Goal: Task Accomplishment & Management: Use online tool/utility

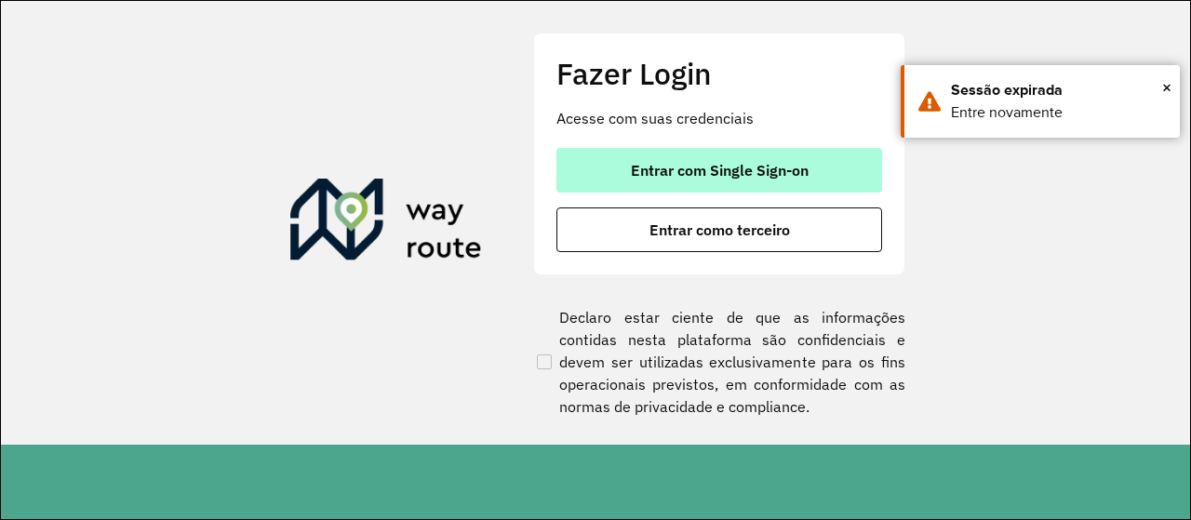
click at [663, 191] on button "Entrar com Single Sign-on" at bounding box center [720, 170] width 326 height 45
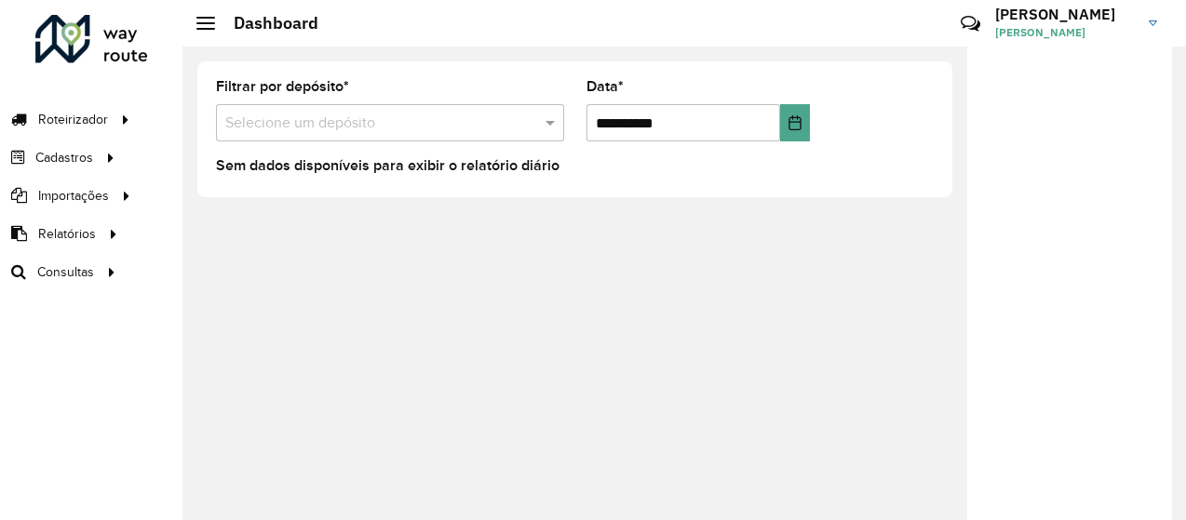
click at [415, 211] on div "**********" at bounding box center [574, 130] width 785 height 166
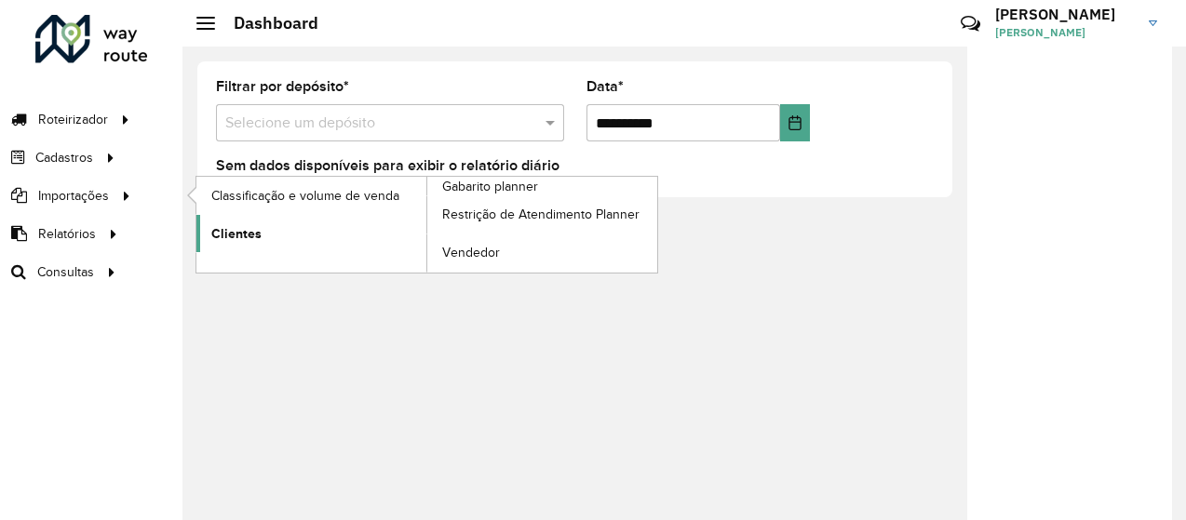
click at [349, 235] on link "Clientes" at bounding box center [311, 233] width 230 height 37
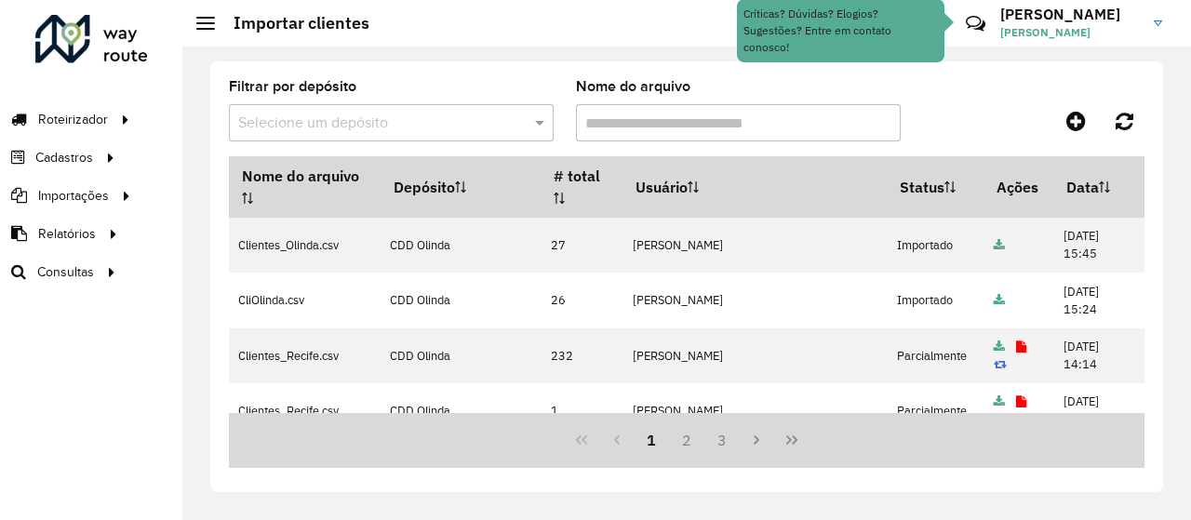
click at [406, 81] on div "Filtrar por depósito Selecione um depósito" at bounding box center [391, 110] width 325 height 61
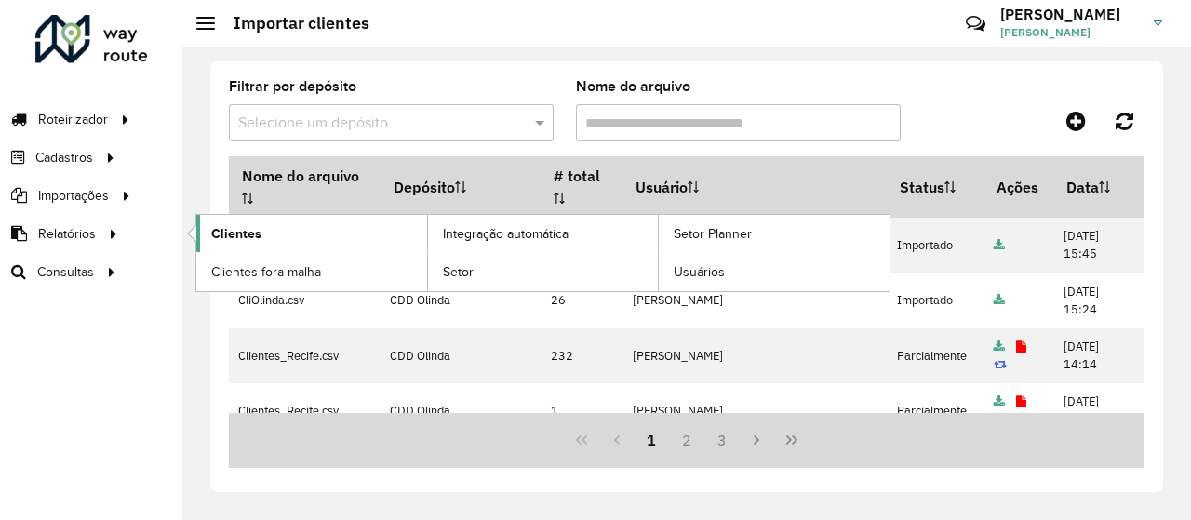
click at [200, 232] on link "Clientes" at bounding box center [311, 233] width 231 height 37
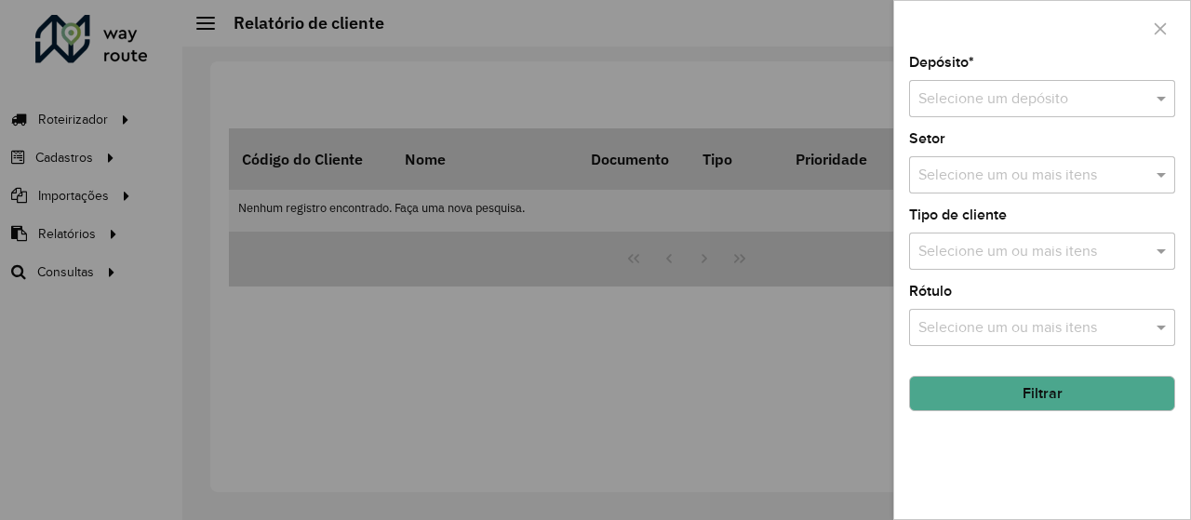
click at [1060, 113] on div "Selecione um depósito" at bounding box center [1042, 98] width 266 height 37
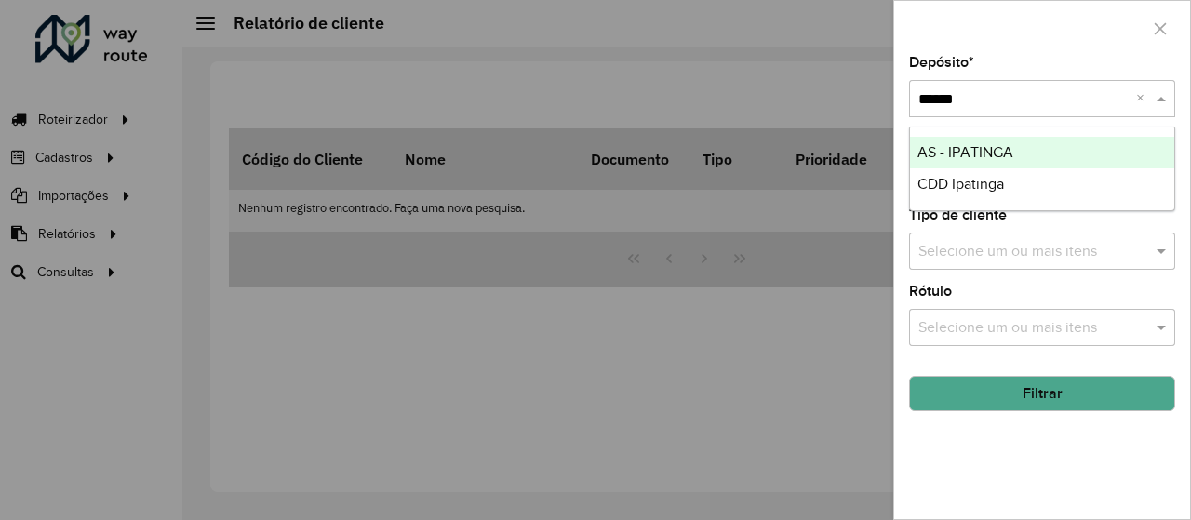
type input "*****"
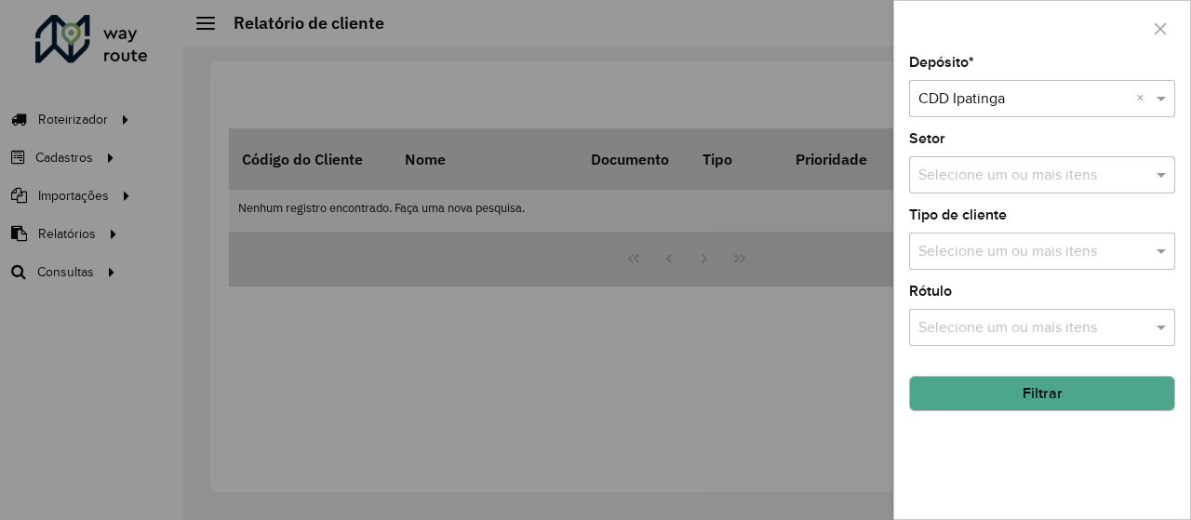
click at [1016, 384] on button "Filtrar" at bounding box center [1042, 393] width 266 height 35
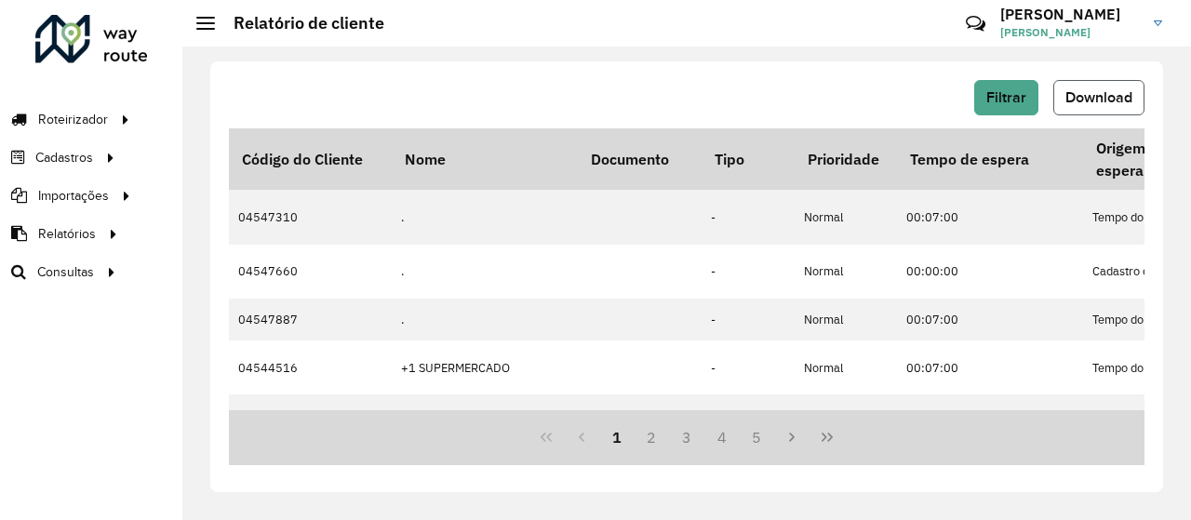
click at [1126, 107] on button "Download" at bounding box center [1099, 97] width 91 height 35
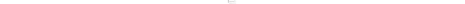
scroll to position [0, 1219]
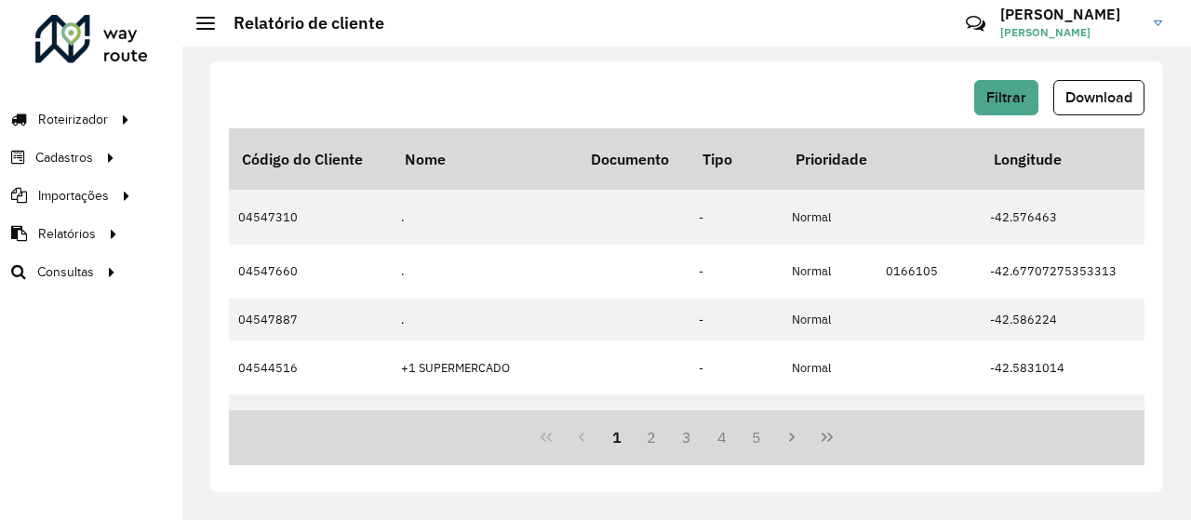
click at [836, 111] on div "Filtrar Download" at bounding box center [687, 97] width 916 height 35
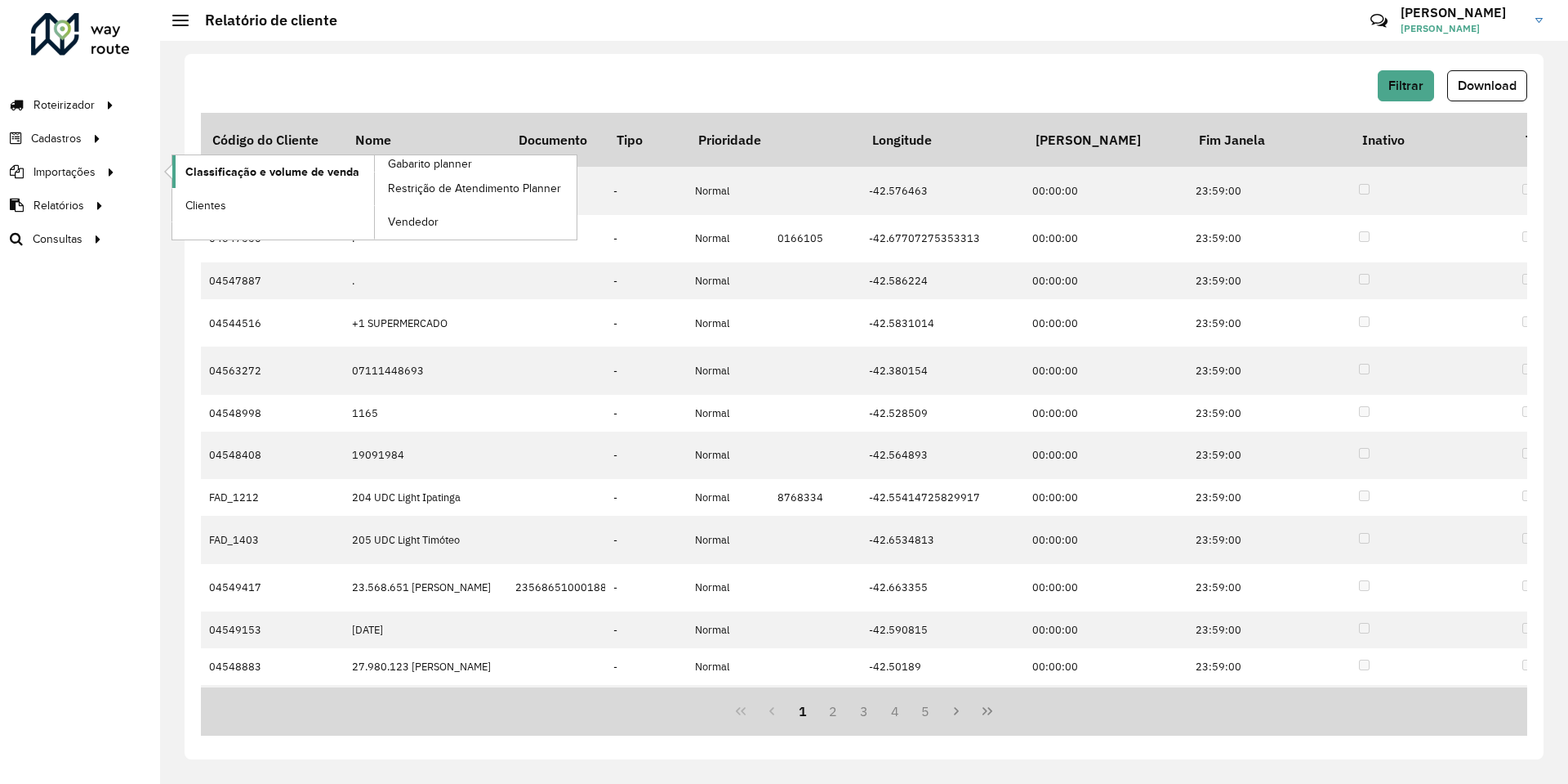
click at [319, 163] on span "Classificação e volume de venda" at bounding box center [272, 172] width 174 height 18
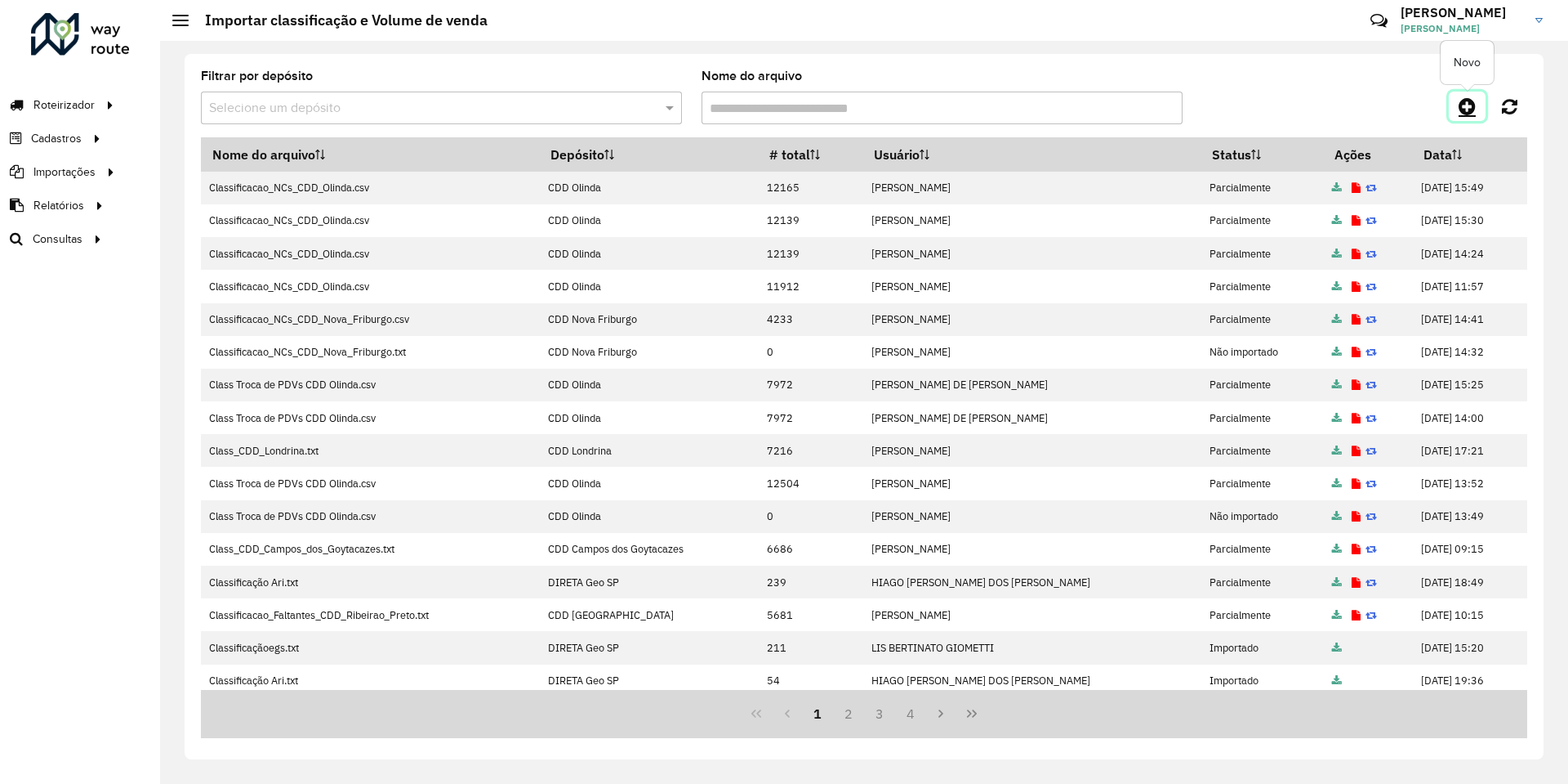
click at [1040, 111] on link at bounding box center [1467, 106] width 37 height 30
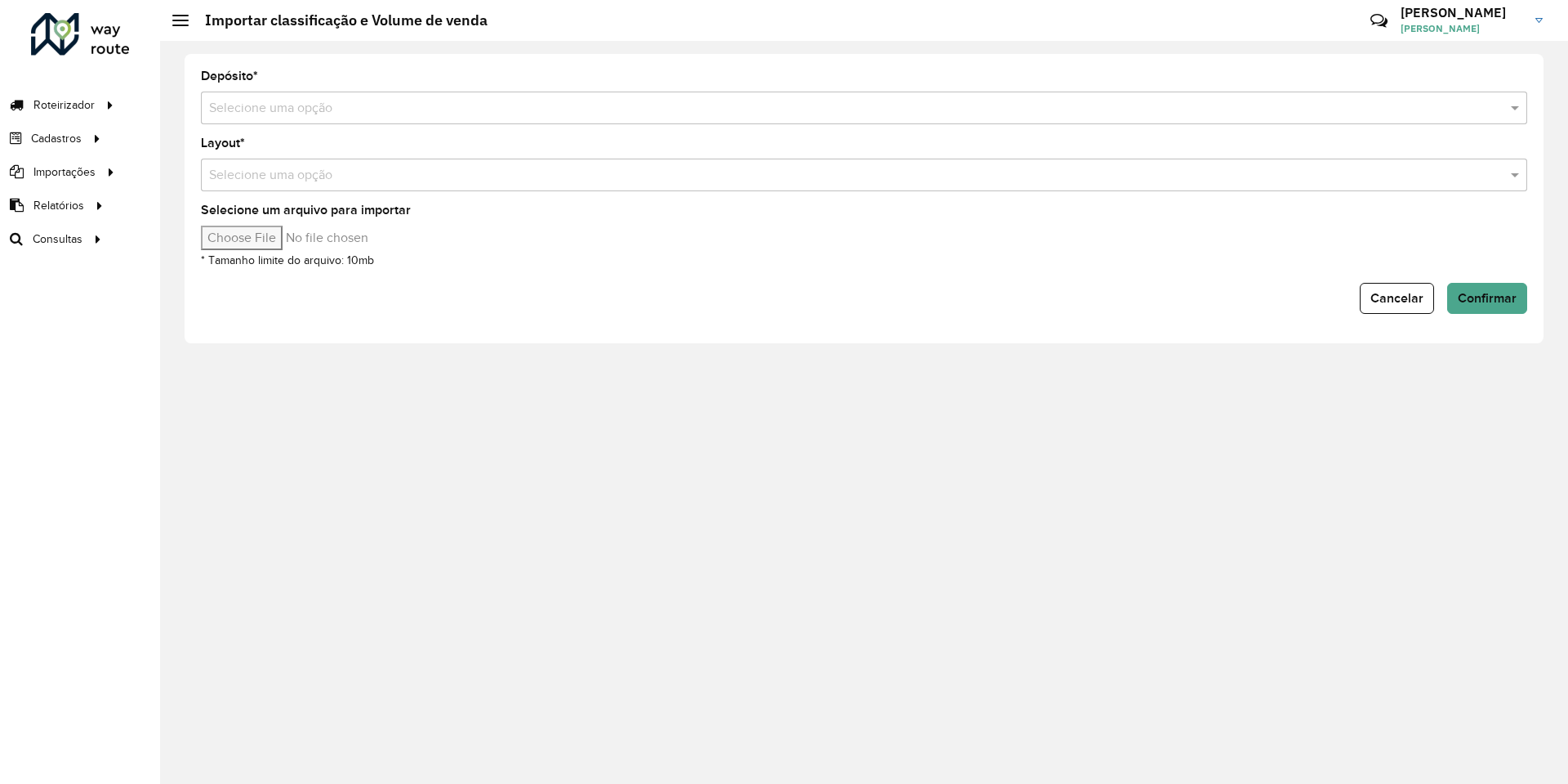
click at [473, 119] on div "Selecione uma opção" at bounding box center [864, 107] width 1327 height 32
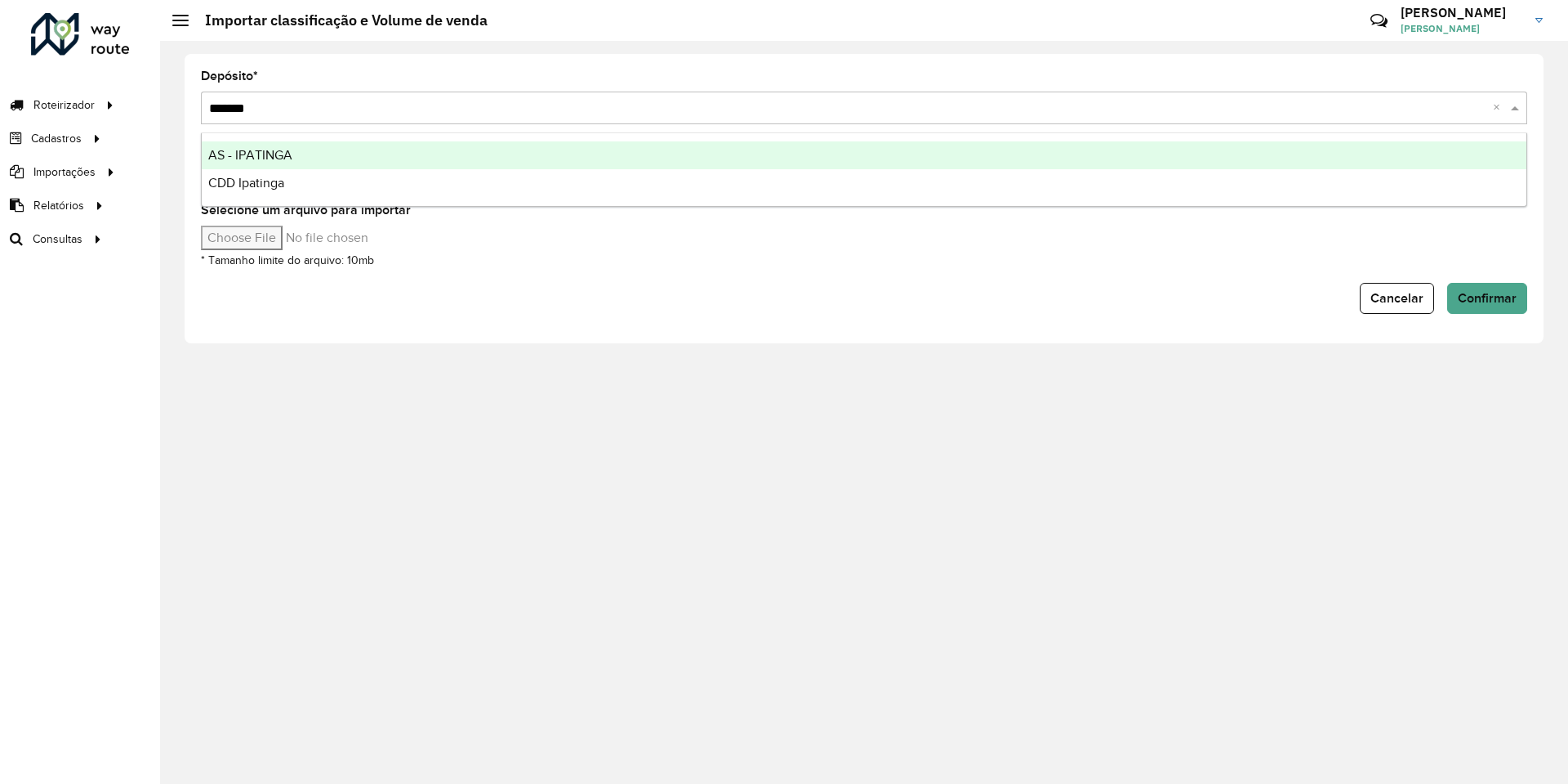
type input "********"
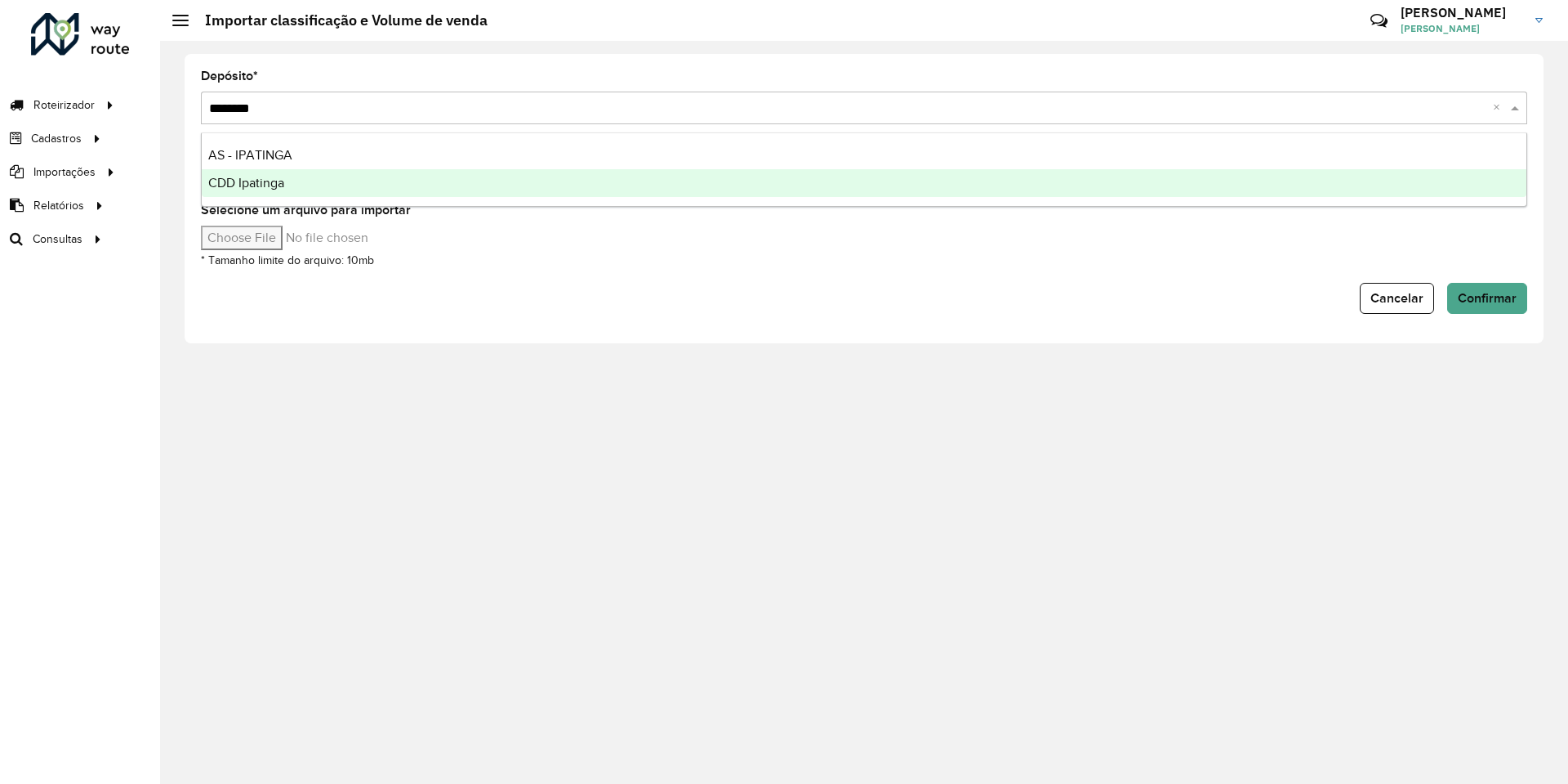
click at [455, 181] on div "CDD Ipatinga" at bounding box center [864, 183] width 1325 height 28
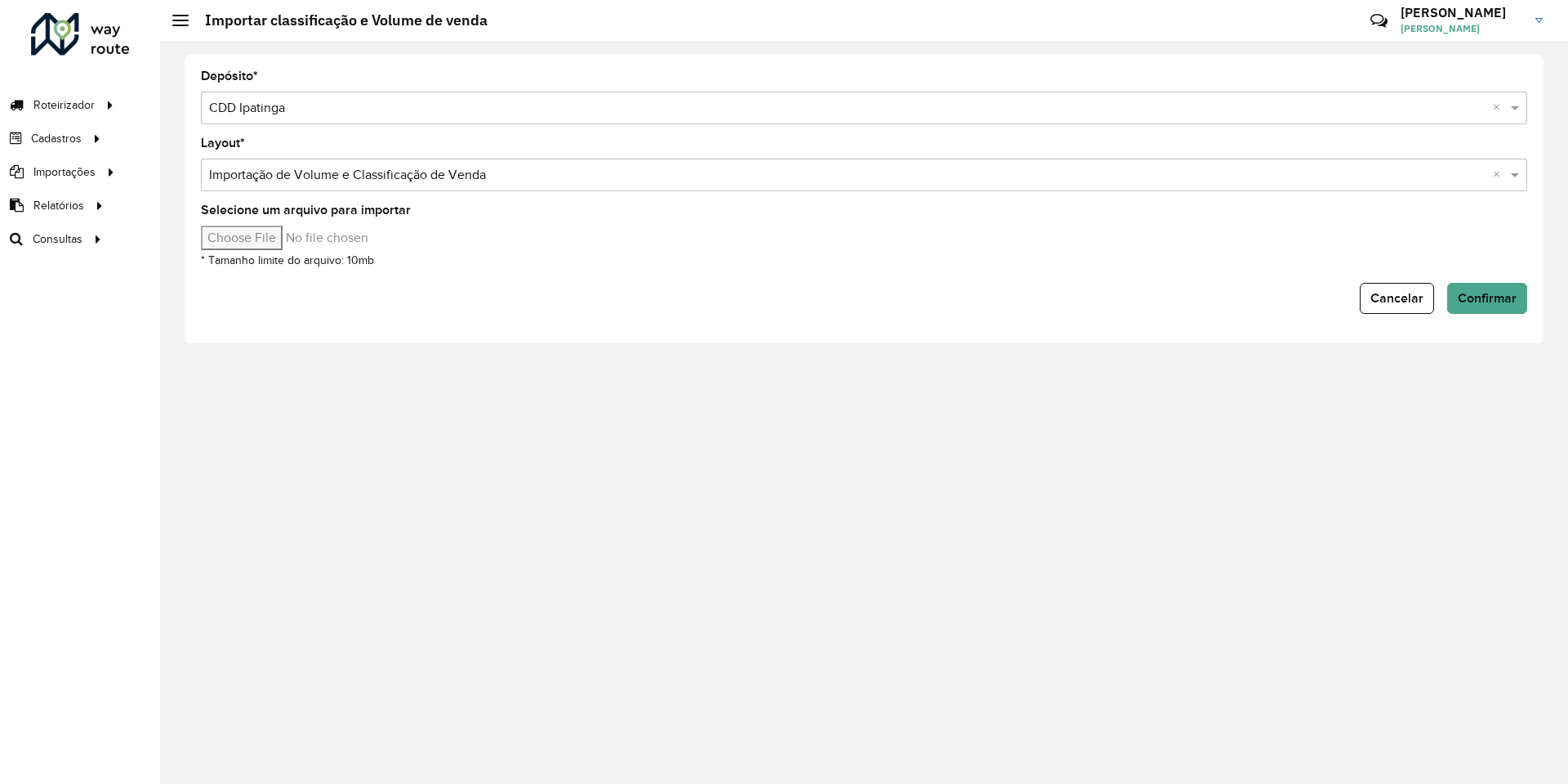
click at [250, 238] on input "Selecione um arquivo para importar" at bounding box center [340, 238] width 277 height 25
type input "**********"
click at [777, 267] on div "Selecione um arquivo para importar * Tamanho limite do arquivo: 10mb" at bounding box center [864, 237] width 1327 height 65
click at [1040, 301] on span "Confirmar" at bounding box center [1486, 298] width 59 height 14
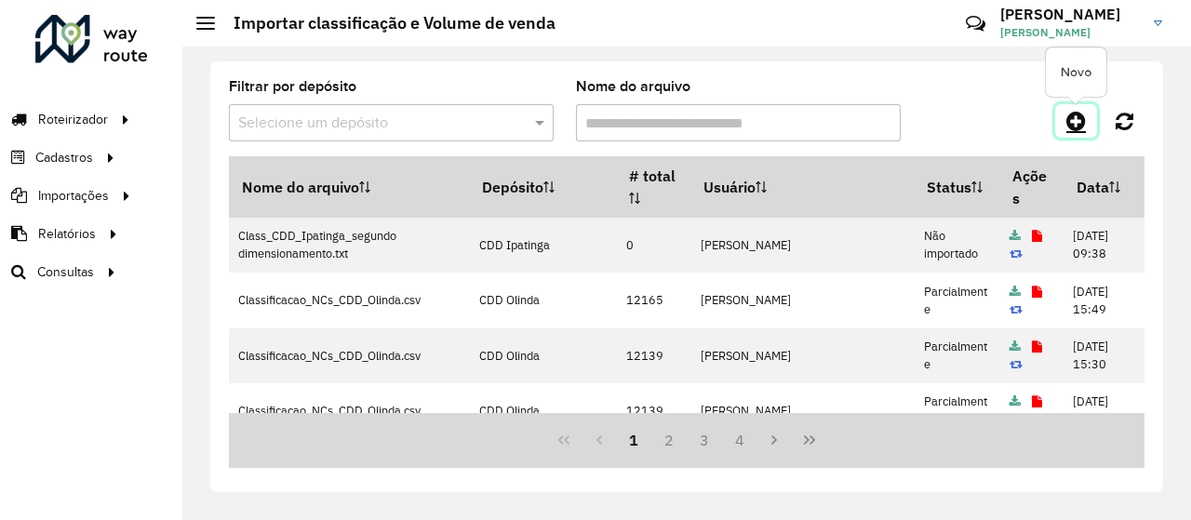
click at [1072, 113] on icon at bounding box center [1077, 121] width 20 height 22
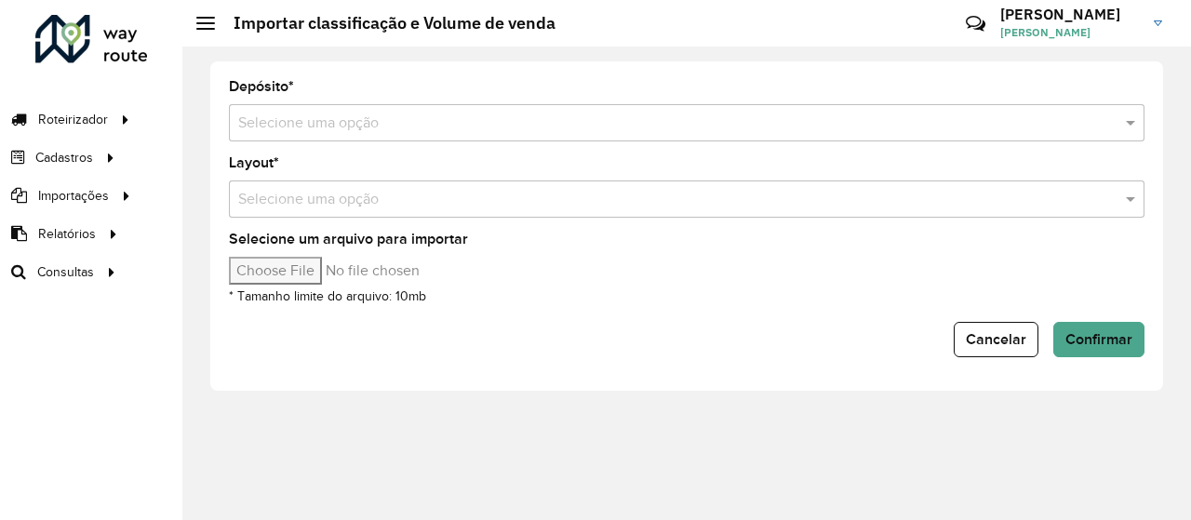
click at [499, 139] on div "Selecione uma opção" at bounding box center [687, 122] width 916 height 37
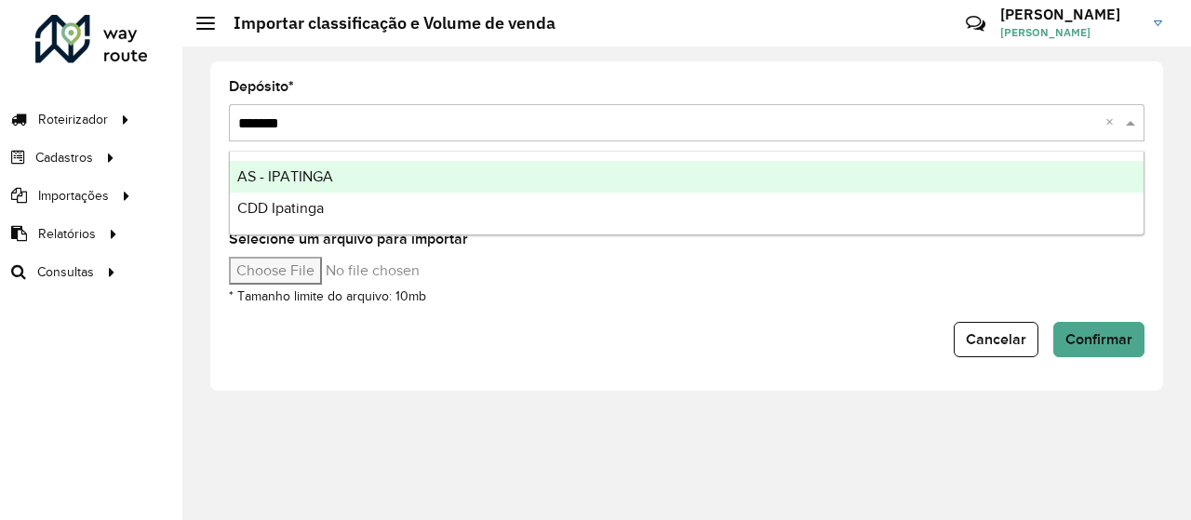
type input "********"
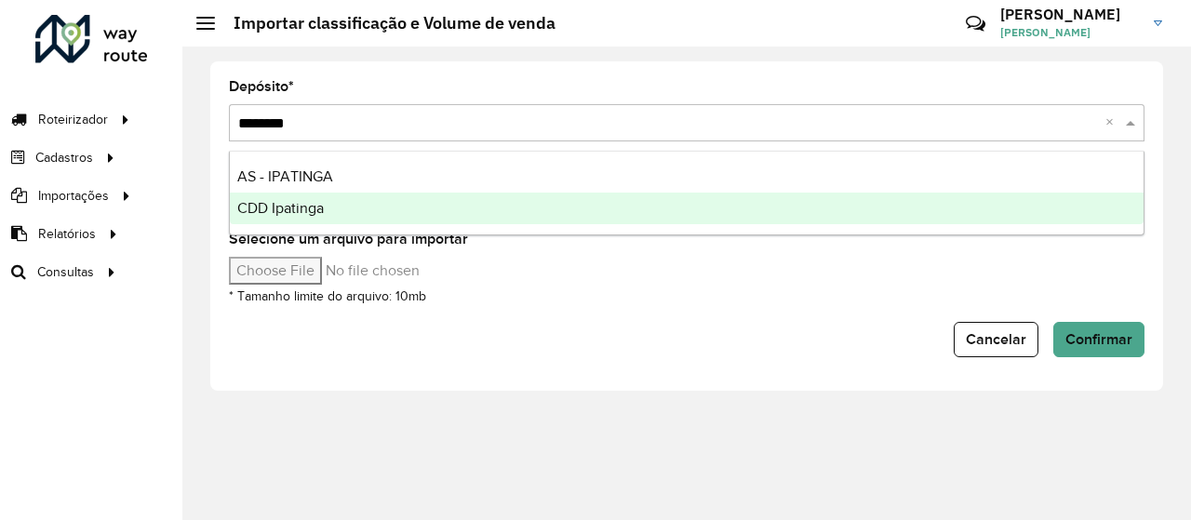
click at [458, 193] on div "CDD Ipatinga" at bounding box center [687, 209] width 914 height 32
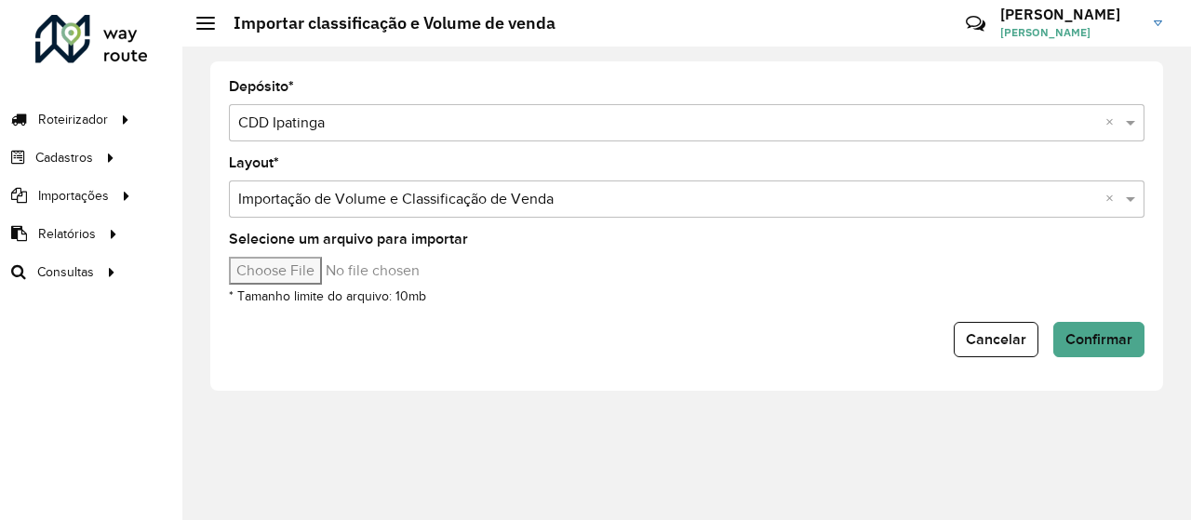
click at [337, 271] on input "Selecione um arquivo para importar" at bounding box center [387, 271] width 316 height 28
type input "**********"
click at [878, 330] on div "Cancelar Confirmar" at bounding box center [687, 339] width 916 height 35
click at [1141, 334] on button "Confirmar" at bounding box center [1099, 339] width 91 height 35
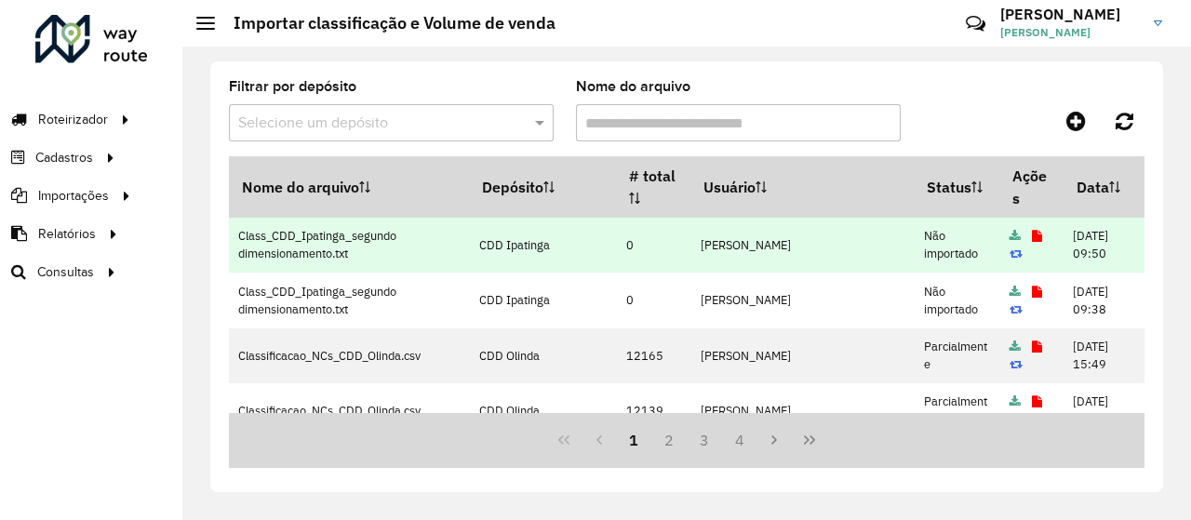
click at [1032, 239] on icon at bounding box center [1037, 237] width 10 height 12
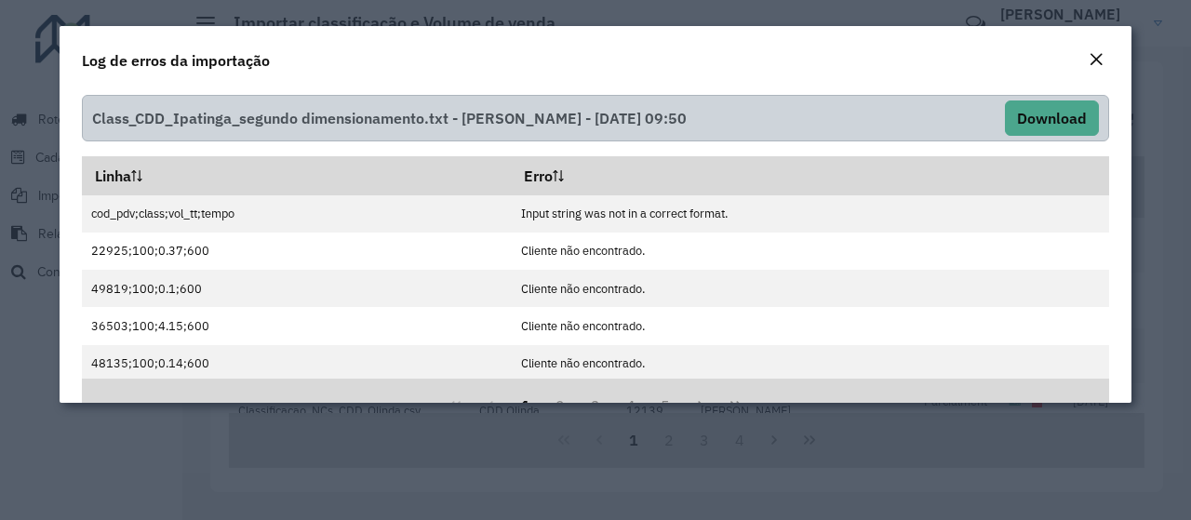
click at [1093, 60] on em "Close" at bounding box center [1096, 59] width 15 height 15
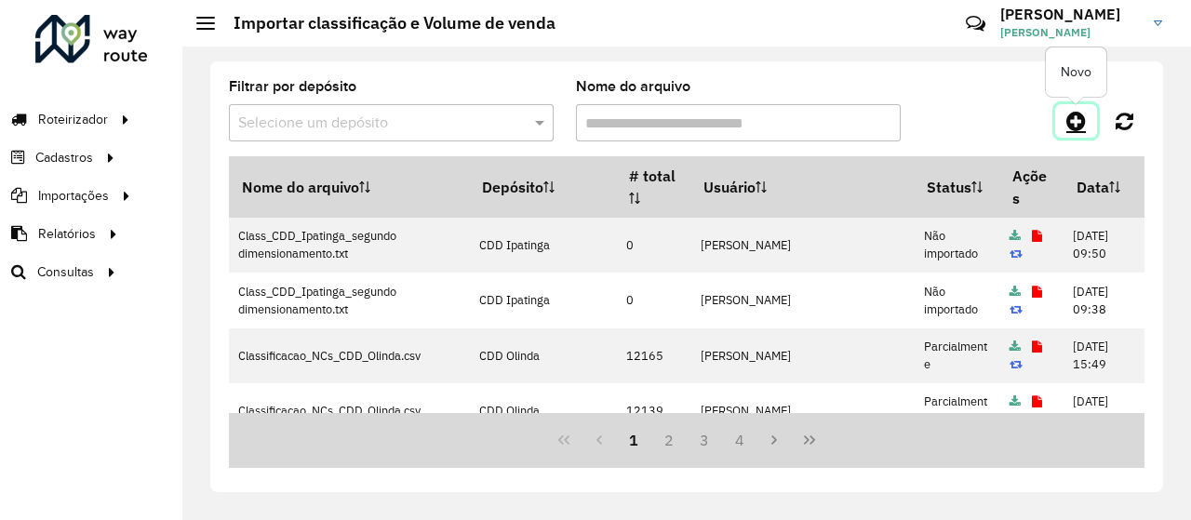
click at [1078, 131] on icon at bounding box center [1077, 121] width 20 height 22
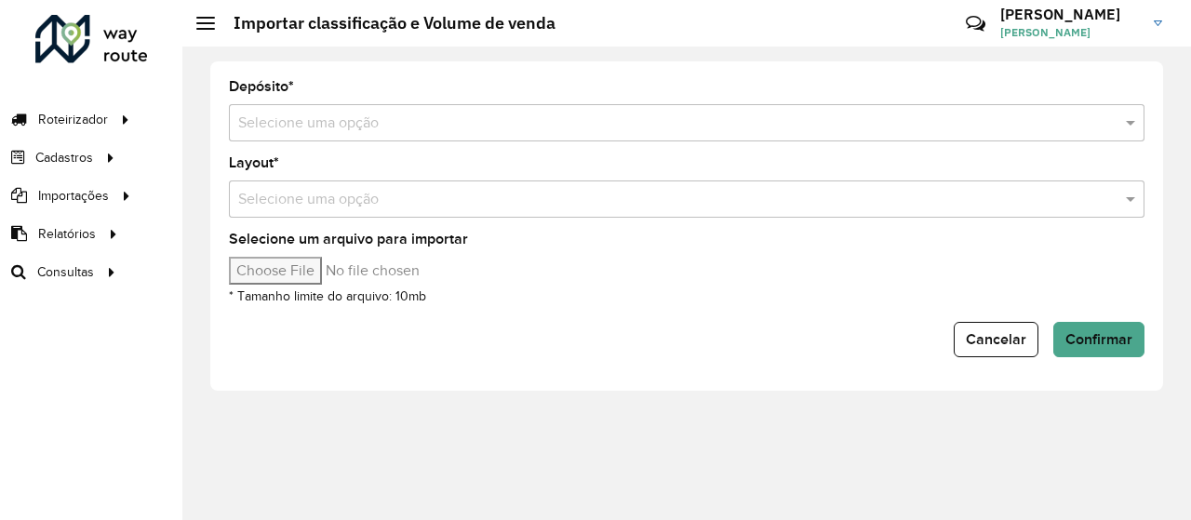
click at [266, 263] on input "Selecione um arquivo para importar" at bounding box center [387, 271] width 316 height 28
type input "**********"
click at [823, 290] on div "Selecione um arquivo para importar * Tamanho limite do arquivo: 10mb" at bounding box center [687, 270] width 916 height 74
click at [899, 135] on div "Selecione uma opção" at bounding box center [687, 122] width 916 height 37
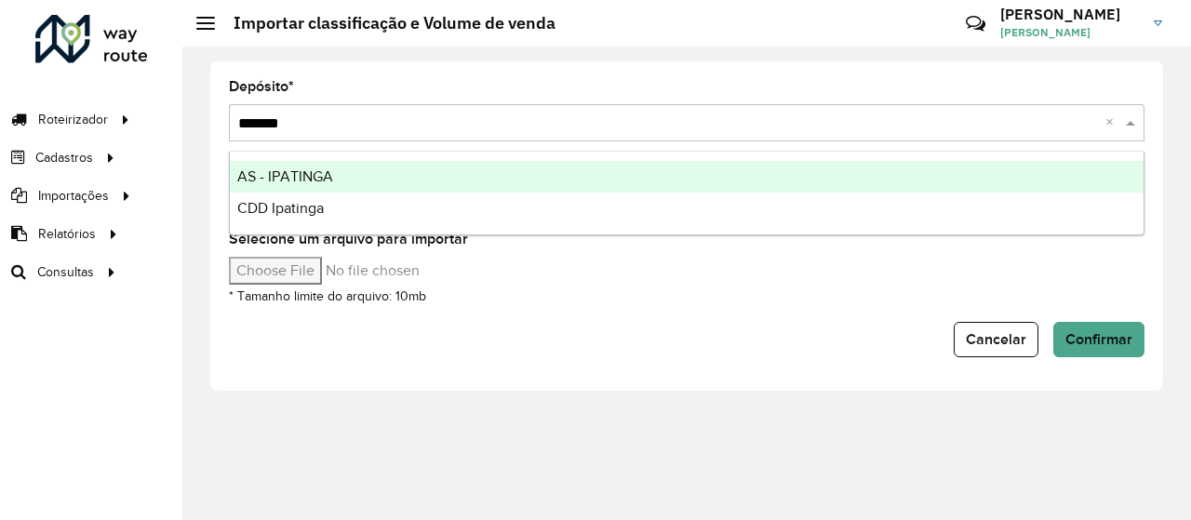
type input "********"
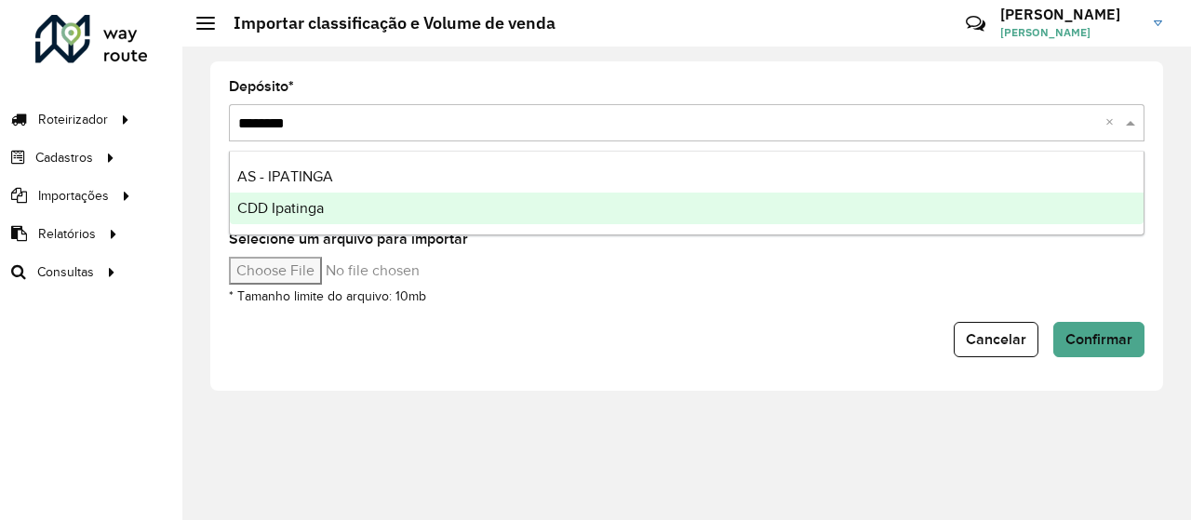
click at [642, 211] on div "CDD Ipatinga" at bounding box center [687, 209] width 914 height 32
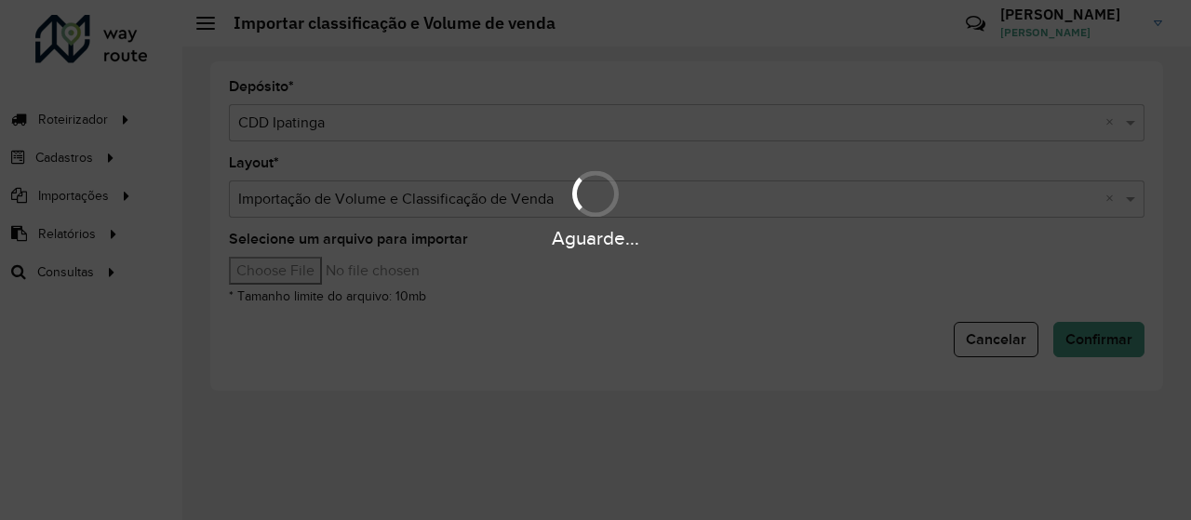
click at [644, 314] on div "Aguarde..." at bounding box center [595, 260] width 1191 height 520
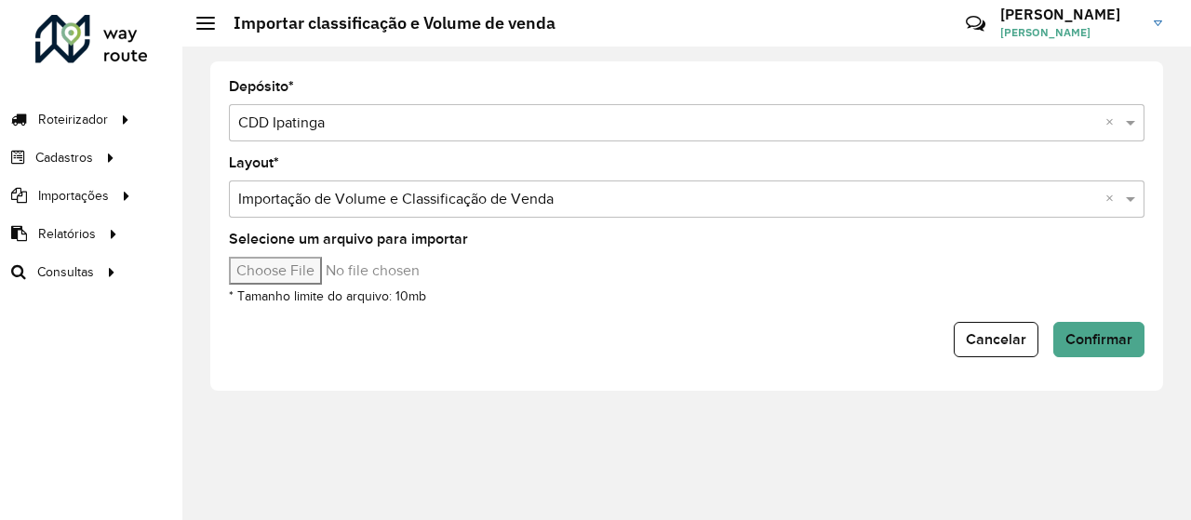
click at [1113, 319] on form "Depósito * Selecione uma opção × CDD Ipatinga × Layout * Selecione uma opção × …" at bounding box center [687, 218] width 916 height 277
click at [1111, 328] on button "Confirmar" at bounding box center [1099, 339] width 91 height 35
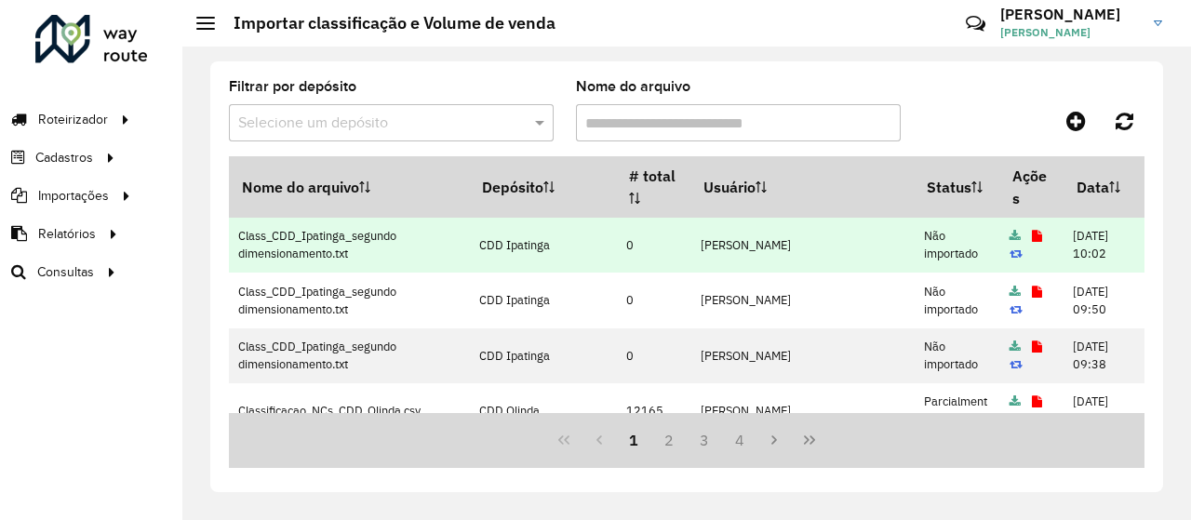
click at [1032, 232] on icon at bounding box center [1037, 237] width 10 height 12
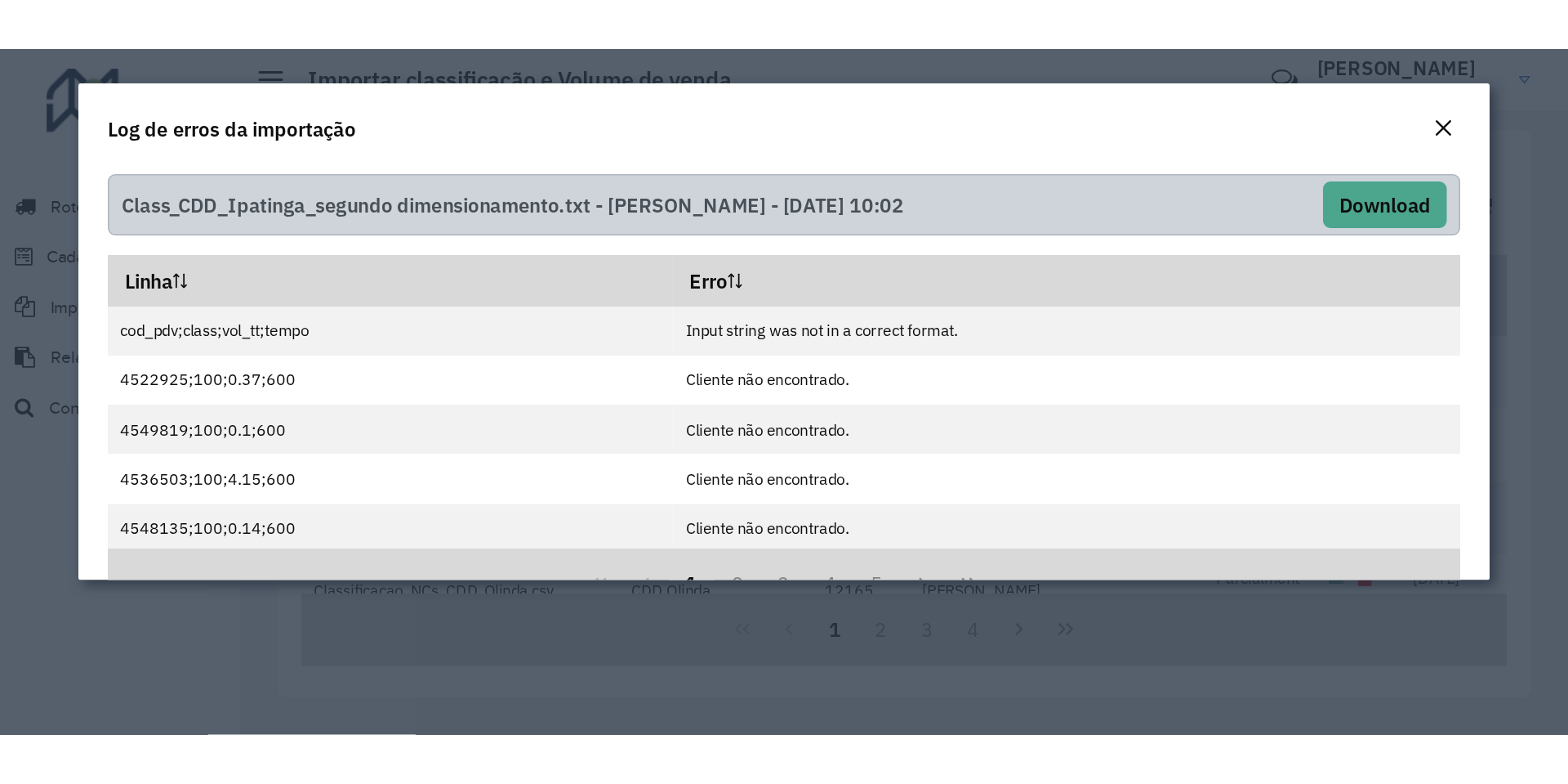
scroll to position [45, 0]
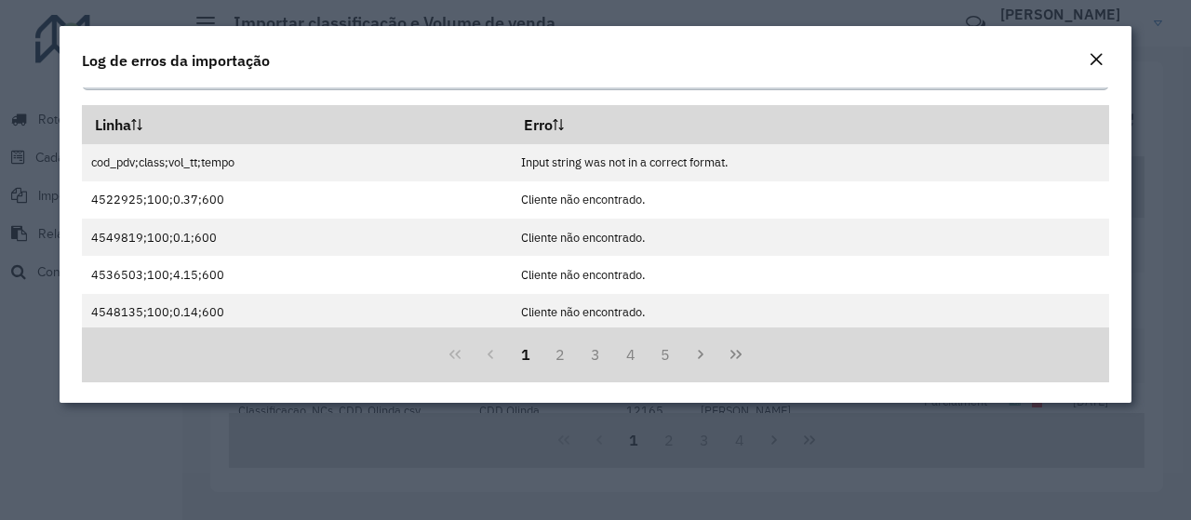
click at [1103, 57] on em "Close" at bounding box center [1096, 59] width 15 height 15
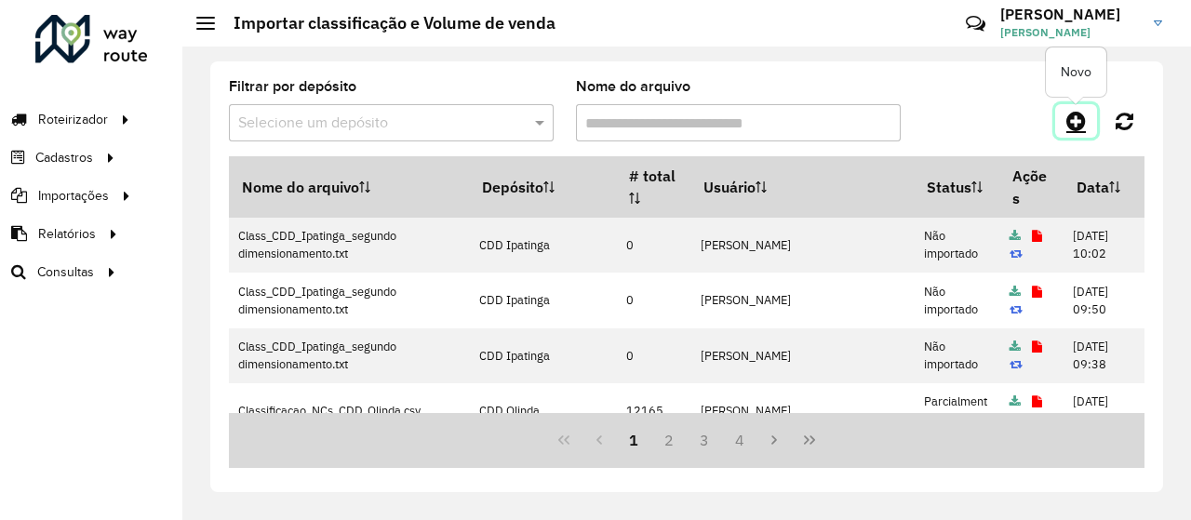
click at [1095, 110] on link at bounding box center [1077, 121] width 42 height 34
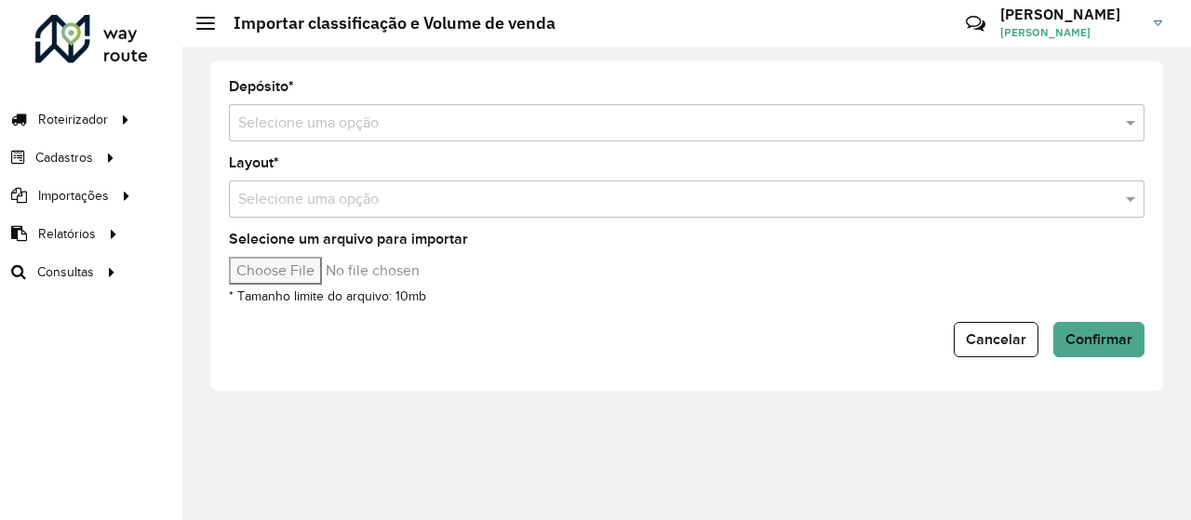
click at [716, 120] on input "text" at bounding box center [668, 124] width 860 height 22
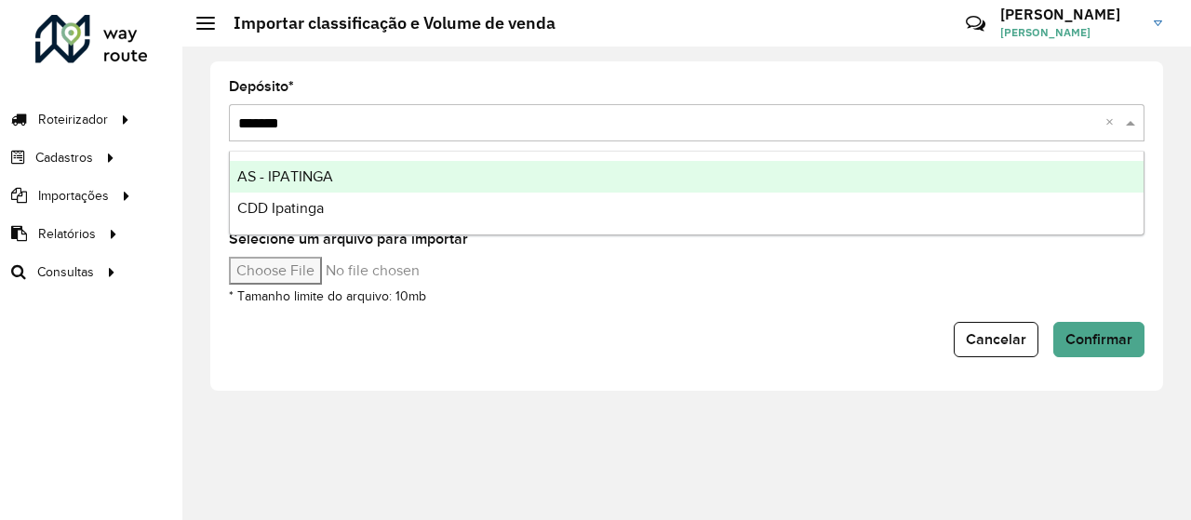
type input "********"
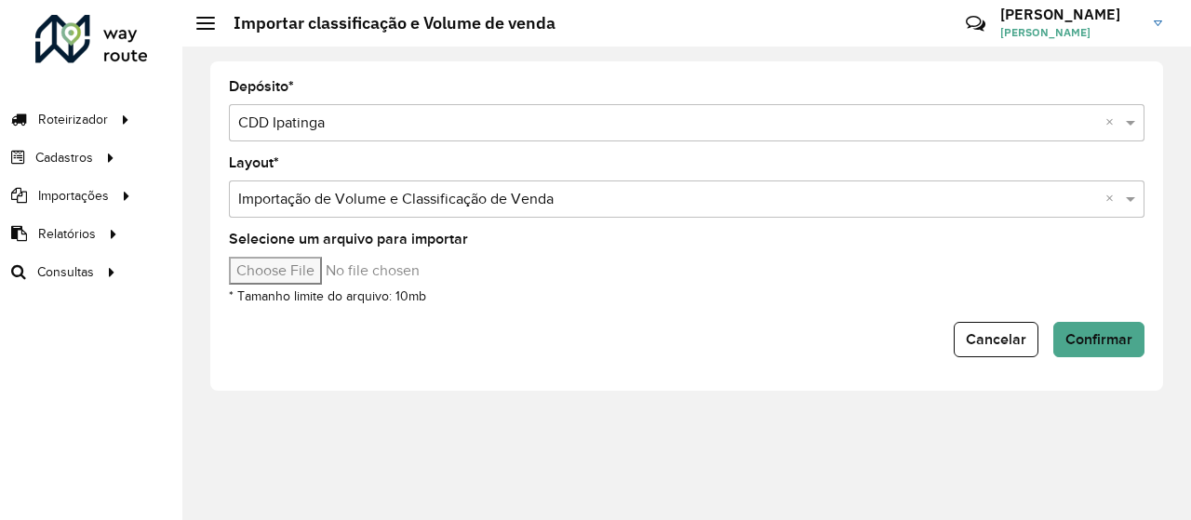
click at [336, 258] on input "Selecione um arquivo para importar" at bounding box center [387, 271] width 316 height 28
type input "**********"
click at [837, 368] on div "Depósito * Selecione uma opção × CDD Ipatinga × Layout * Selecione uma opção × …" at bounding box center [686, 226] width 953 height 330
click at [1111, 349] on button "Confirmar" at bounding box center [1099, 339] width 91 height 35
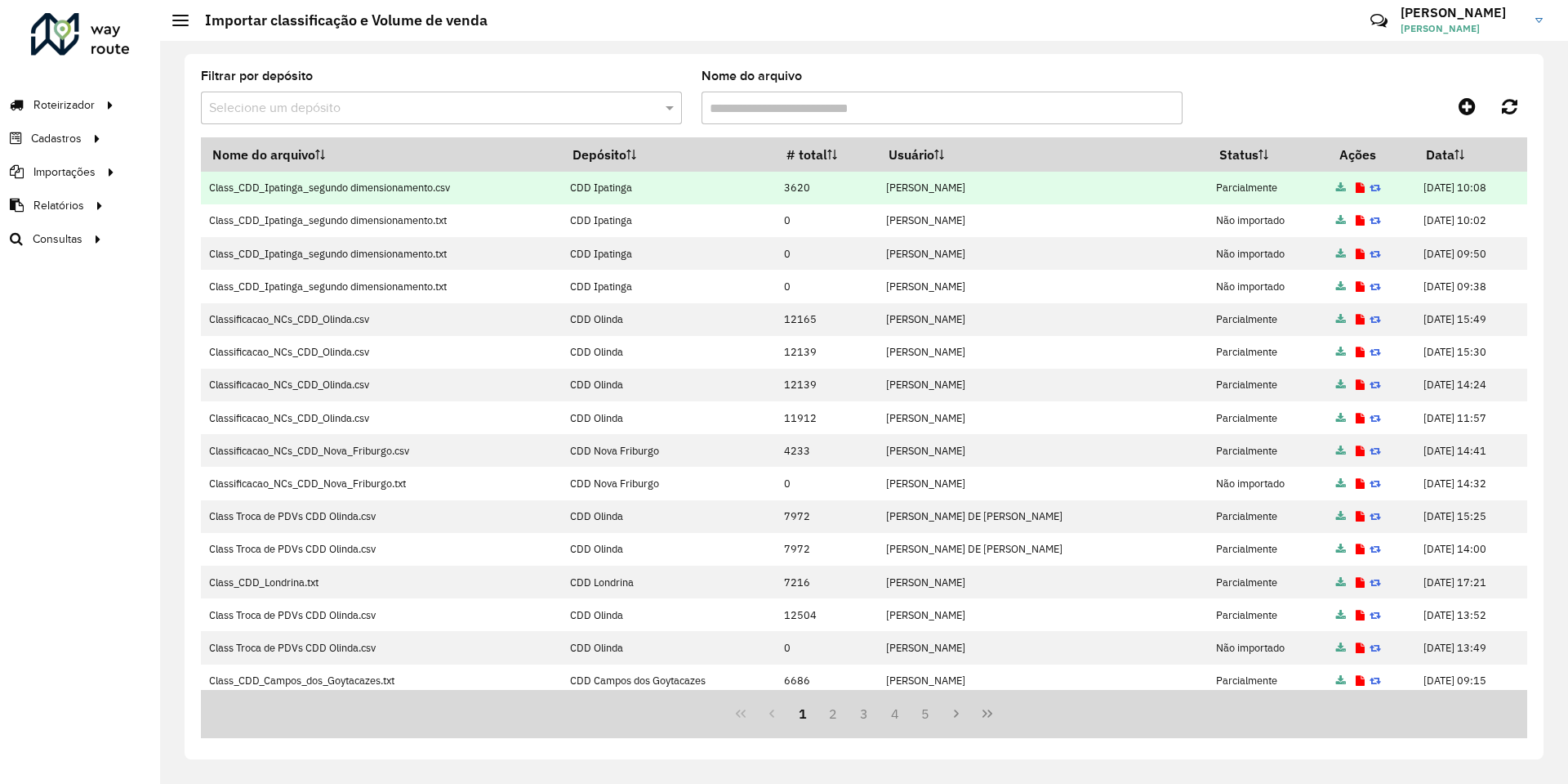
click at [1040, 182] on td at bounding box center [1371, 187] width 87 height 32
click at [1040, 184] on icon at bounding box center [1360, 189] width 9 height 11
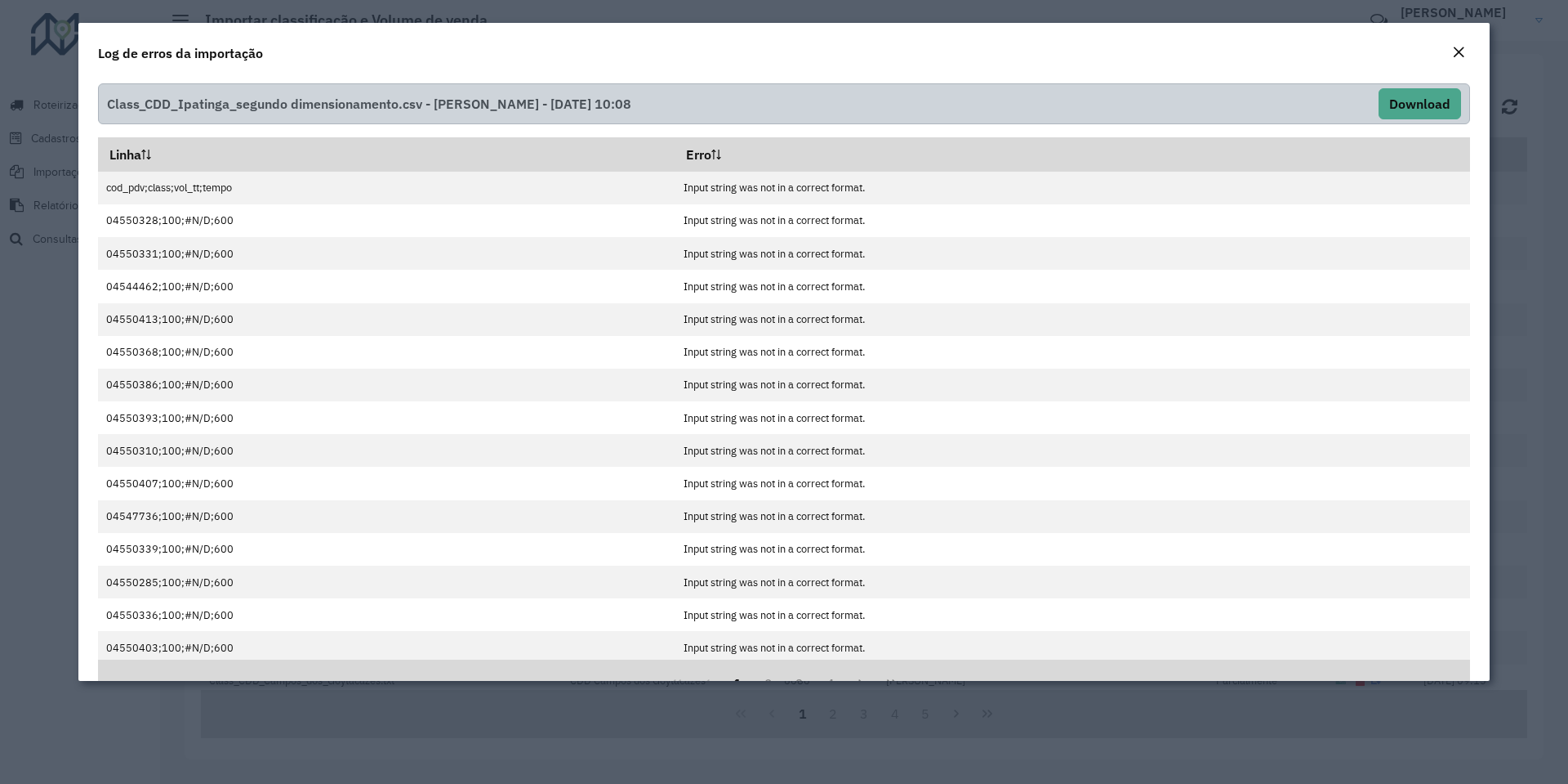
click at [1040, 52] on em "Close" at bounding box center [1458, 52] width 13 height 13
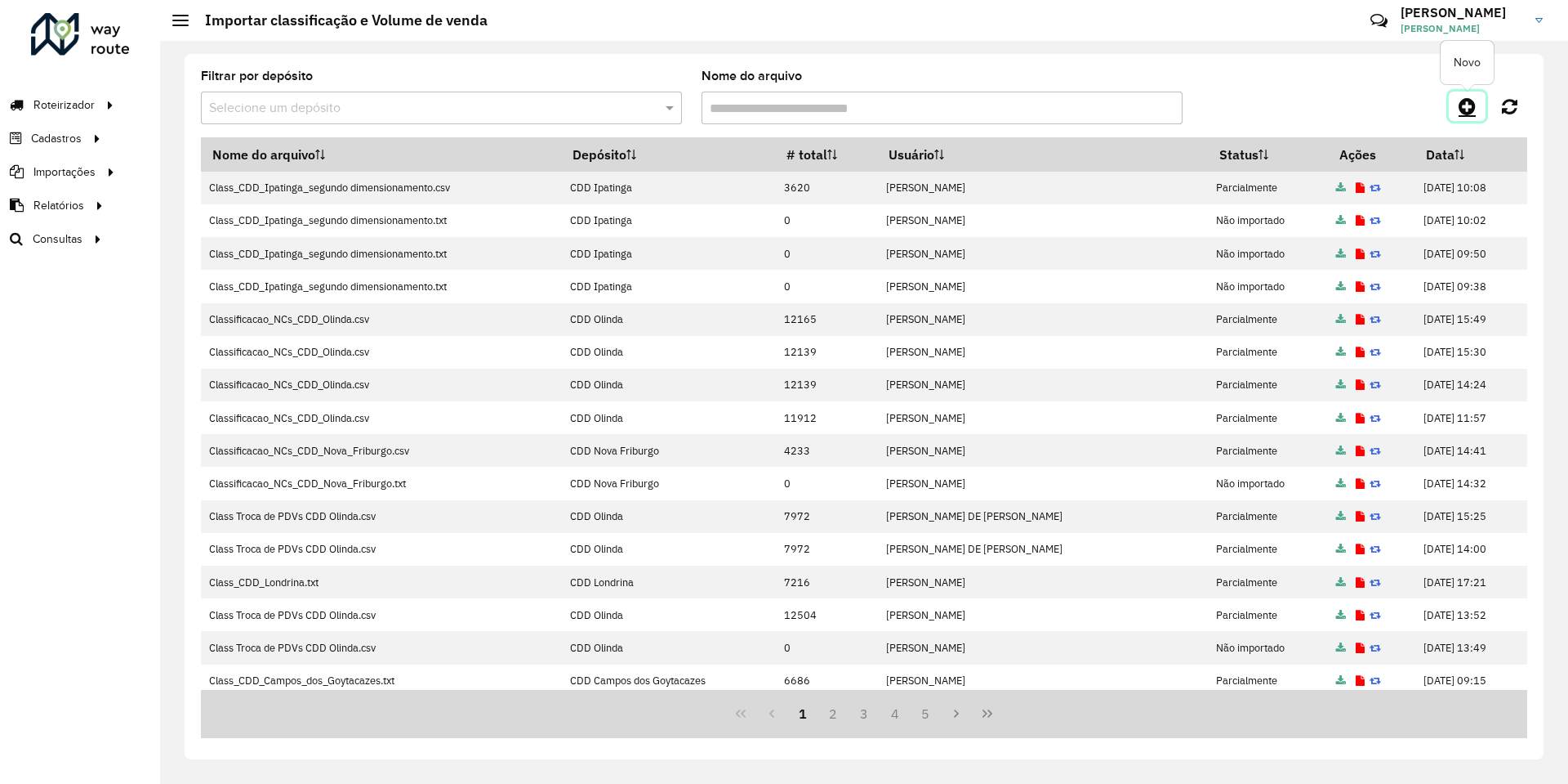
click at [1040, 108] on icon at bounding box center [1467, 106] width 18 height 19
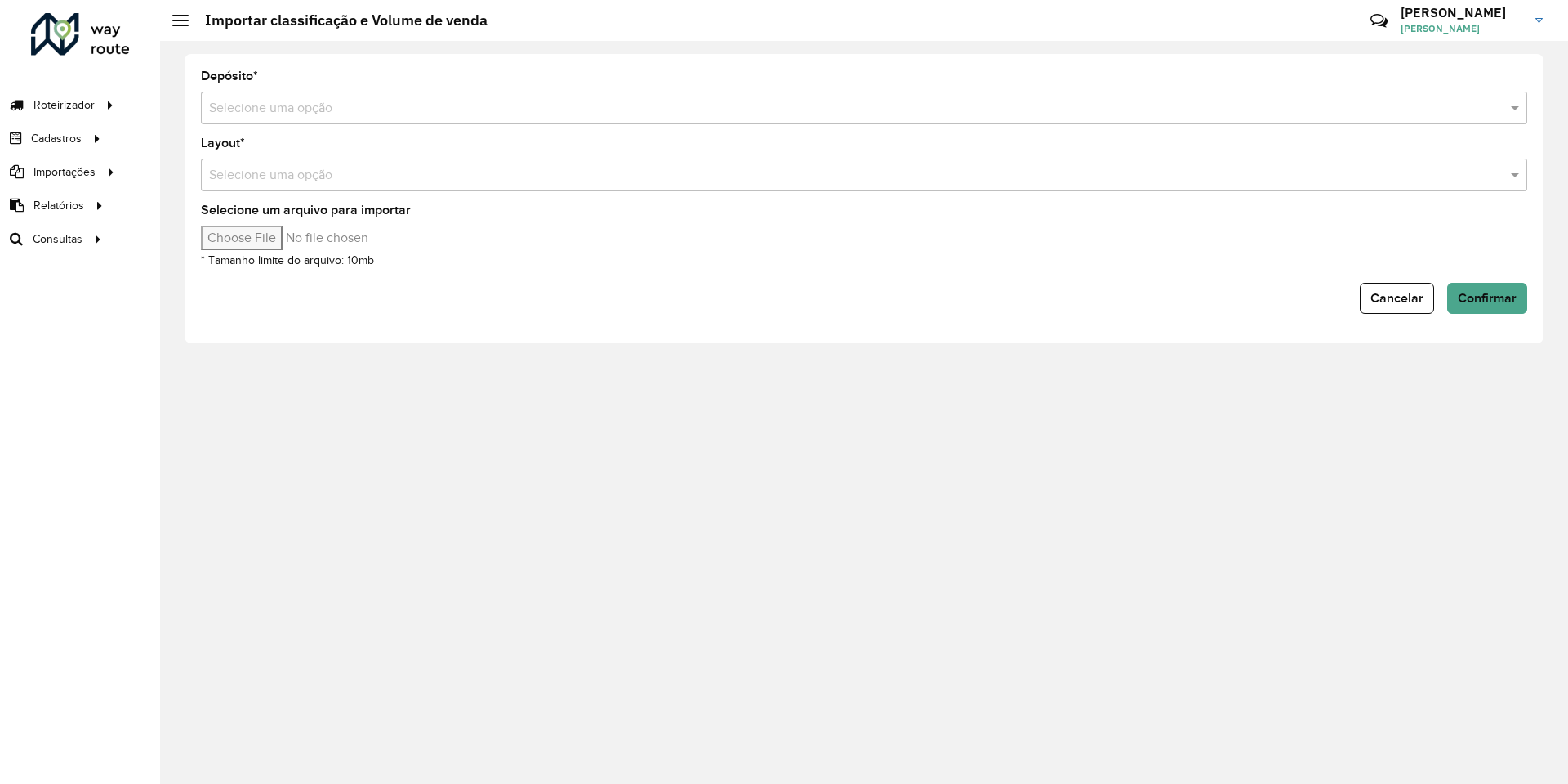
click at [405, 100] on input "text" at bounding box center [848, 109] width 1278 height 19
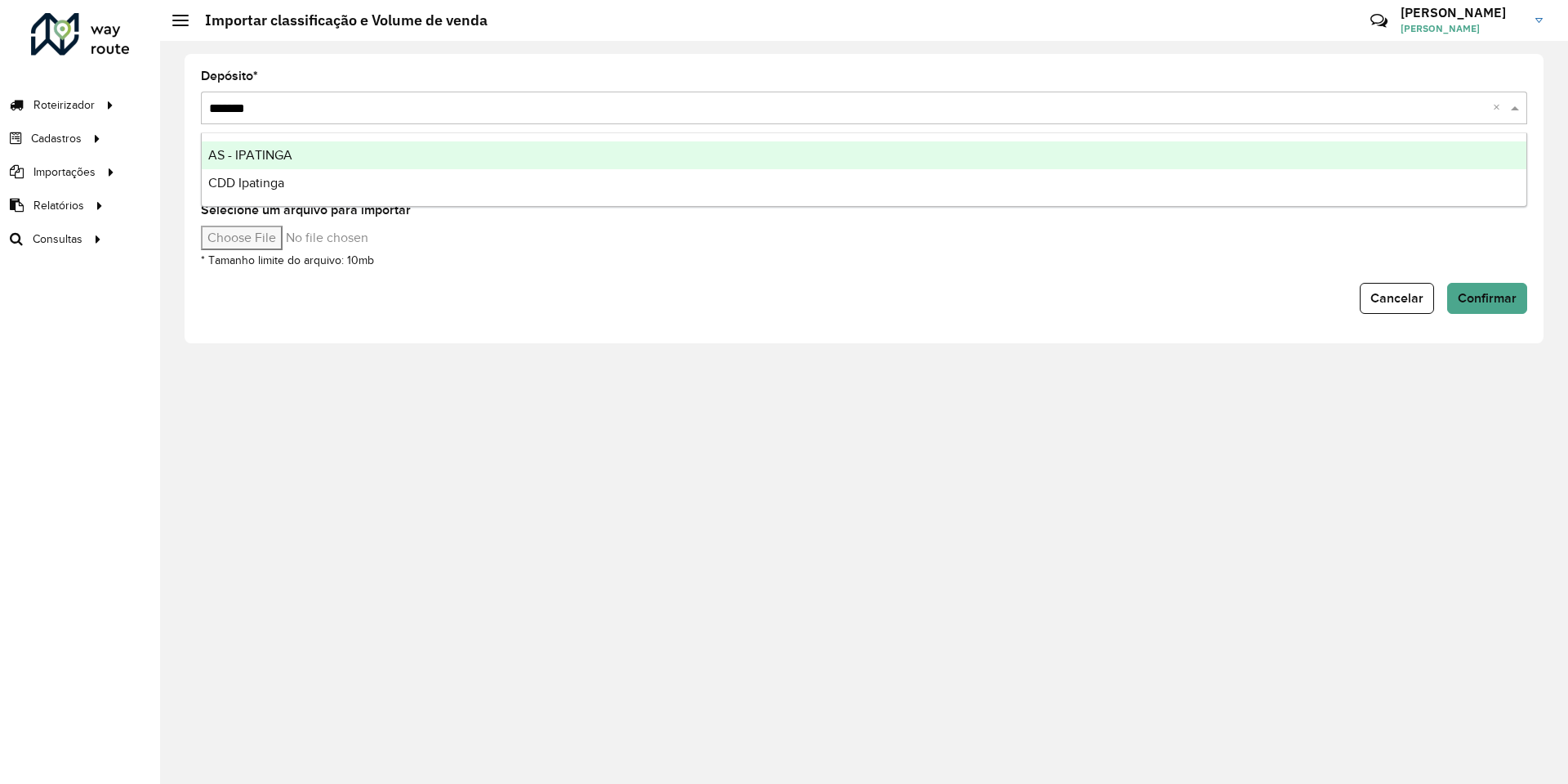
type input "********"
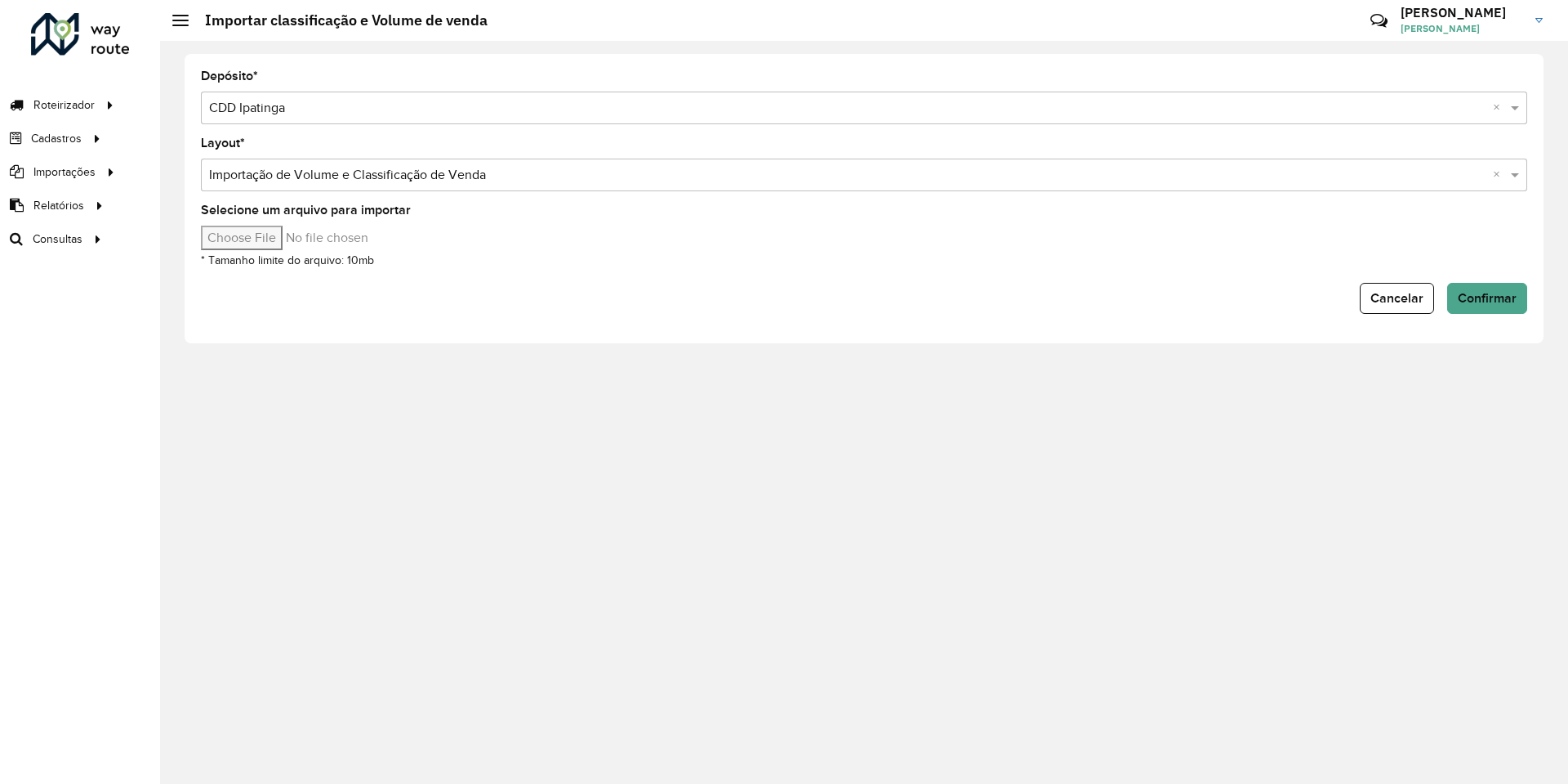
click at [300, 230] on input "Selecione um arquivo para importar" at bounding box center [340, 238] width 277 height 25
type input "**********"
click at [1040, 277] on form "Depósito * Selecione uma opção × CDD Ipatinga × Layout * Selecione uma opção × …" at bounding box center [864, 191] width 1327 height 243
click at [1040, 289] on button "Confirmar" at bounding box center [1486, 298] width 80 height 31
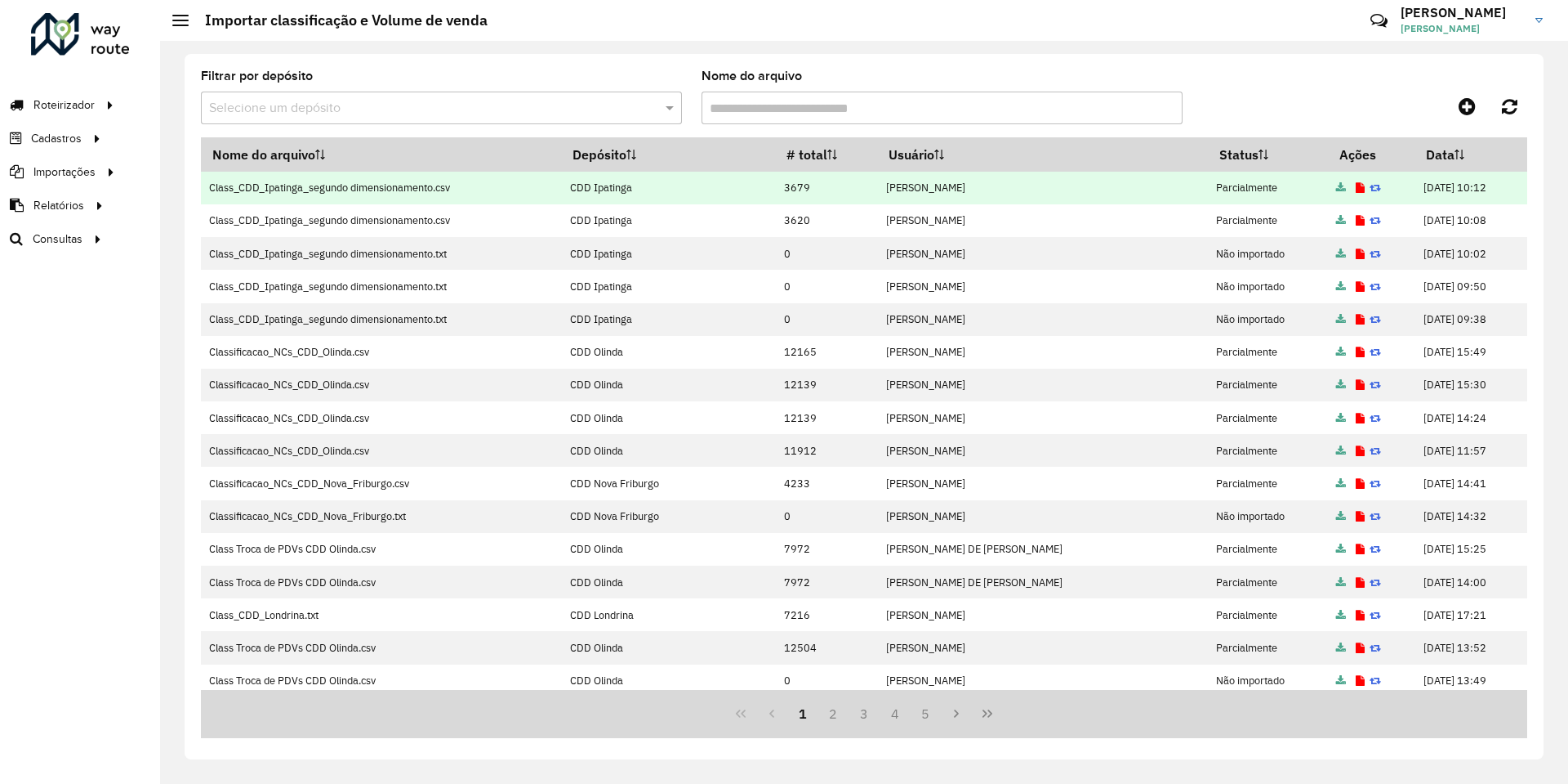
click at [1040, 188] on icon at bounding box center [1360, 189] width 9 height 11
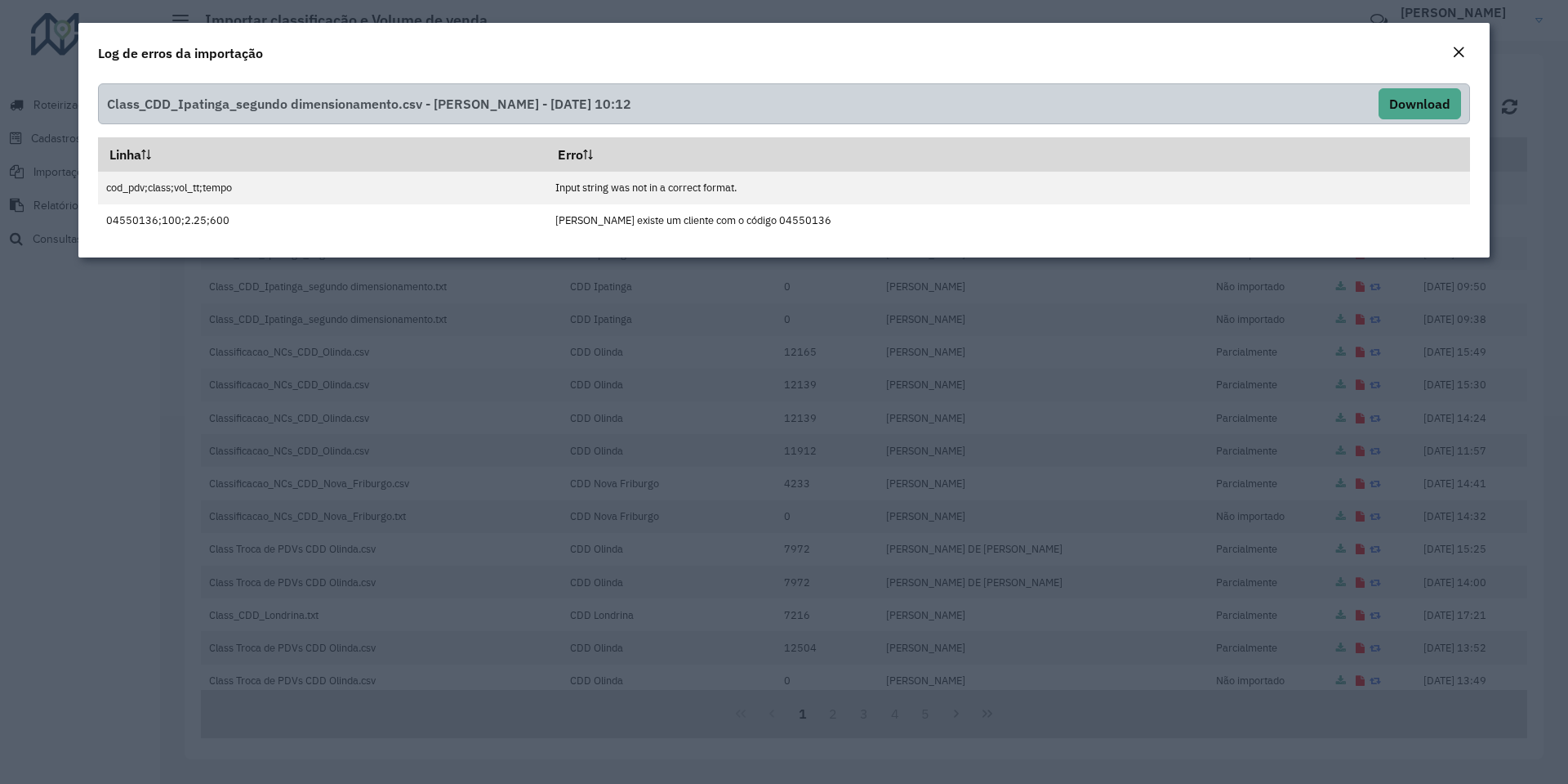
click at [1040, 52] on em "Close" at bounding box center [1458, 52] width 13 height 13
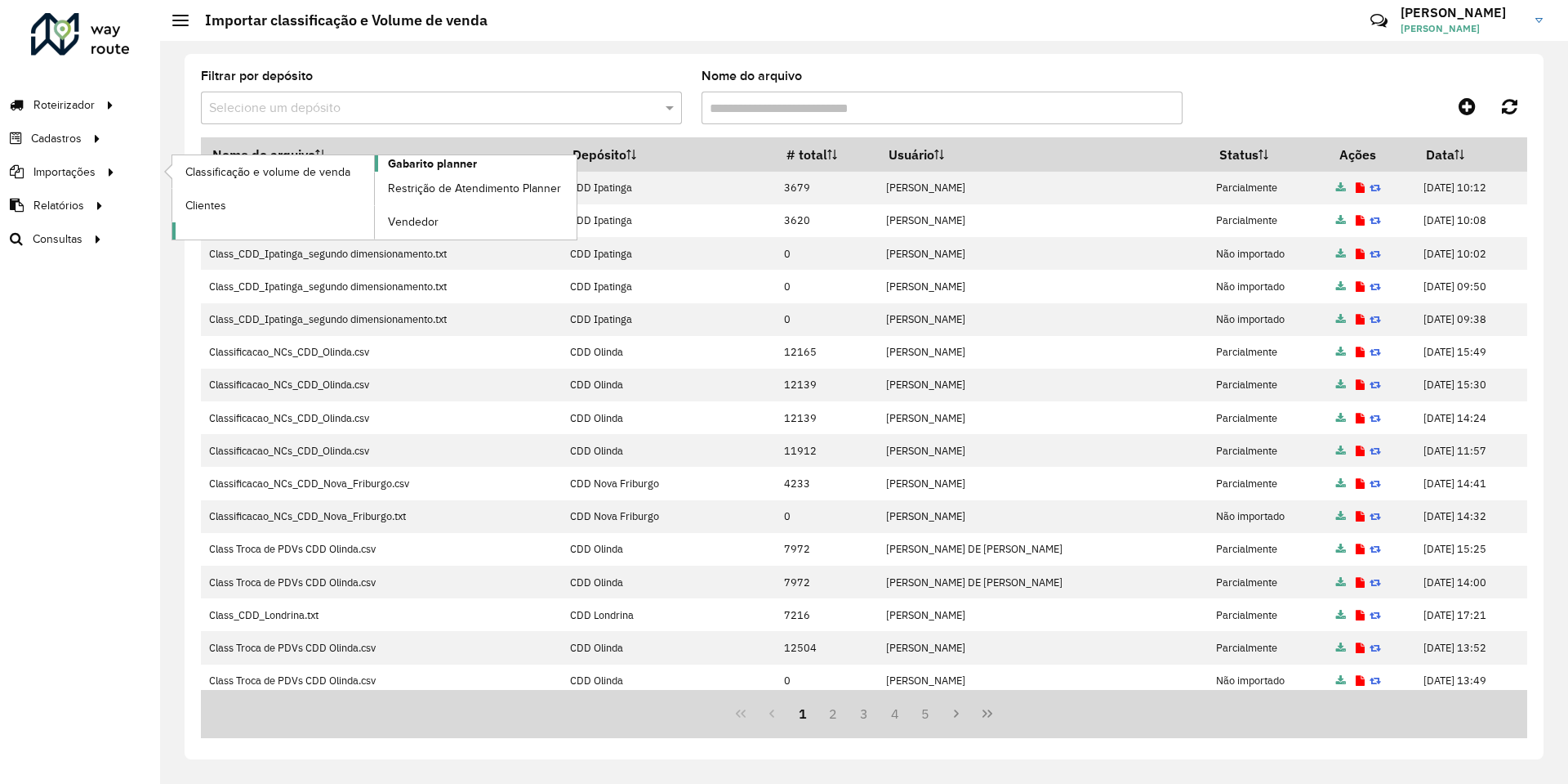
click at [455, 166] on span "Gabarito planner" at bounding box center [432, 164] width 89 height 18
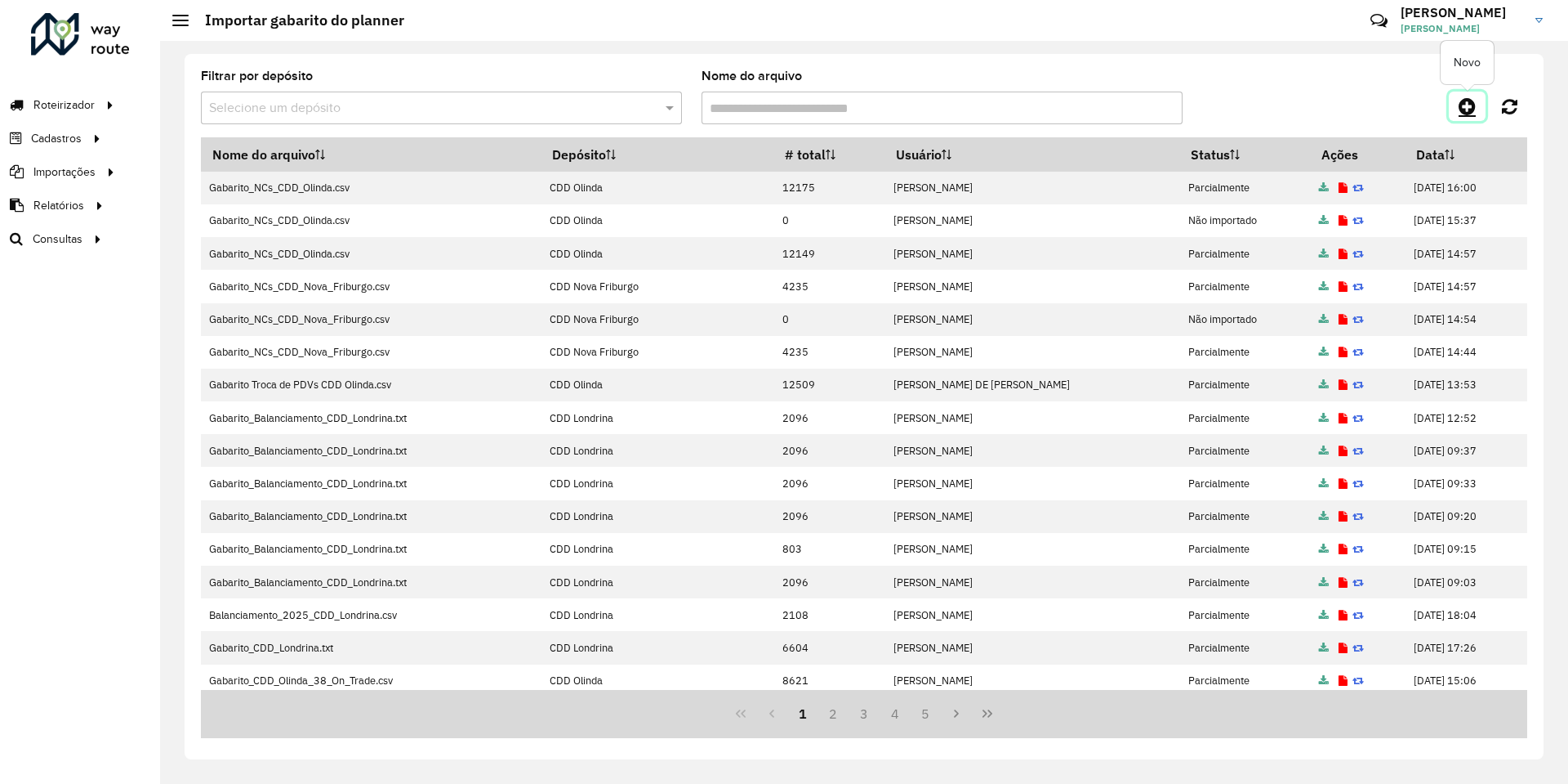
click at [1040, 105] on icon at bounding box center [1467, 106] width 18 height 19
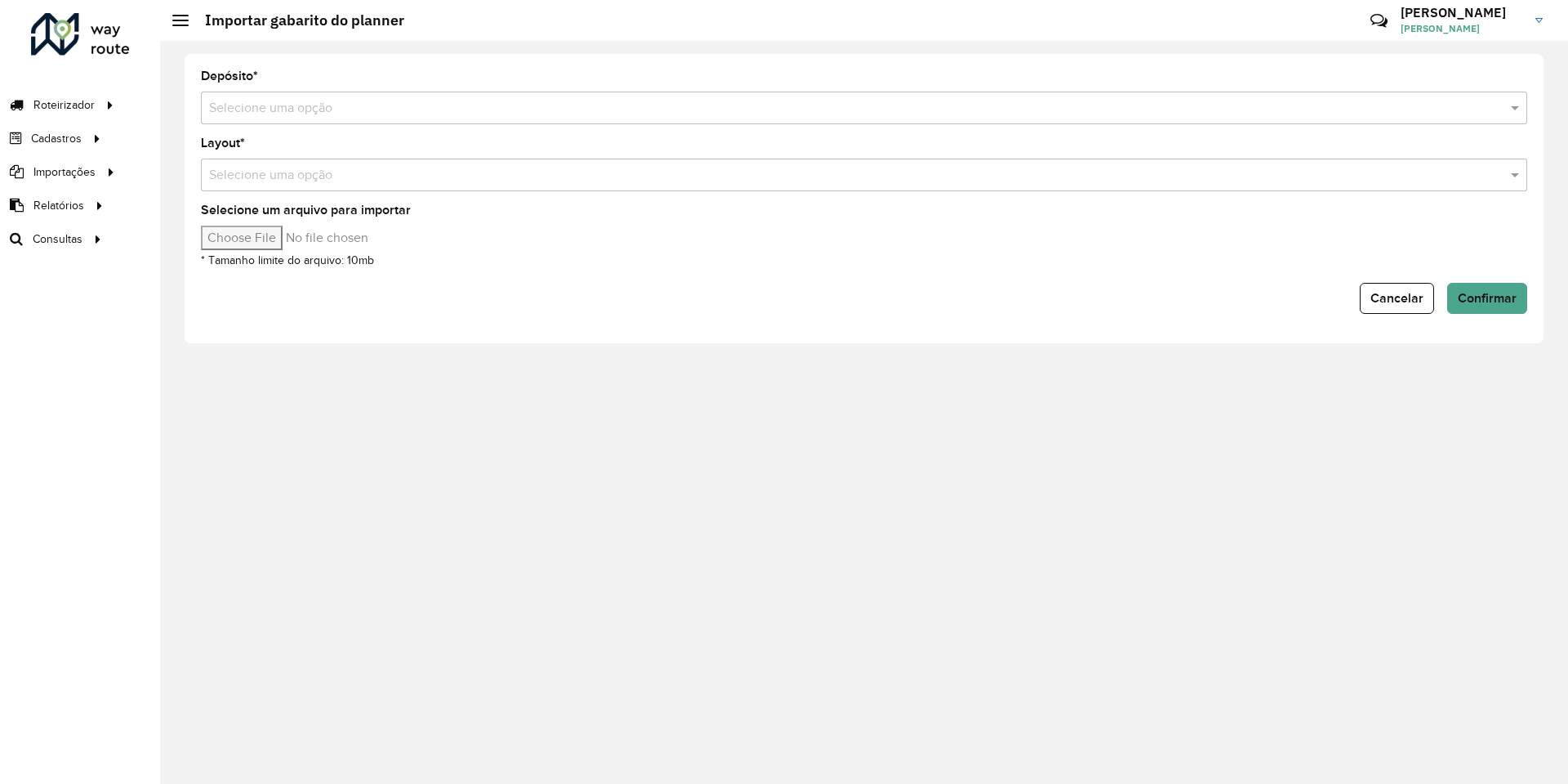
click at [401, 93] on div "Selecione uma opção" at bounding box center [864, 107] width 1327 height 32
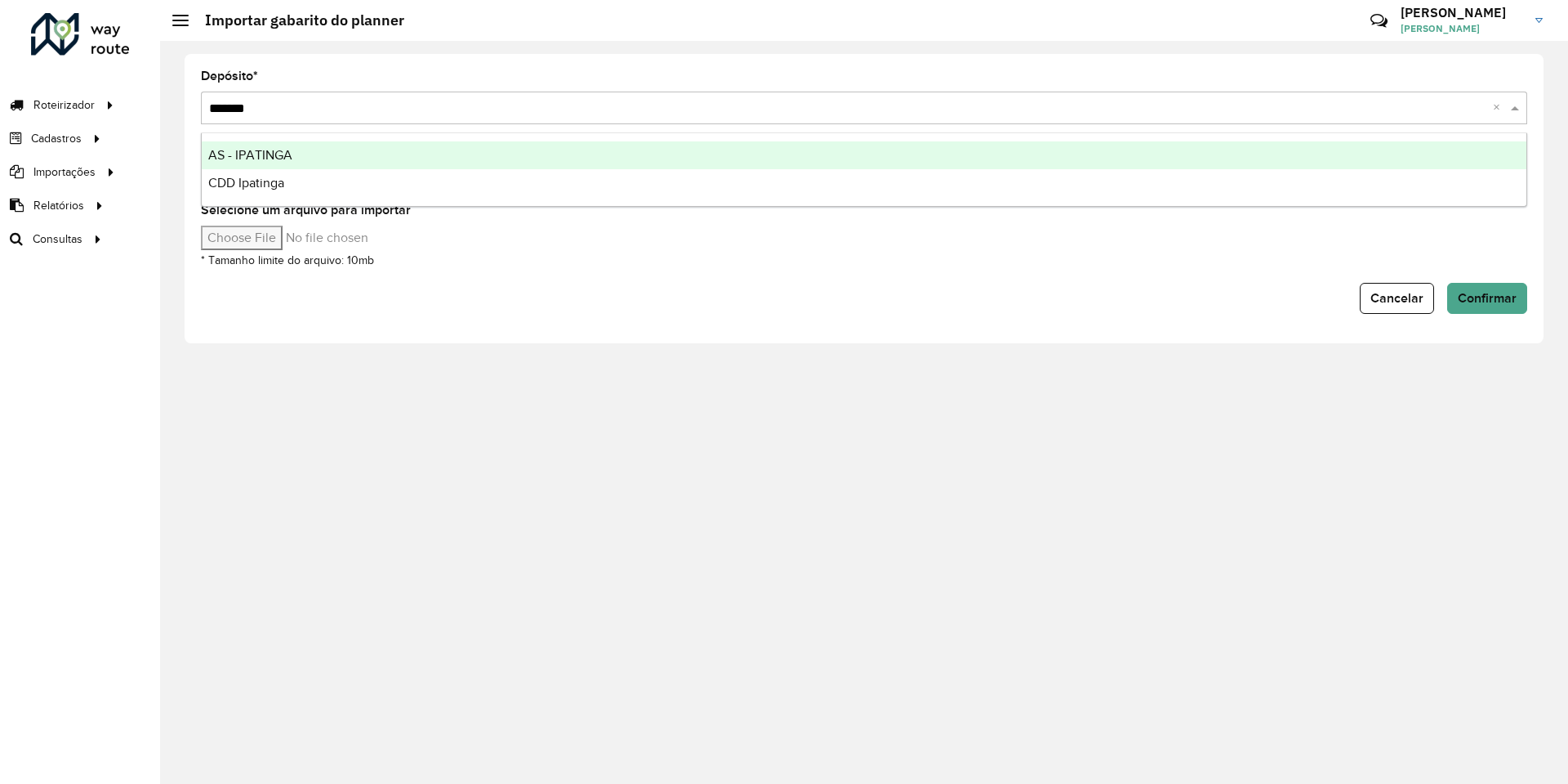
type input "********"
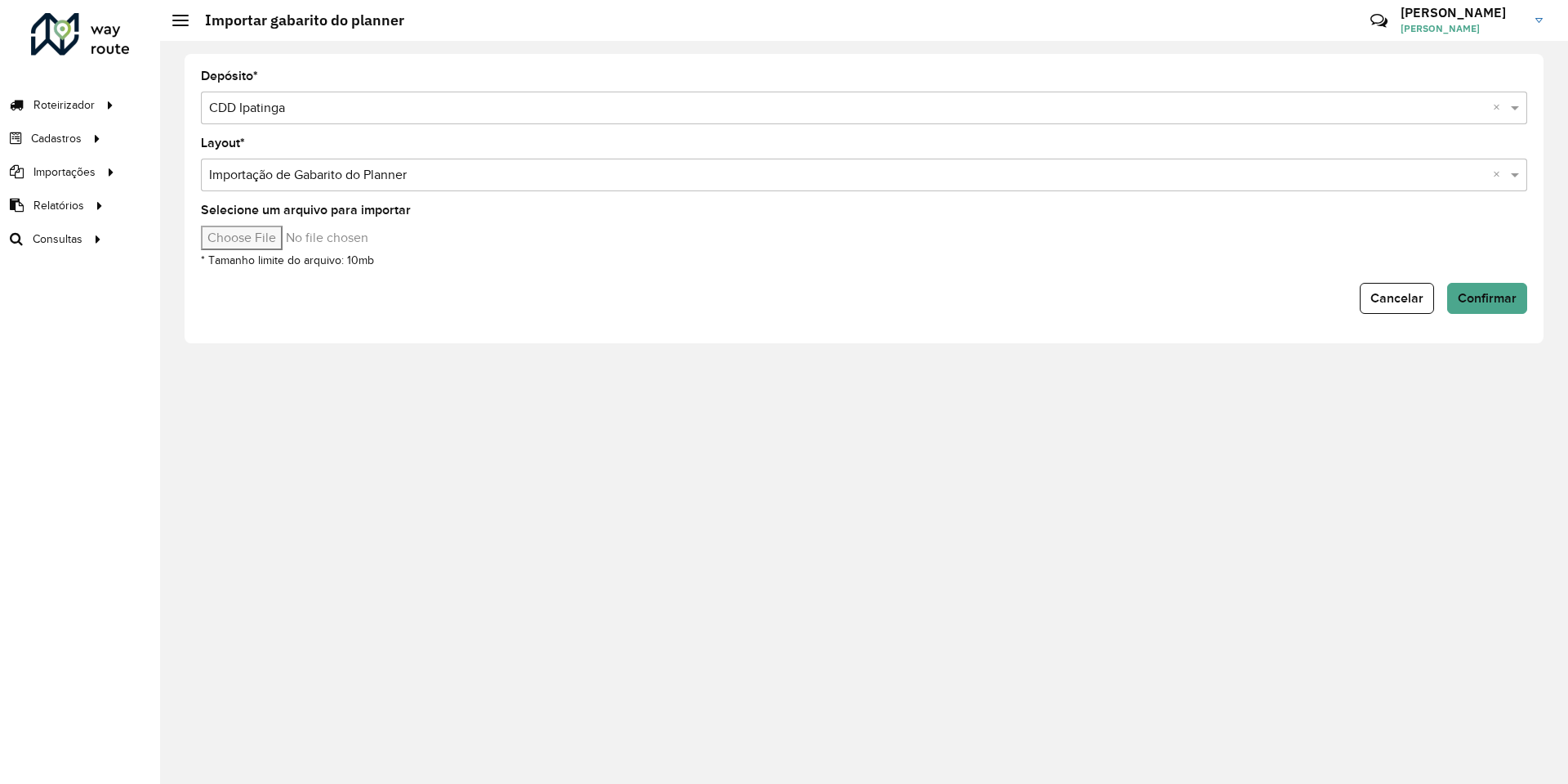
click at [273, 249] on input "Selecione um arquivo para importar" at bounding box center [340, 238] width 277 height 25
type input "**********"
click at [1040, 204] on form "Depósito * Selecione uma opção × CDD Ipatinga × Layout * Selecione uma opção × …" at bounding box center [864, 191] width 1327 height 243
click at [1040, 301] on span "Confirmar" at bounding box center [1486, 298] width 59 height 14
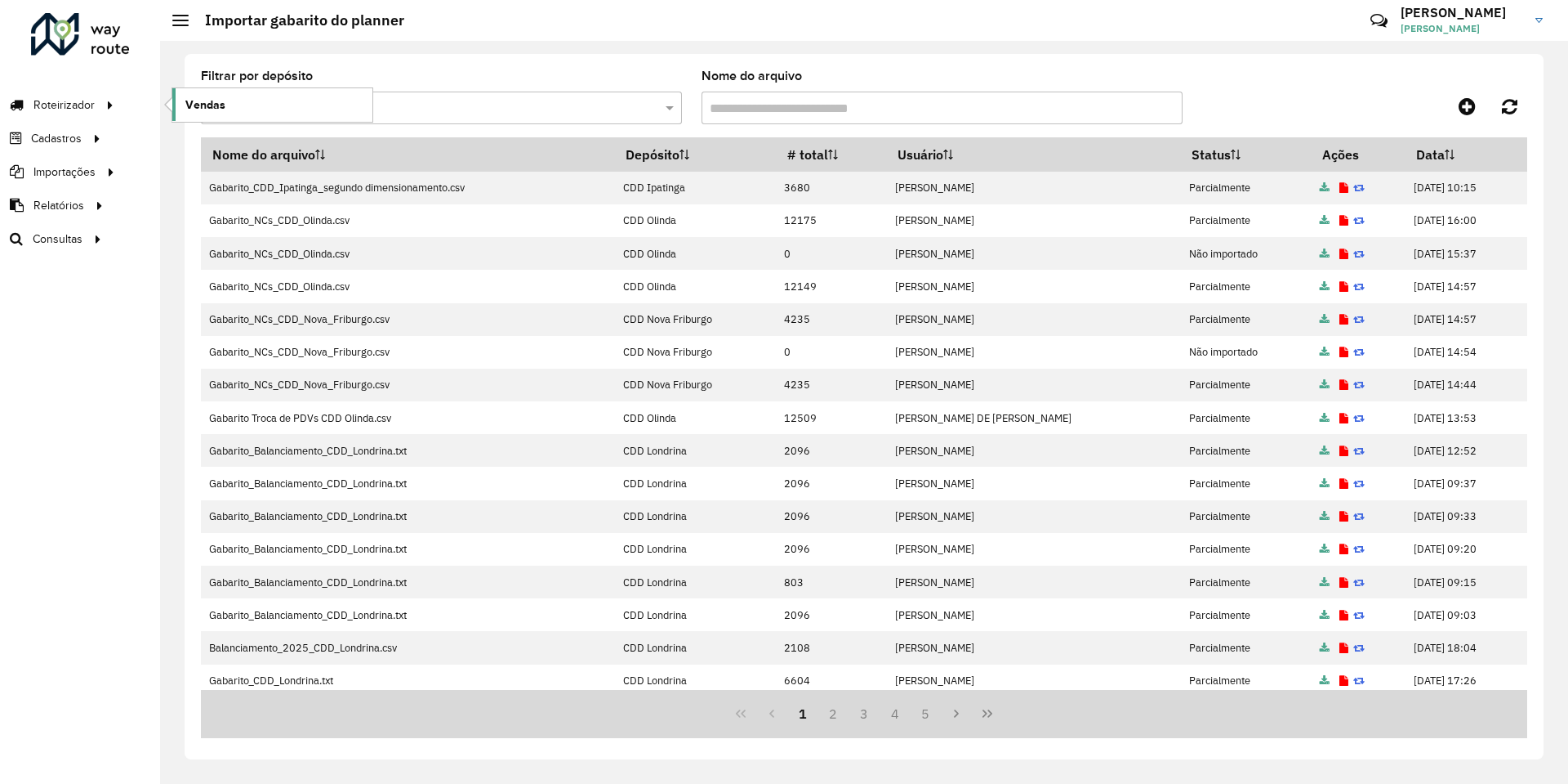
click at [201, 92] on link "Vendas" at bounding box center [272, 104] width 200 height 32
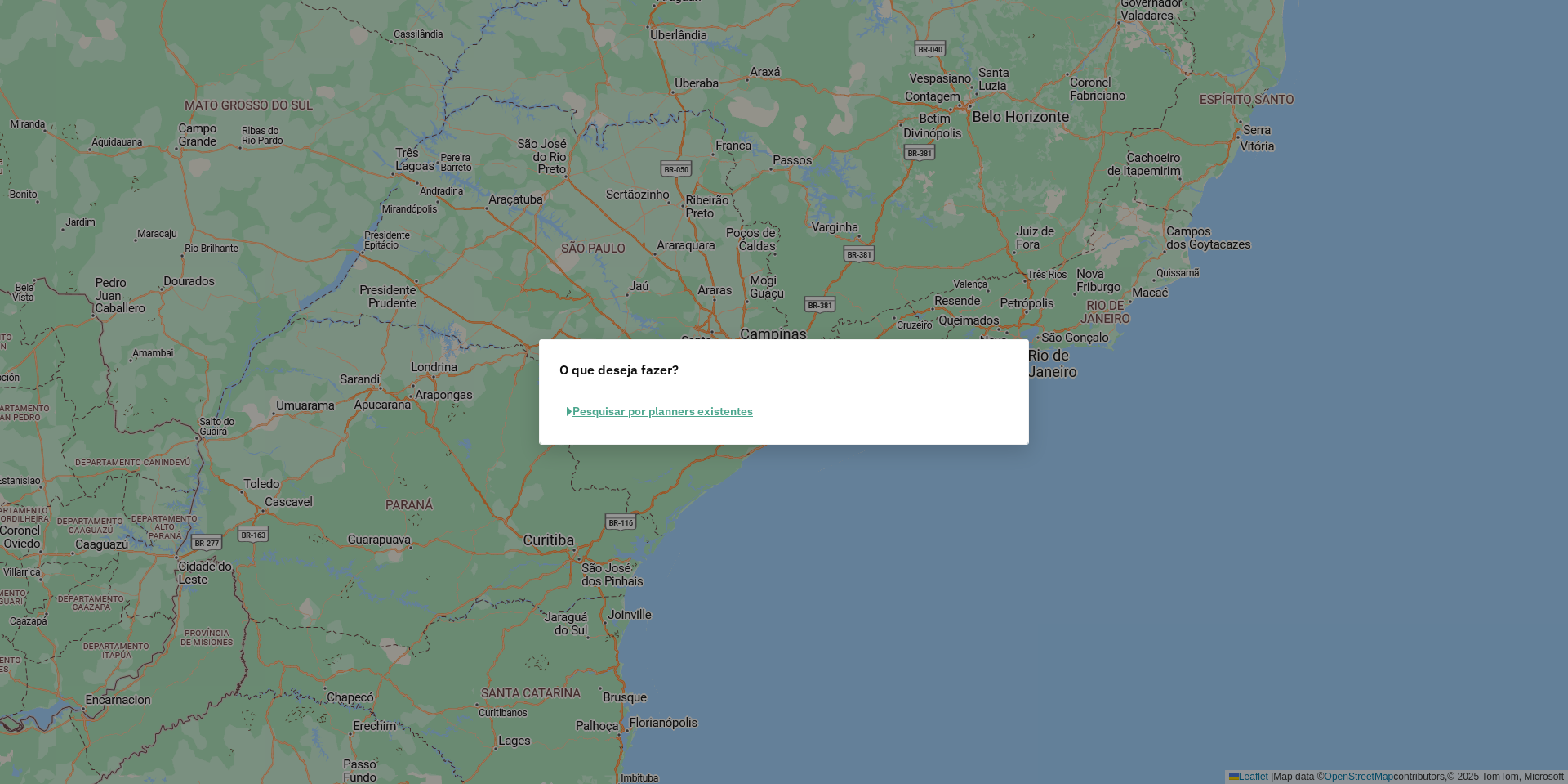
click at [667, 415] on button "Pesquisar por planners existentes" at bounding box center [660, 411] width 201 height 25
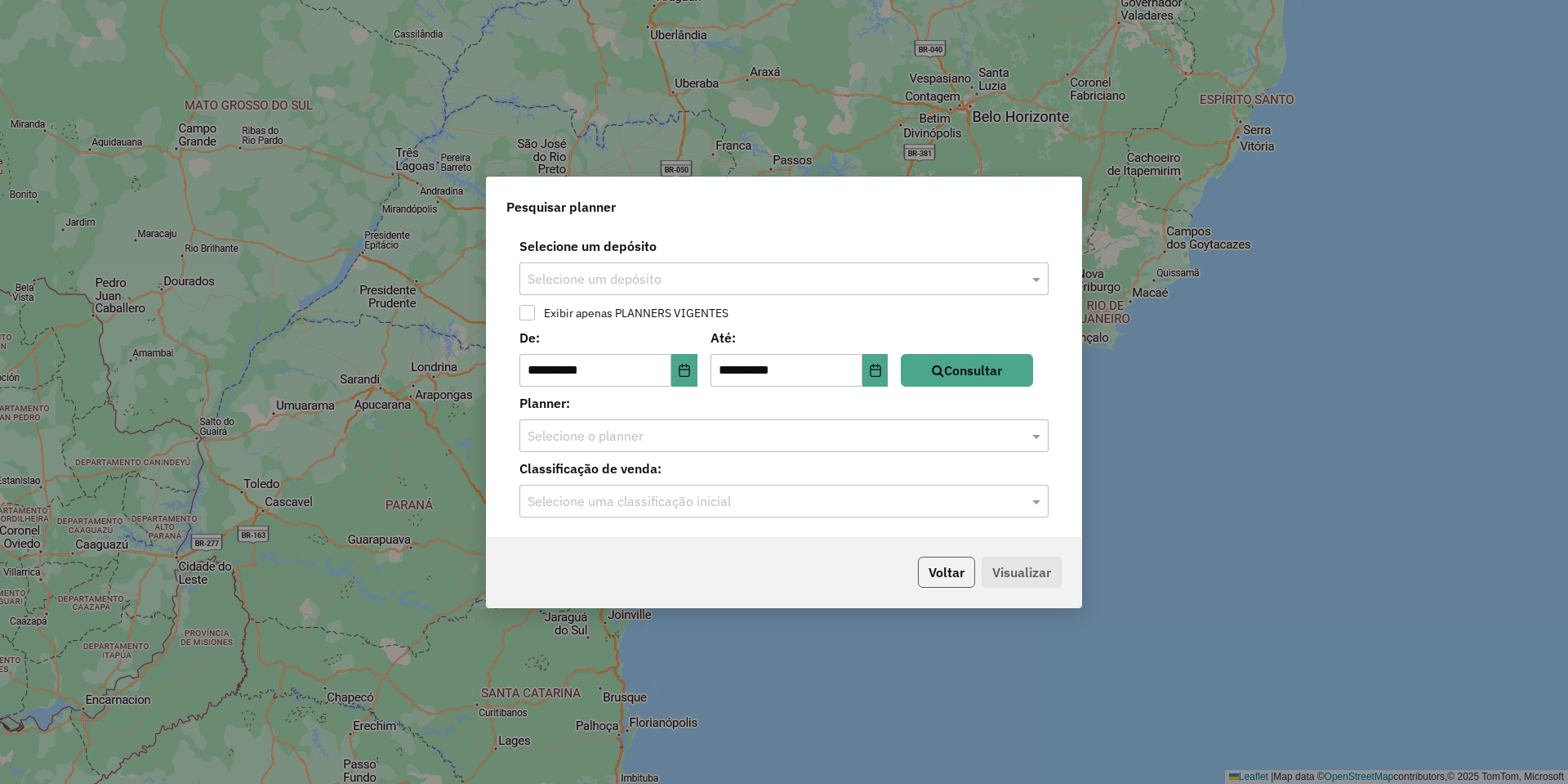
click at [943, 561] on button "Voltar" at bounding box center [946, 572] width 57 height 31
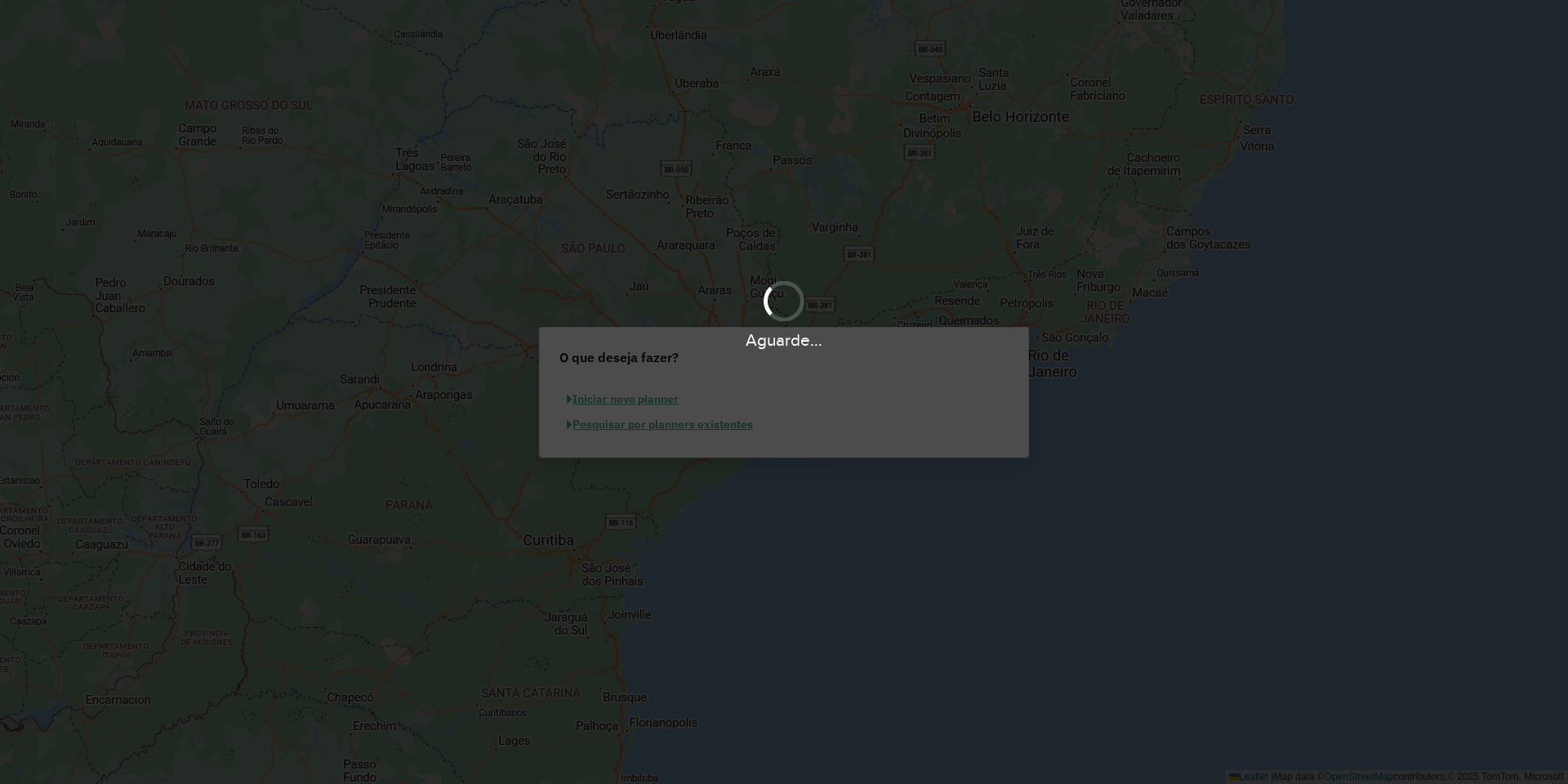
click at [632, 405] on div "Aguarde..." at bounding box center [784, 392] width 1568 height 784
click at [632, 405] on button "Iniciar novo planner" at bounding box center [623, 399] width 126 height 25
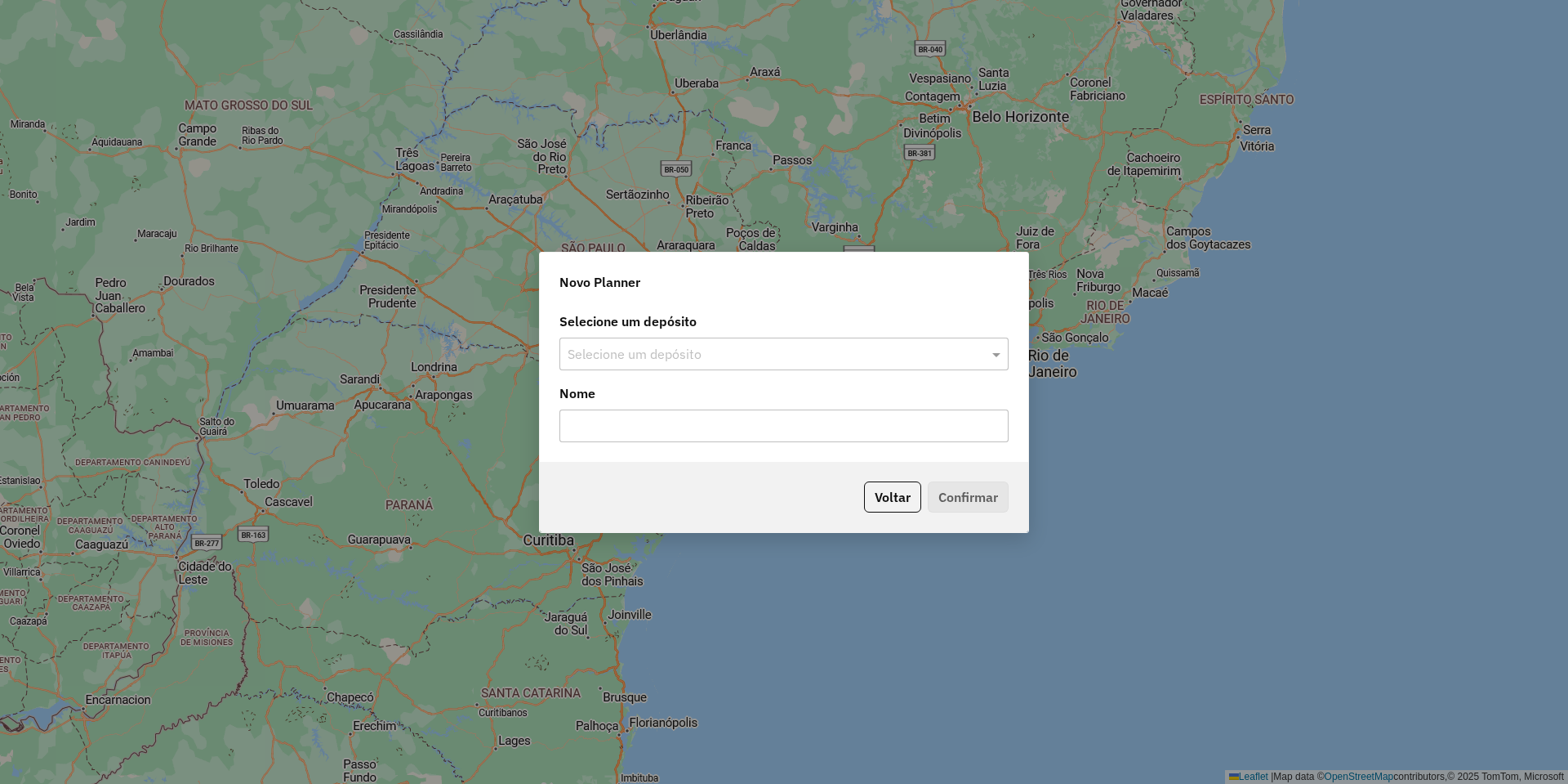
click at [632, 405] on div "Nome" at bounding box center [784, 413] width 449 height 59
click at [641, 364] on div "Selecione um depósito" at bounding box center [784, 353] width 449 height 32
type input "***"
click at [687, 421] on input "text" at bounding box center [784, 425] width 449 height 32
type input "**"
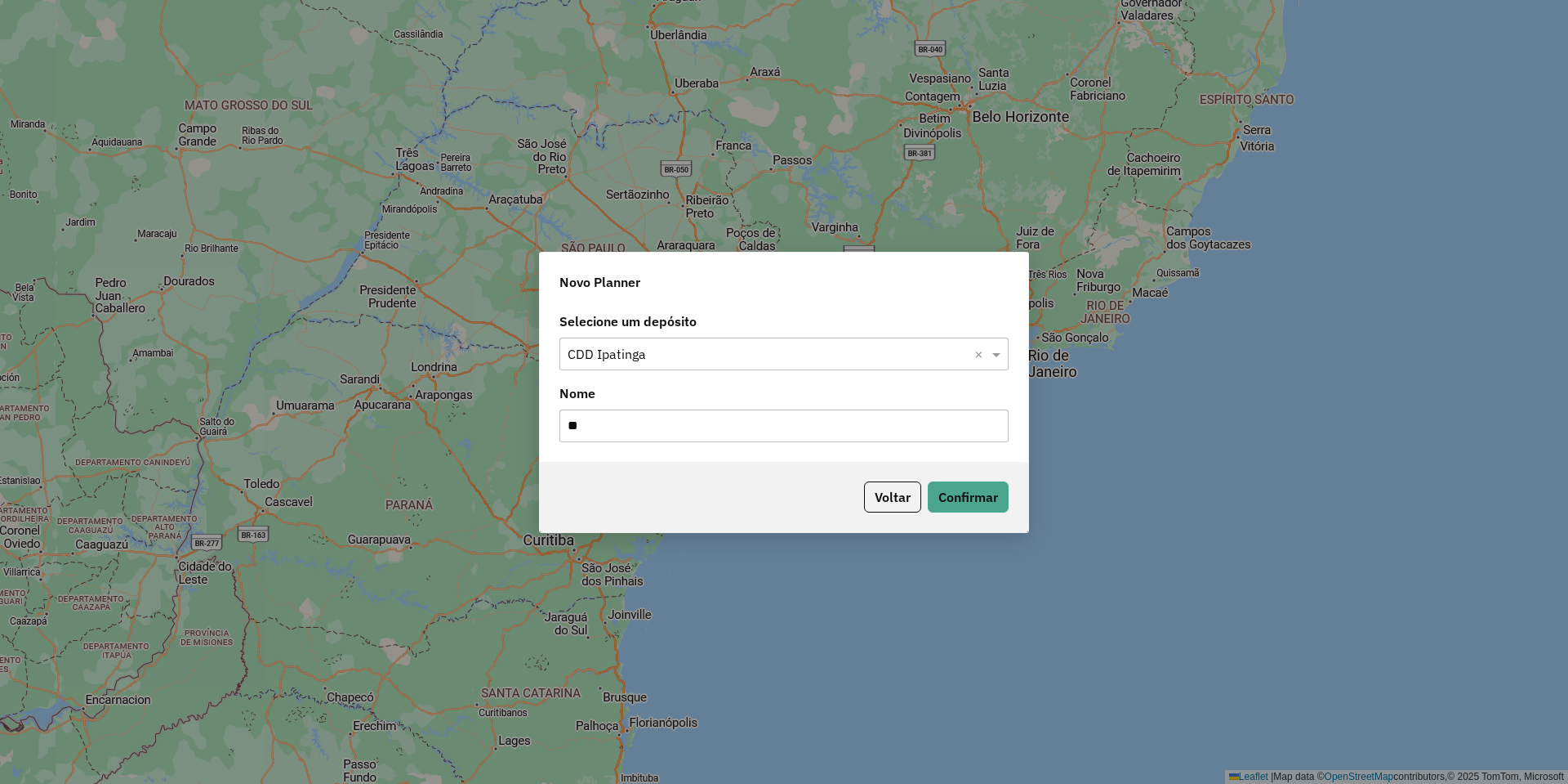
click at [689, 455] on div "Selecione um depósito Selecione um depósito × CDD Ipatinga × Nome **" at bounding box center [784, 383] width 489 height 157
click at [972, 487] on button "Confirmar" at bounding box center [968, 496] width 81 height 31
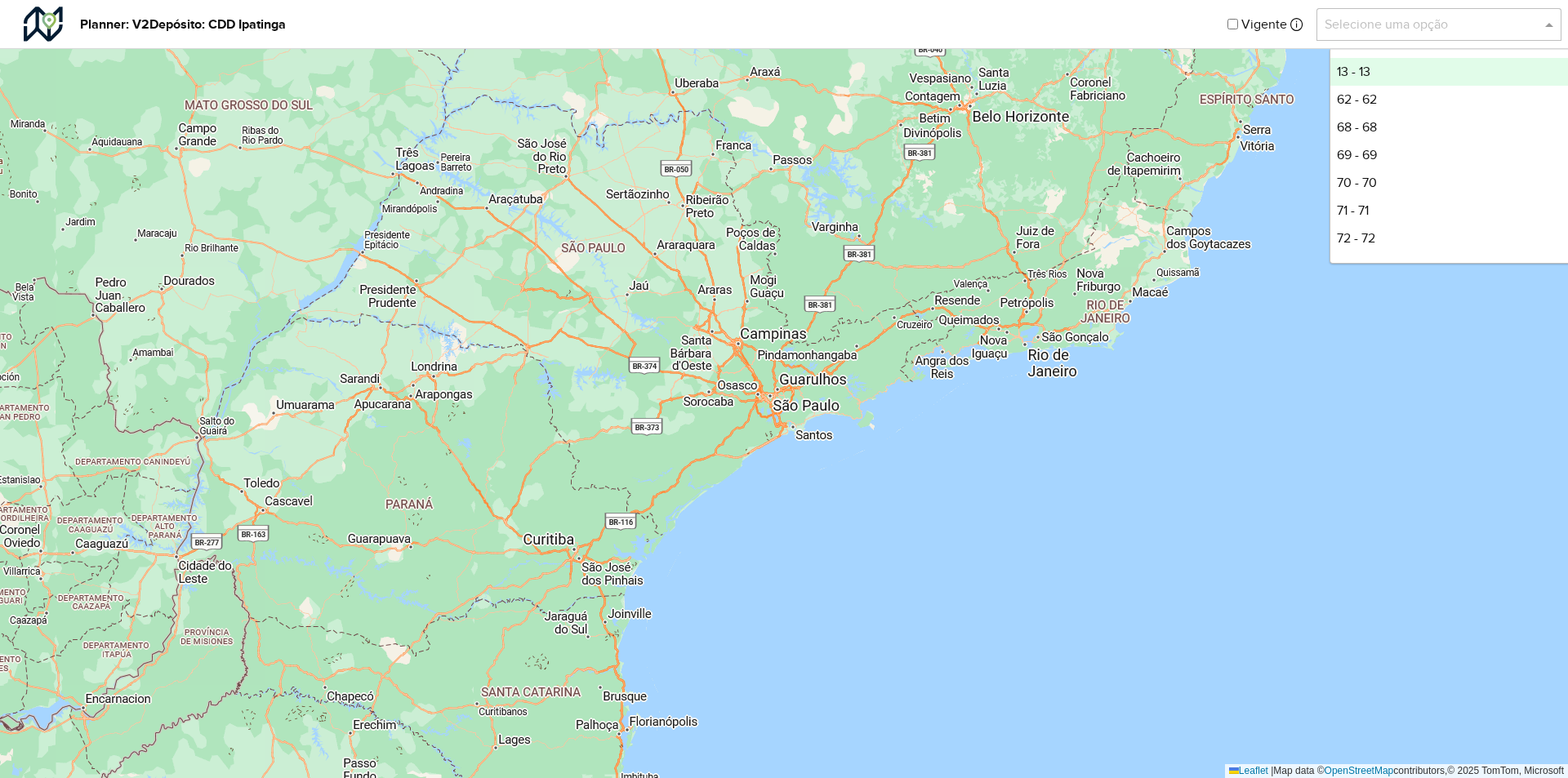
click at [1471, 13] on div "Selecione uma opção" at bounding box center [1438, 24] width 245 height 32
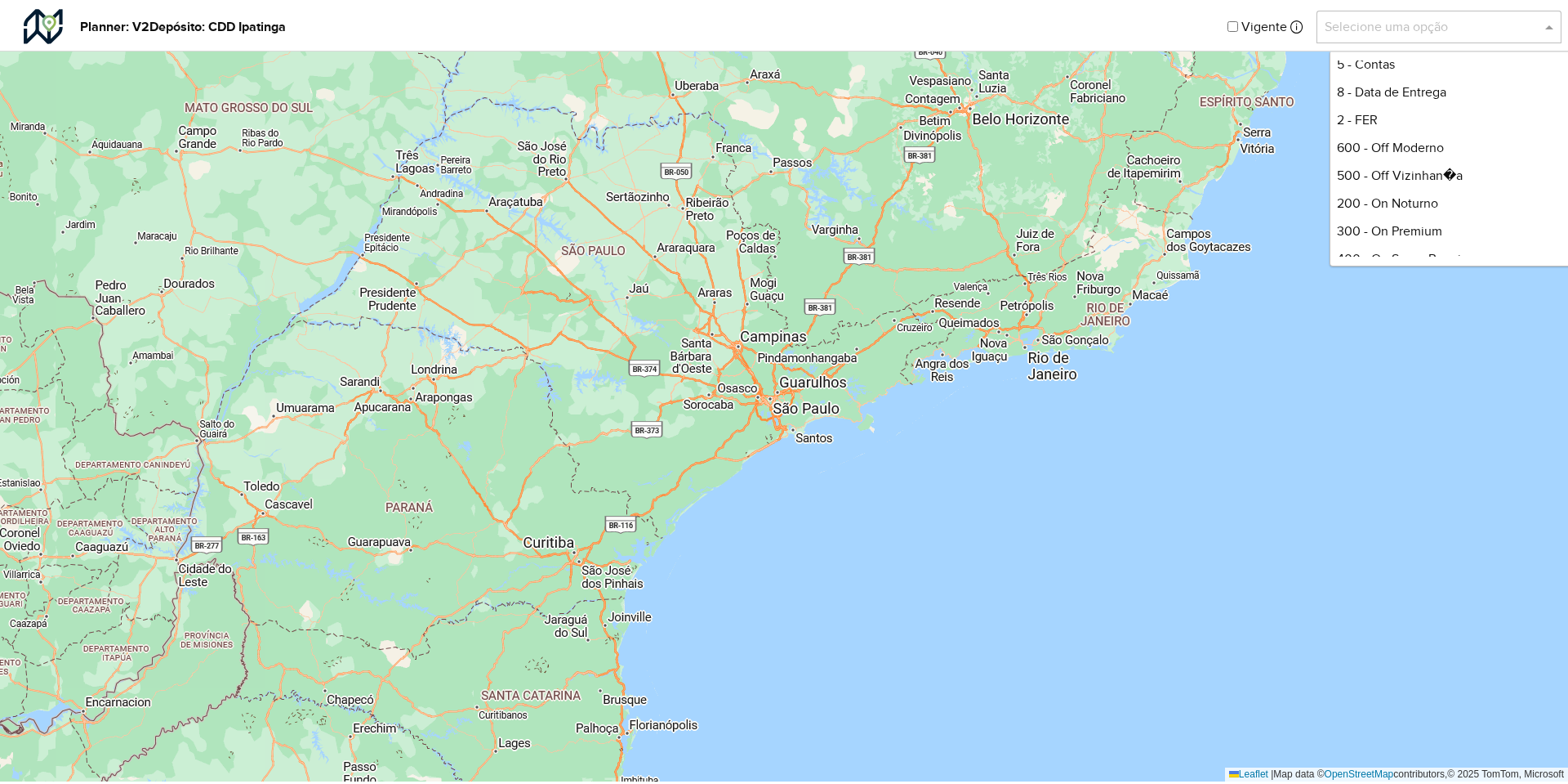
scroll to position [272, 0]
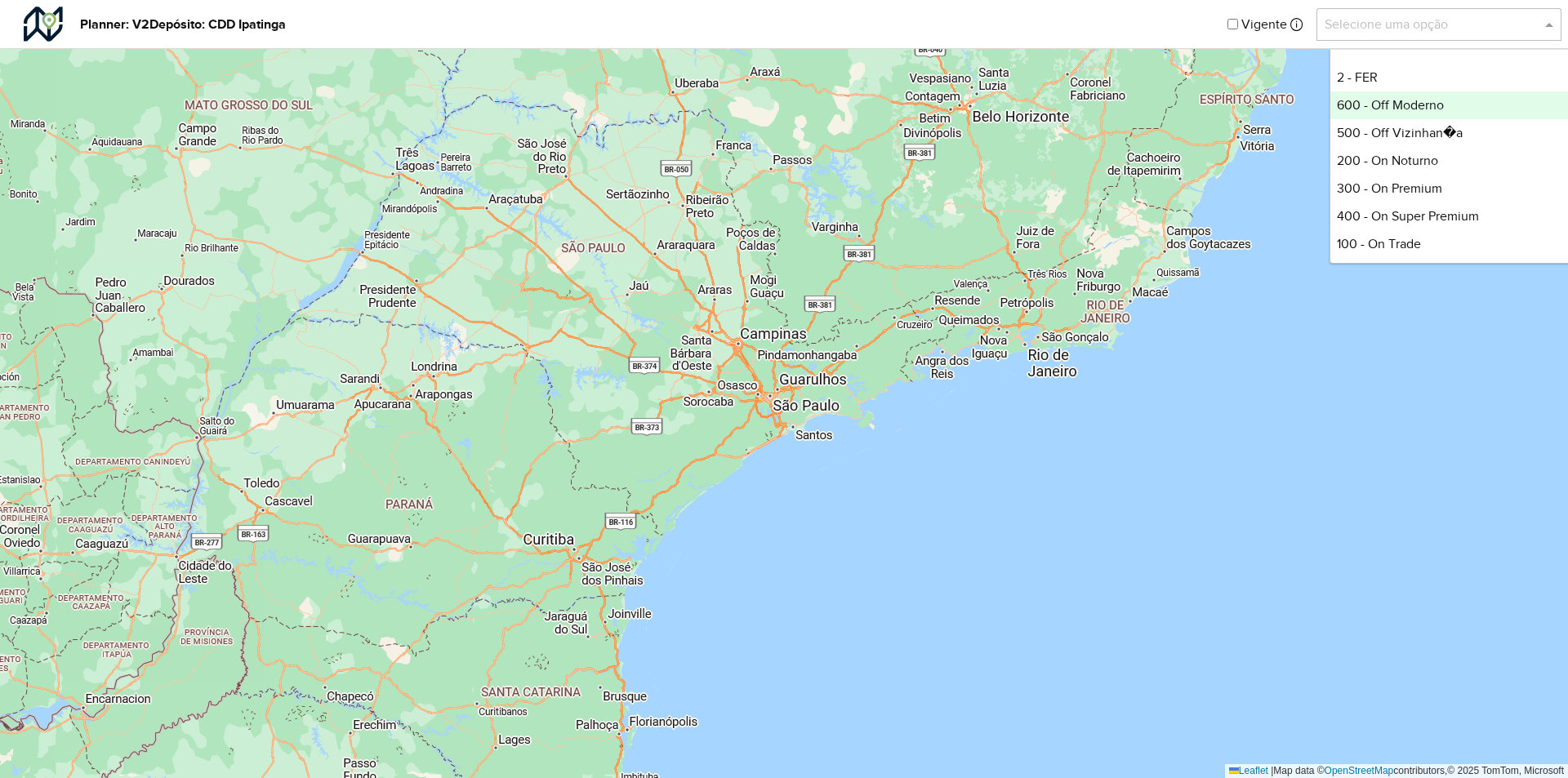
click at [1422, 106] on div "600 - Off Moderno" at bounding box center [1451, 105] width 243 height 28
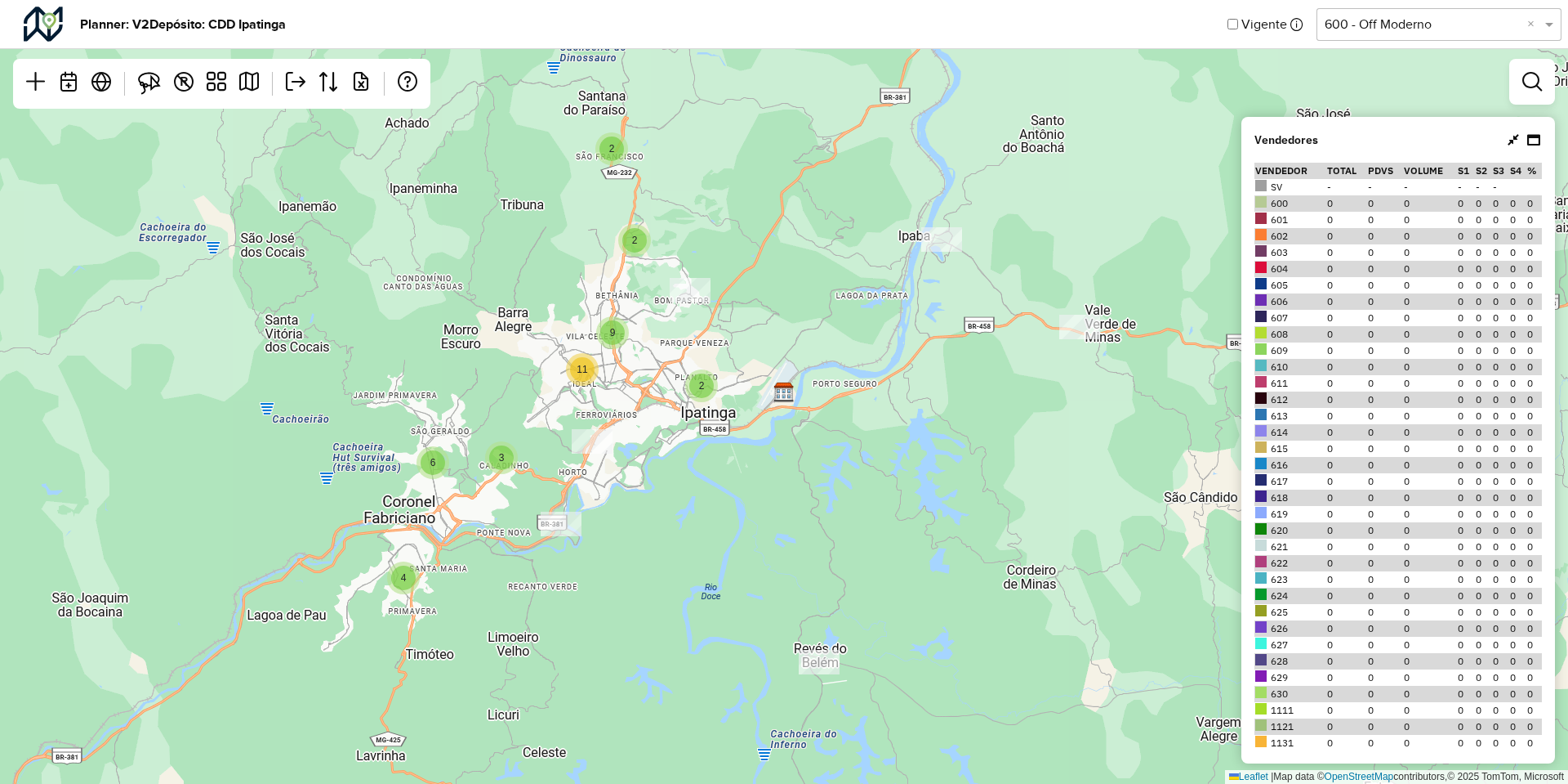
click at [469, 189] on div "4 6 2 2 2 3 9 11 Leaflet | Map data © OpenStreetMap contributors,© 2025 TomTom,…" at bounding box center [784, 392] width 1568 height 784
click at [226, 87] on em at bounding box center [216, 82] width 19 height 19
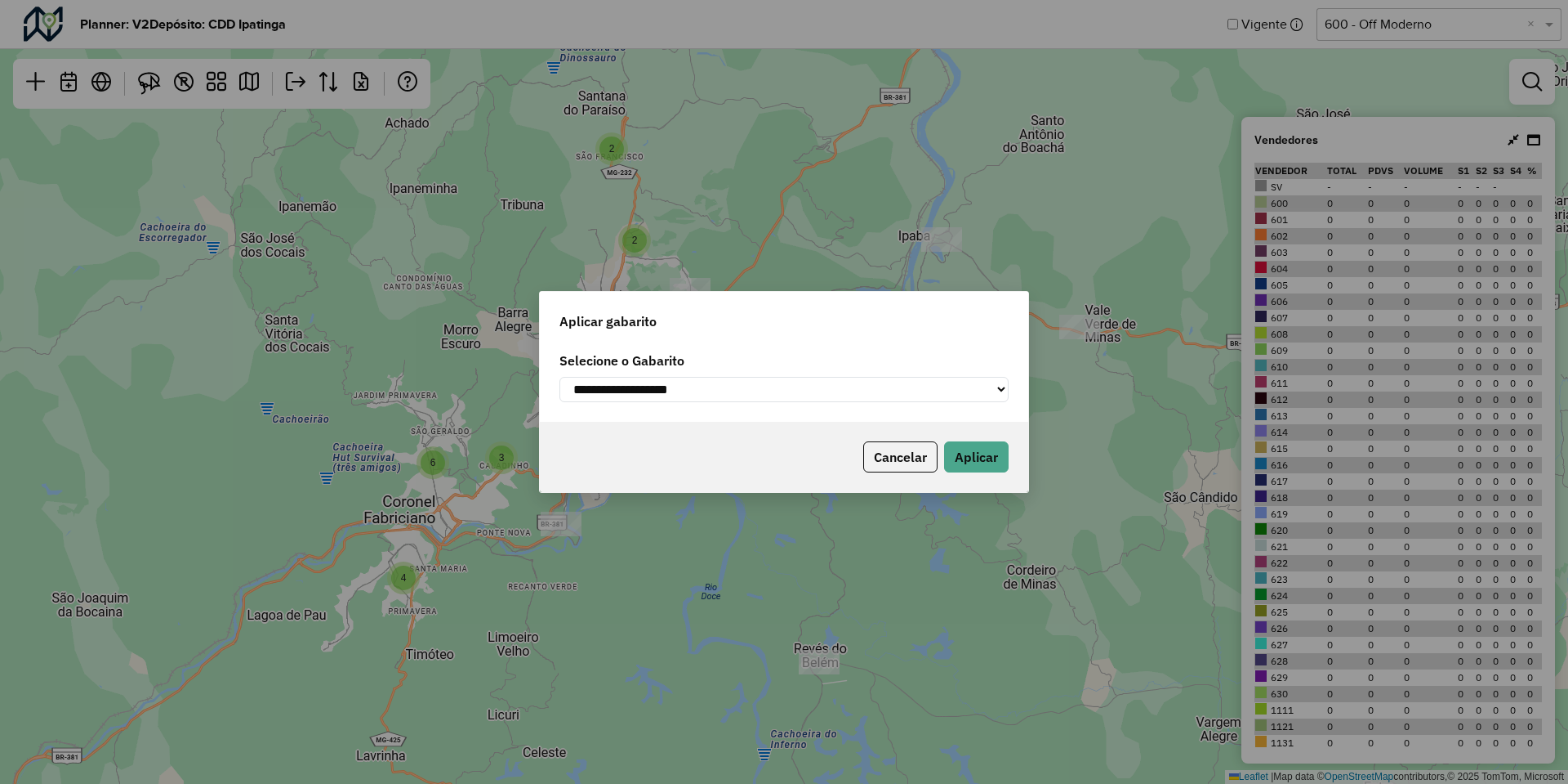
click at [671, 396] on select "**********" at bounding box center [784, 389] width 449 height 25
select select "*********"
click at [560, 377] on select "**********" at bounding box center [784, 389] width 449 height 25
click at [963, 448] on button "Aplicar" at bounding box center [977, 457] width 65 height 31
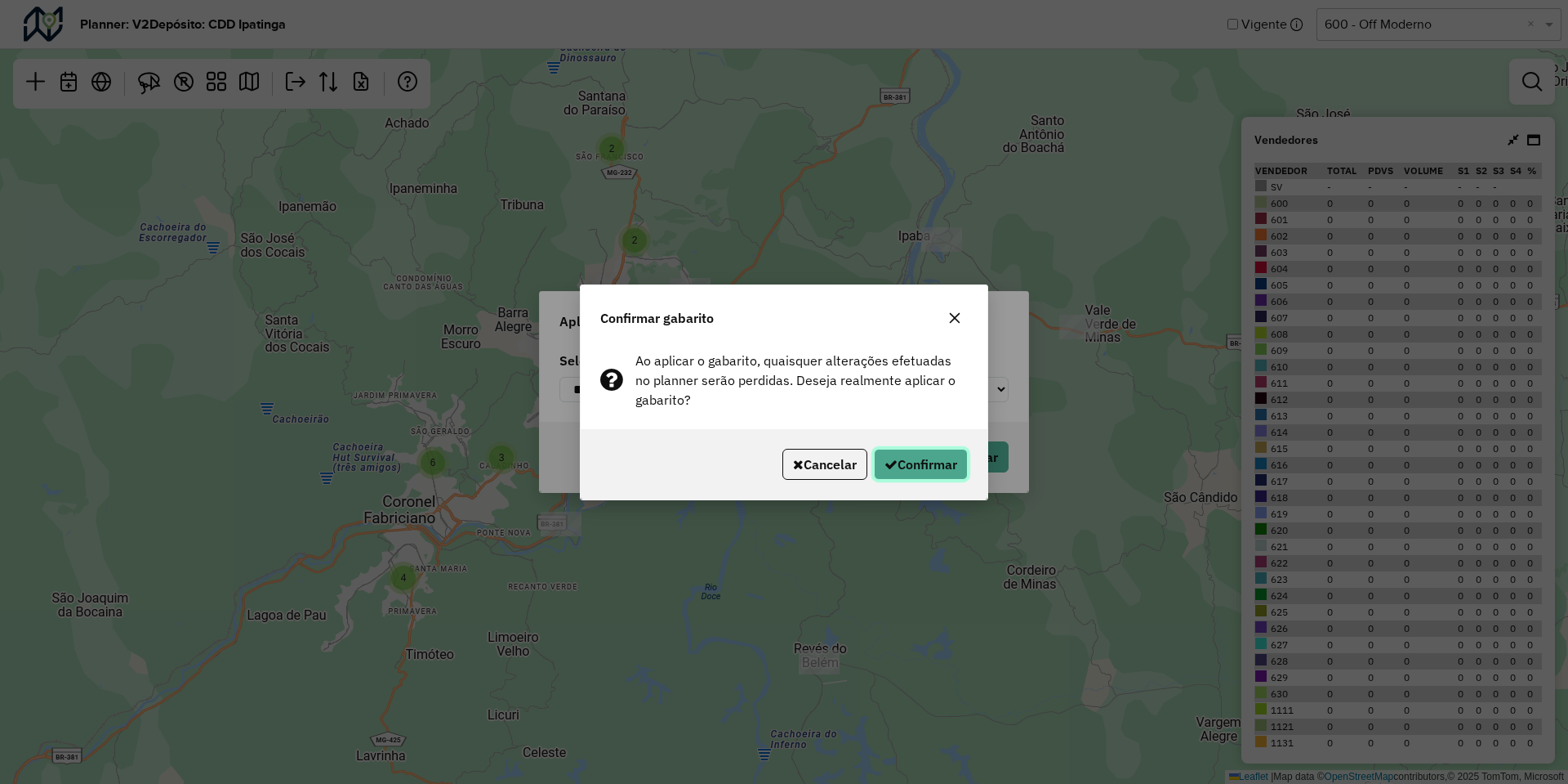
click at [935, 461] on button "Confirmar" at bounding box center [920, 464] width 94 height 31
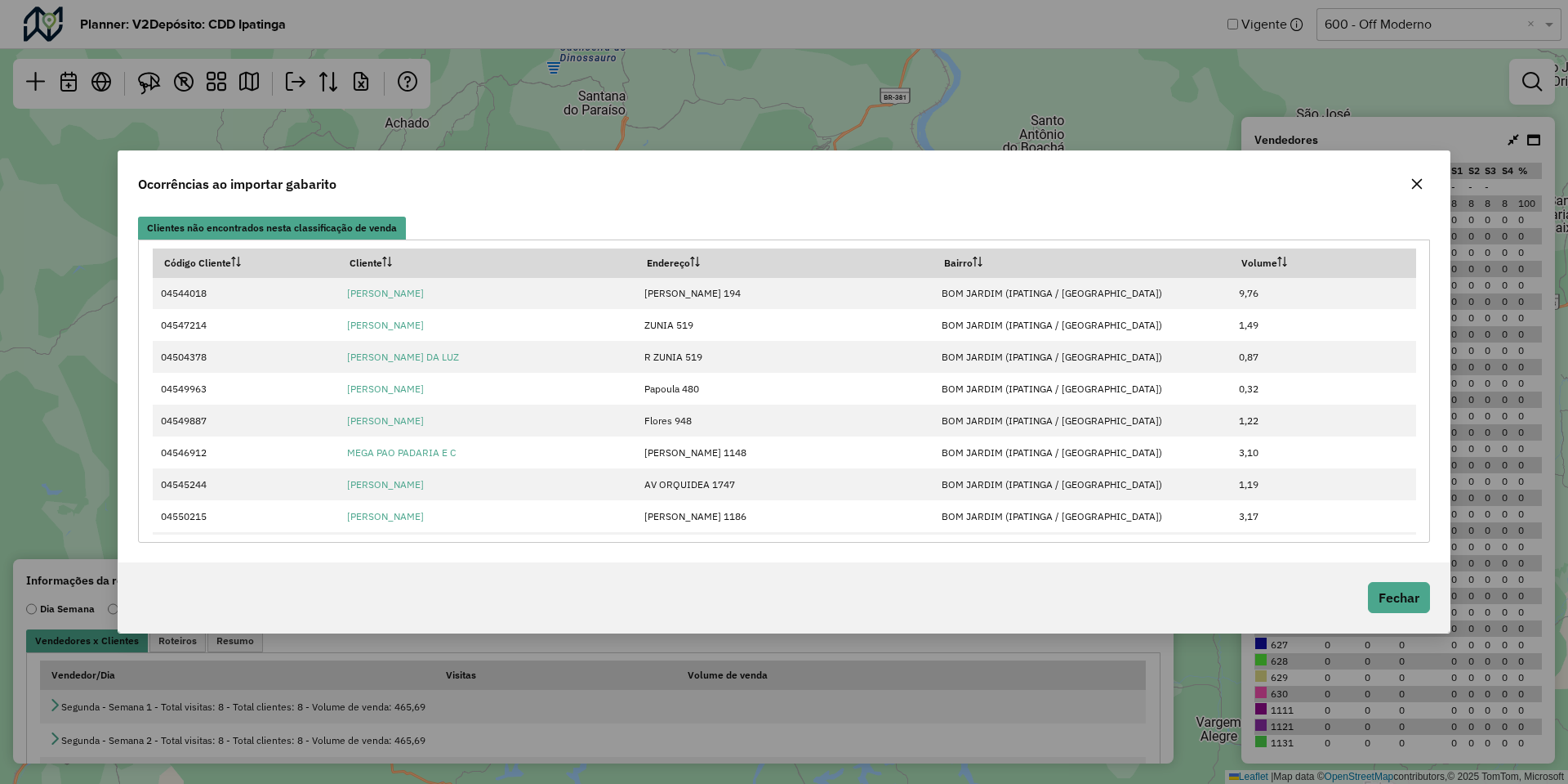
click at [856, 188] on div "Ocorrências ao importar gabarito" at bounding box center [784, 180] width 1331 height 59
click at [1422, 185] on icon "button" at bounding box center [1417, 183] width 13 height 13
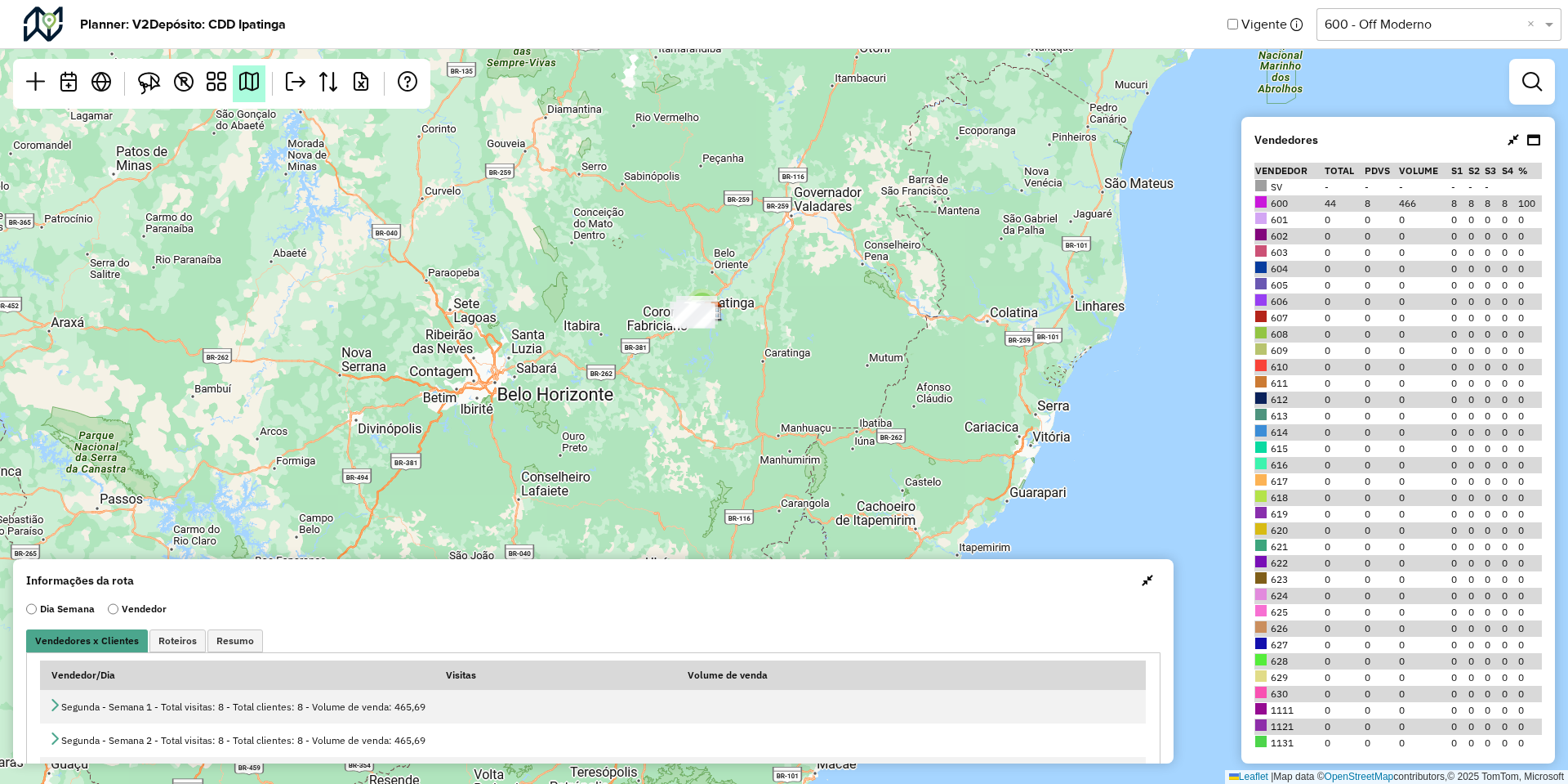
click at [258, 76] on em at bounding box center [249, 82] width 19 height 19
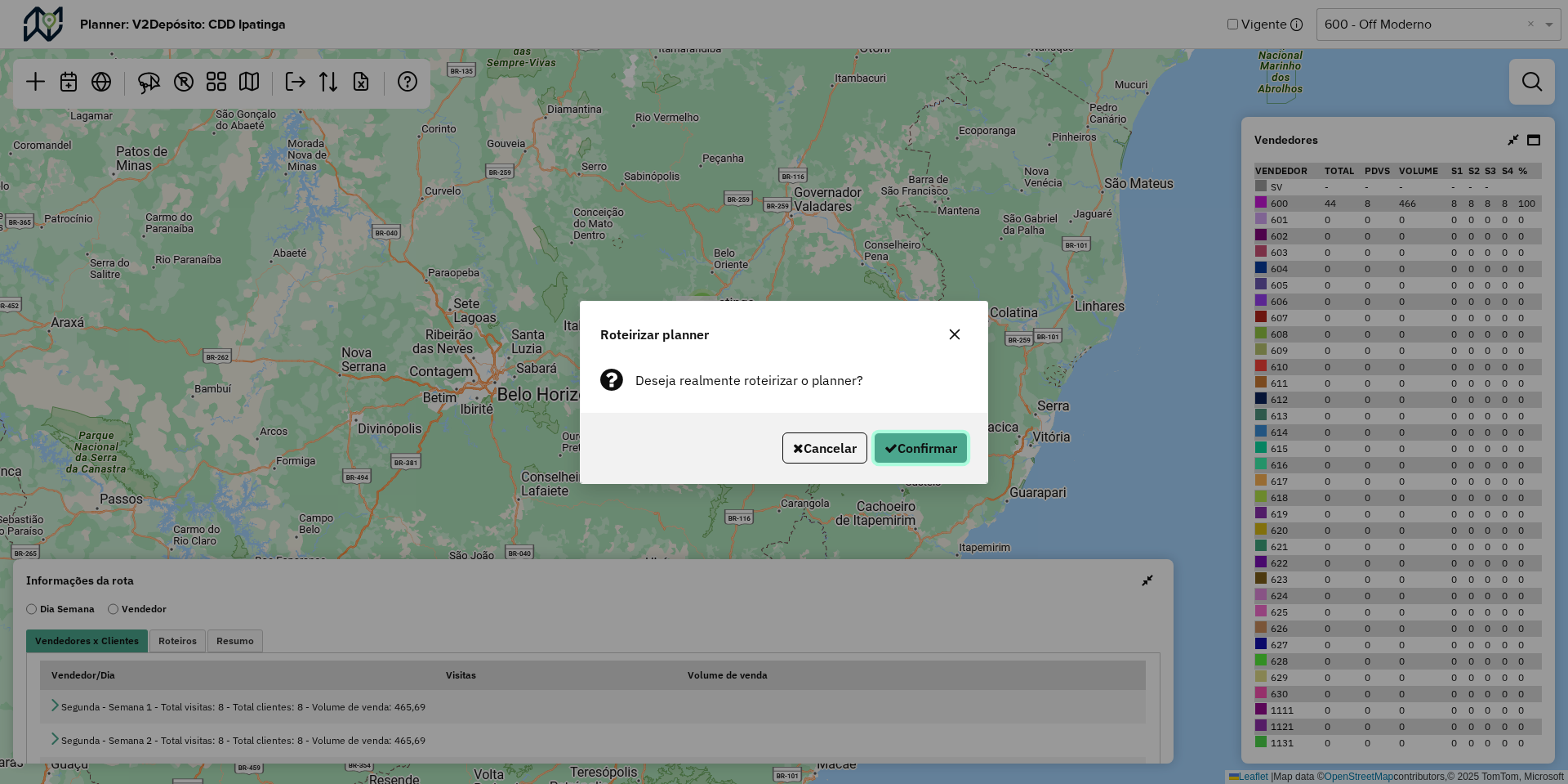
click at [891, 435] on button "Confirmar" at bounding box center [920, 447] width 94 height 31
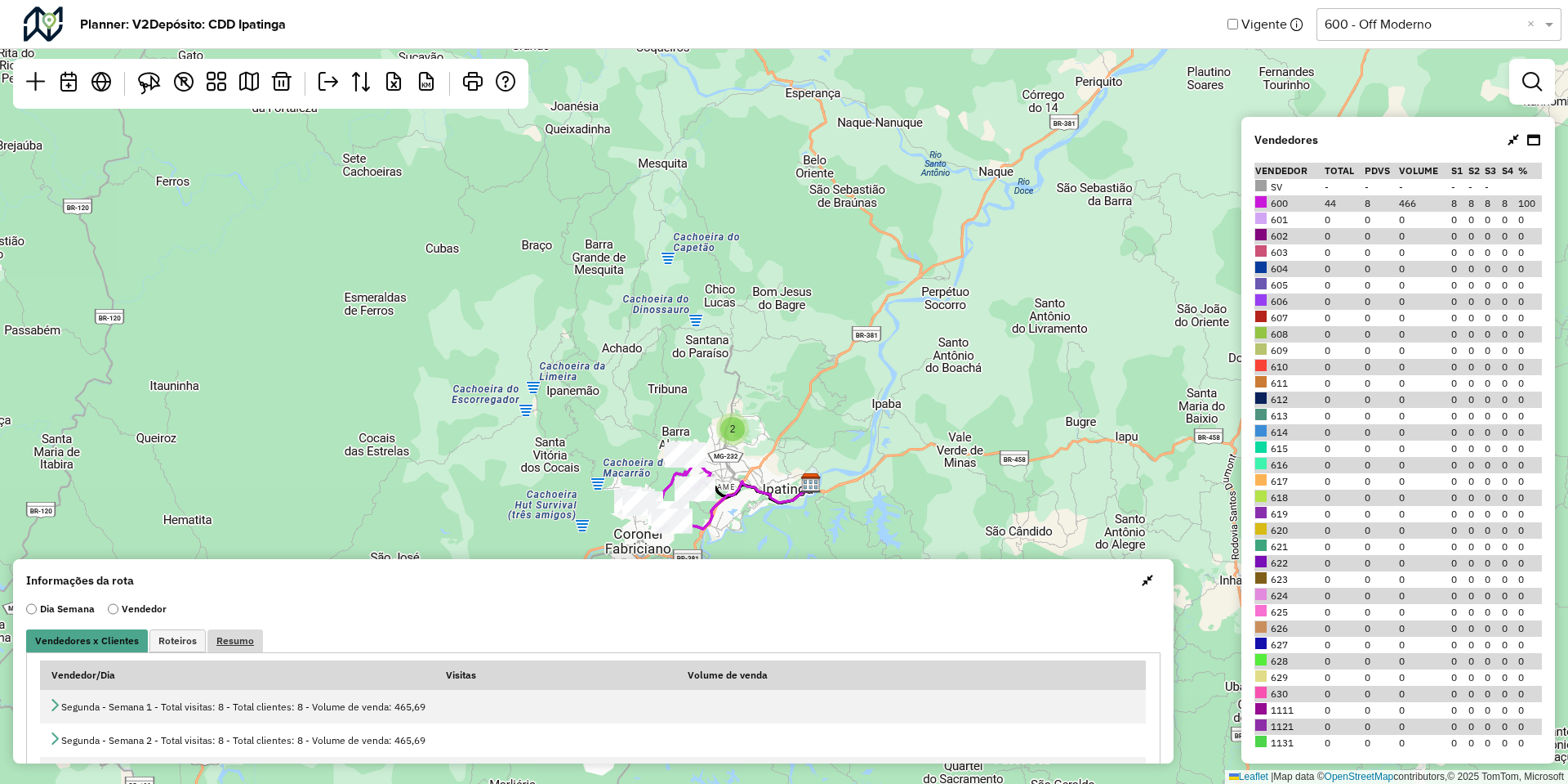
click at [218, 643] on span "Resumo" at bounding box center [235, 640] width 38 height 10
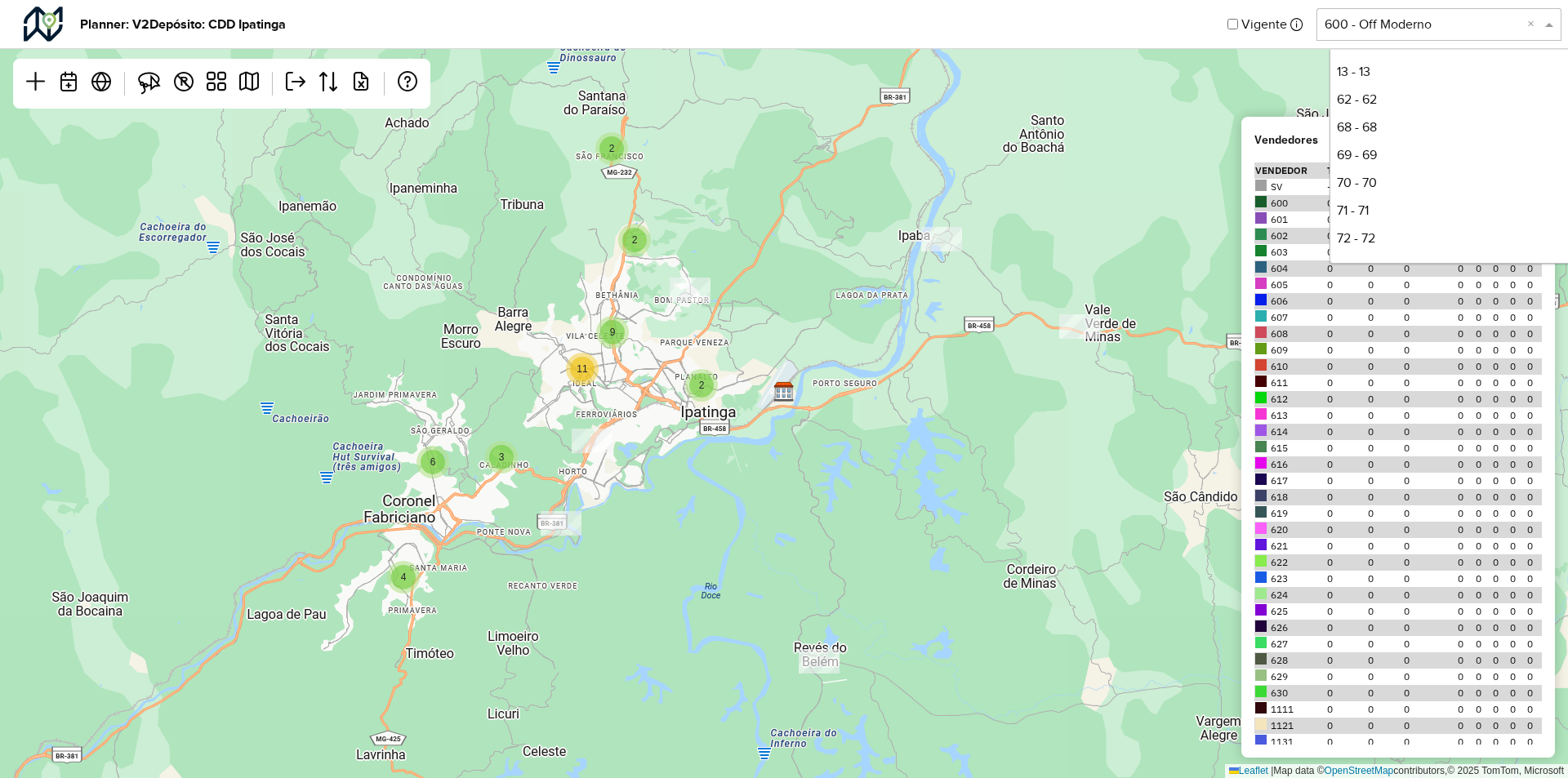
click at [1461, 32] on input "text" at bounding box center [1422, 25] width 196 height 19
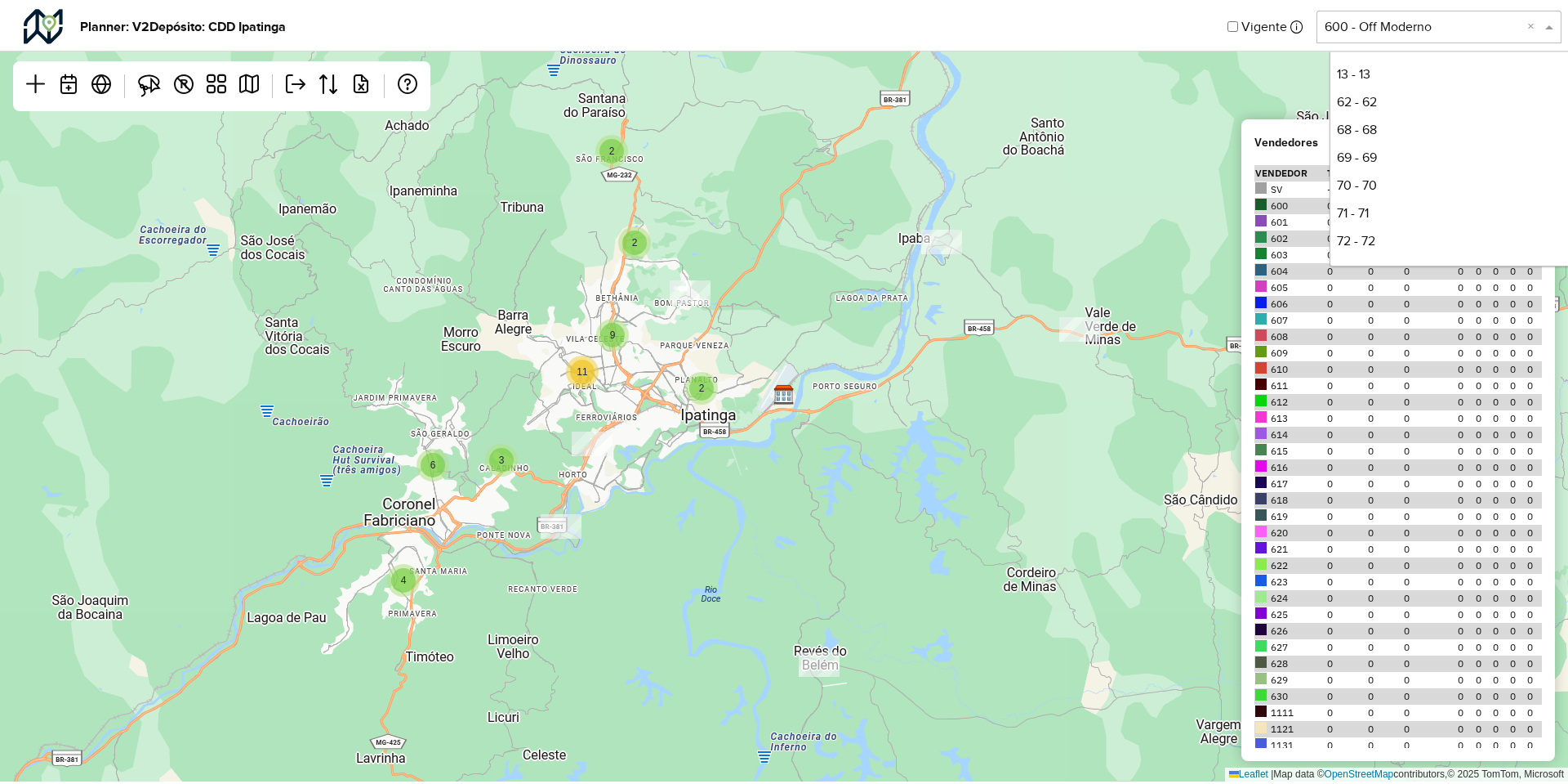
scroll to position [306, 0]
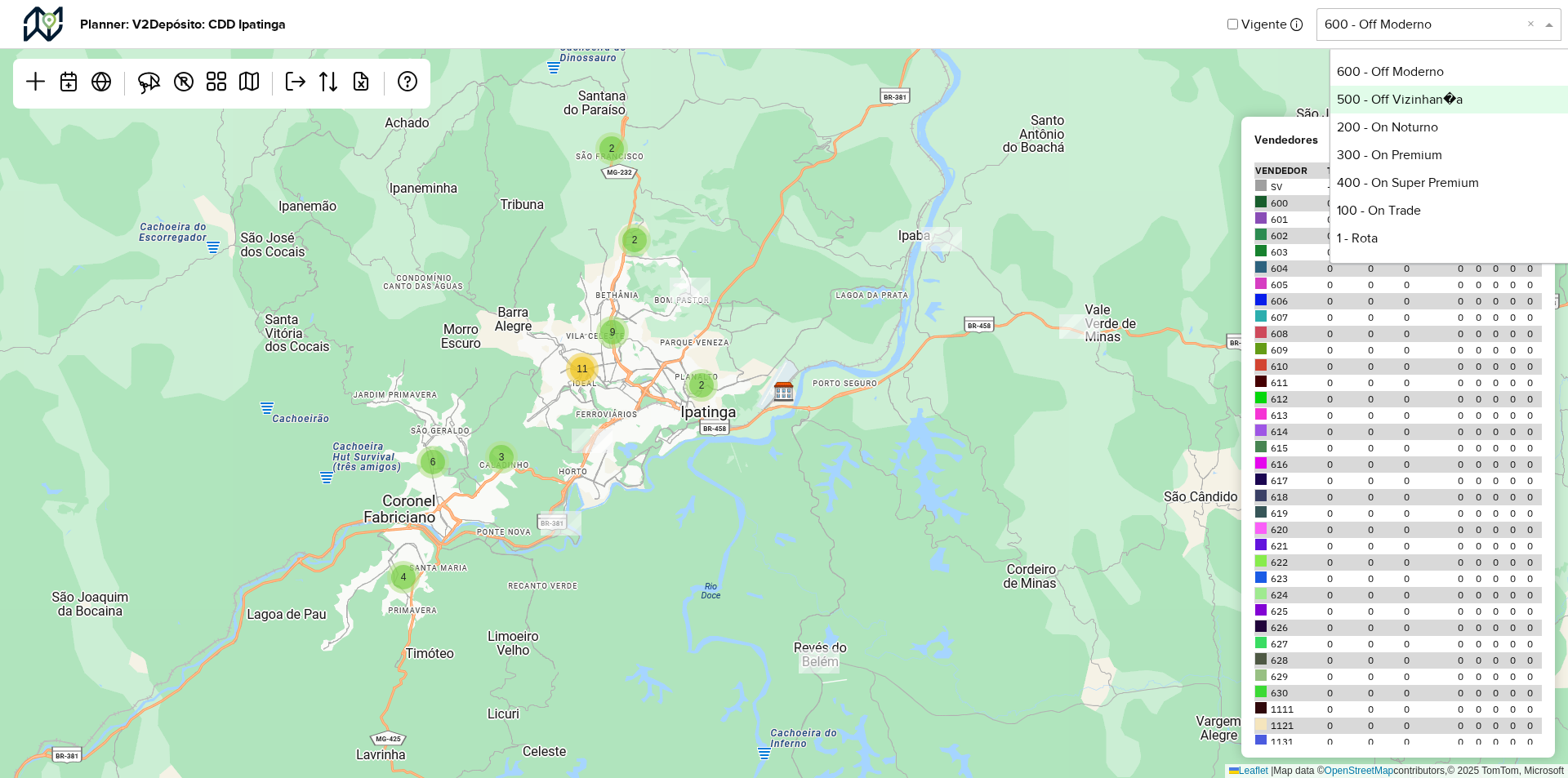
click at [1437, 94] on div "500 - Off Vizinhan�a" at bounding box center [1451, 100] width 243 height 28
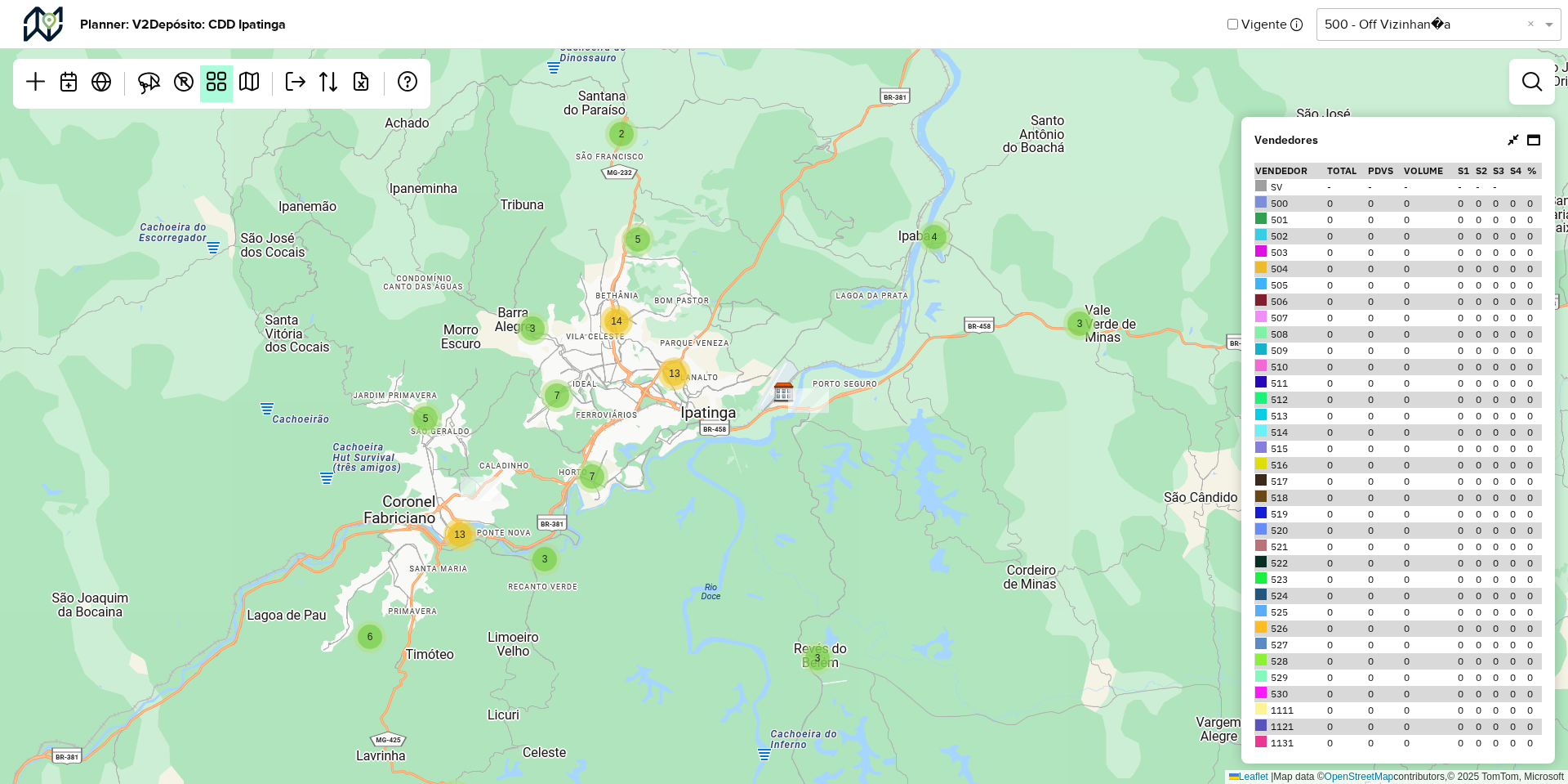
click at [221, 85] on em at bounding box center [216, 82] width 19 height 19
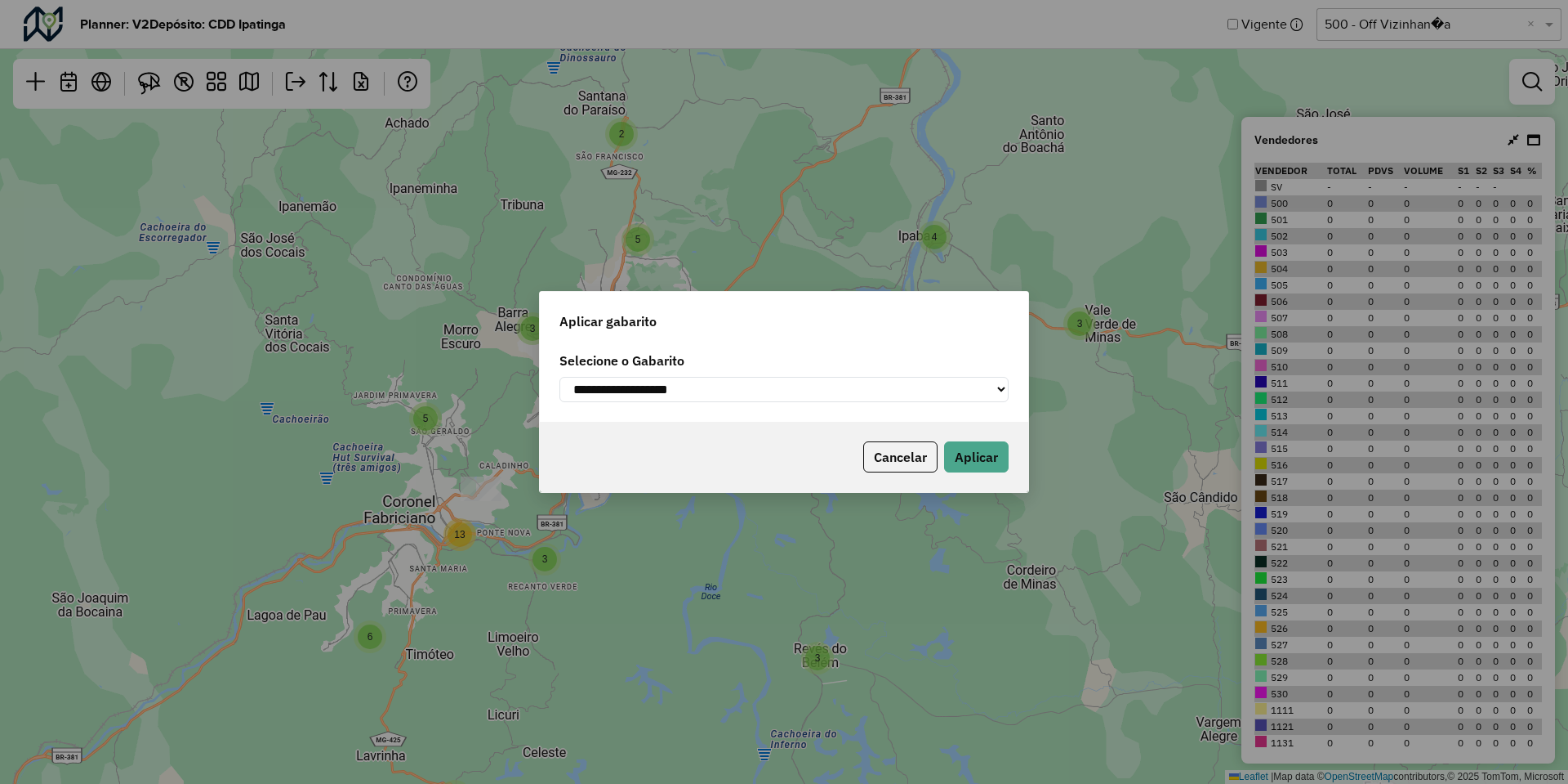
click at [653, 387] on select "**********" at bounding box center [784, 389] width 449 height 25
select select "**********"
click at [560, 377] on select "**********" at bounding box center [784, 389] width 449 height 25
click at [863, 315] on div "Aplicar gabarito" at bounding box center [784, 318] width 489 height 53
click at [986, 459] on button "Aplicar" at bounding box center [977, 457] width 65 height 31
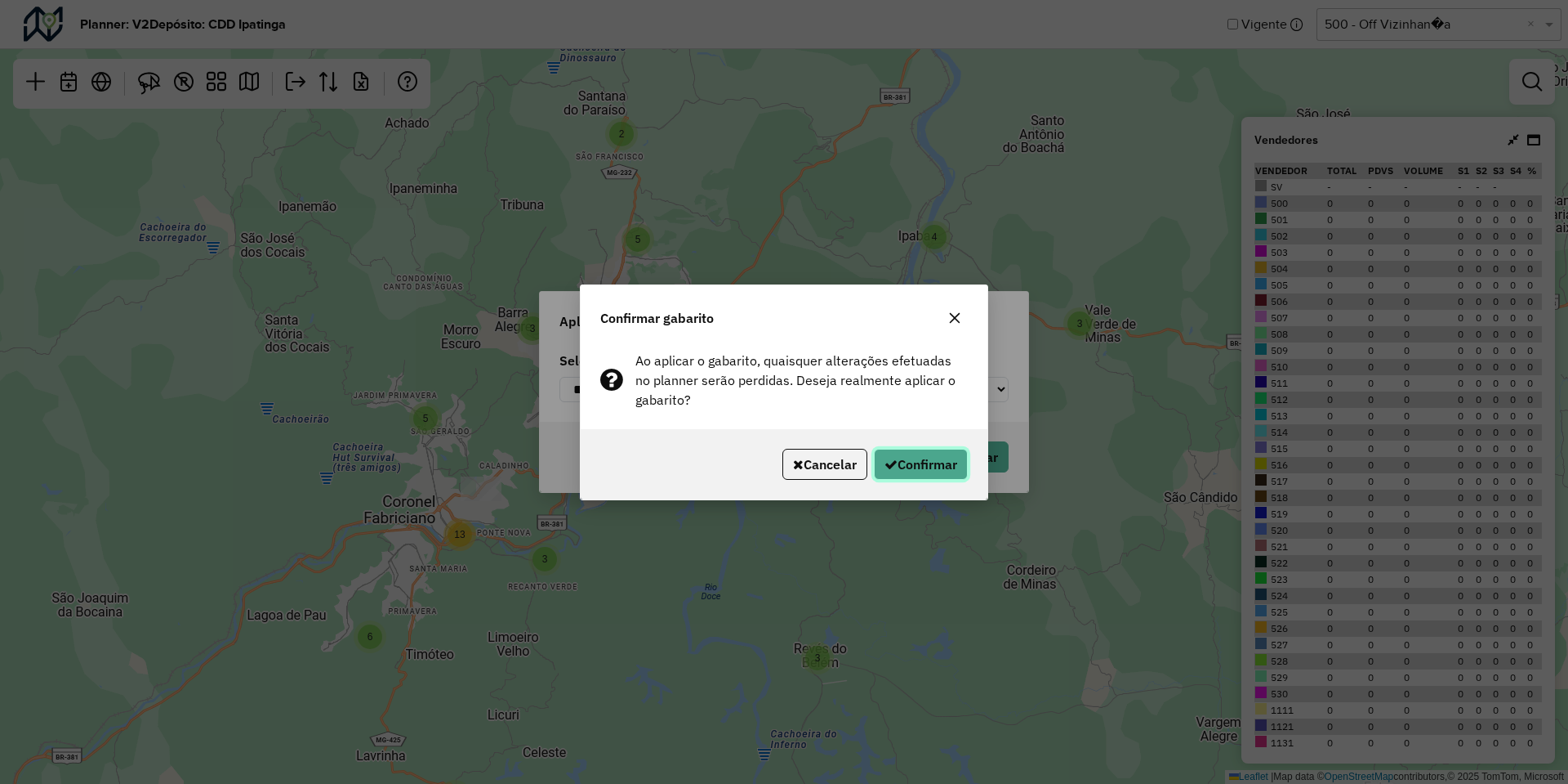
click at [904, 471] on button "Confirmar" at bounding box center [920, 464] width 94 height 31
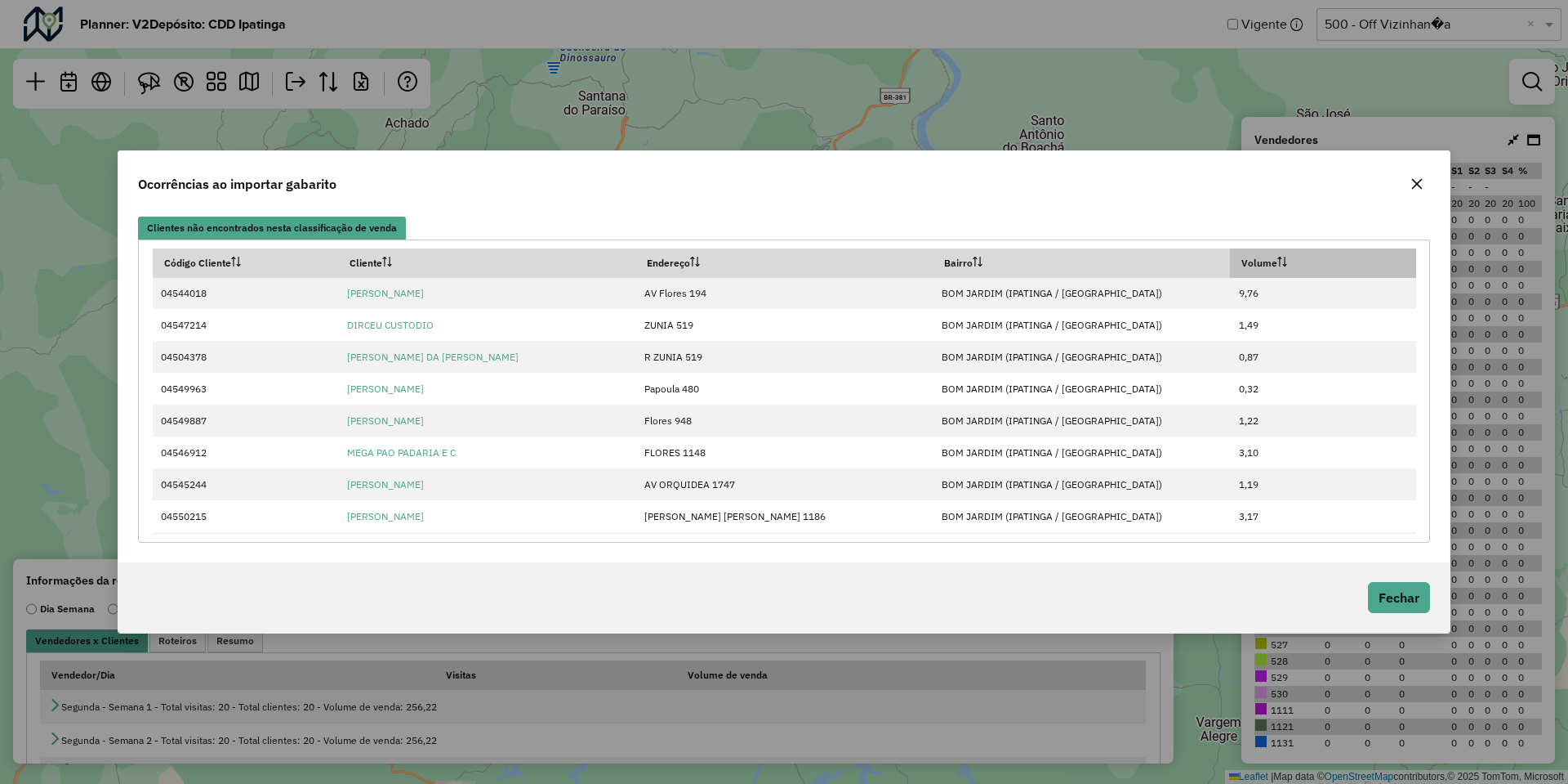
click at [1408, 182] on button "button" at bounding box center [1417, 184] width 26 height 26
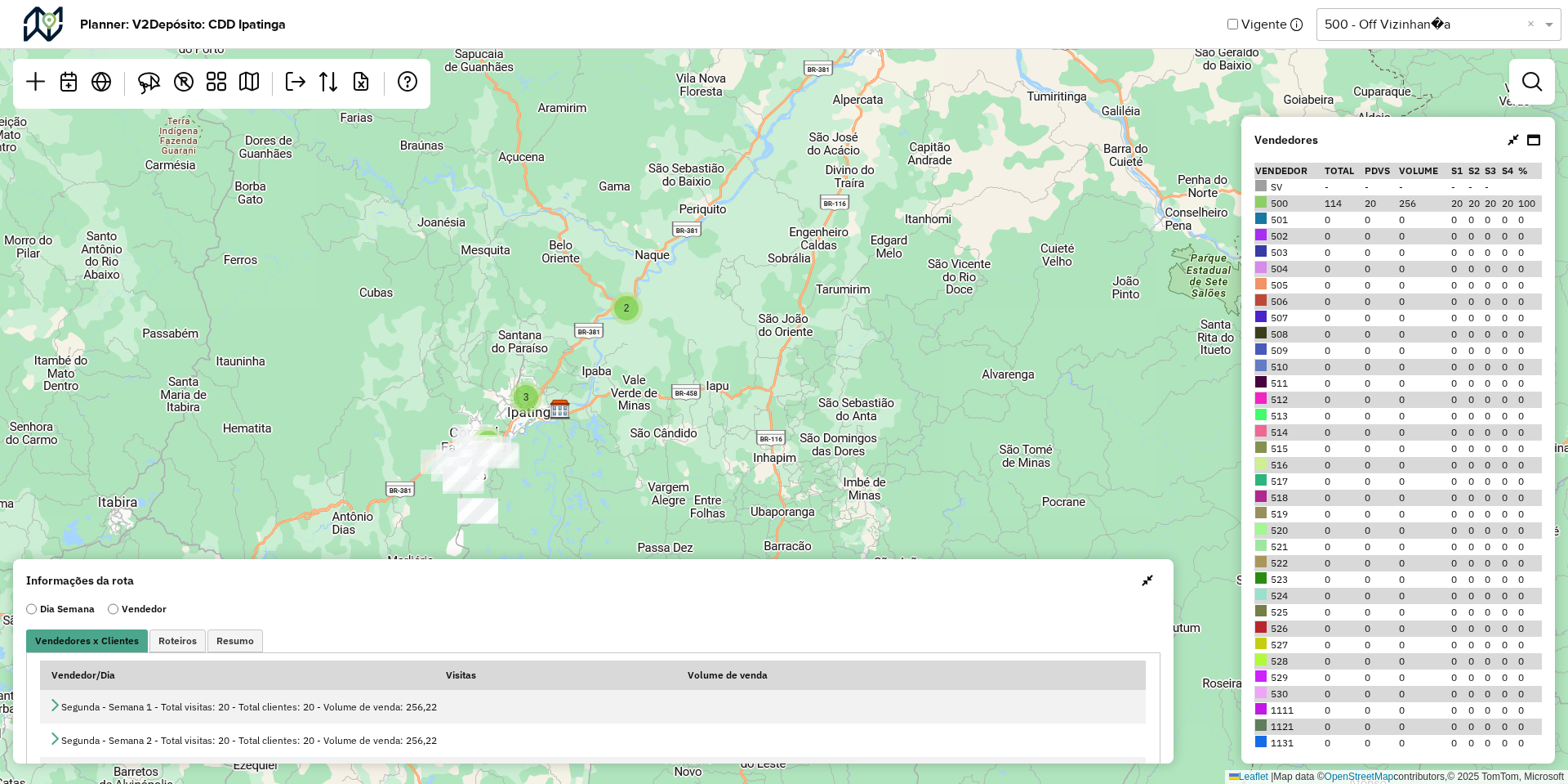
drag, startPoint x: 641, startPoint y: 501, endPoint x: 643, endPoint y: 485, distance: 16.1
click at [643, 485] on div "2 2 3 Leaflet | Map data © OpenStreetMap contributors,© 2025 TomTom, Microsoft" at bounding box center [784, 392] width 1568 height 784
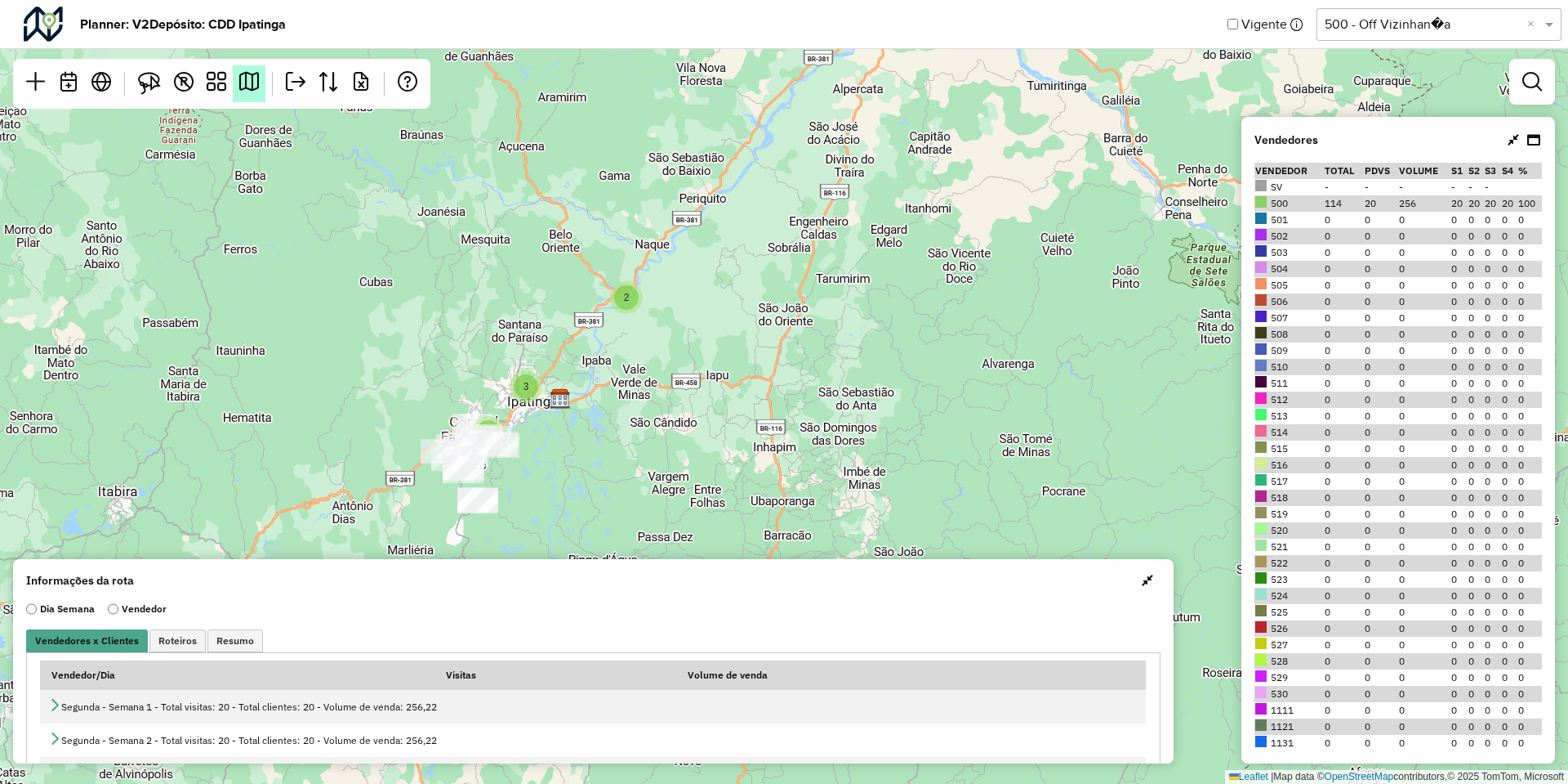
click at [242, 97] on link at bounding box center [248, 83] width 32 height 37
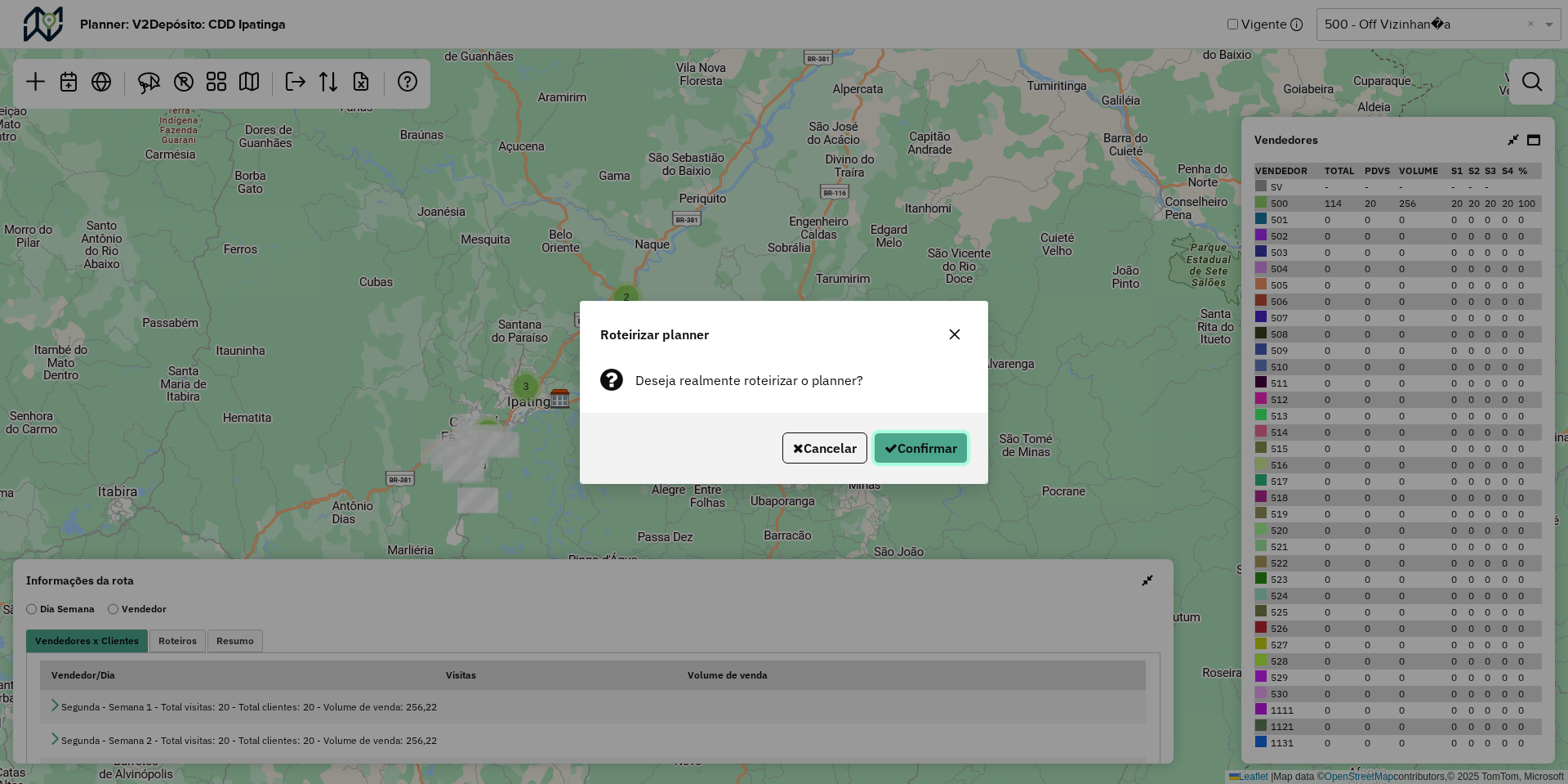
click at [899, 451] on button "Confirmar" at bounding box center [920, 447] width 94 height 31
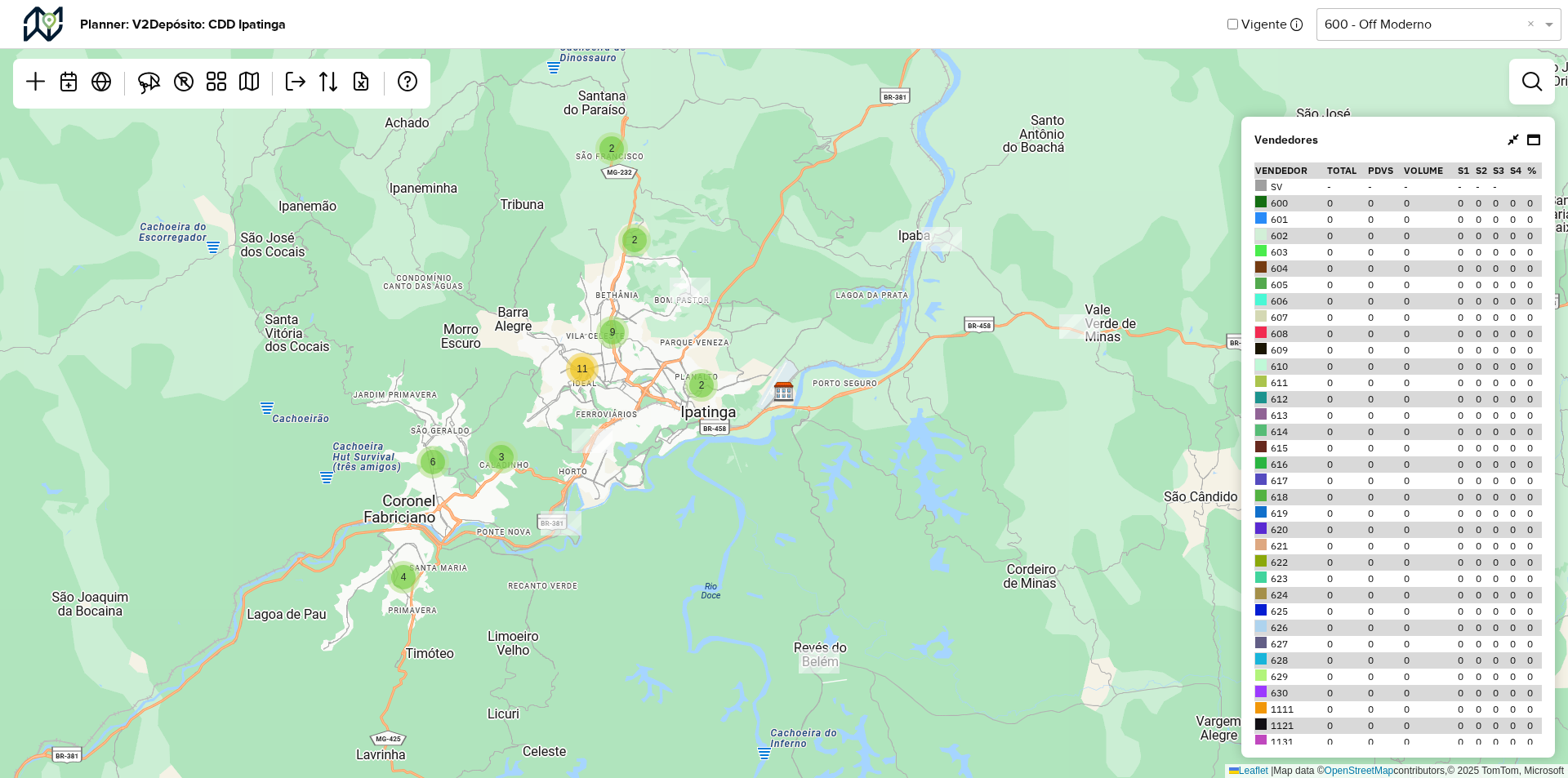
click at [1416, 18] on input "text" at bounding box center [1422, 25] width 196 height 19
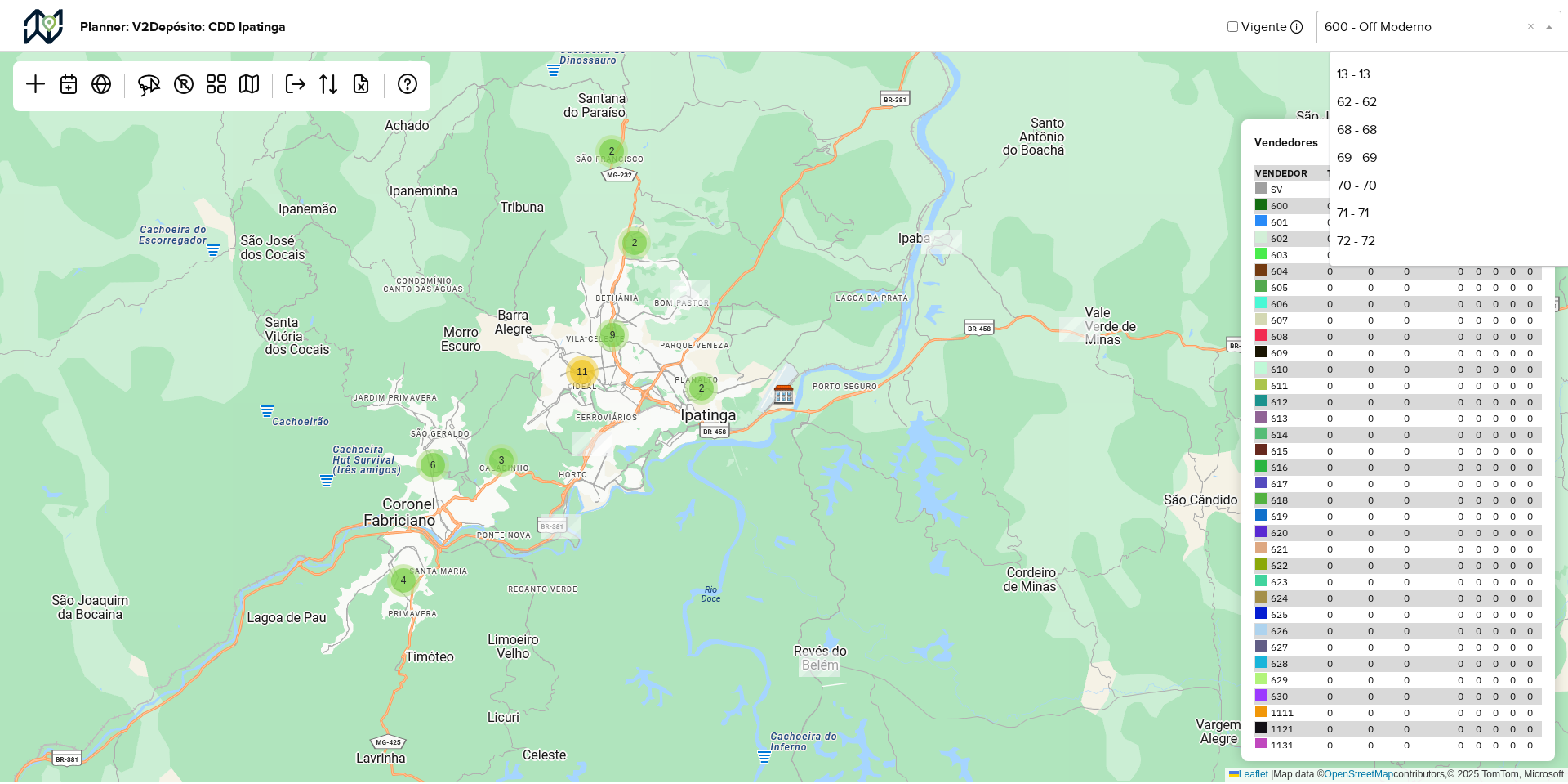
scroll to position [306, 0]
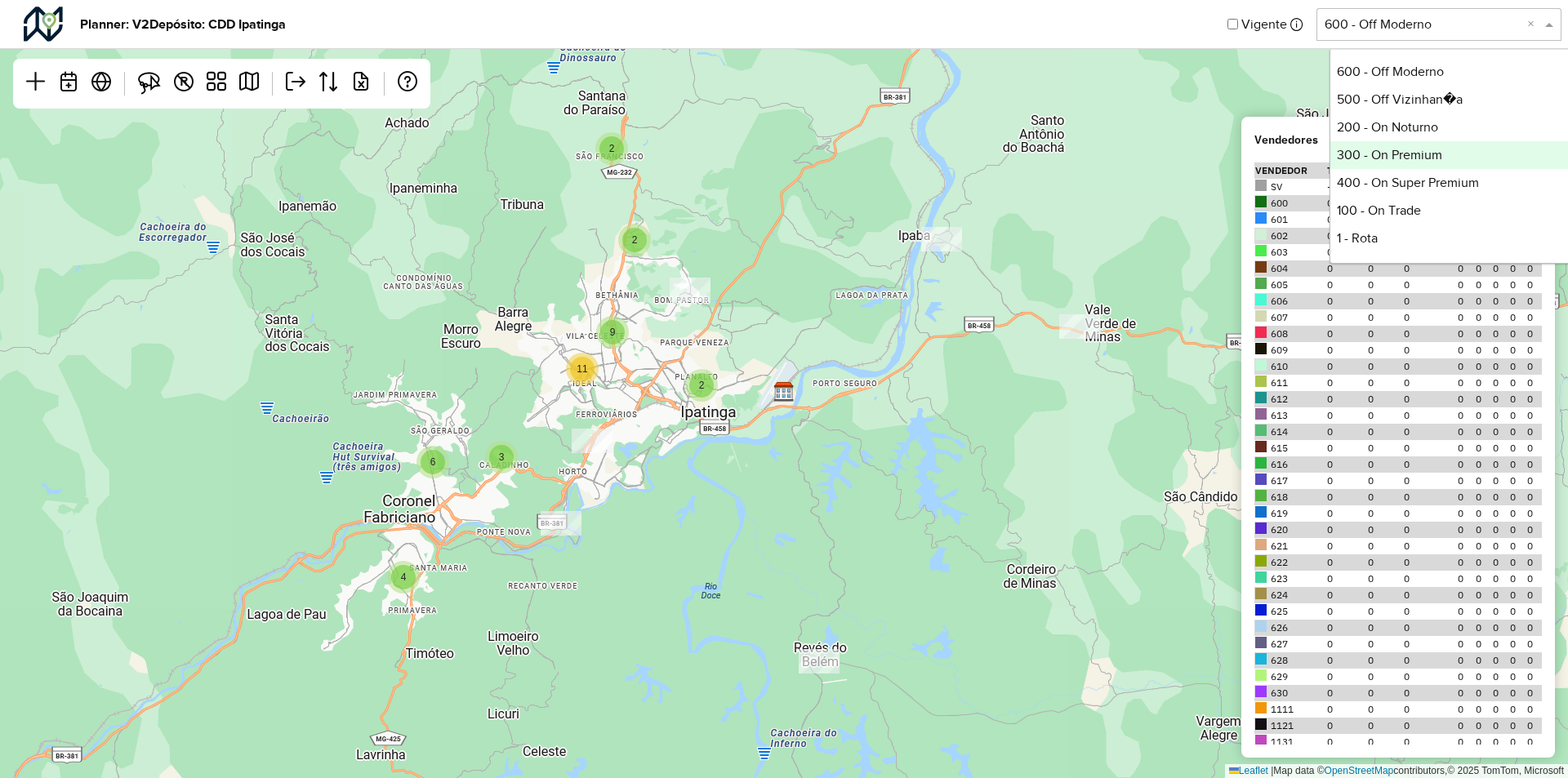
click at [1404, 145] on div "300 - On Premium" at bounding box center [1451, 155] width 243 height 28
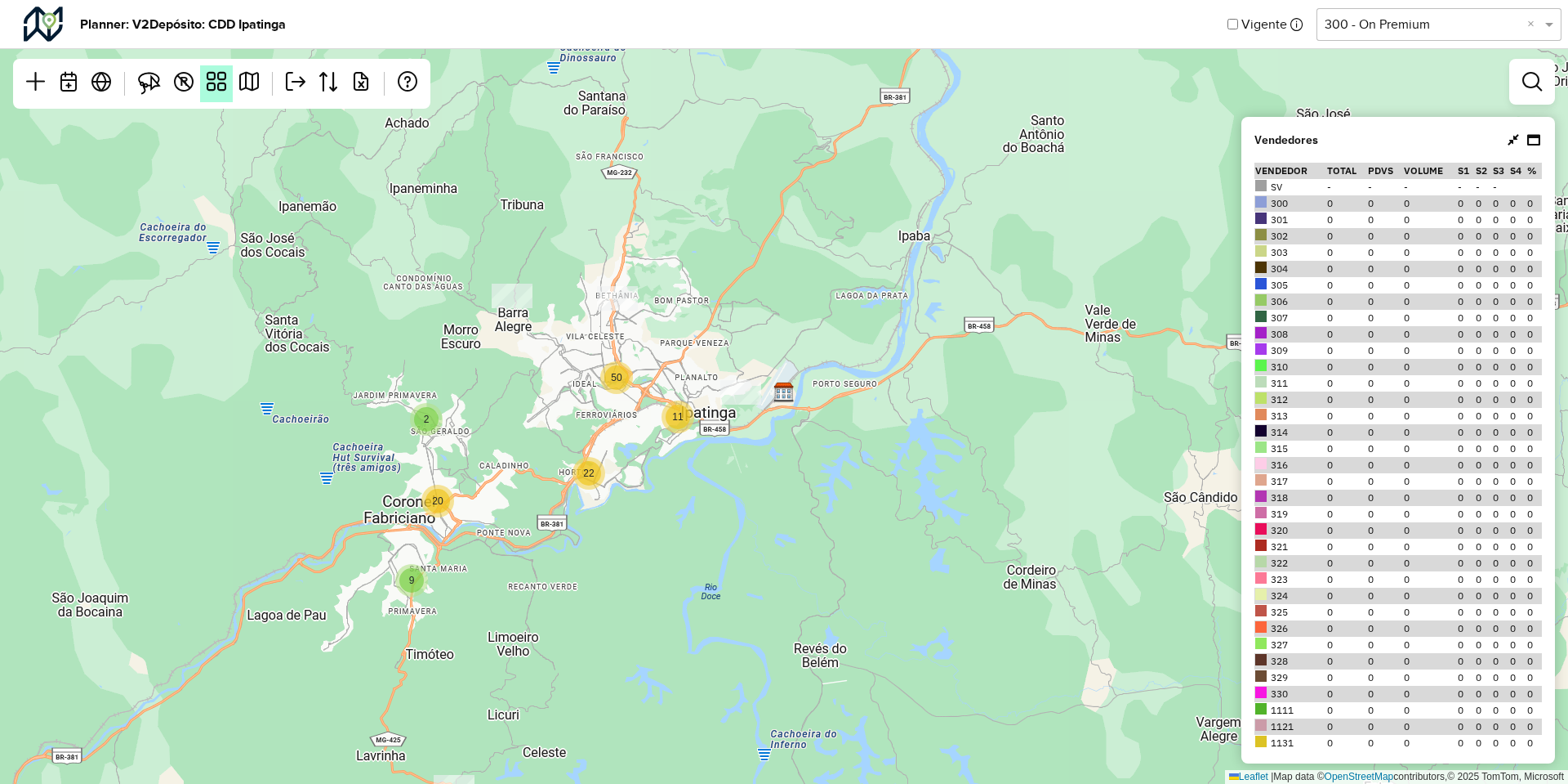
click at [229, 69] on link at bounding box center [216, 83] width 32 height 37
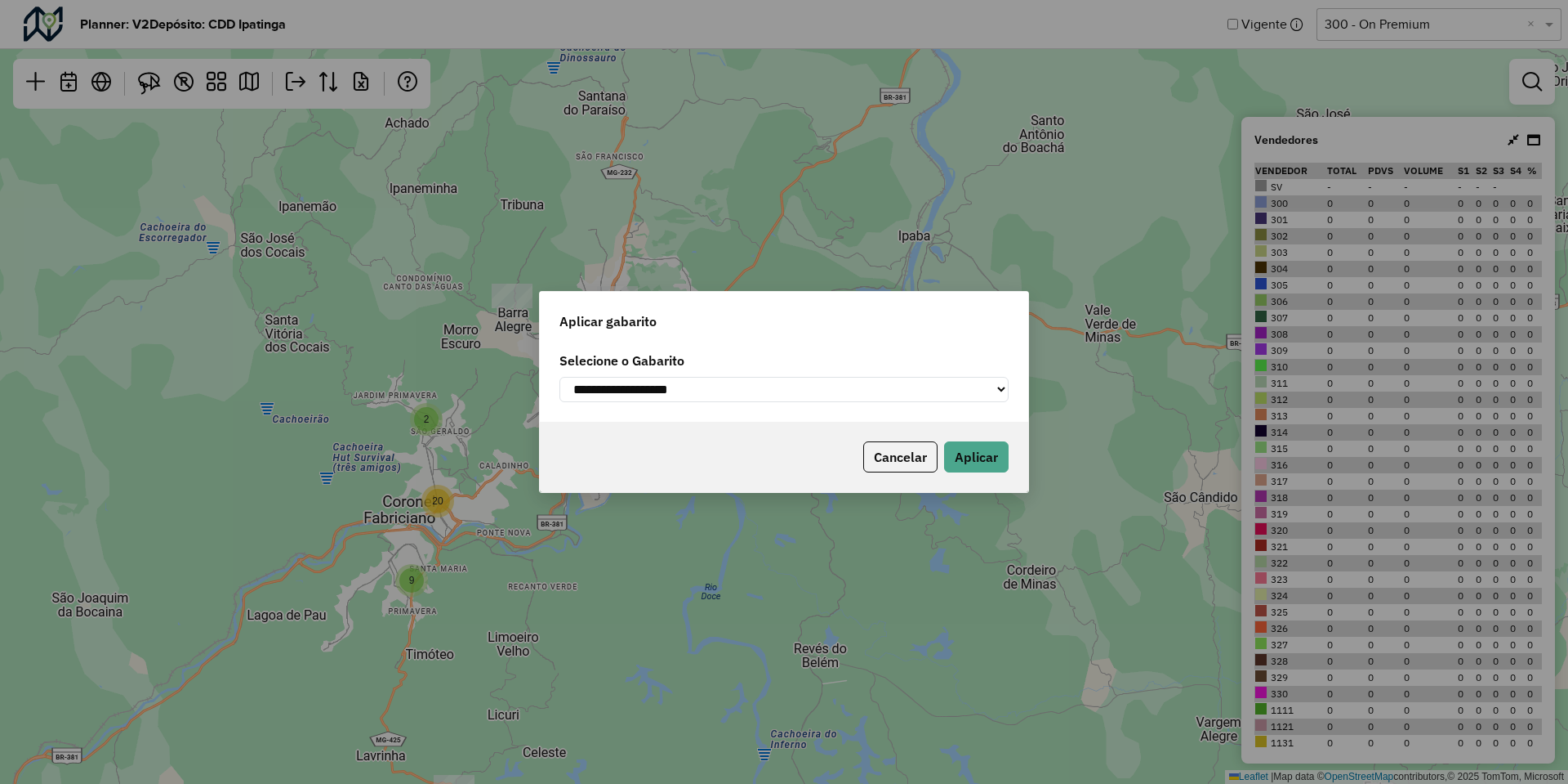
click at [678, 365] on label "Selecione o Gabarito" at bounding box center [784, 360] width 449 height 19
click at [677, 389] on select "**********" at bounding box center [784, 389] width 449 height 25
select select "**********"
click at [560, 377] on select "**********" at bounding box center [784, 389] width 449 height 25
click at [984, 455] on button "Aplicar" at bounding box center [977, 457] width 65 height 31
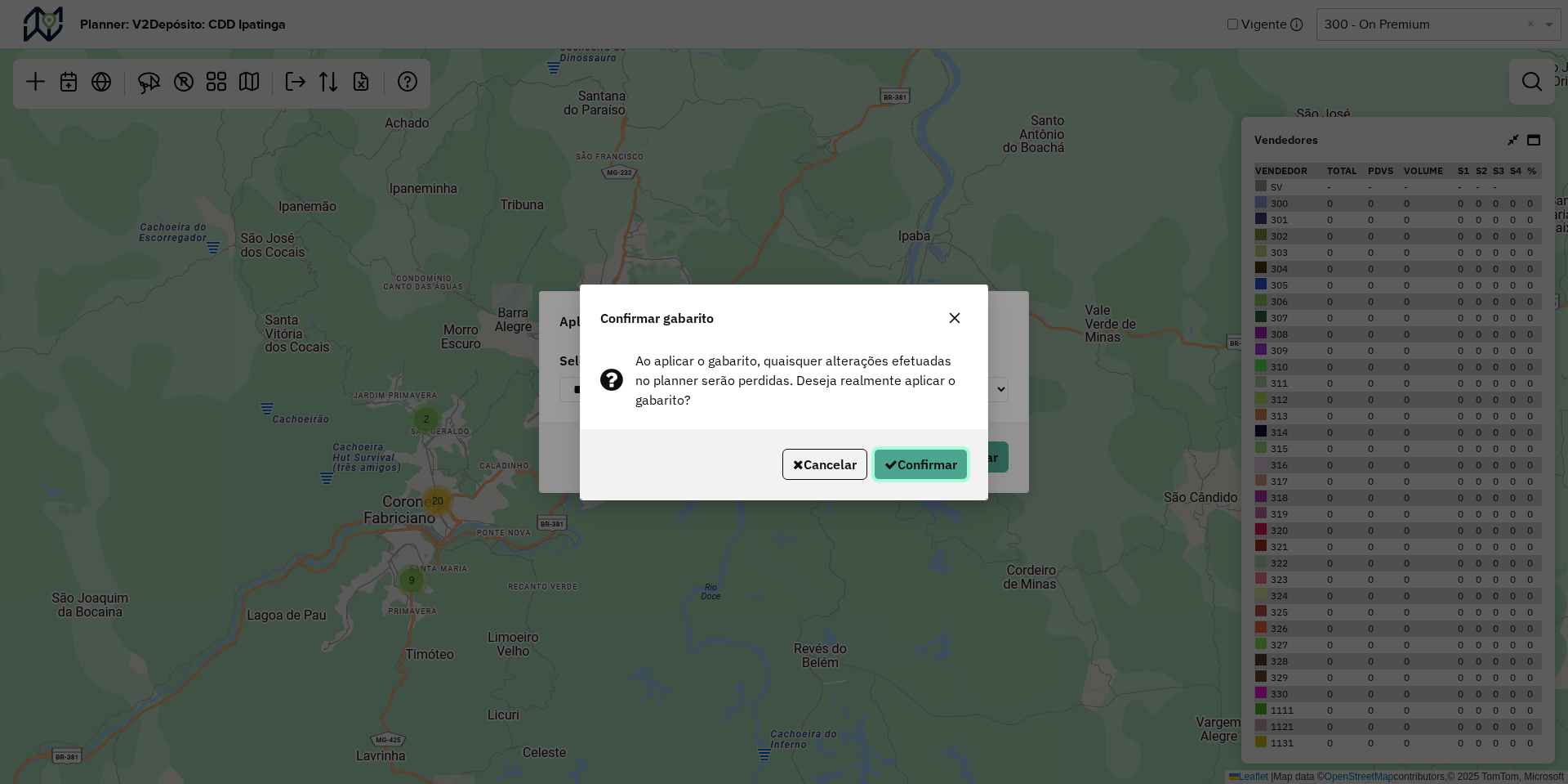
click at [898, 459] on button "Confirmar" at bounding box center [920, 464] width 94 height 31
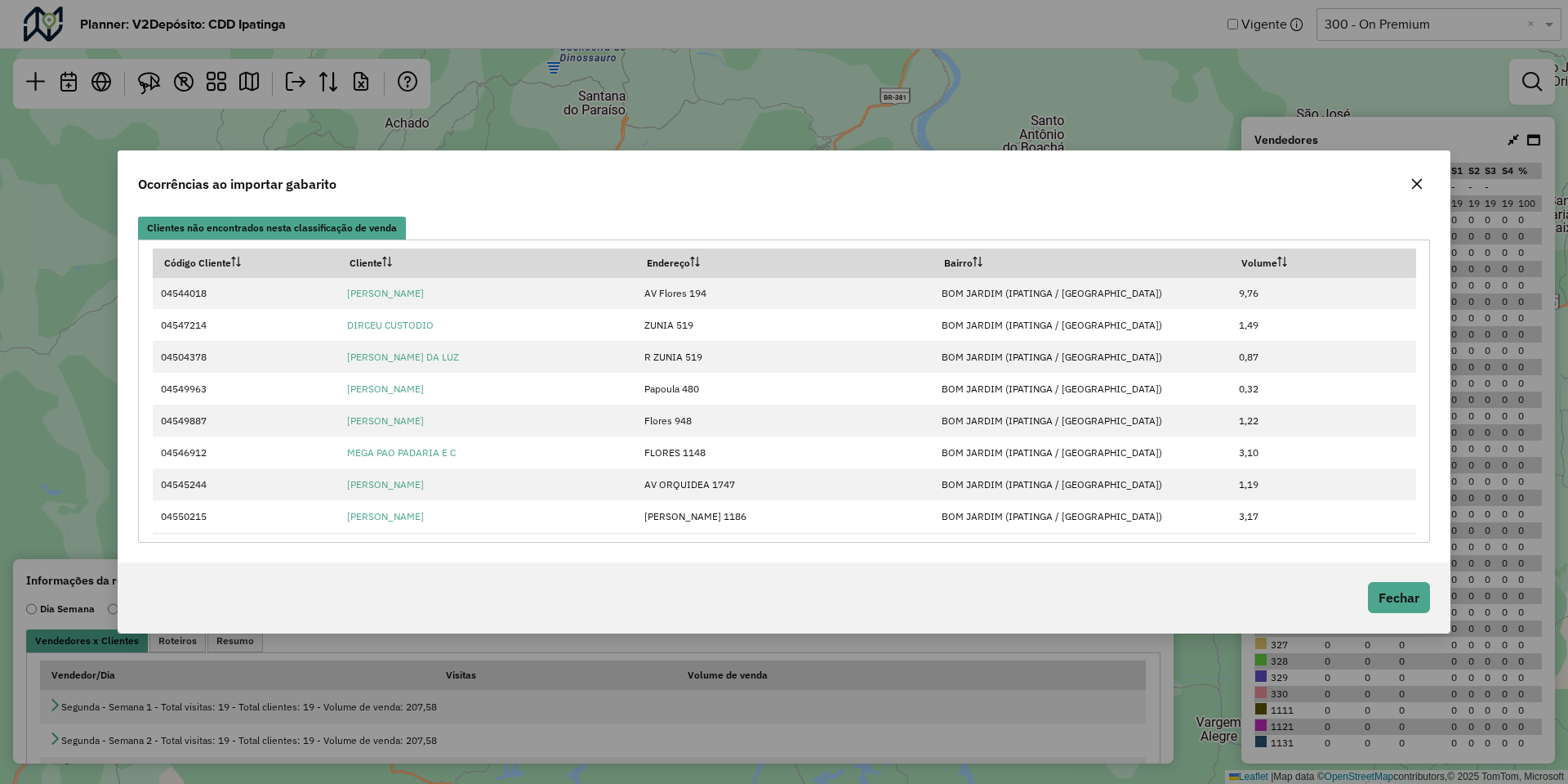
click at [1419, 188] on icon "button" at bounding box center [1417, 183] width 13 height 13
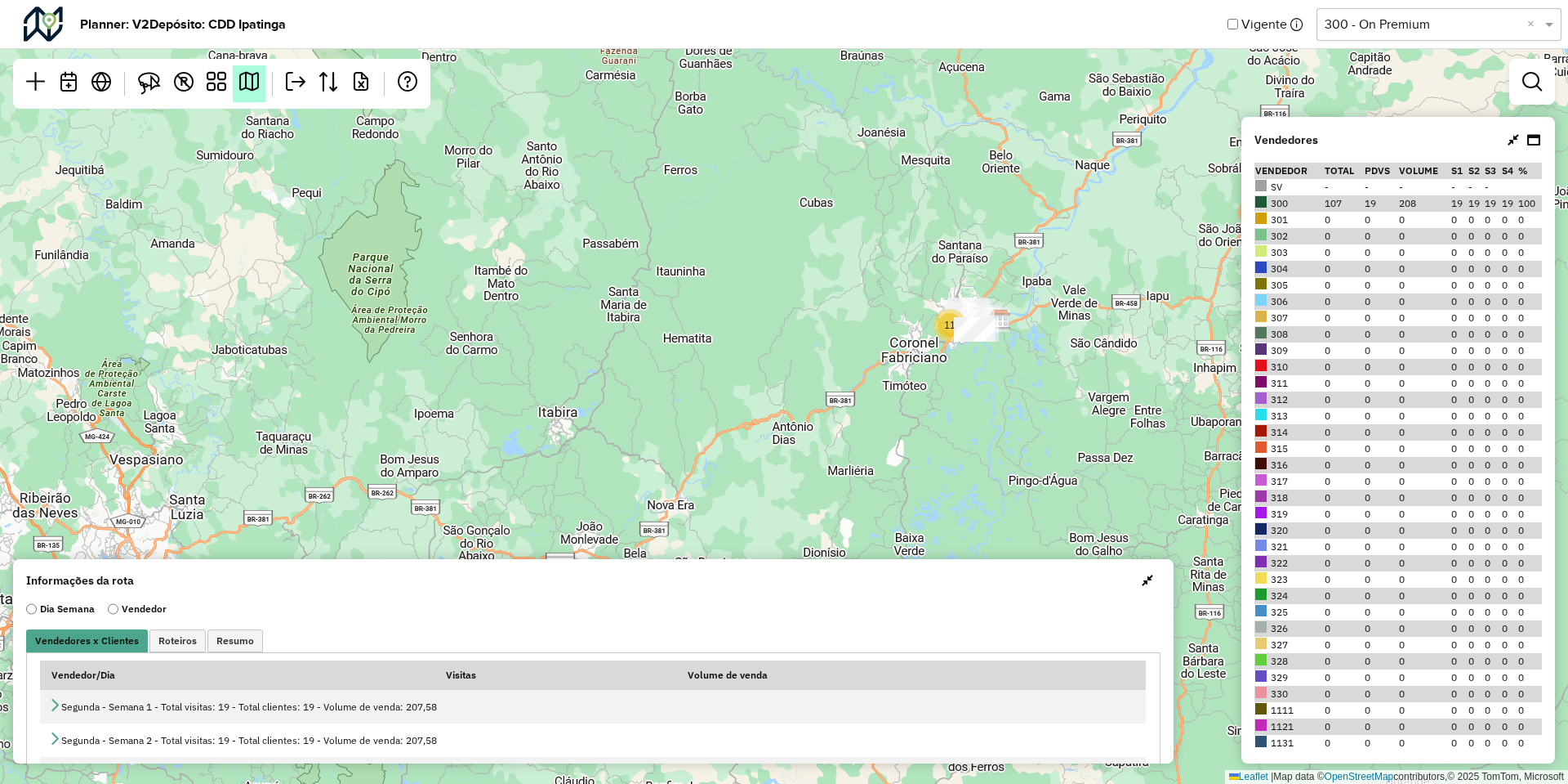
click at [250, 90] on em at bounding box center [249, 82] width 19 height 19
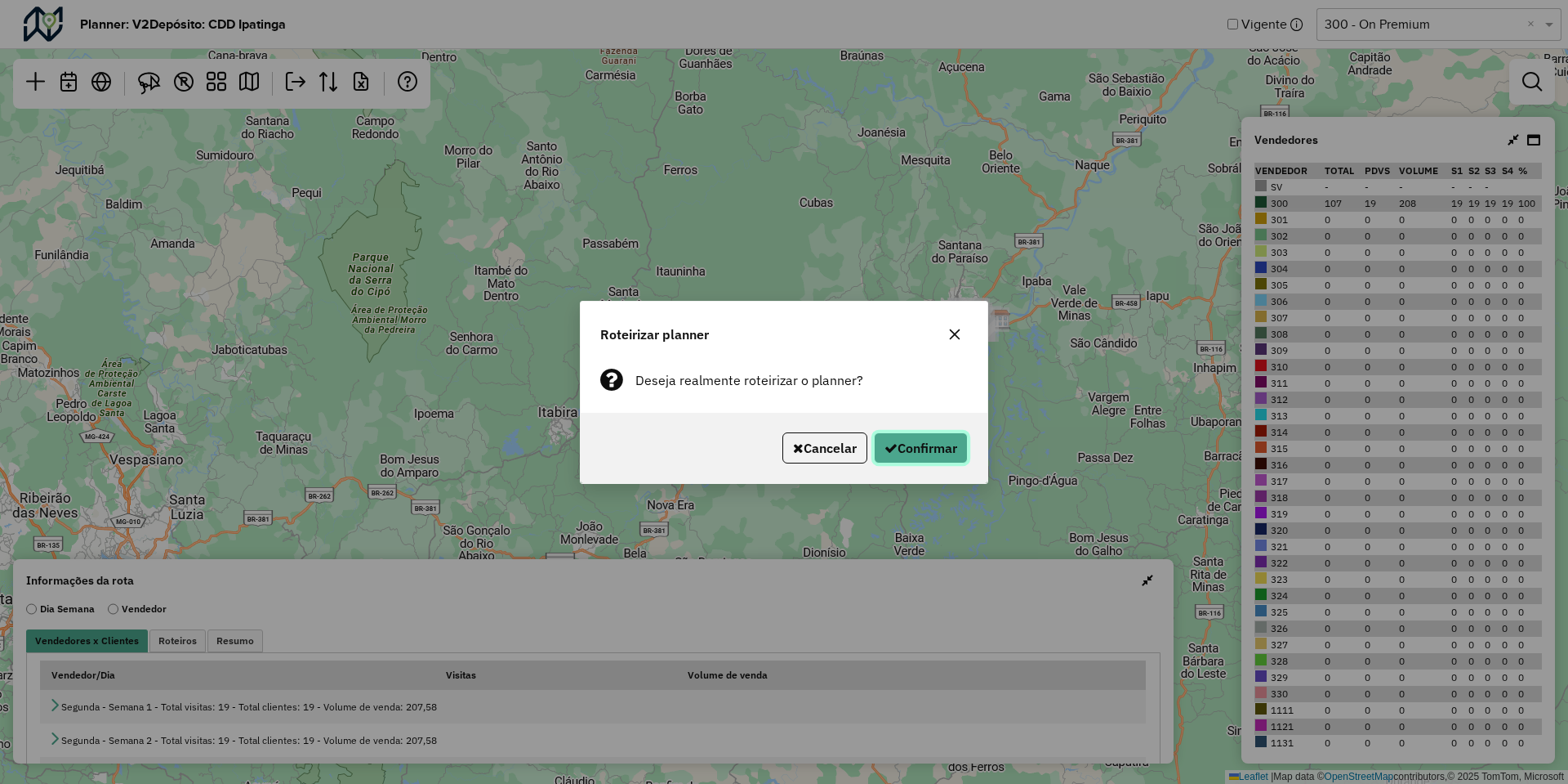
click at [947, 452] on button "Confirmar" at bounding box center [920, 447] width 94 height 31
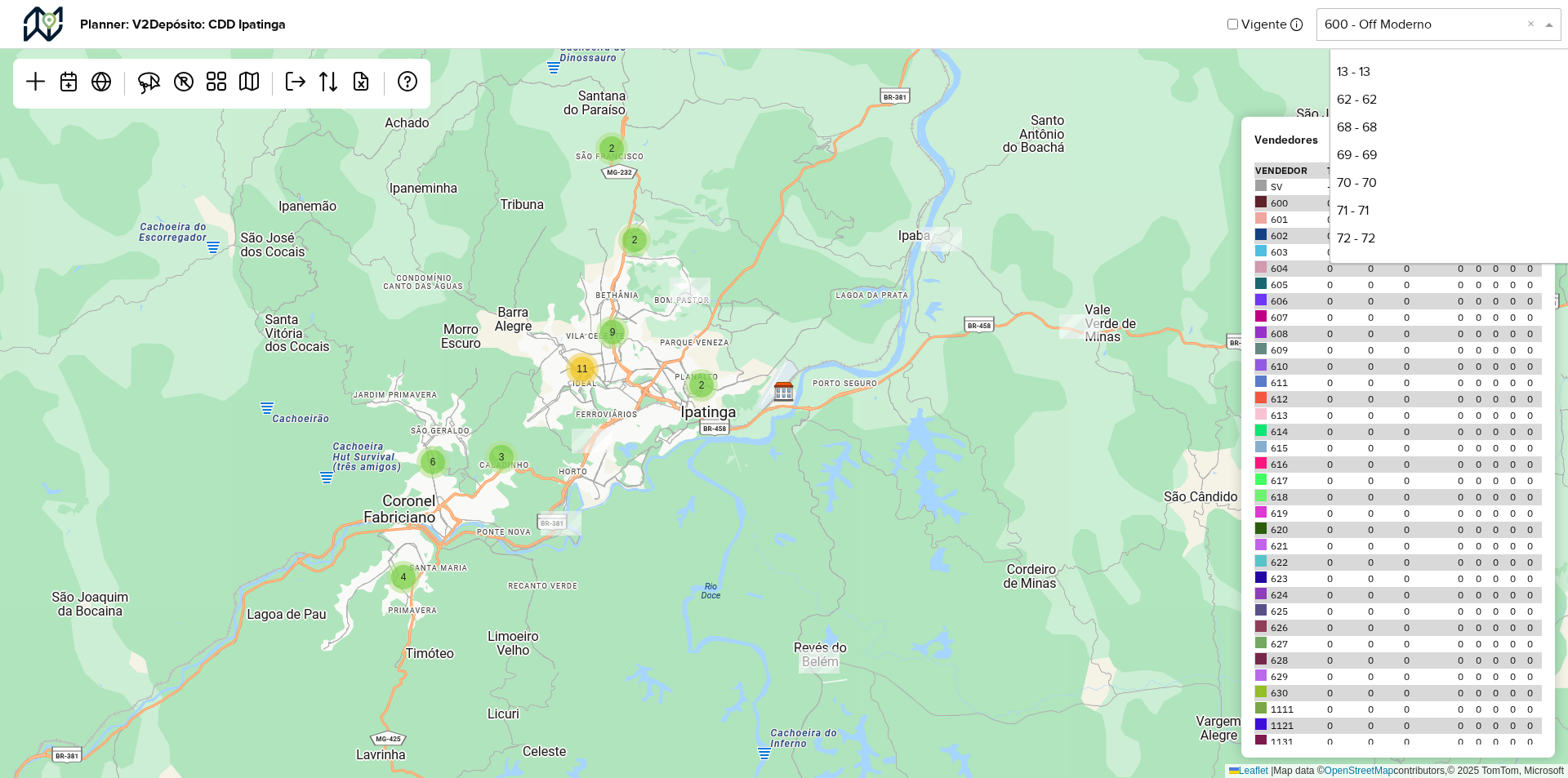
click at [1387, 35] on div "Selecione uma opção 600 - Off Moderno ×" at bounding box center [1438, 24] width 245 height 32
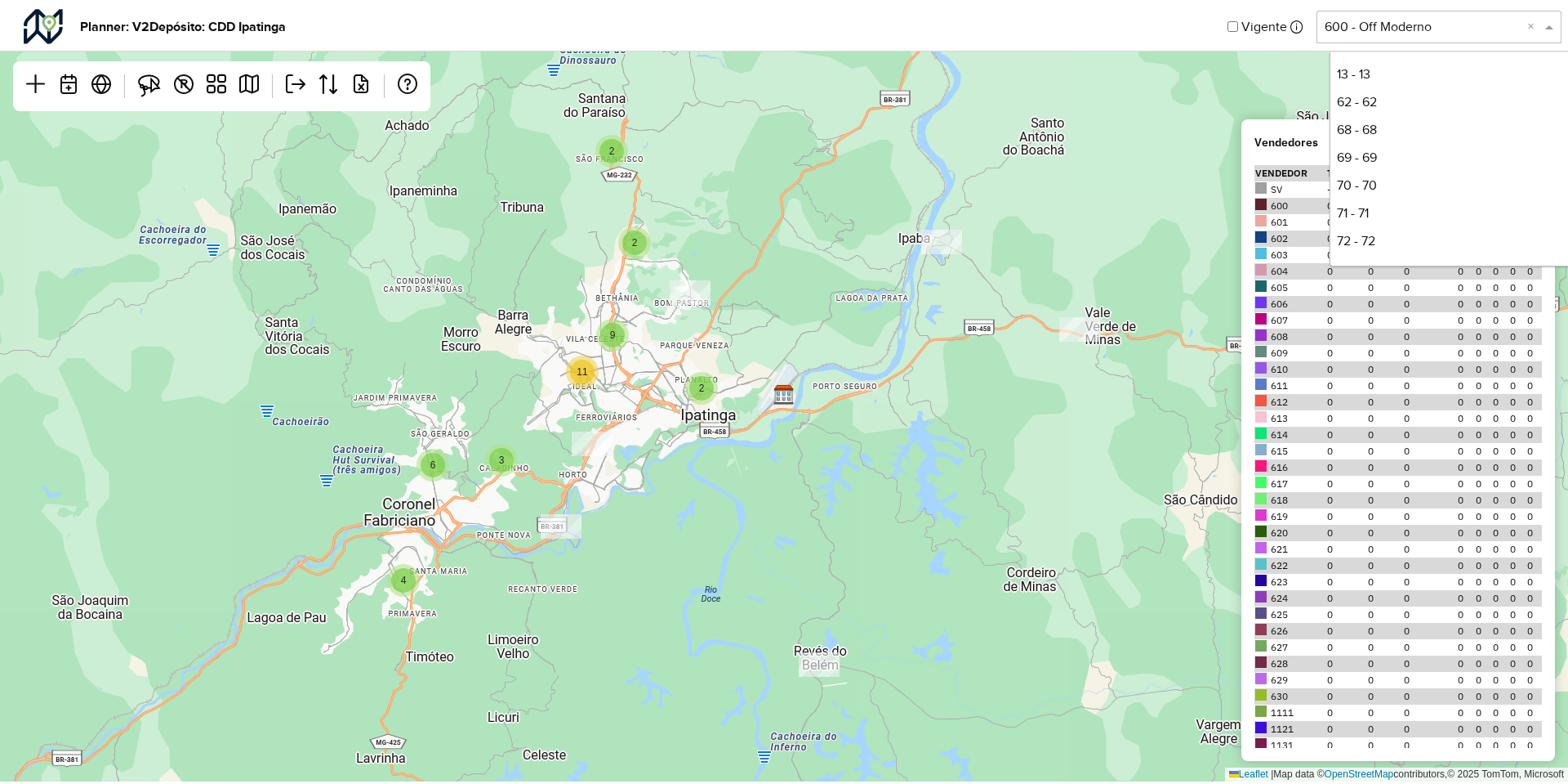
scroll to position [306, 0]
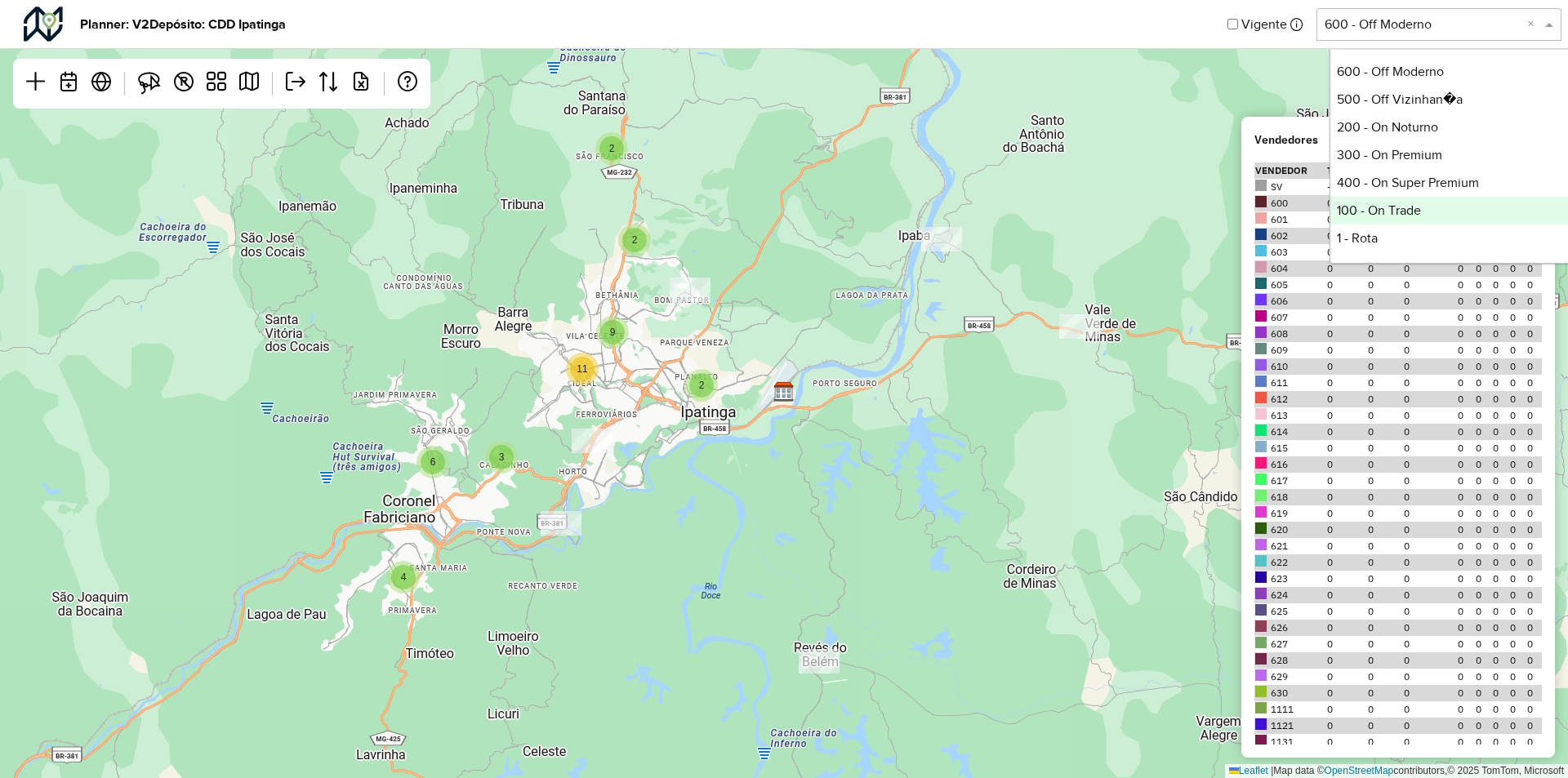
click at [1399, 203] on div "100 - On Trade" at bounding box center [1451, 211] width 243 height 28
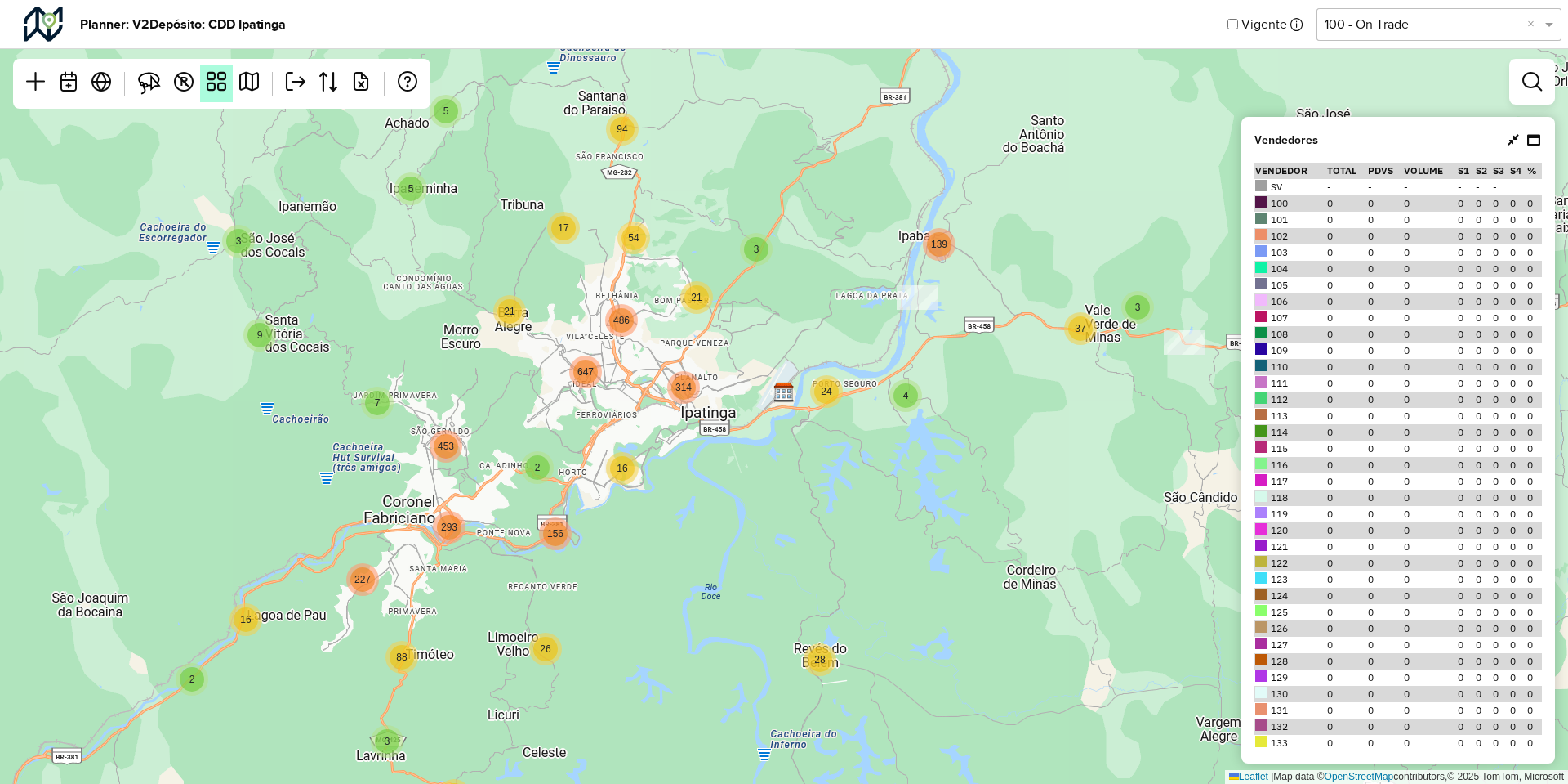
click at [226, 67] on link at bounding box center [216, 83] width 32 height 37
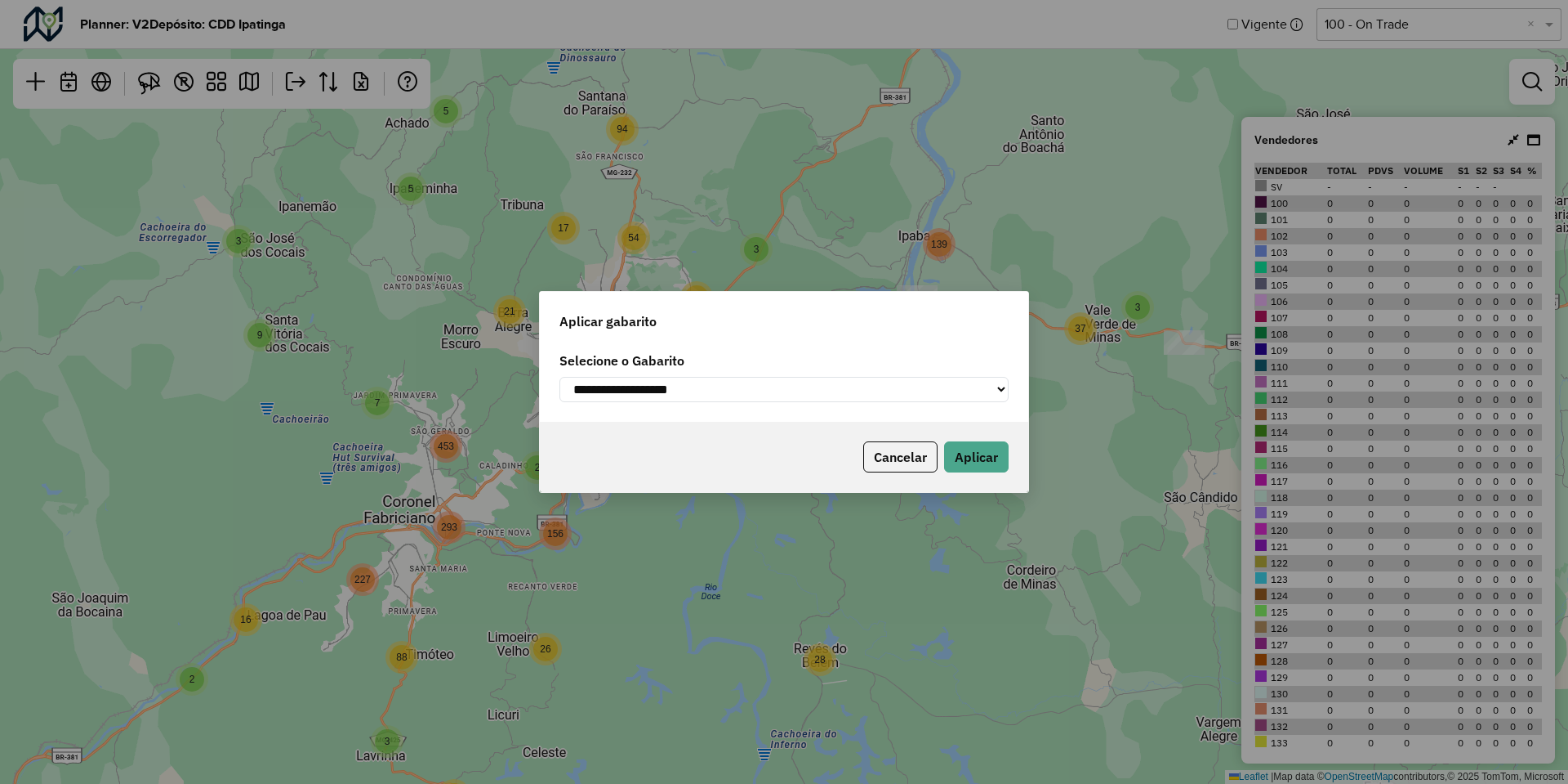
click at [713, 367] on label "Selecione o Gabarito" at bounding box center [784, 360] width 449 height 19
click at [713, 392] on select "**********" at bounding box center [784, 389] width 449 height 25
select select "**********"
click at [560, 377] on select "**********" at bounding box center [784, 389] width 449 height 25
click at [777, 337] on div "Aplicar gabarito" at bounding box center [784, 318] width 489 height 53
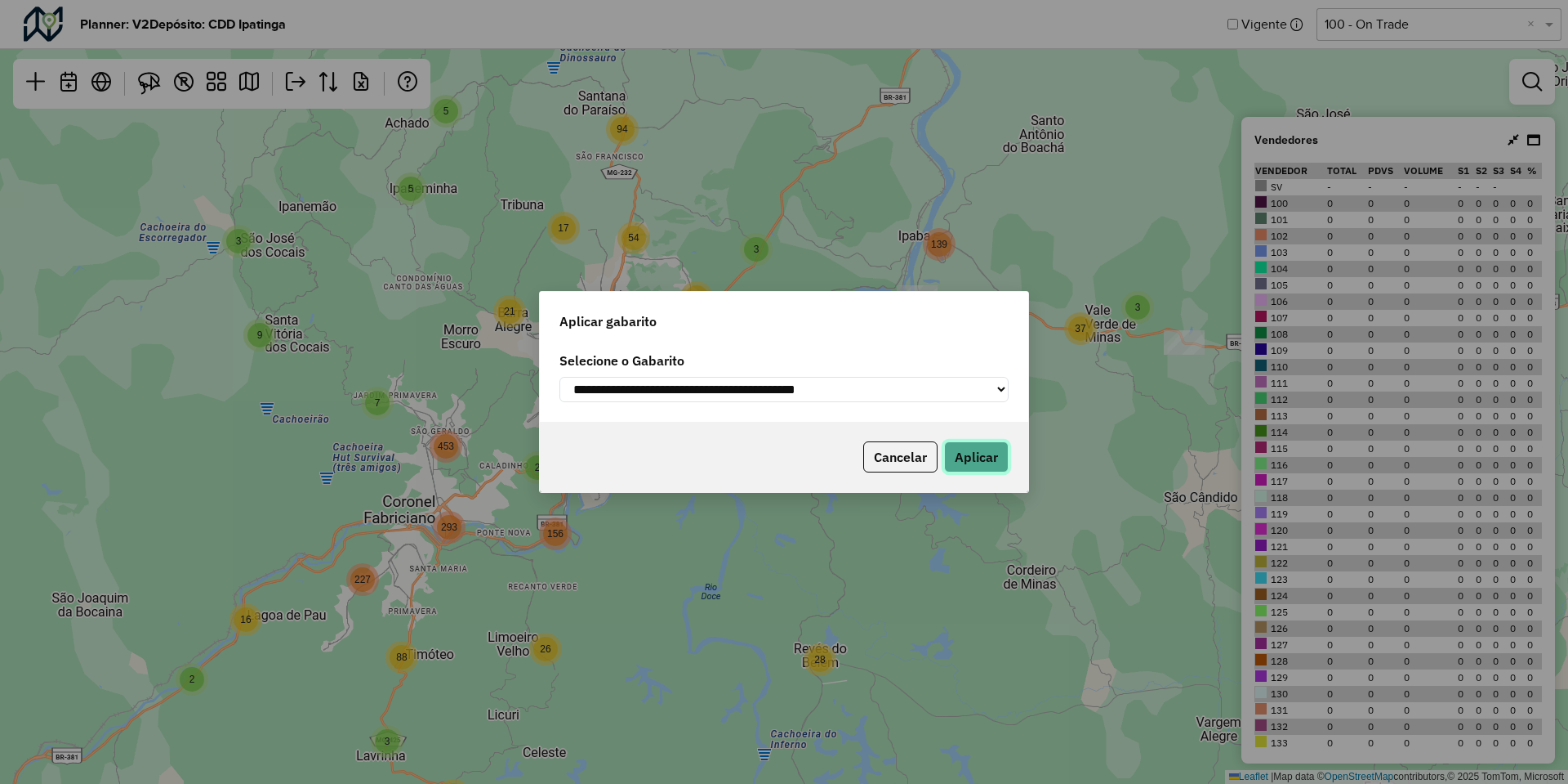
click at [983, 457] on button "Aplicar" at bounding box center [977, 457] width 65 height 31
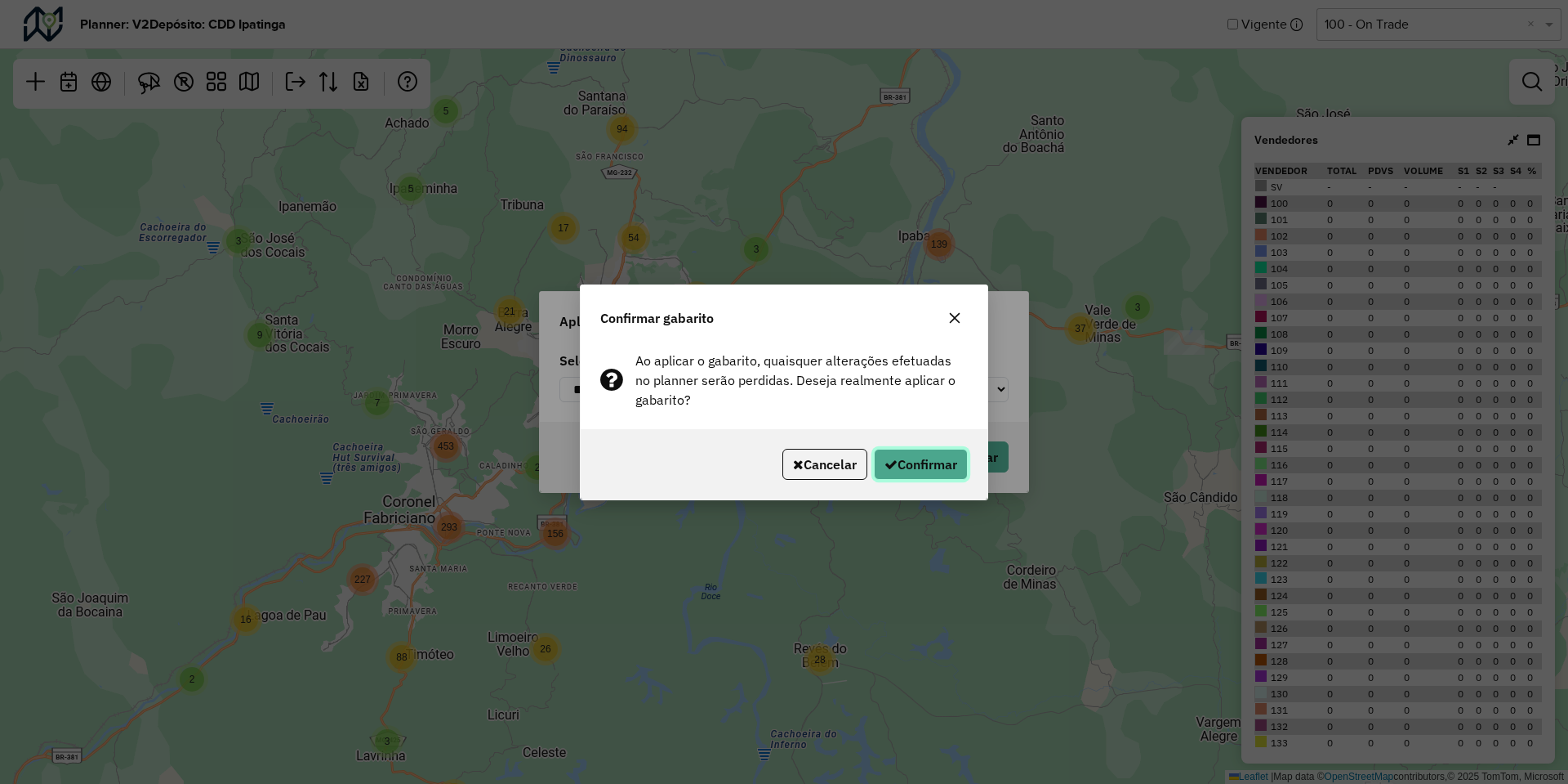
click at [961, 459] on button "Confirmar" at bounding box center [920, 464] width 94 height 31
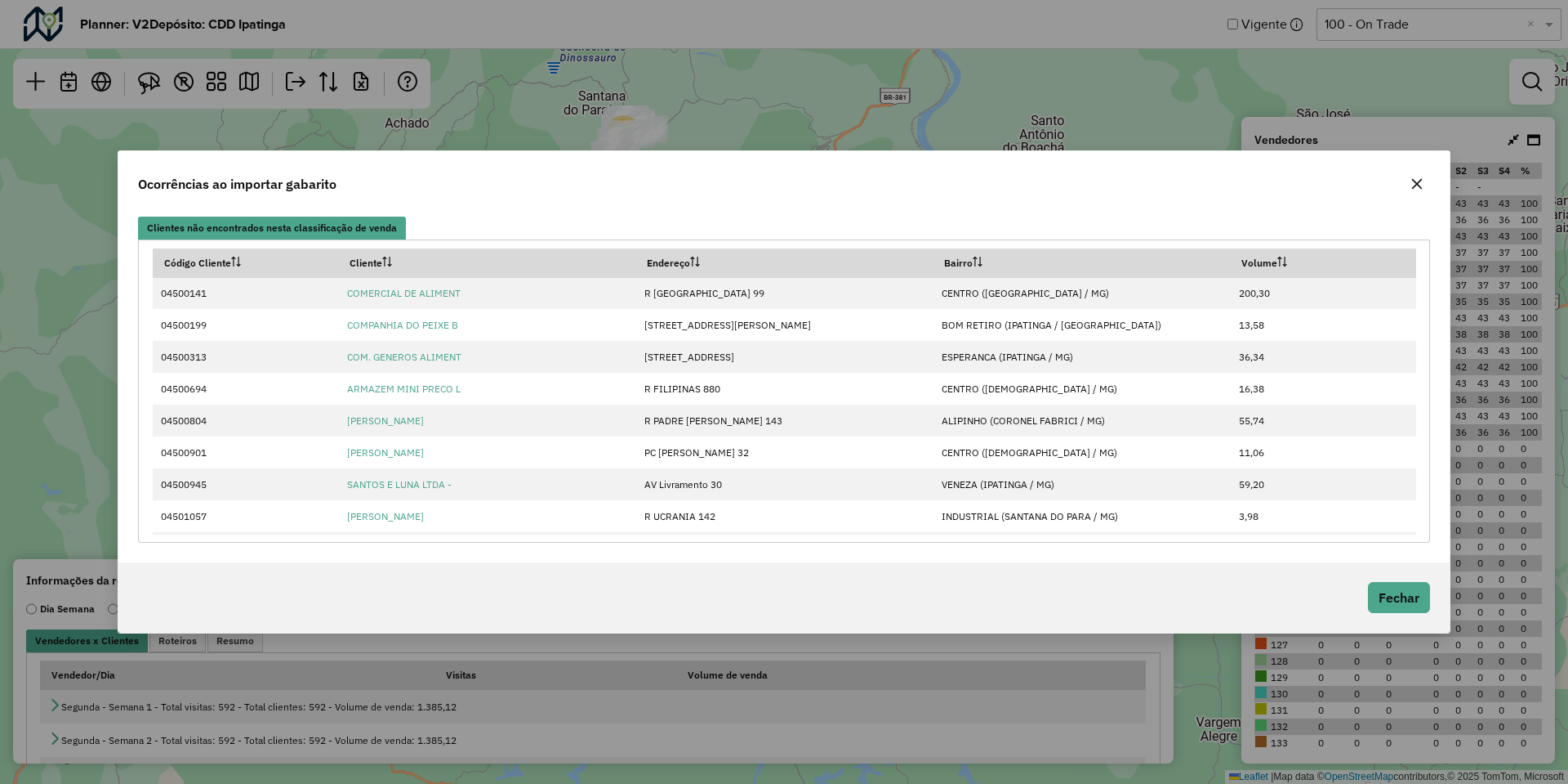
click at [1418, 177] on icon "button" at bounding box center [1417, 183] width 13 height 13
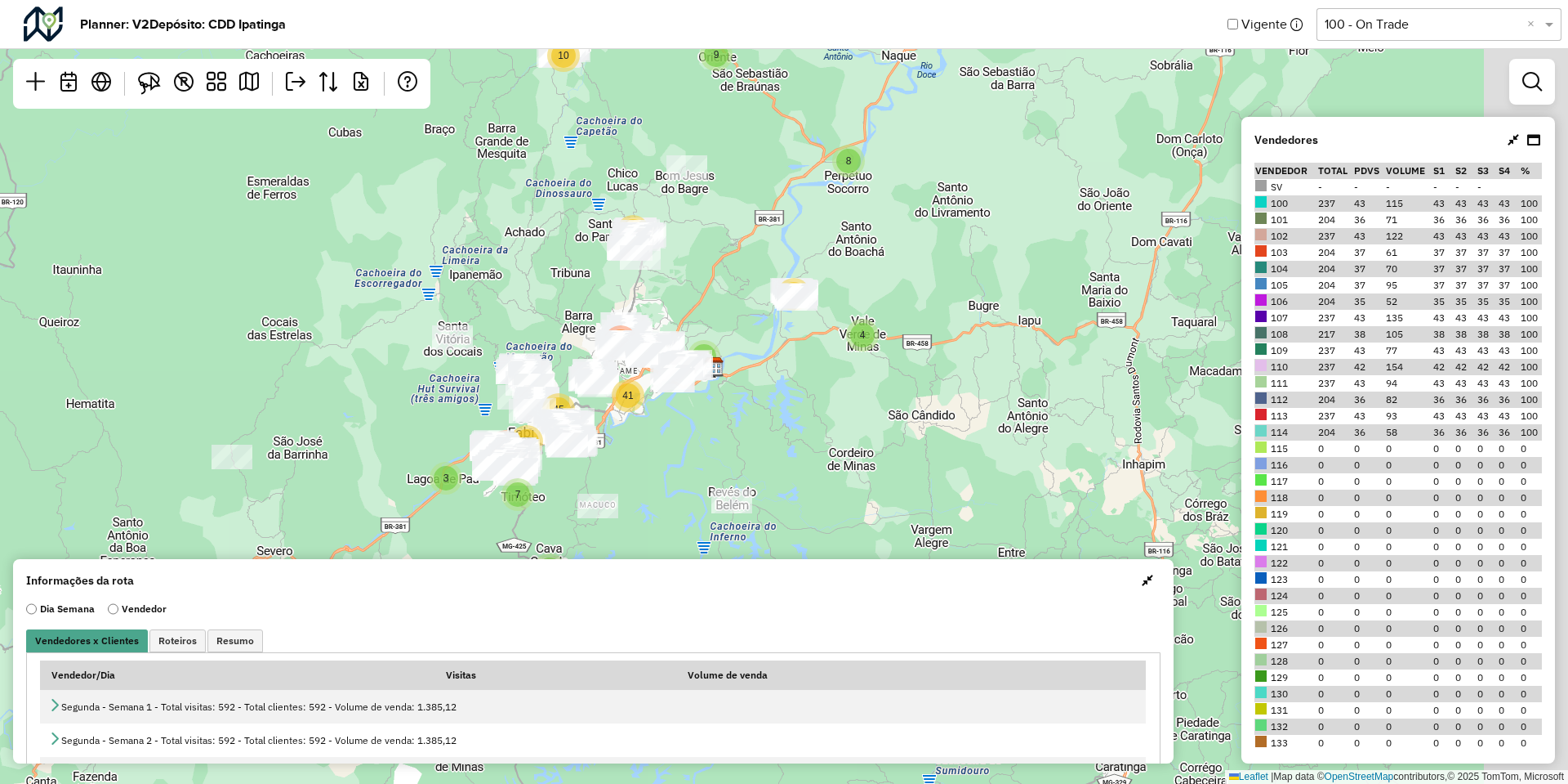
drag, startPoint x: 860, startPoint y: 293, endPoint x: 726, endPoint y: 378, distance: 158.7
click at [726, 378] on div "6 8 4 8 11 9 10 3 12 4 7 35 107 41 45 Leaflet | Map data © OpenStreetMap contri…" at bounding box center [784, 392] width 1568 height 784
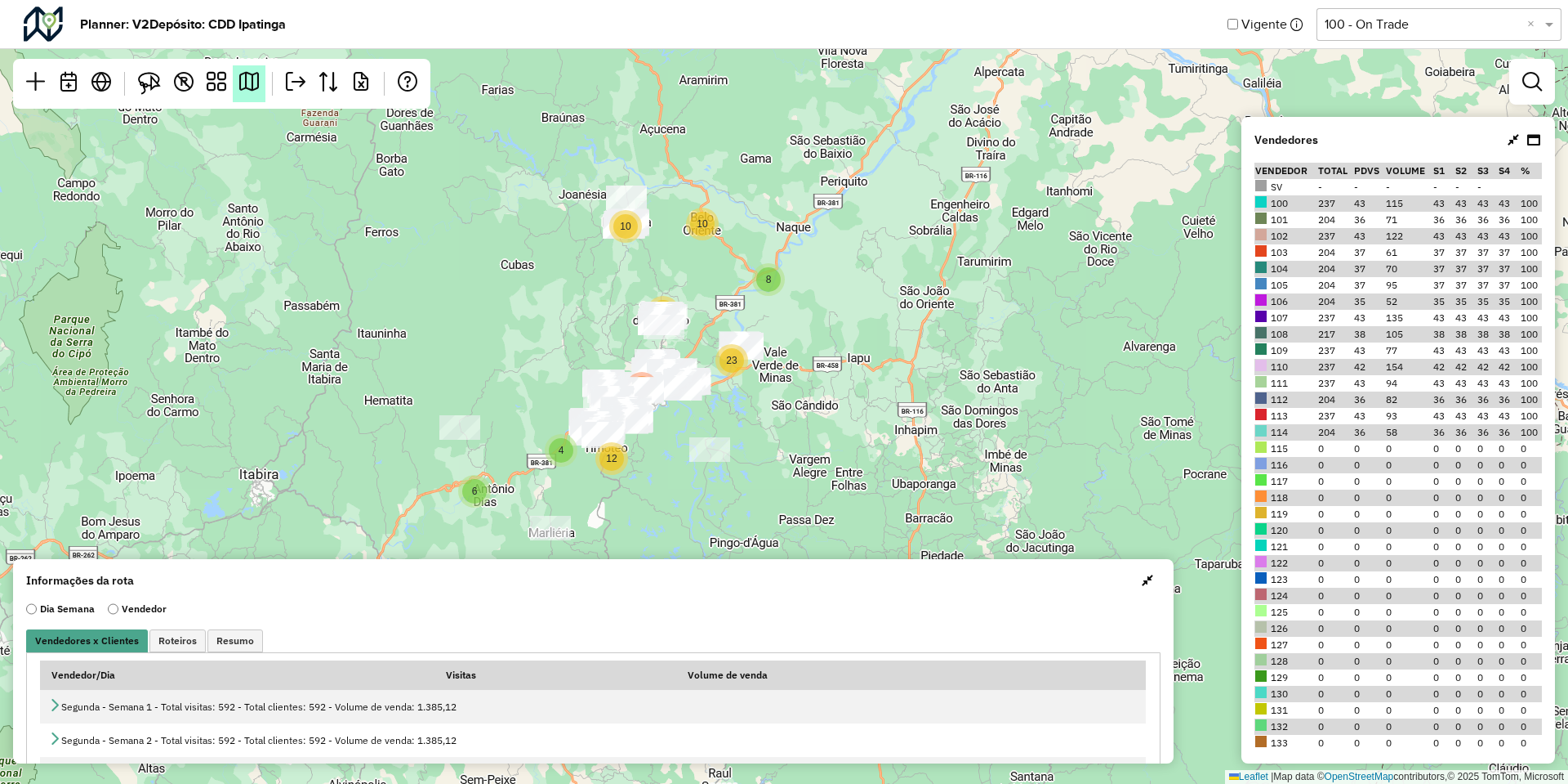
click at [254, 88] on em at bounding box center [249, 82] width 19 height 19
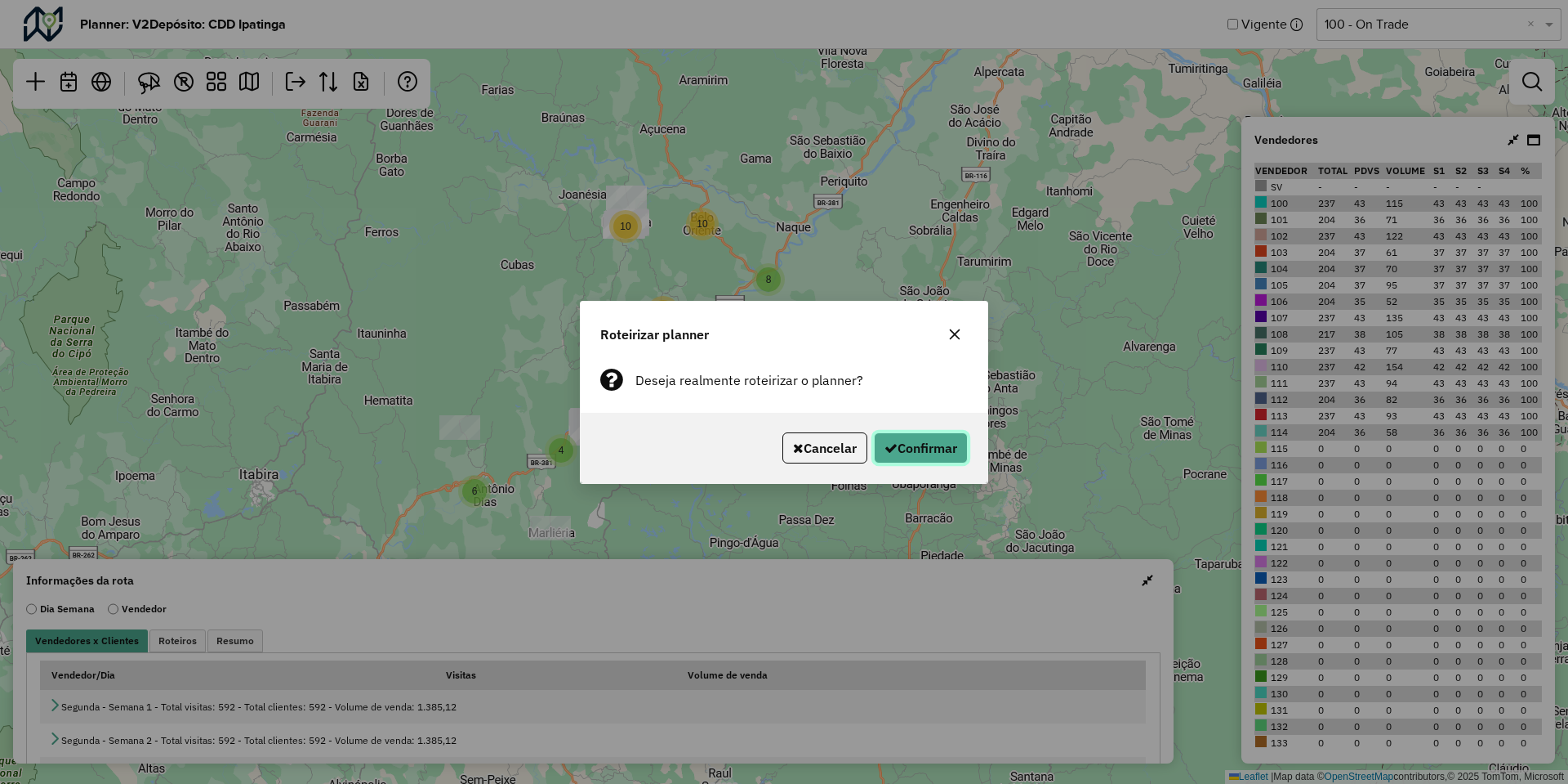
click at [898, 460] on button "Confirmar" at bounding box center [920, 447] width 94 height 31
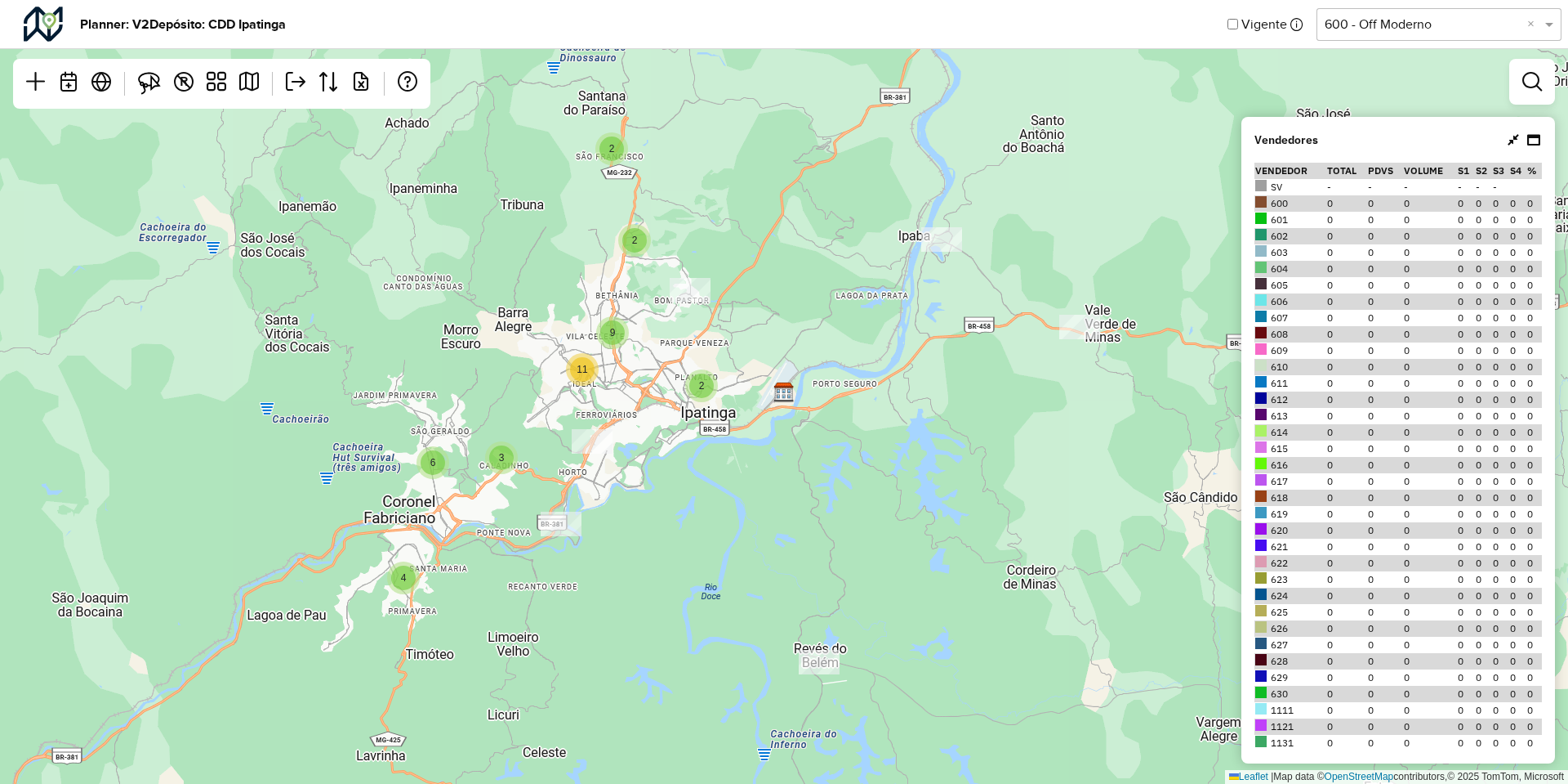
click at [1371, 6] on div "Planner: V2 Depósito: CDD Ipatinga Vigente Selecione uma opção 600 - Off Modern…" at bounding box center [784, 25] width 1568 height 49
click at [1378, 33] on input "text" at bounding box center [1422, 25] width 196 height 19
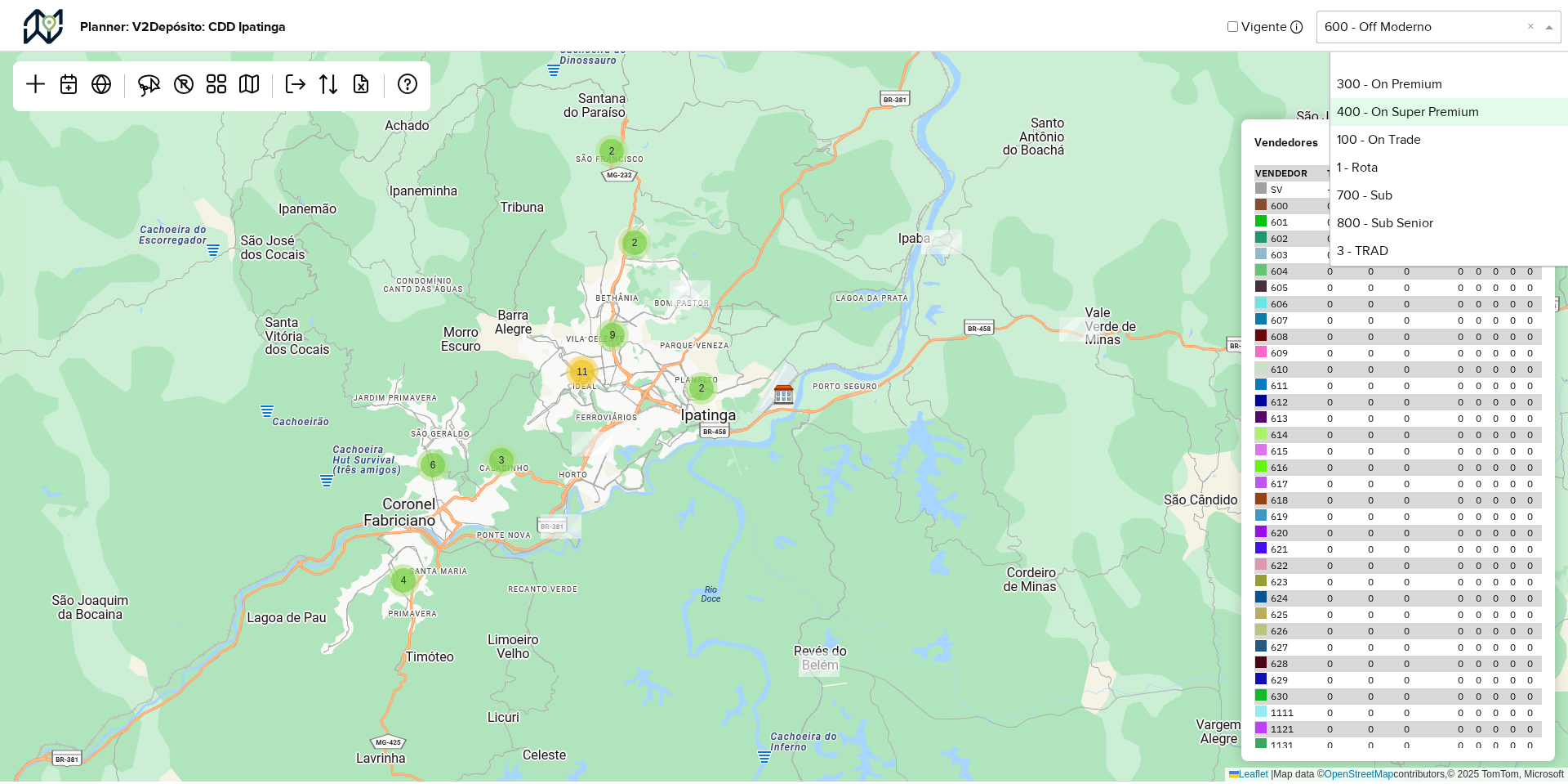
scroll to position [415, 0]
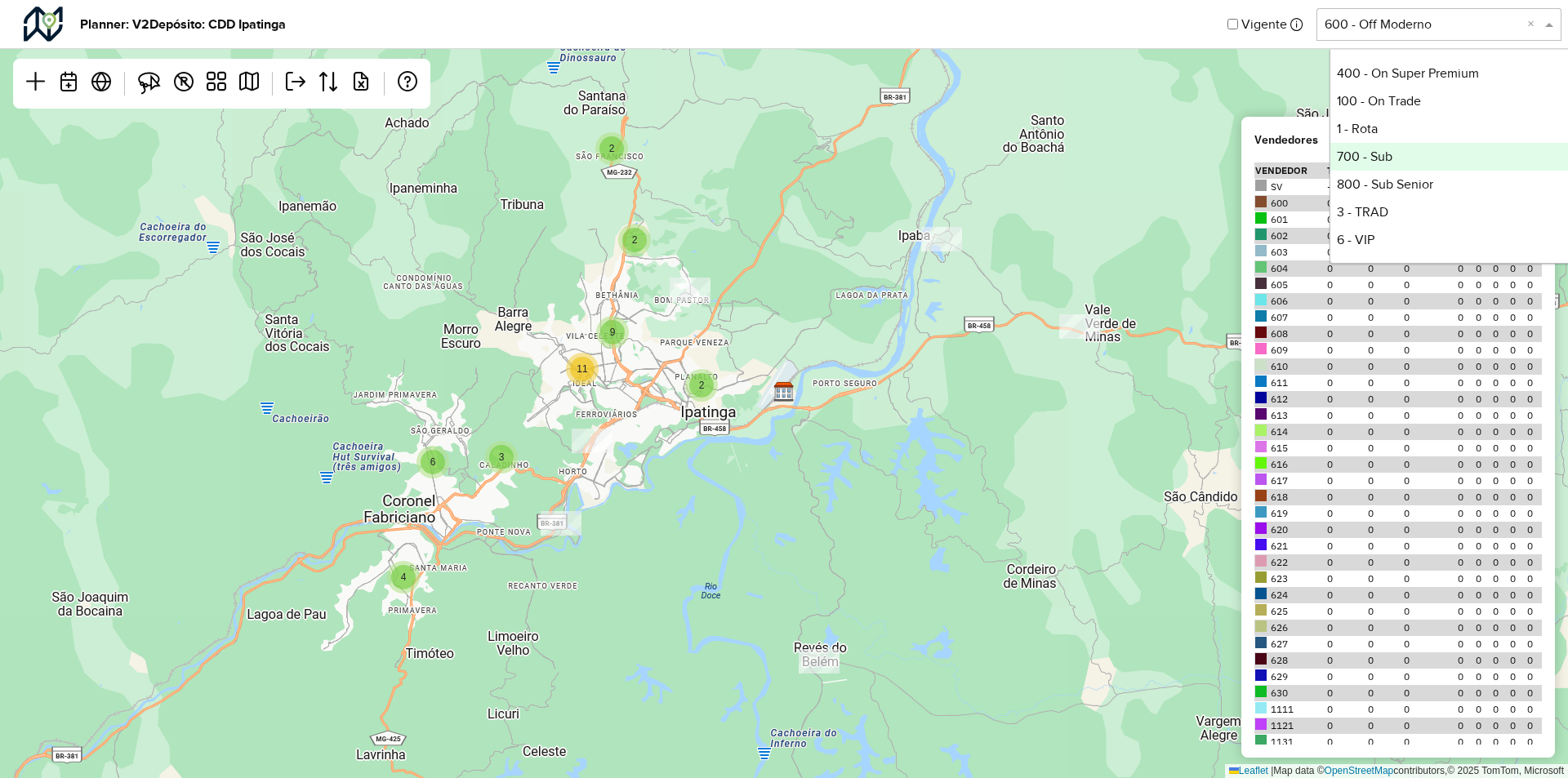
click at [1407, 167] on div "700 - Sub" at bounding box center [1451, 157] width 243 height 28
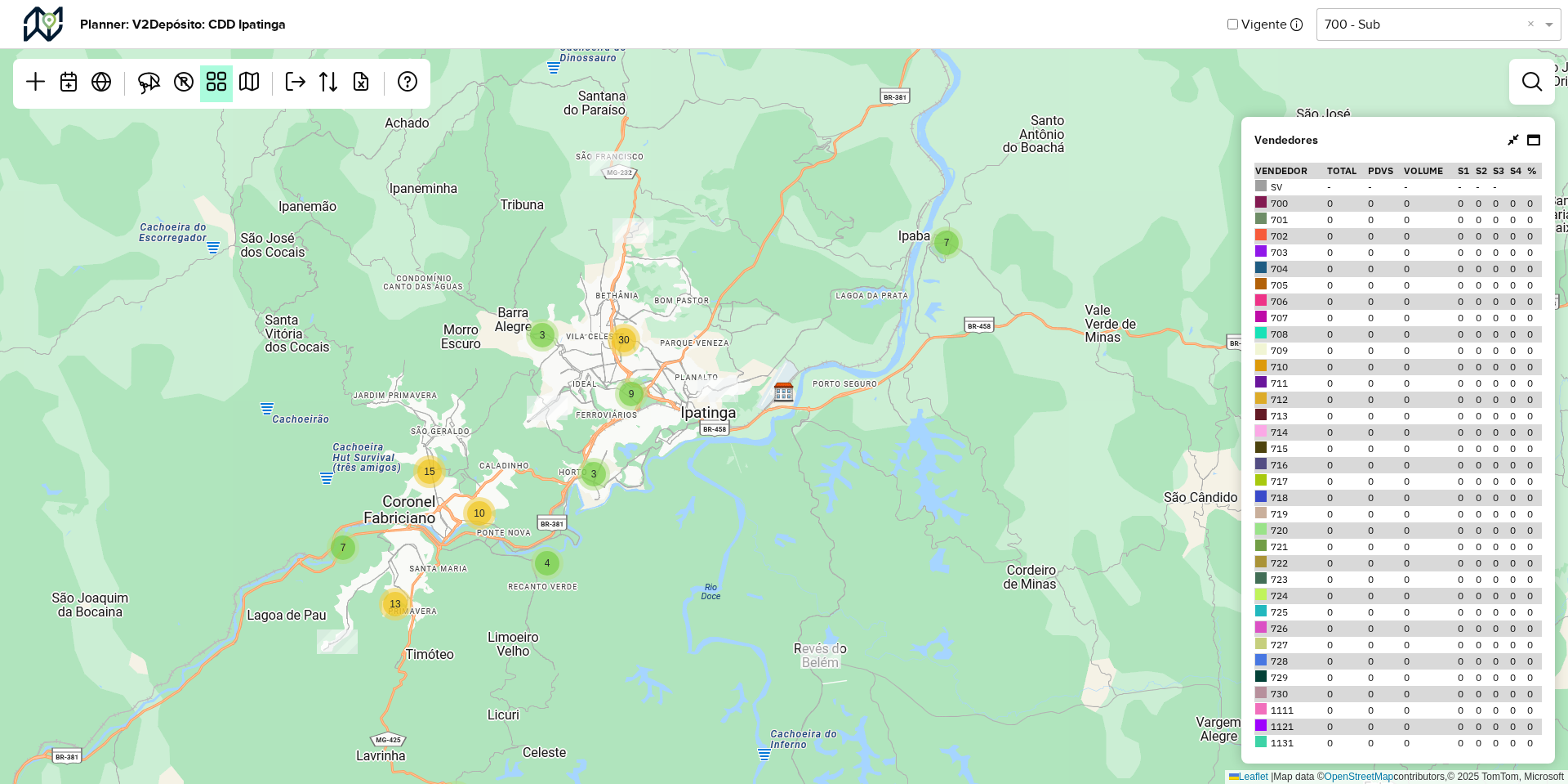
click at [215, 90] on em at bounding box center [216, 82] width 19 height 19
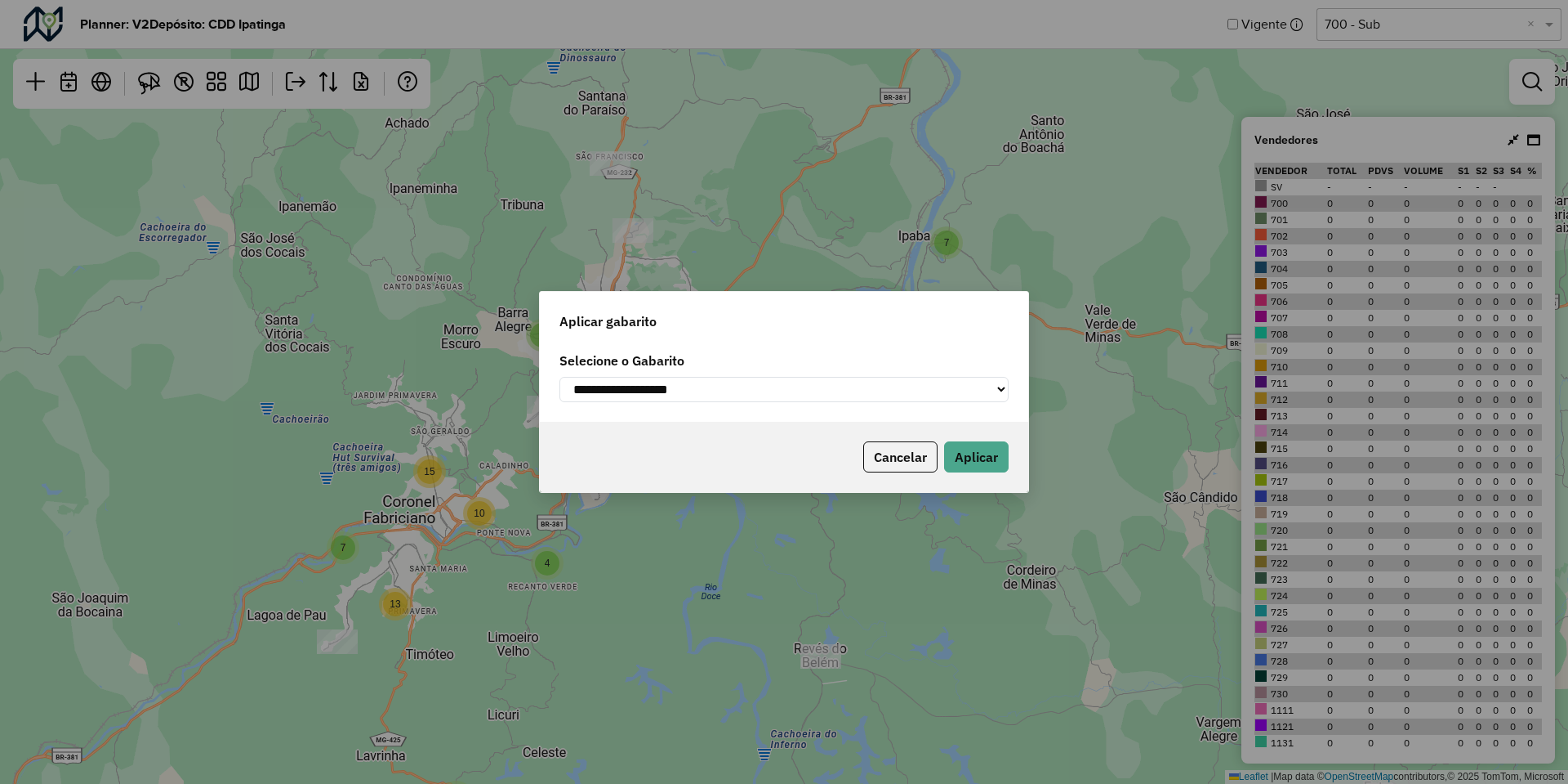
click at [638, 384] on select "**********" at bounding box center [784, 389] width 449 height 25
select select "**********"
click at [560, 377] on select "**********" at bounding box center [784, 389] width 449 height 25
click at [801, 331] on div "Aplicar gabarito" at bounding box center [784, 318] width 489 height 53
click at [961, 456] on button "Aplicar" at bounding box center [977, 457] width 65 height 31
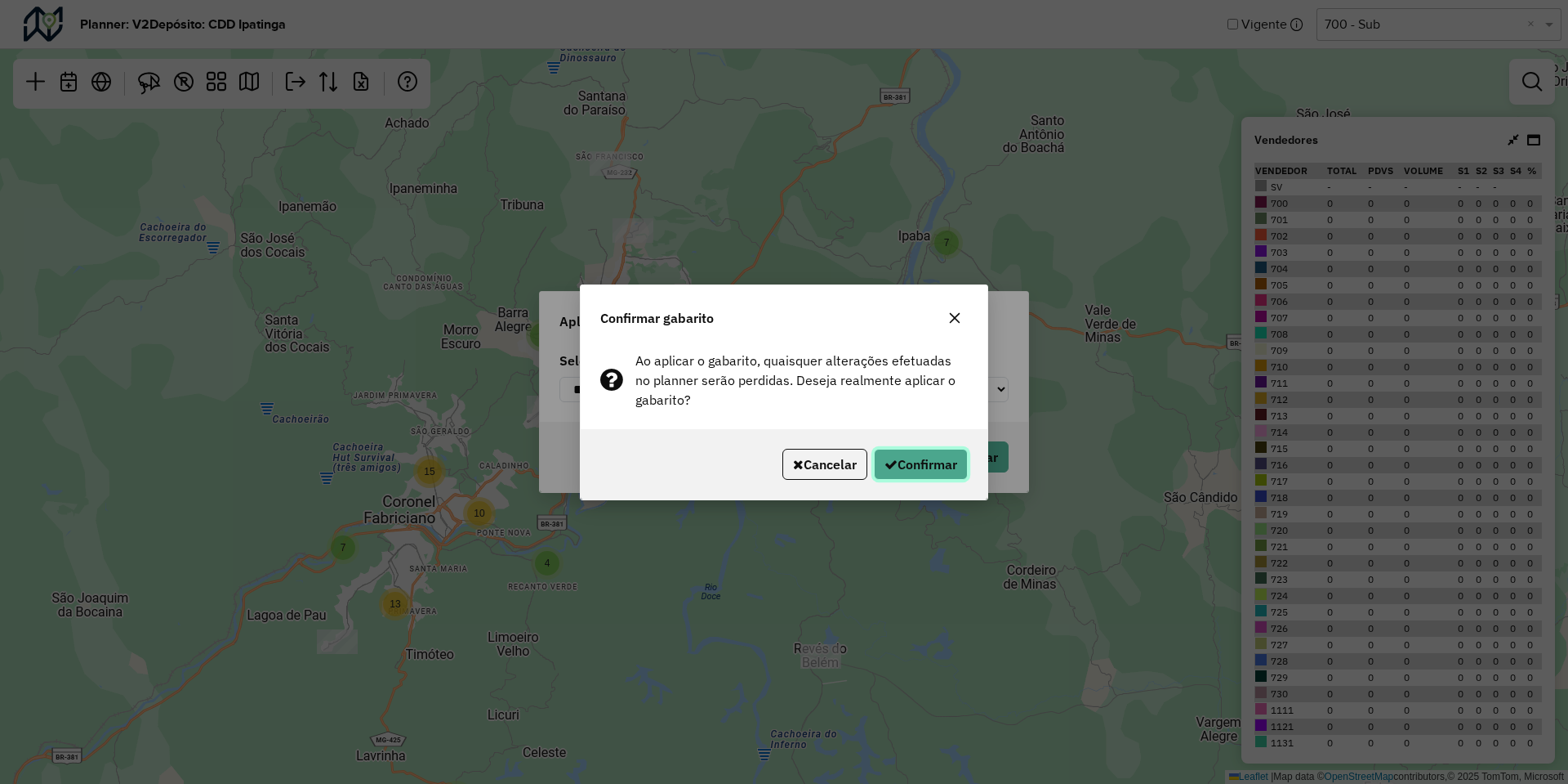
click at [959, 458] on button "Confirmar" at bounding box center [920, 464] width 94 height 31
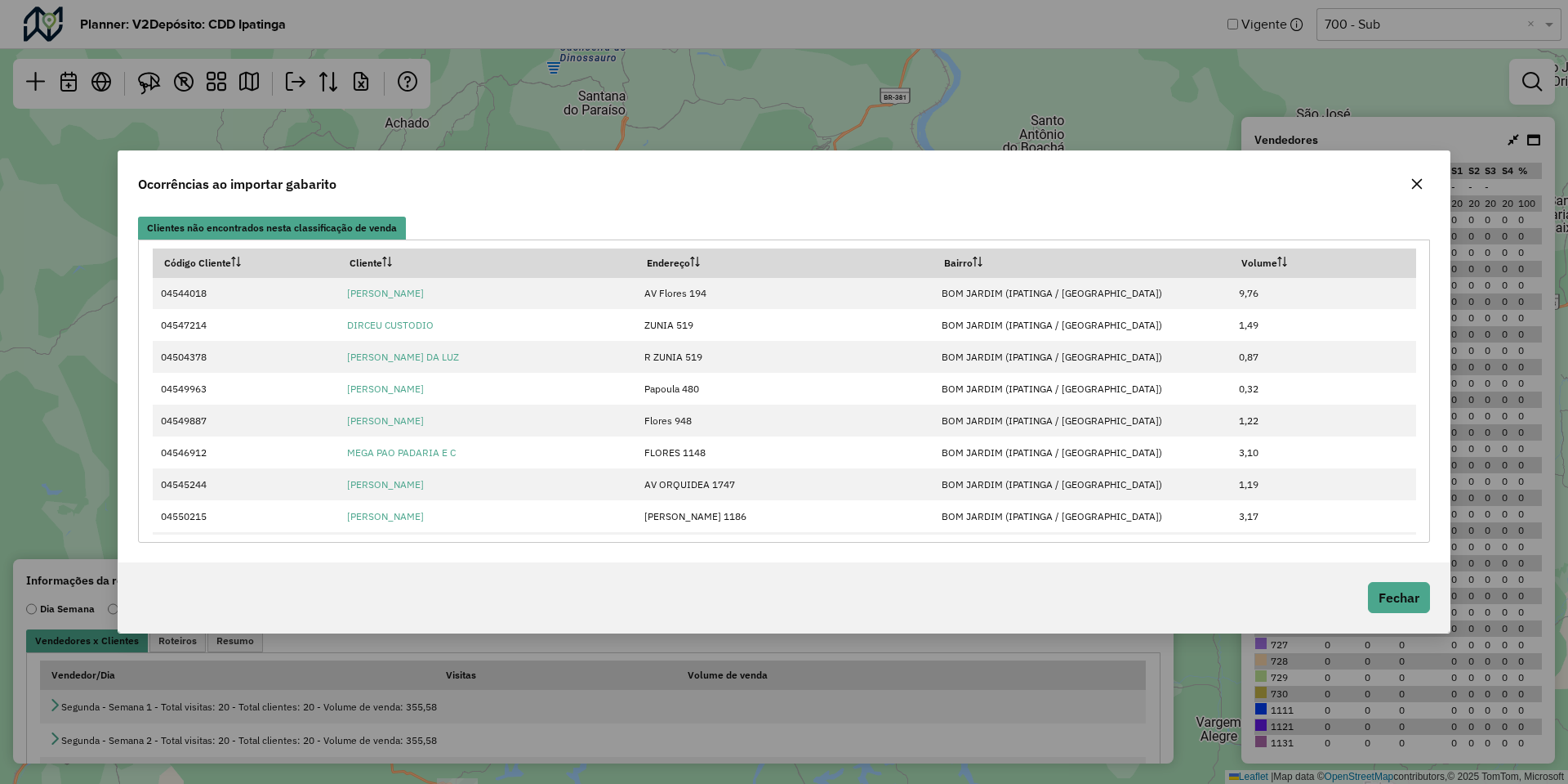
drag, startPoint x: 1421, startPoint y: 182, endPoint x: 1382, endPoint y: 198, distance: 42.2
click at [1421, 182] on icon "button" at bounding box center [1417, 184] width 11 height 11
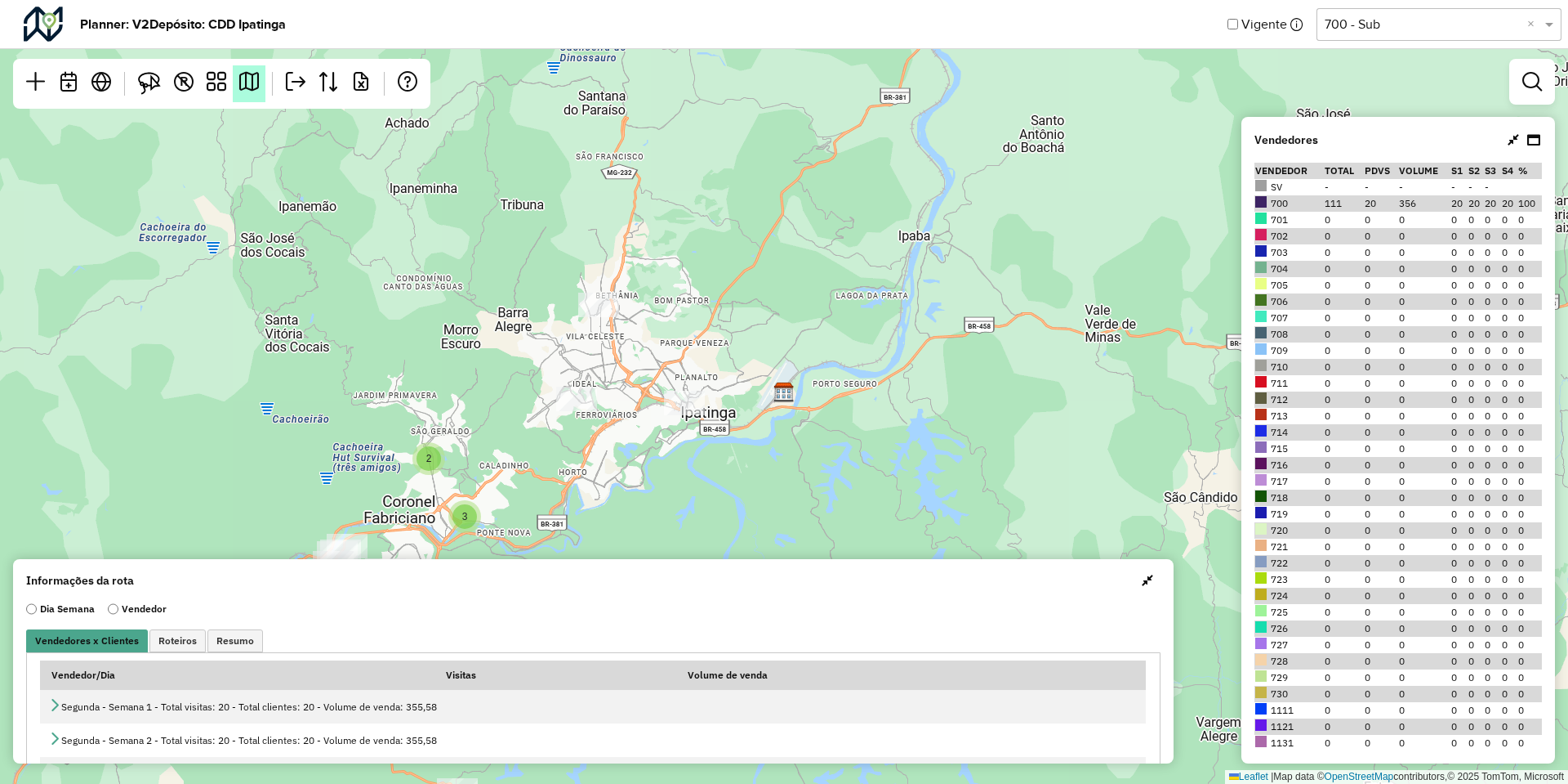
click at [246, 98] on link at bounding box center [248, 83] width 32 height 37
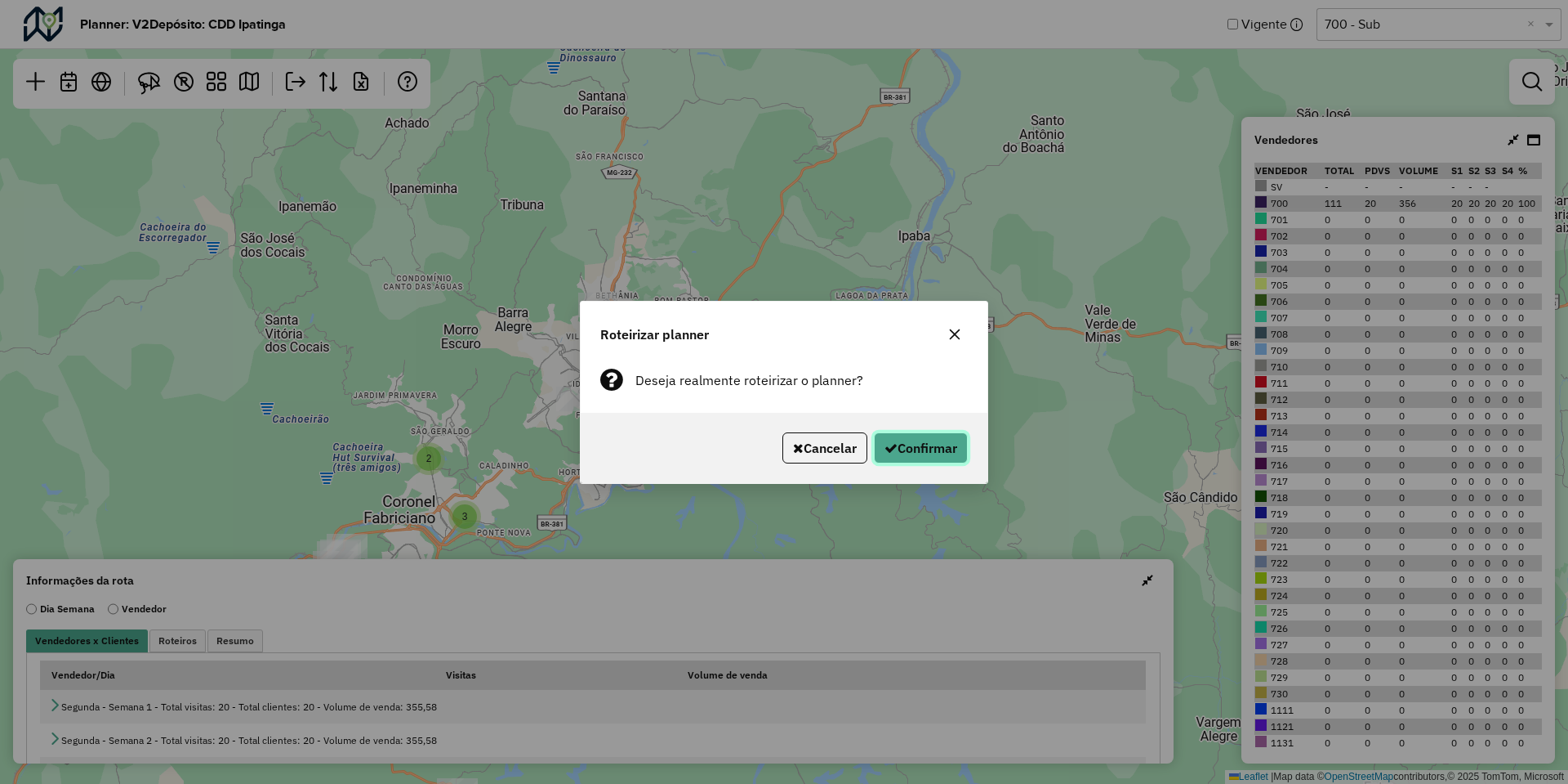
click at [943, 455] on button "Confirmar" at bounding box center [920, 447] width 94 height 31
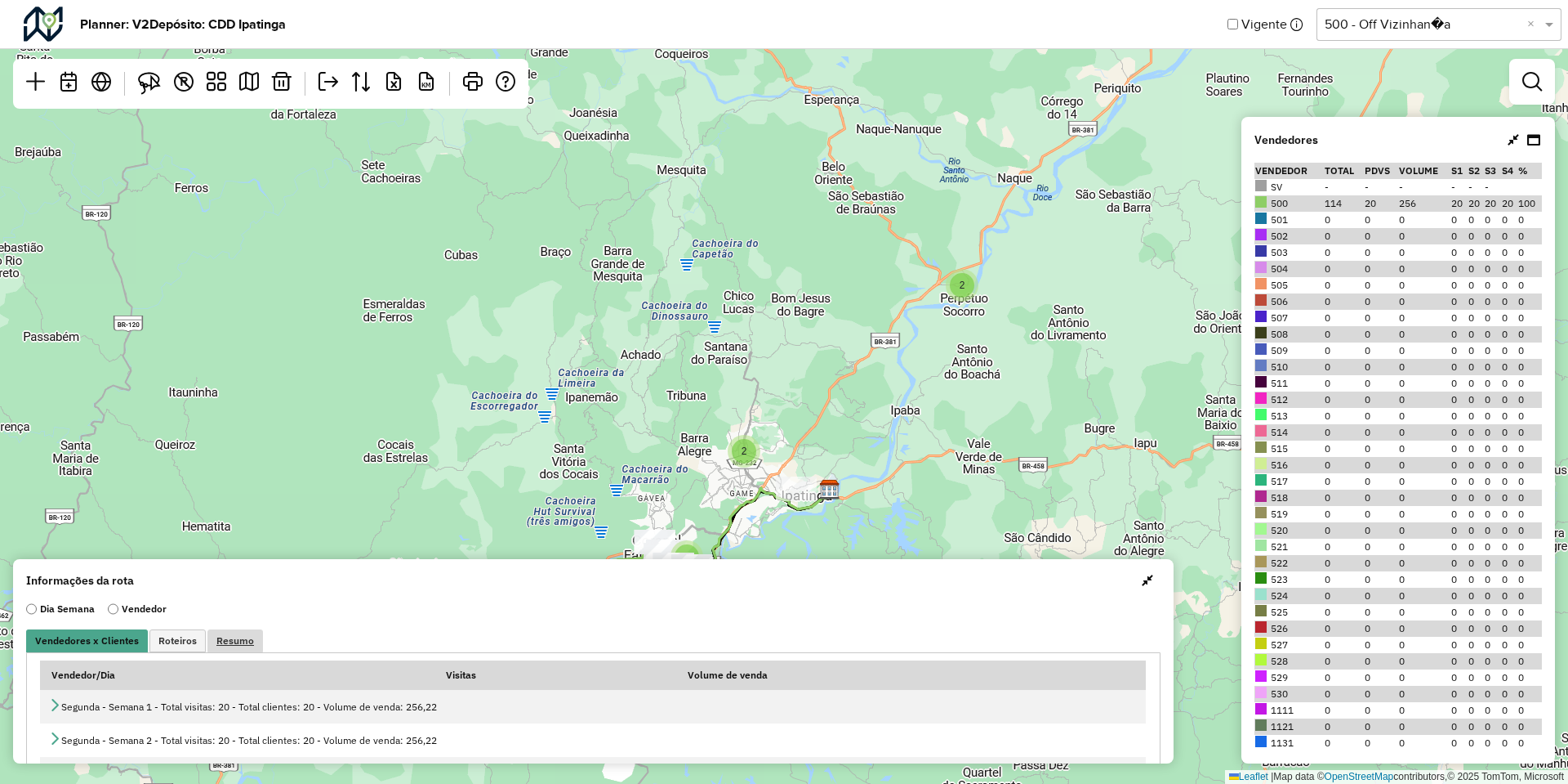
click at [243, 633] on link "Resumo" at bounding box center [234, 641] width 55 height 23
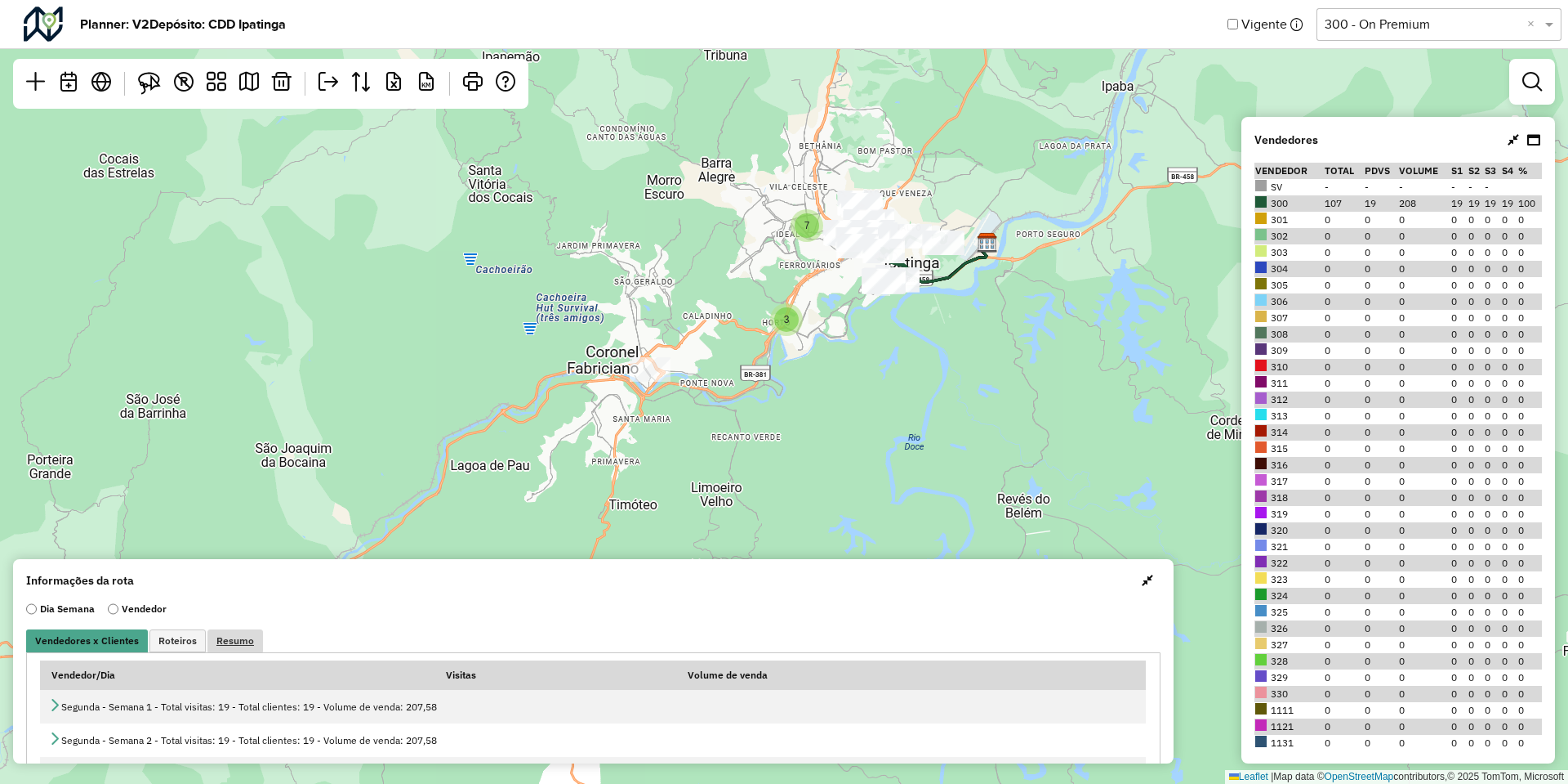
click at [226, 644] on span "Resumo" at bounding box center [235, 640] width 38 height 10
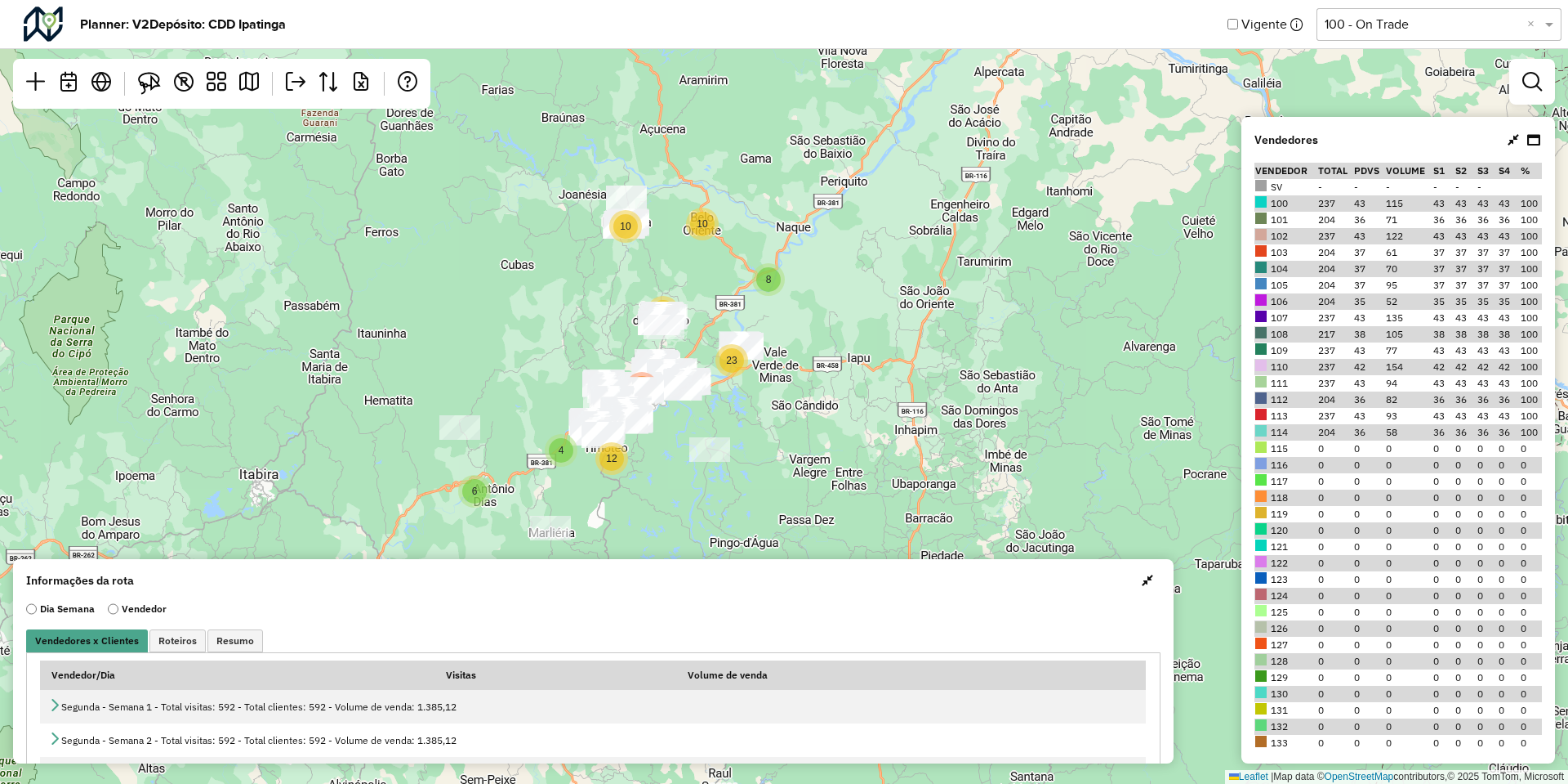
drag, startPoint x: 246, startPoint y: 627, endPoint x: 243, endPoint y: 644, distance: 17.3
click at [243, 644] on span "Resumo" at bounding box center [235, 640] width 38 height 10
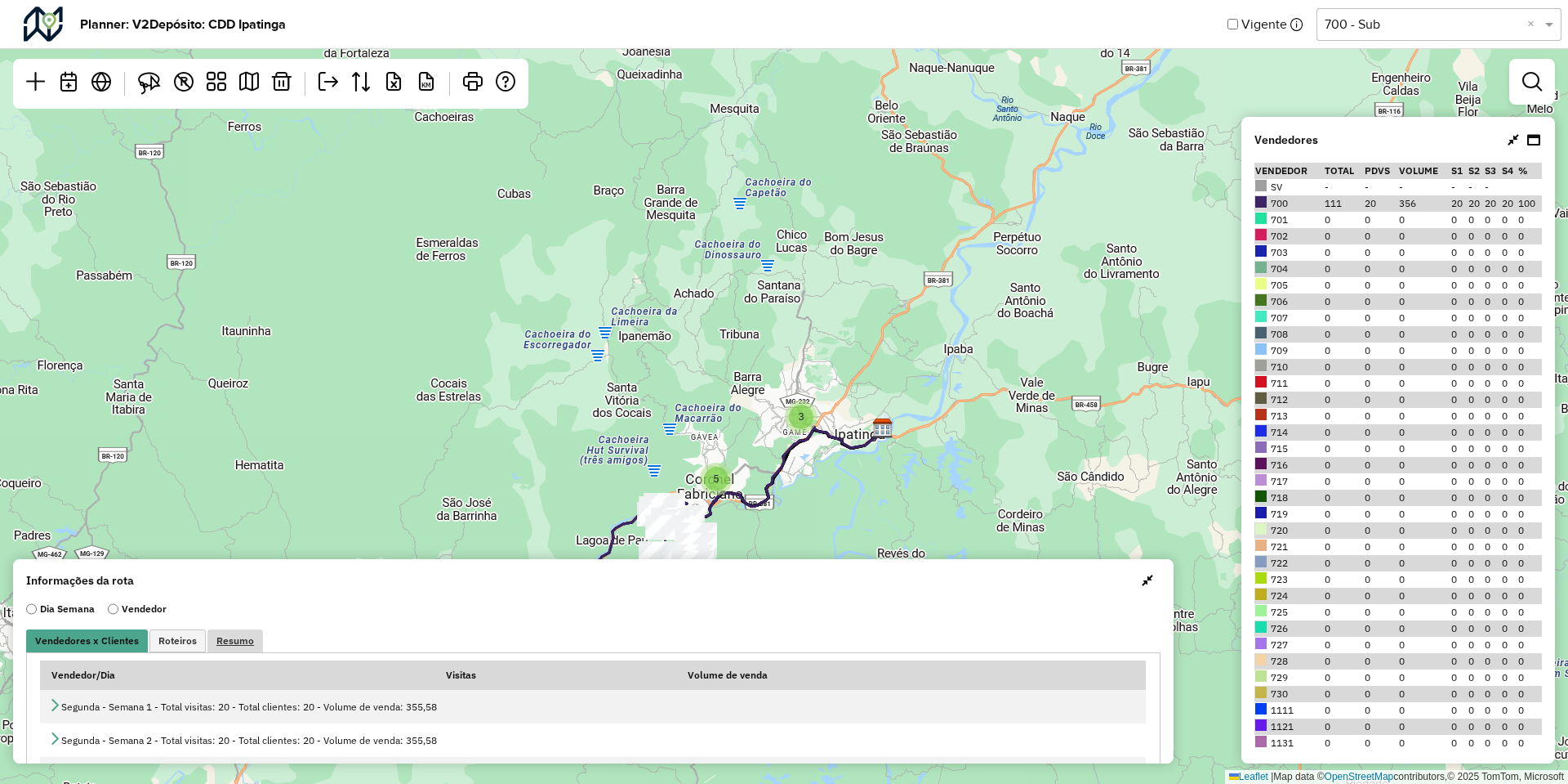
click at [226, 638] on span "Resumo" at bounding box center [235, 640] width 38 height 10
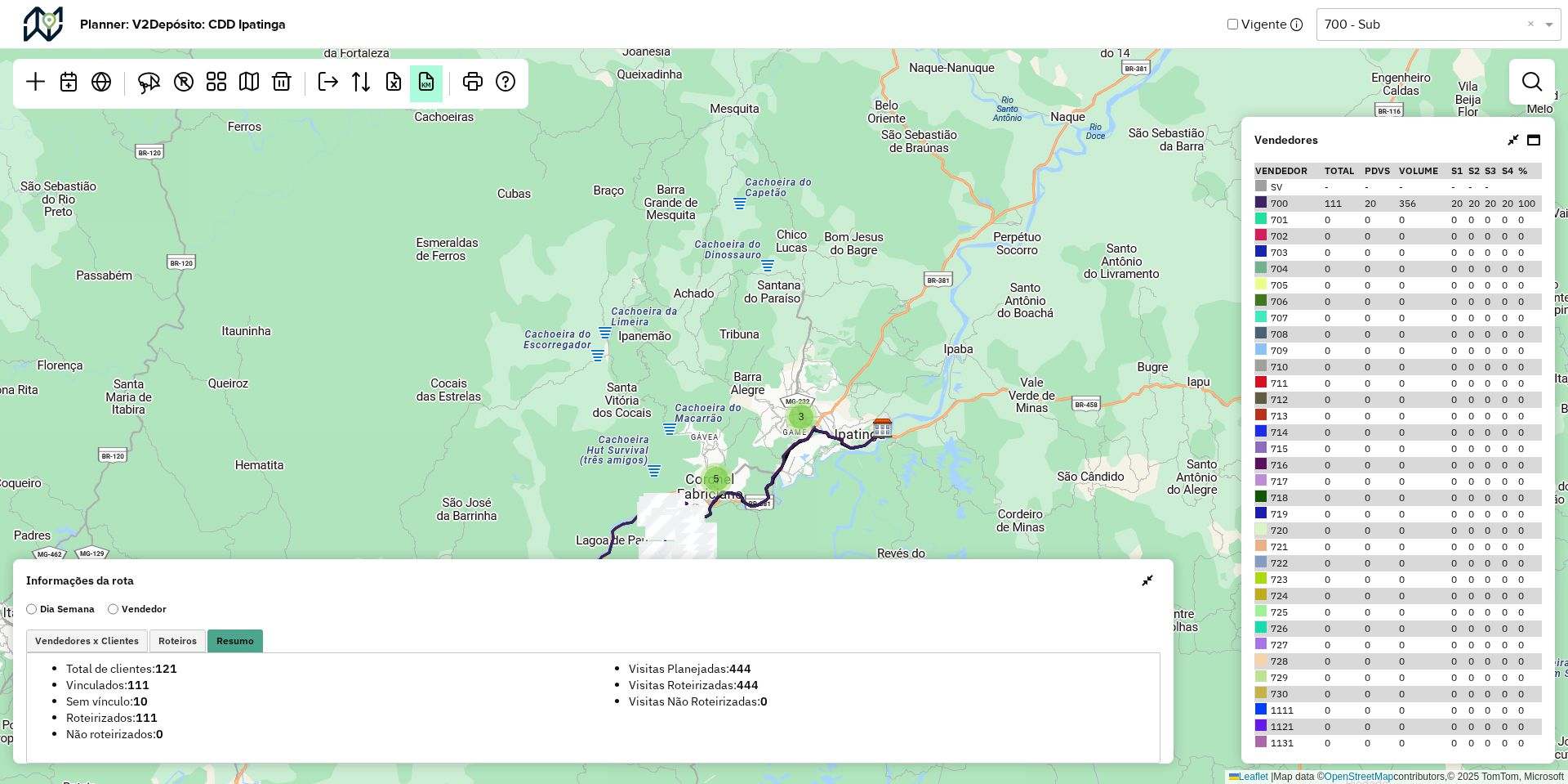
click at [429, 86] on span "KM" at bounding box center [426, 84] width 10 height 6
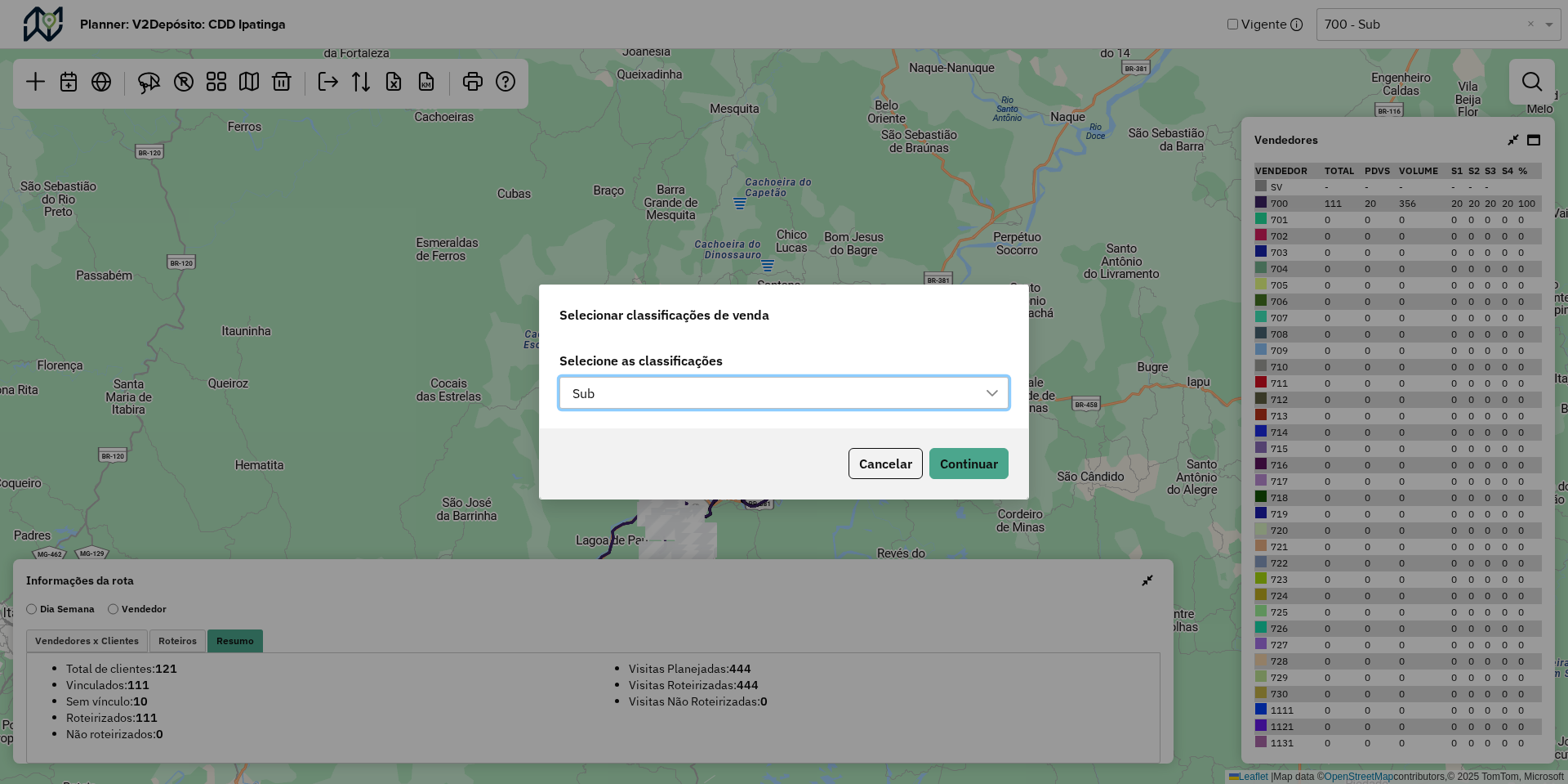
scroll to position [12, 75]
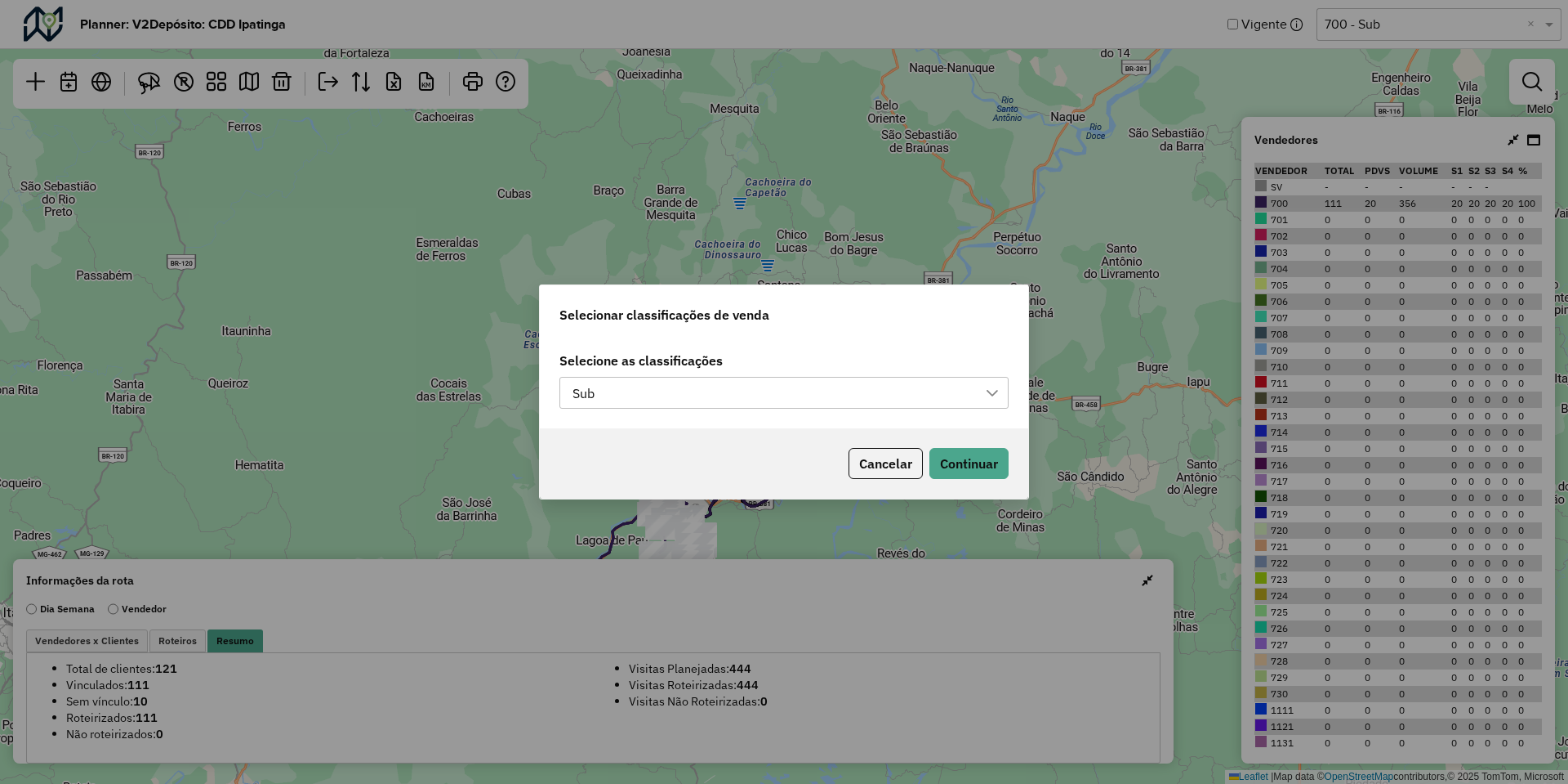
click at [647, 382] on div "Sub" at bounding box center [771, 392] width 410 height 31
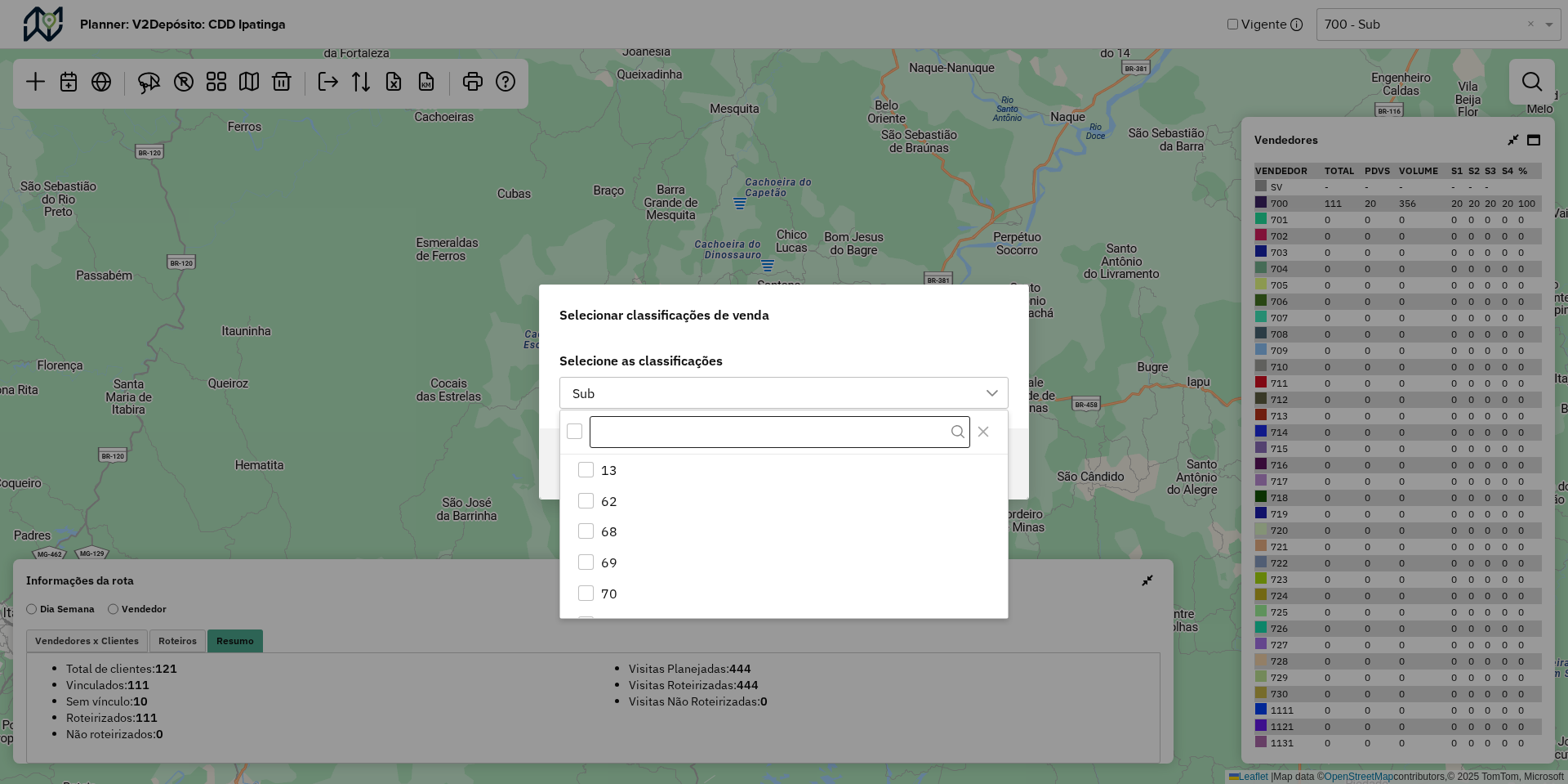
scroll to position [422, 0]
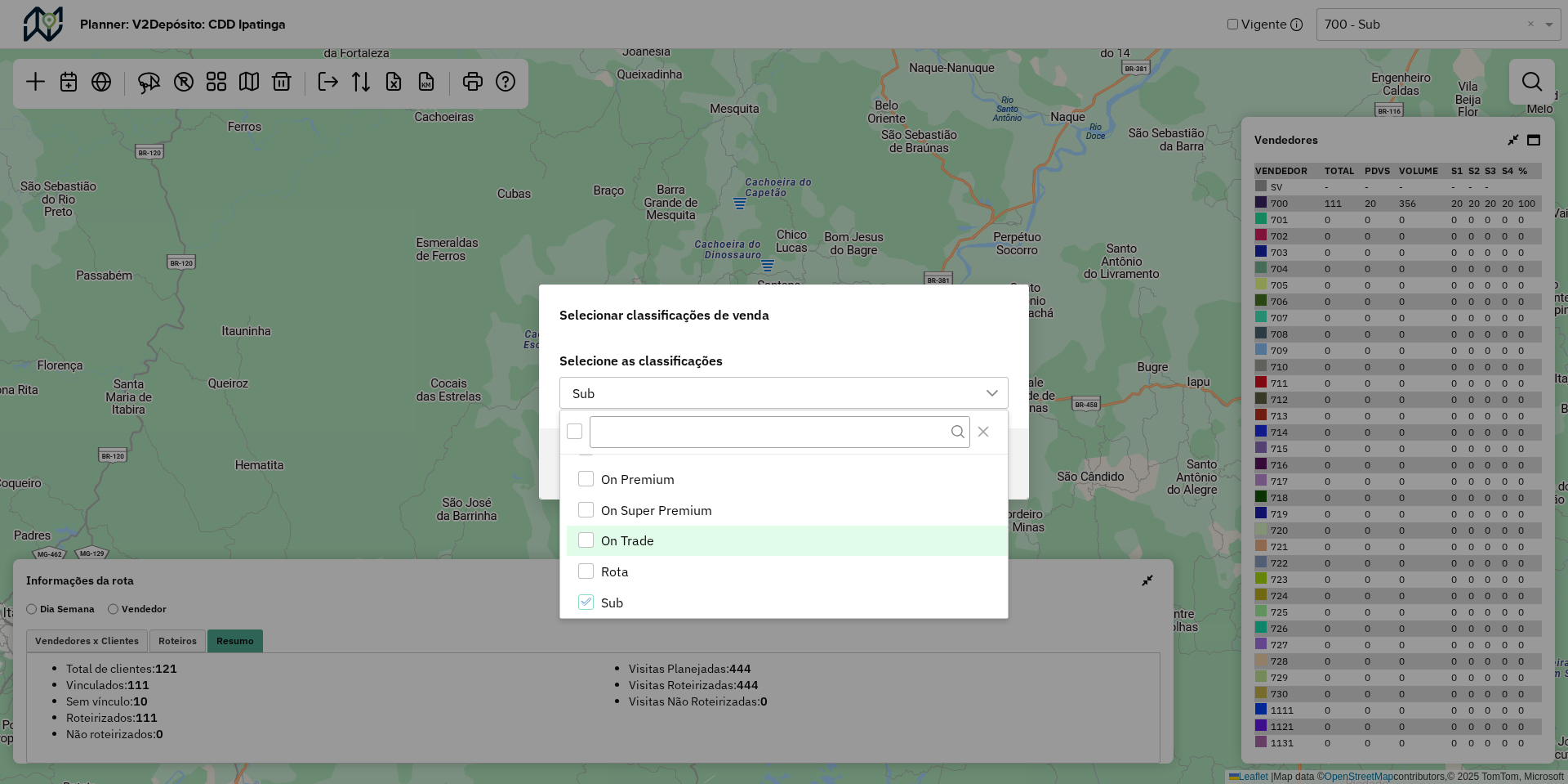
click at [650, 539] on span "On Trade" at bounding box center [627, 540] width 54 height 19
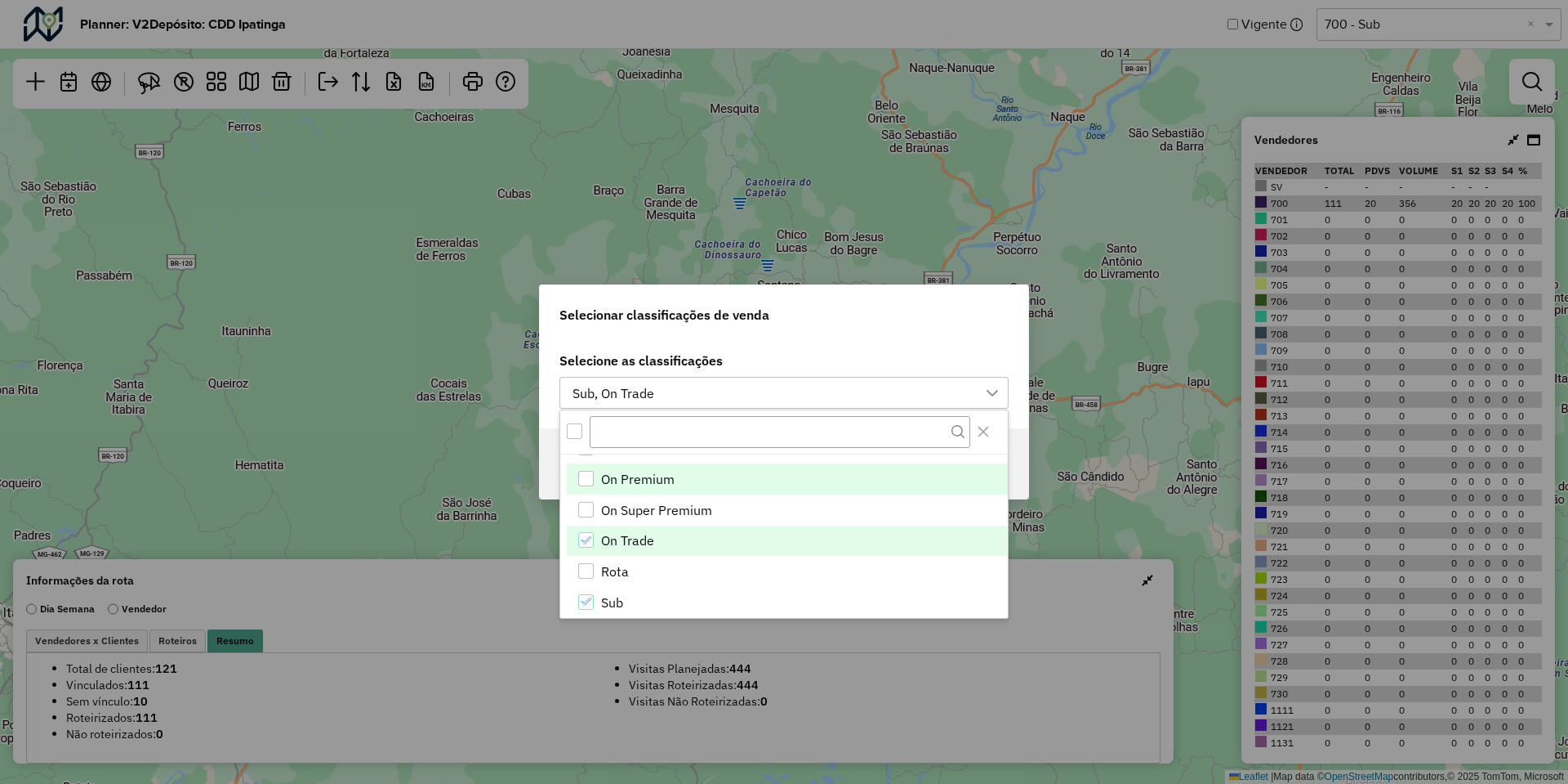
click at [679, 484] on li "On Premium" at bounding box center [787, 478] width 441 height 31
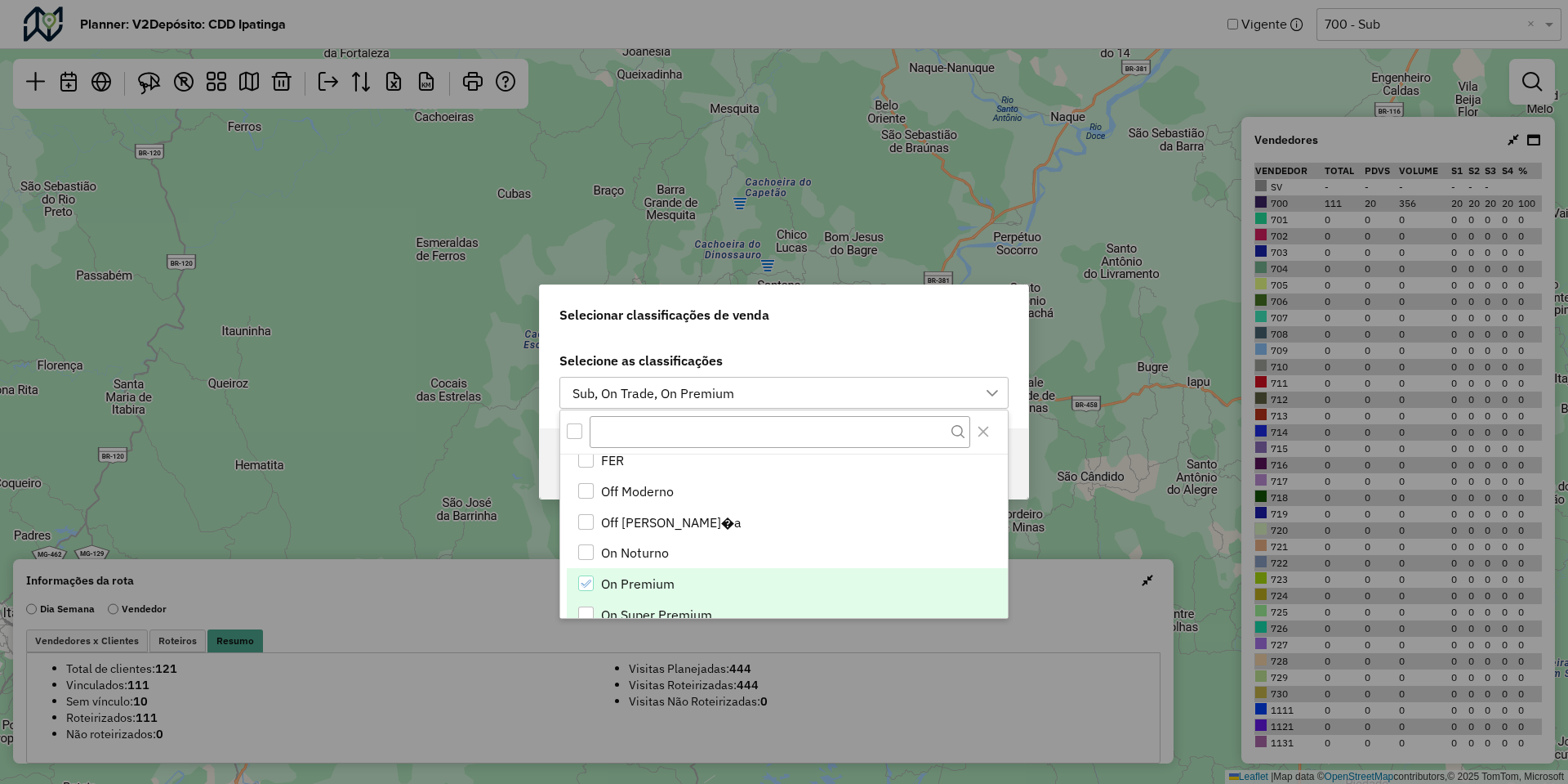
scroll to position [286, 0]
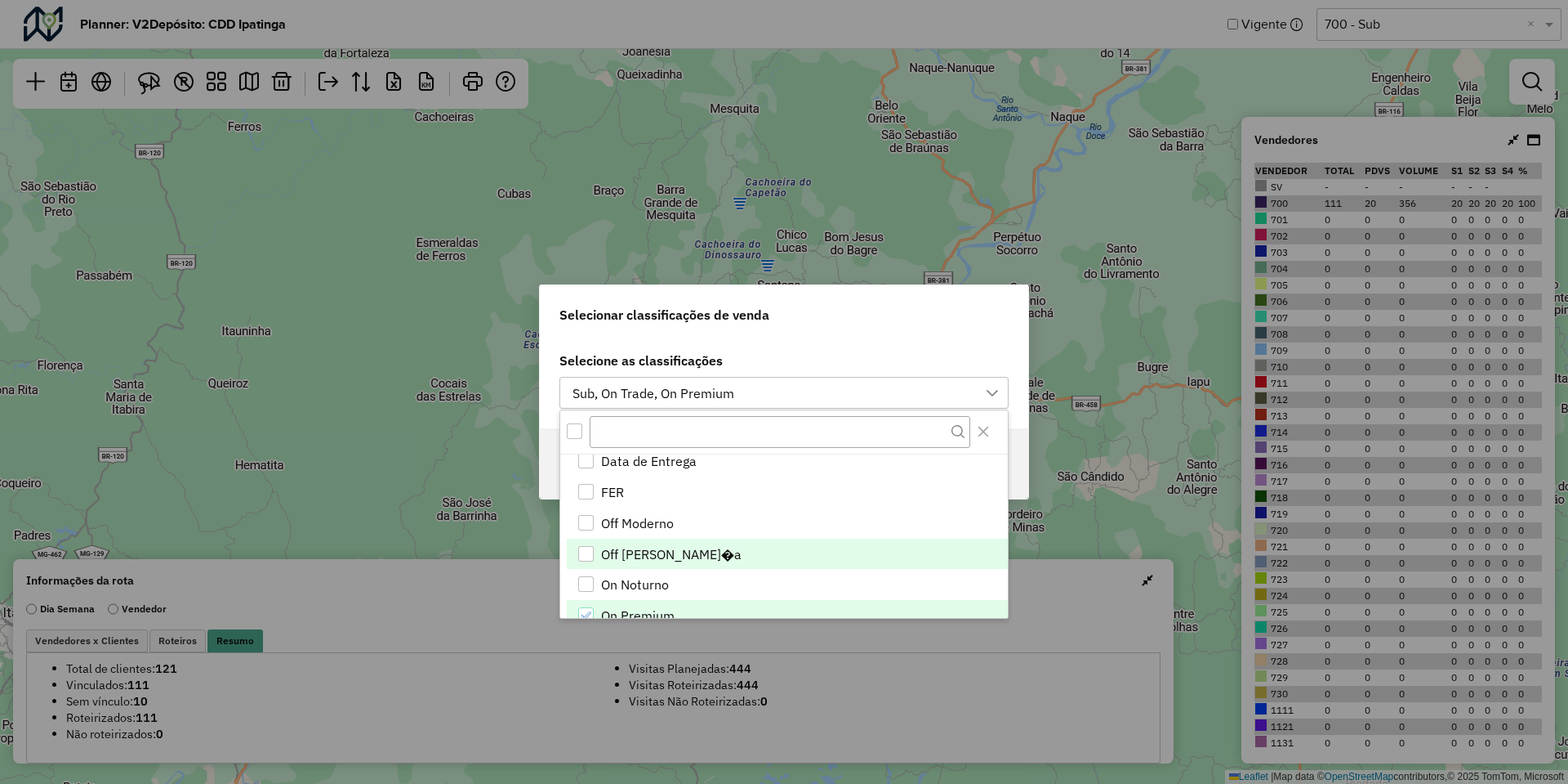
click at [654, 559] on span "Off [PERSON_NAME]�a" at bounding box center [671, 554] width 140 height 19
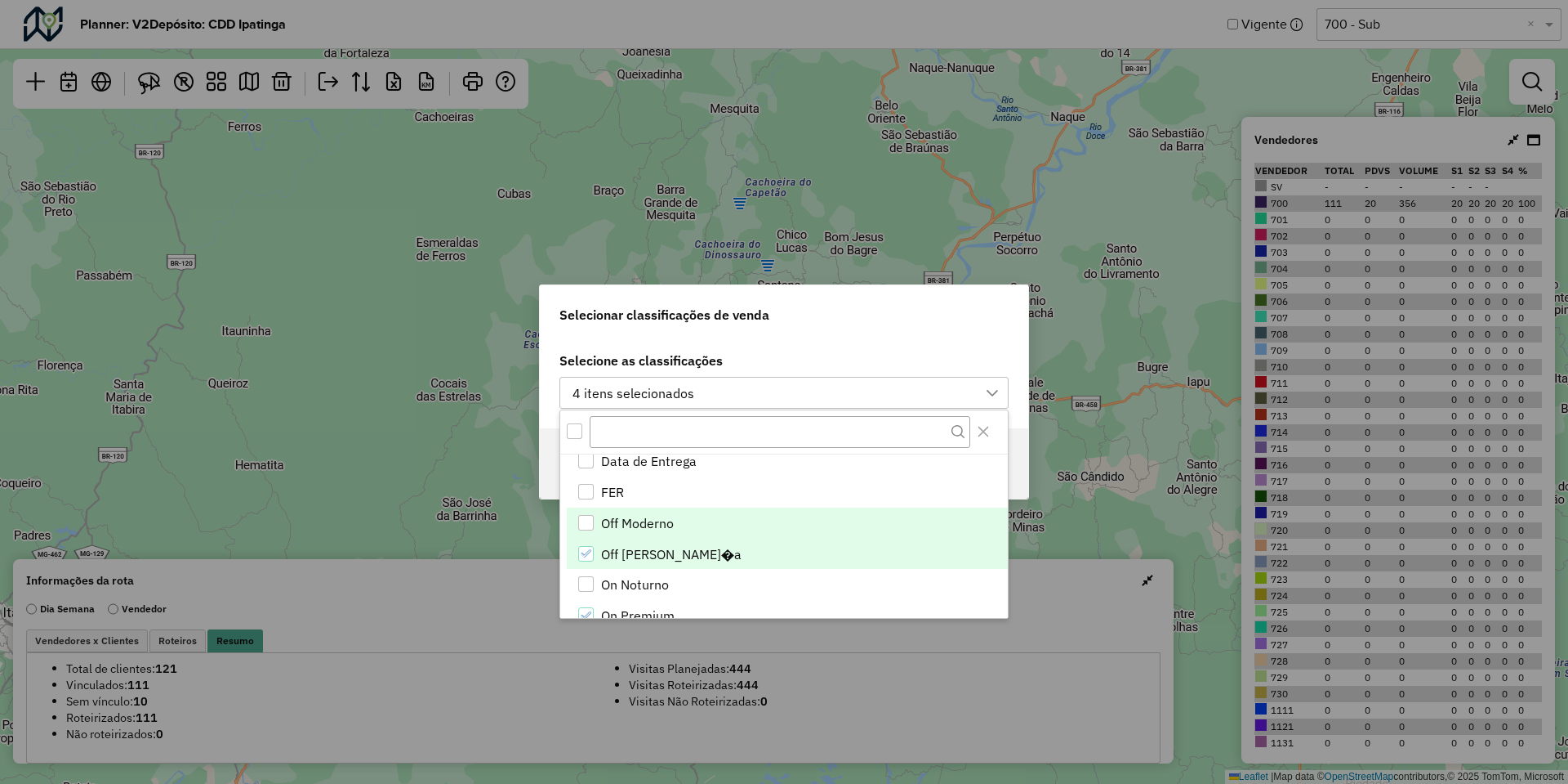
click at [664, 521] on span "Off Moderno" at bounding box center [637, 523] width 73 height 19
click at [781, 353] on label "Selecione as classificações" at bounding box center [784, 360] width 449 height 19
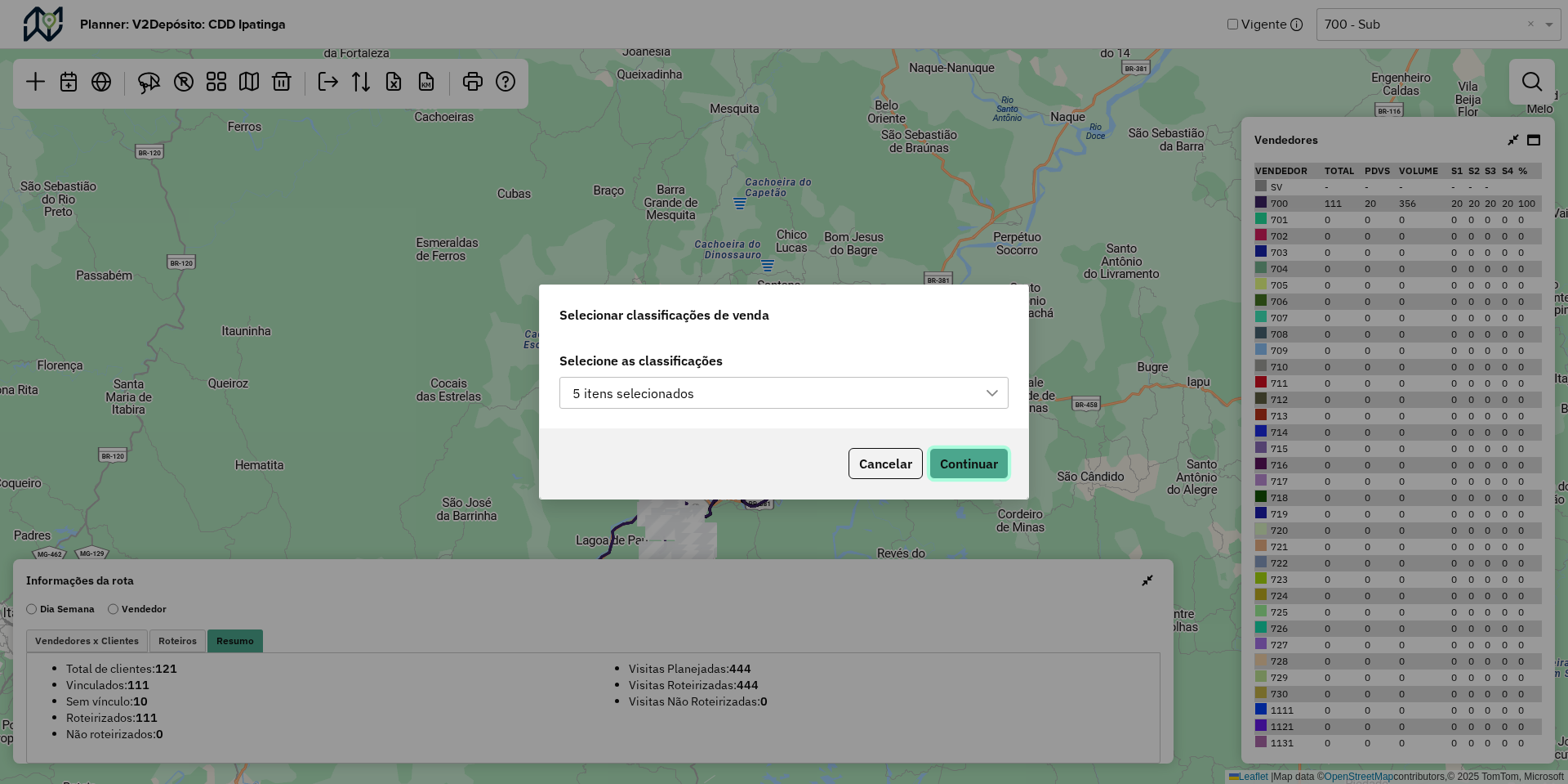
click at [949, 461] on button "Continuar" at bounding box center [969, 463] width 79 height 31
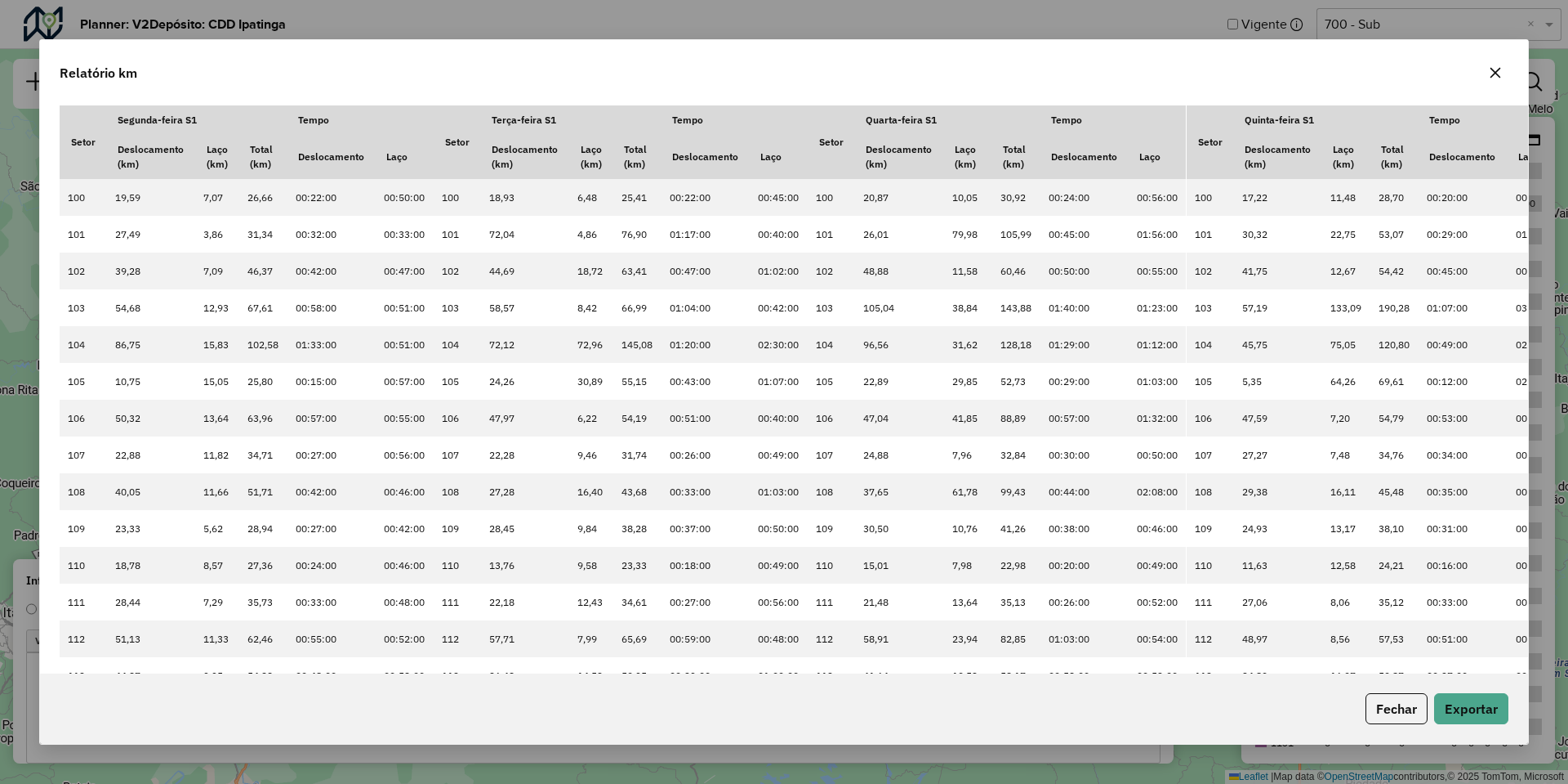
click at [1509, 697] on div "Fechar Exportar" at bounding box center [784, 708] width 1488 height 70
click at [1499, 709] on button "Exportar" at bounding box center [1471, 708] width 75 height 31
click at [1102, 68] on div "Relatório km" at bounding box center [784, 69] width 1488 height 59
click at [1494, 76] on icon "button" at bounding box center [1495, 72] width 13 height 13
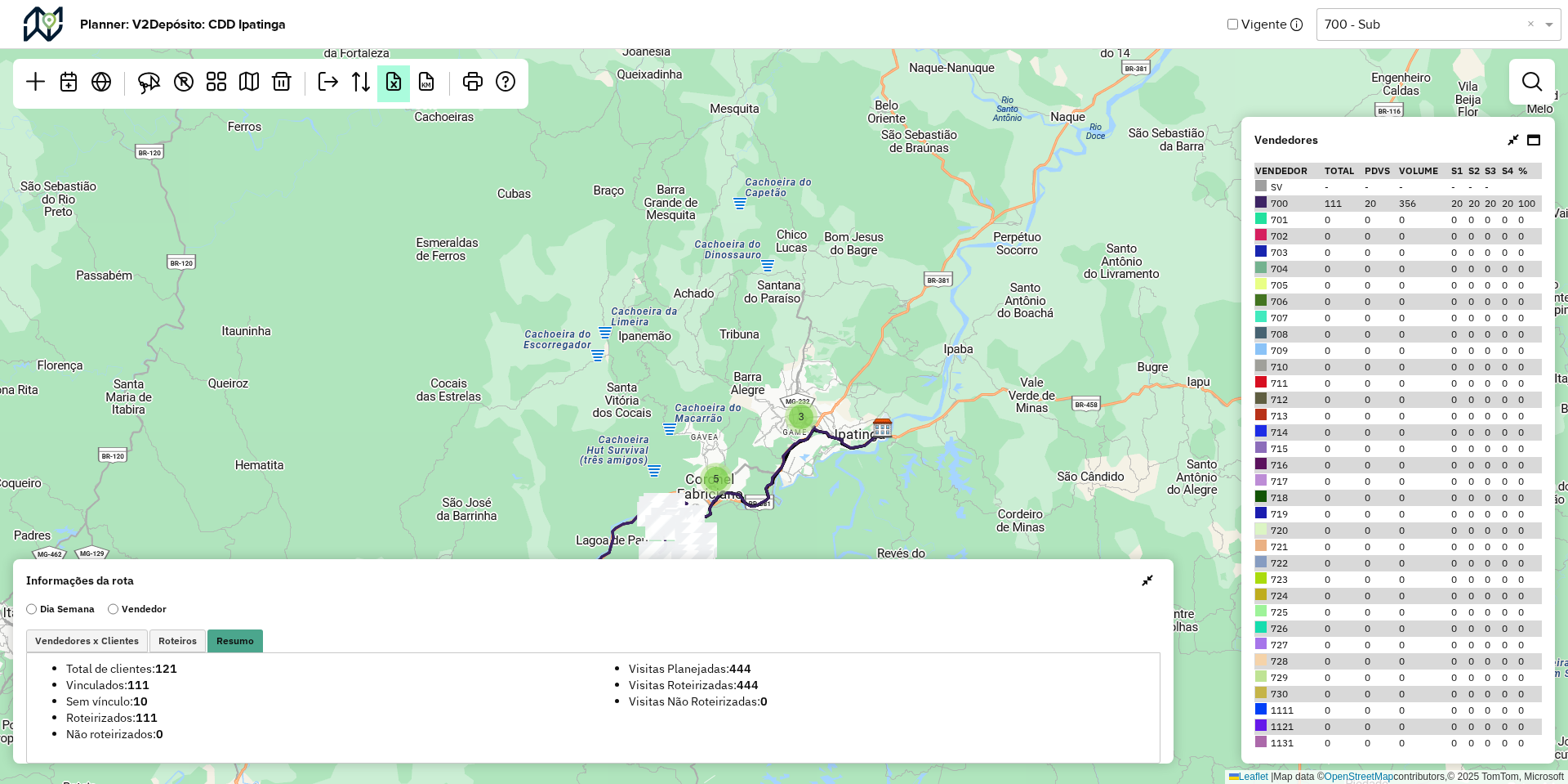
click at [388, 77] on em at bounding box center [393, 82] width 19 height 19
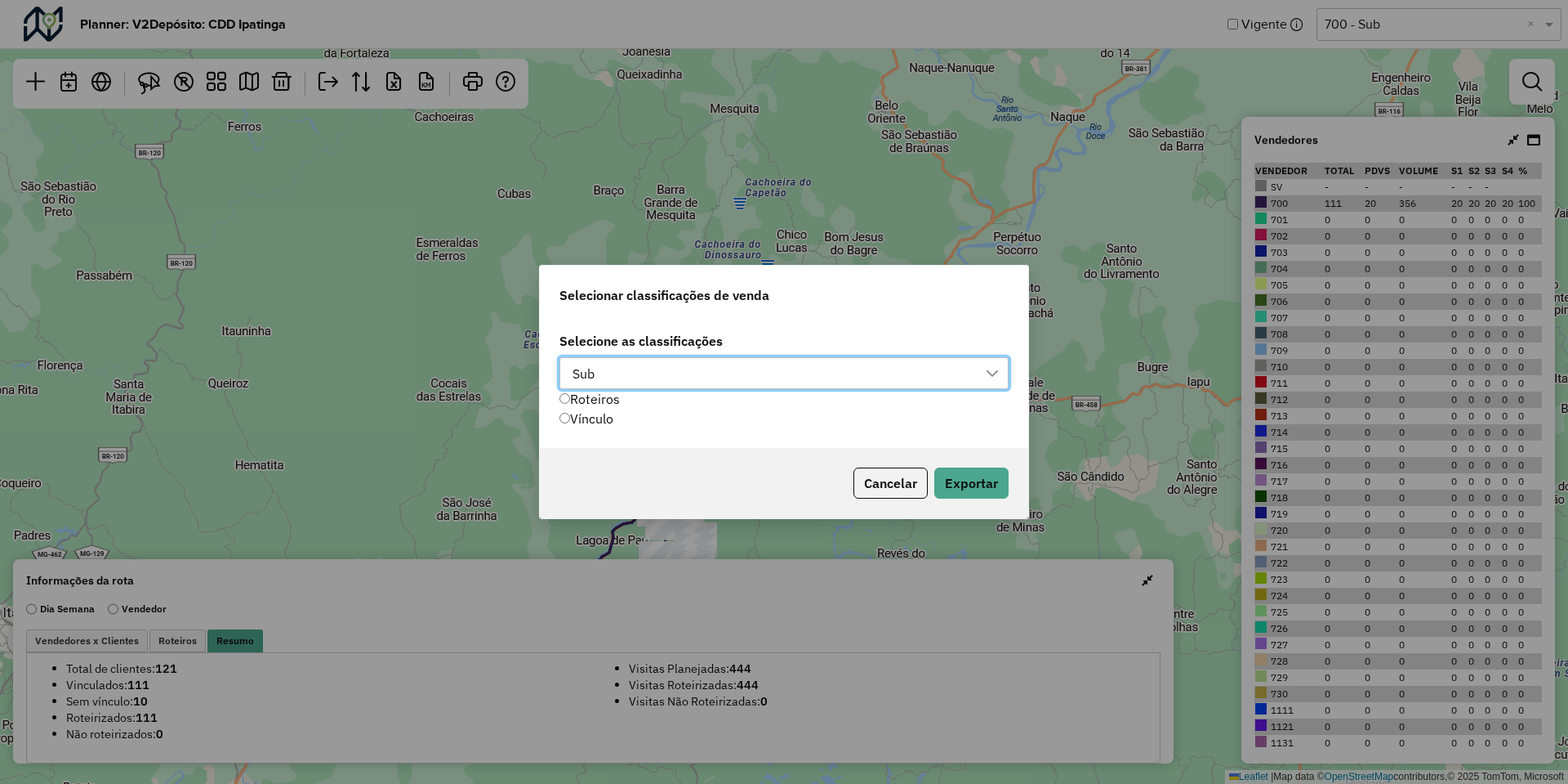
scroll to position [11, 75]
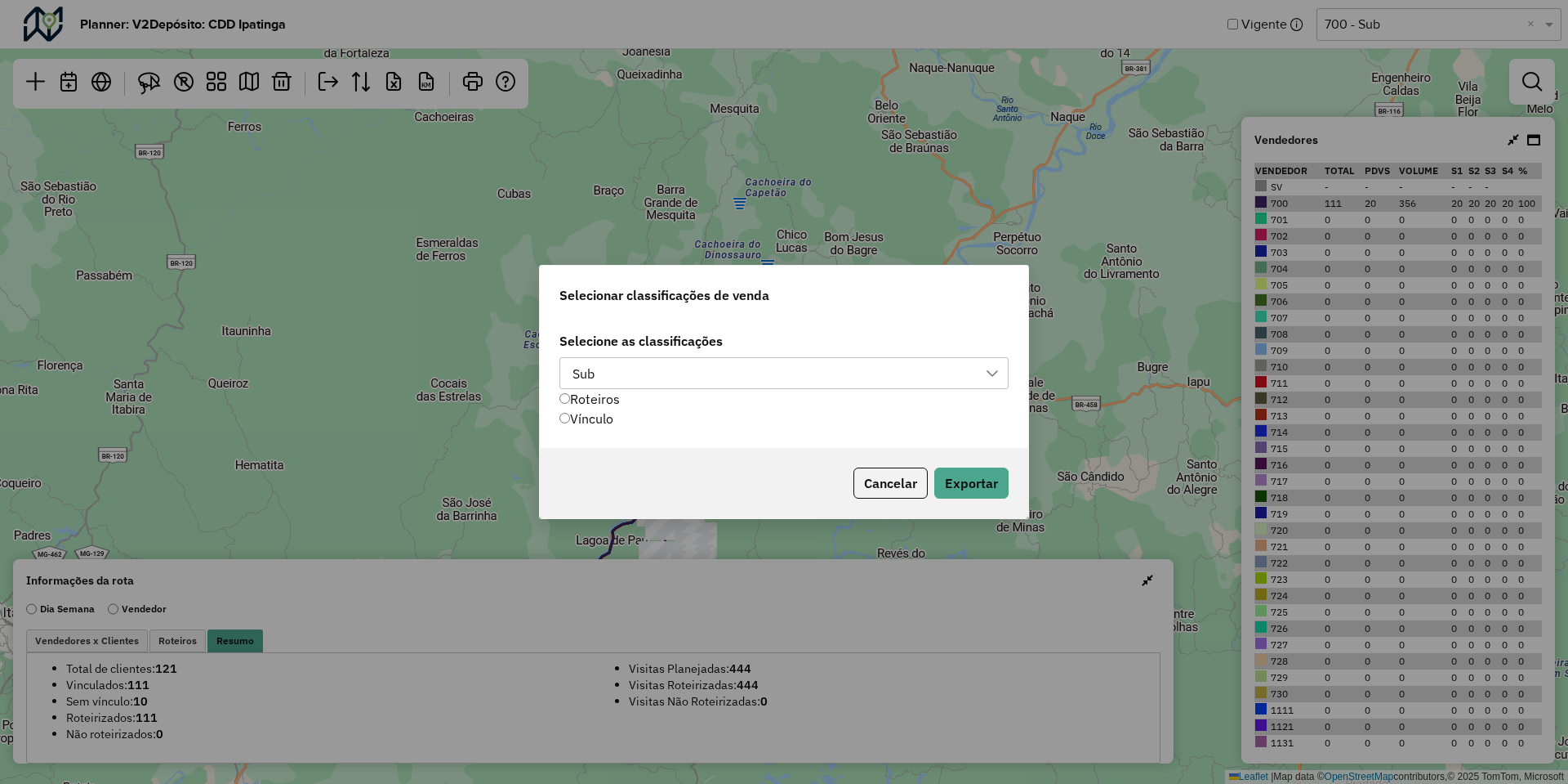
click at [622, 365] on div "Sub" at bounding box center [771, 373] width 410 height 31
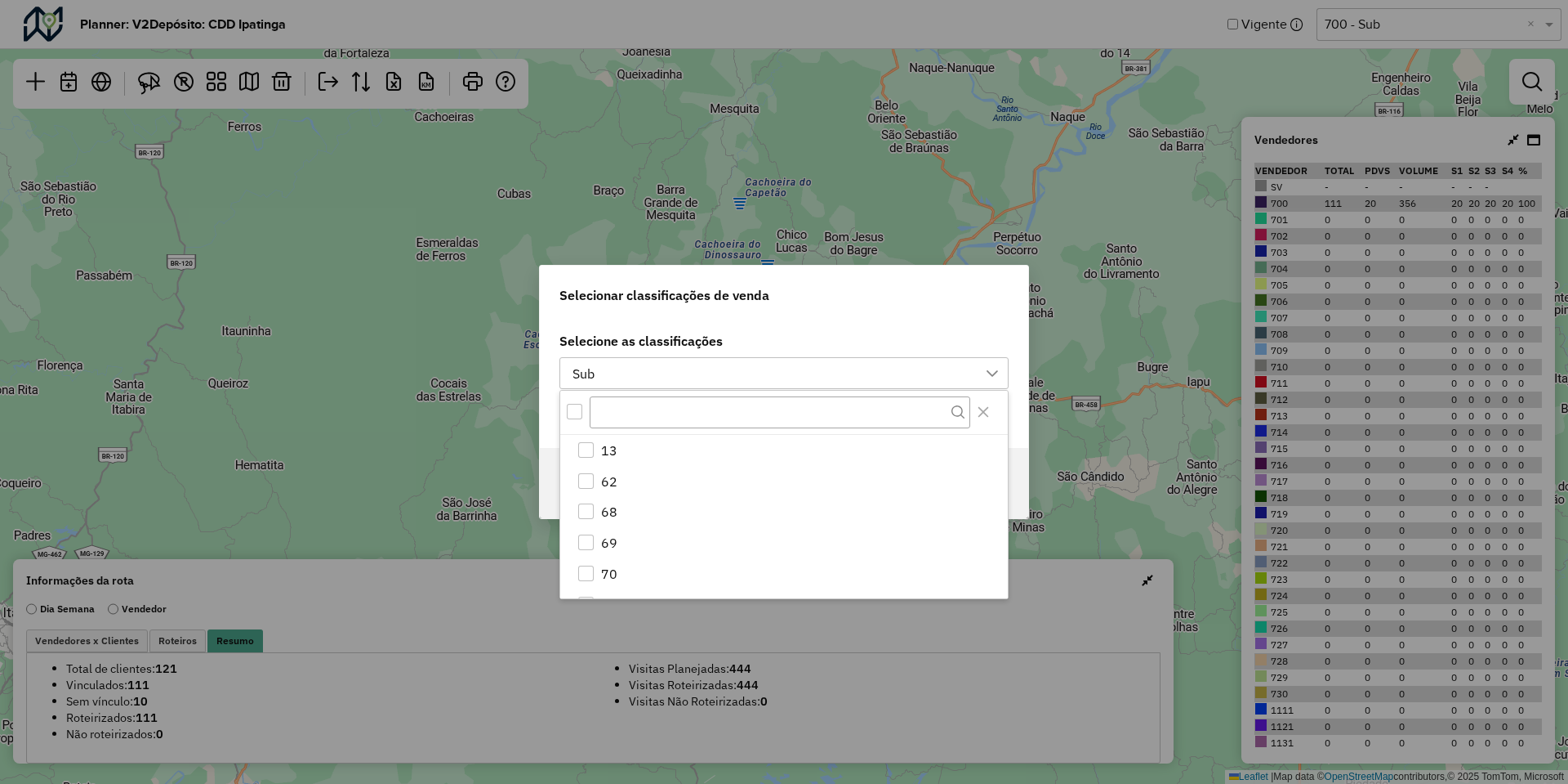
scroll to position [422, 0]
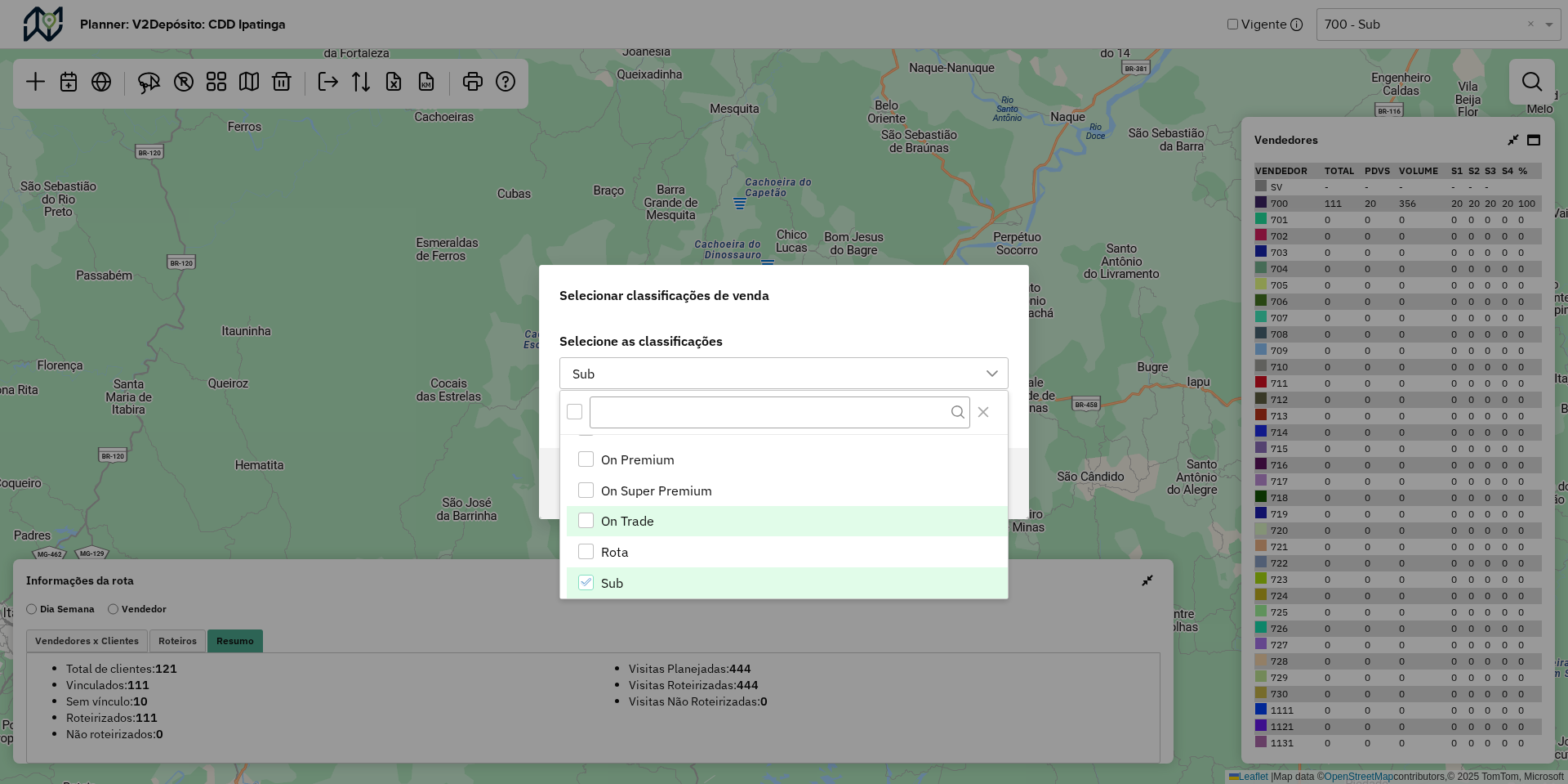
click at [632, 523] on span "On Trade" at bounding box center [627, 521] width 54 height 19
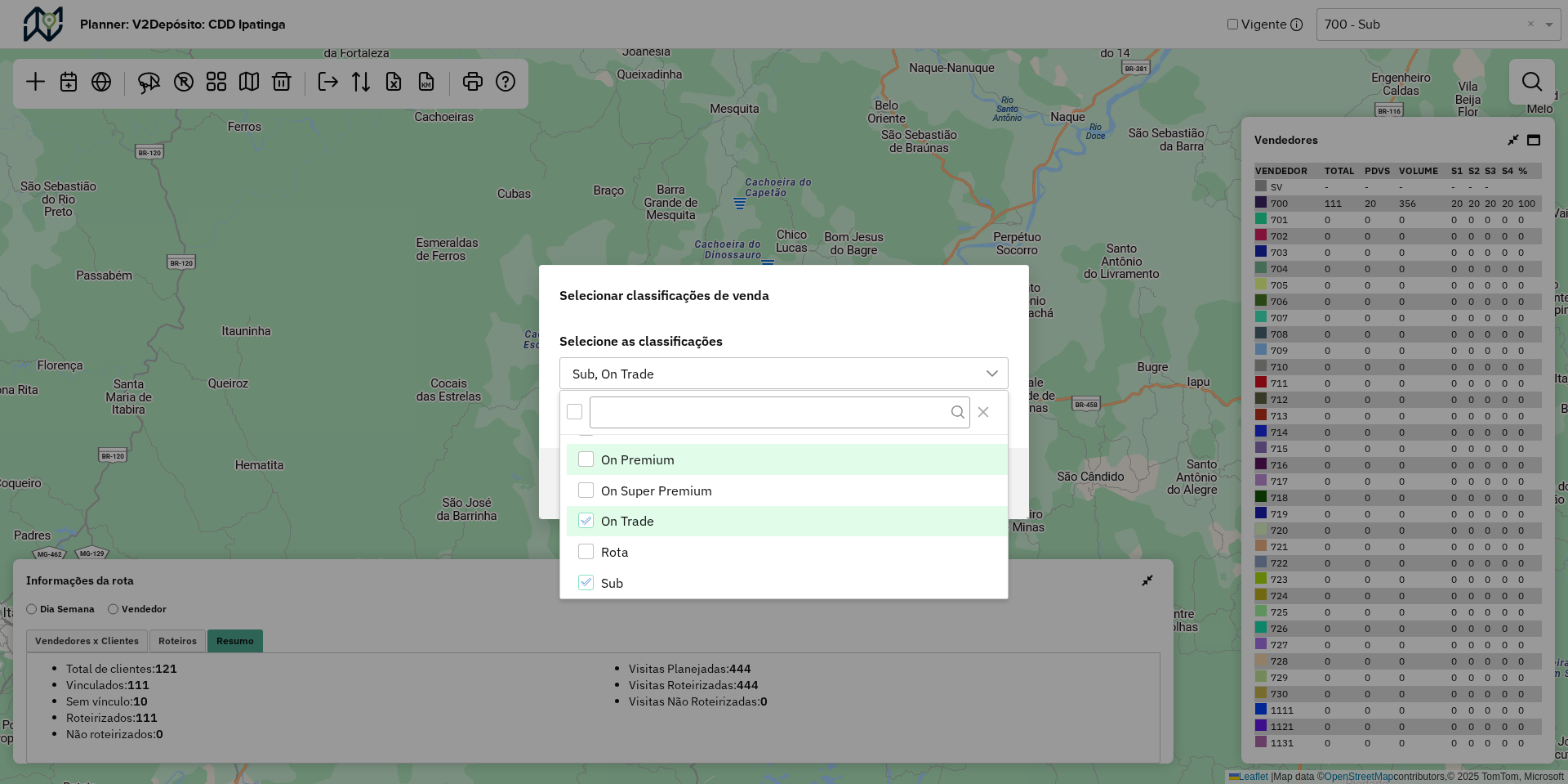
click at [657, 459] on span "On Premium" at bounding box center [638, 459] width 74 height 19
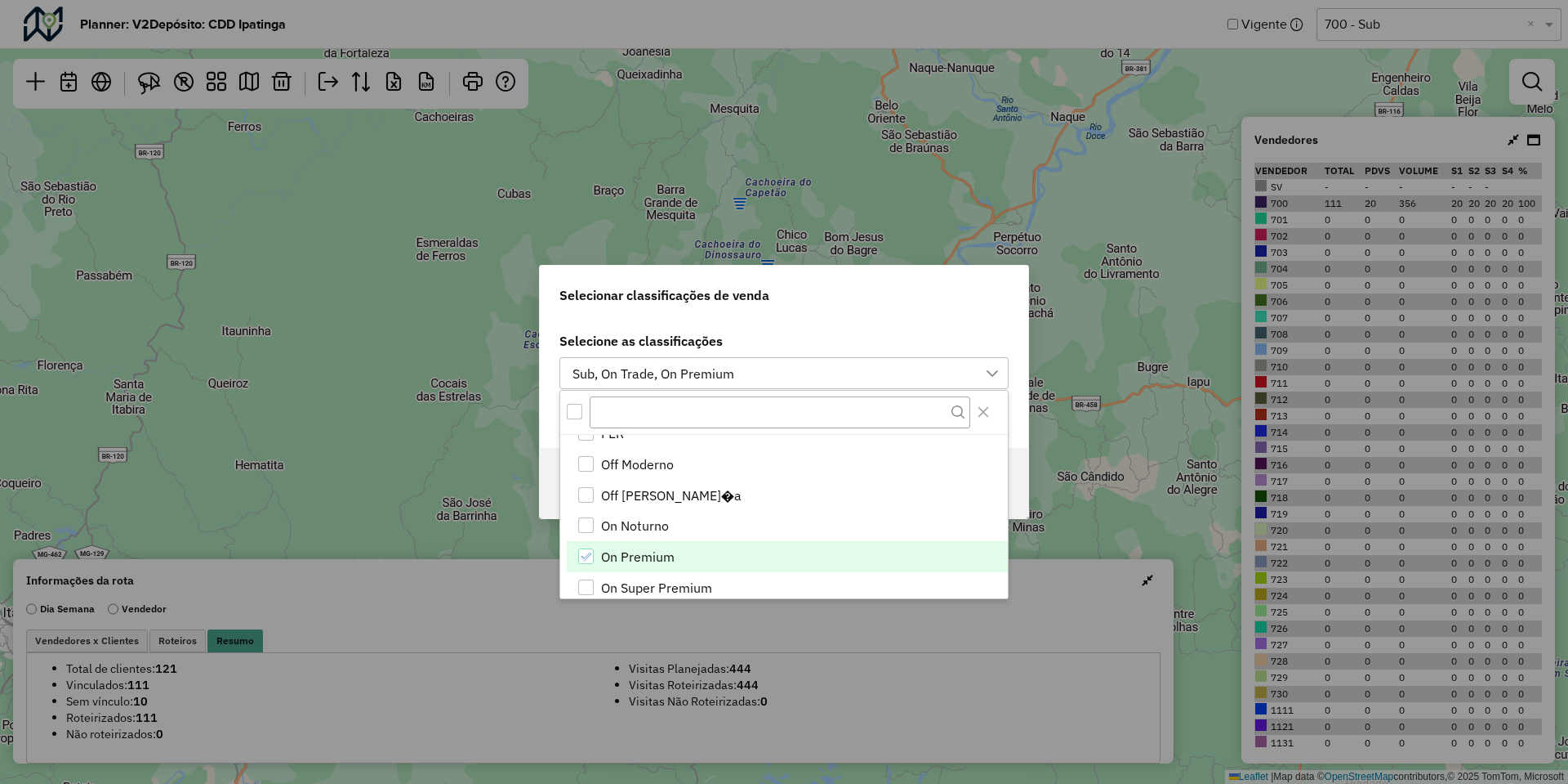
scroll to position [286, 0]
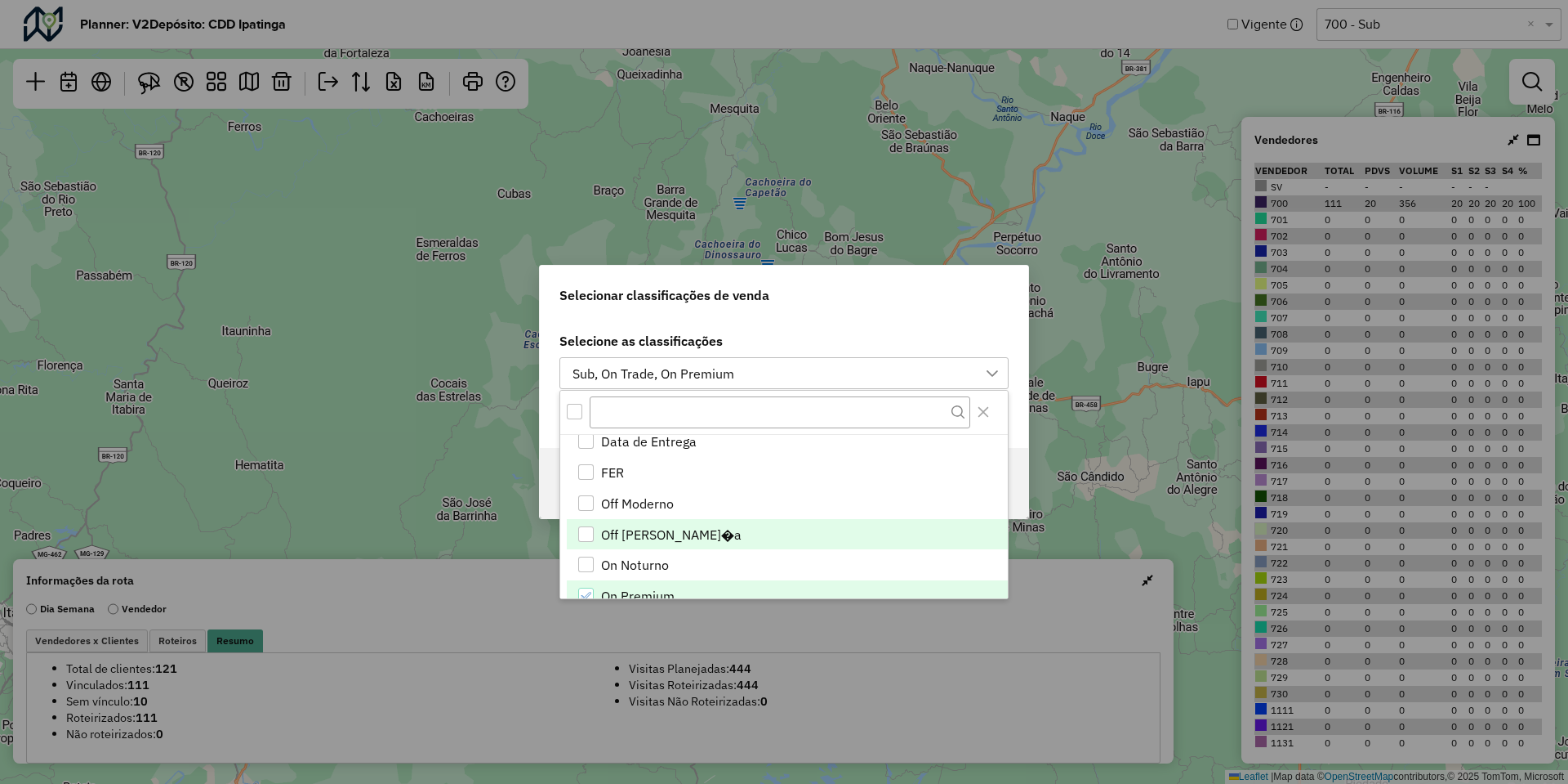
click at [647, 538] on span "Off Vizinhan�a" at bounding box center [671, 535] width 140 height 19
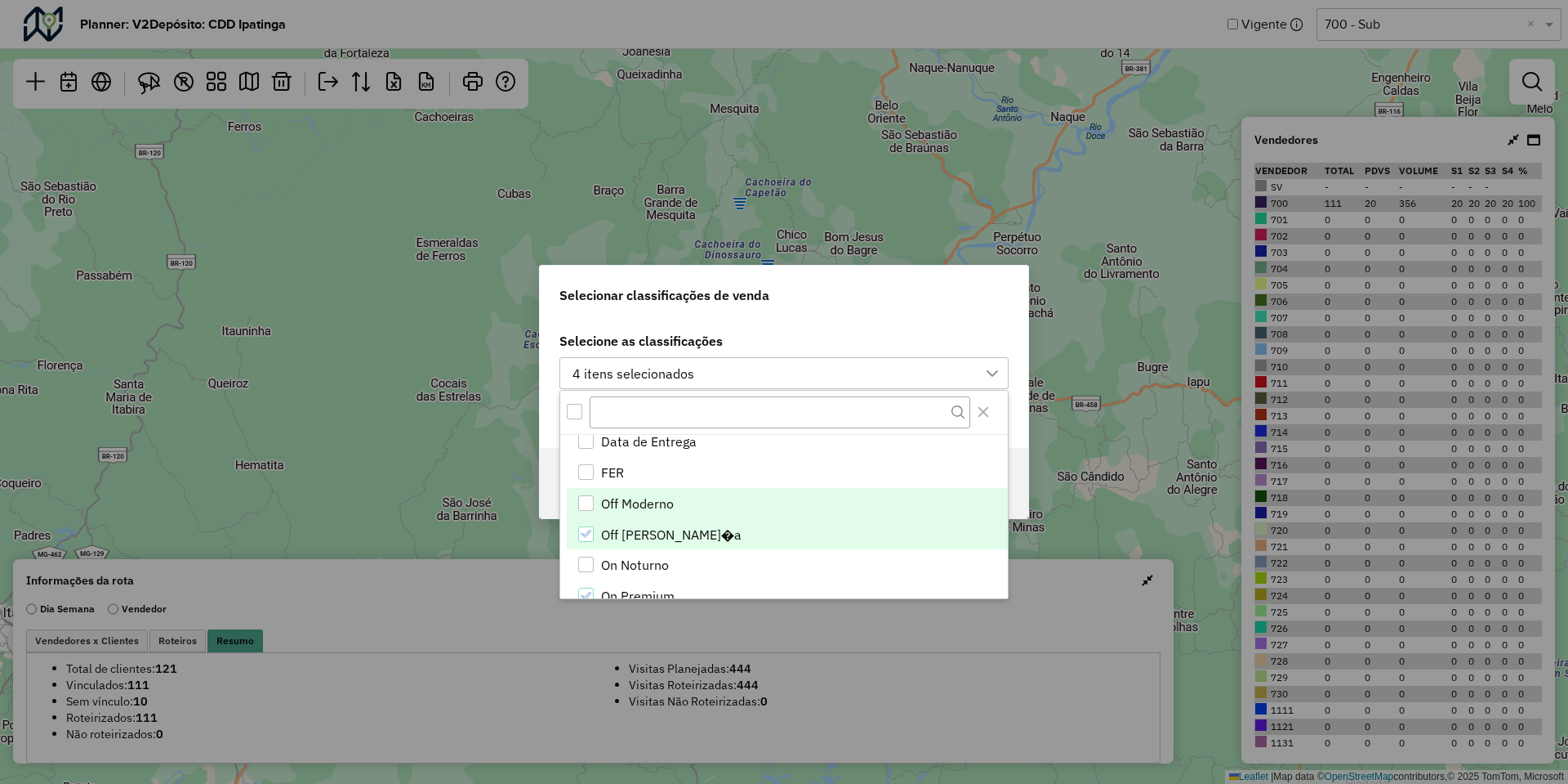
click at [662, 490] on li "Off Moderno" at bounding box center [787, 503] width 441 height 31
click at [801, 326] on div "Selecione as classificações 5 itens selecionados Roteiros Vínculo" at bounding box center [784, 383] width 489 height 131
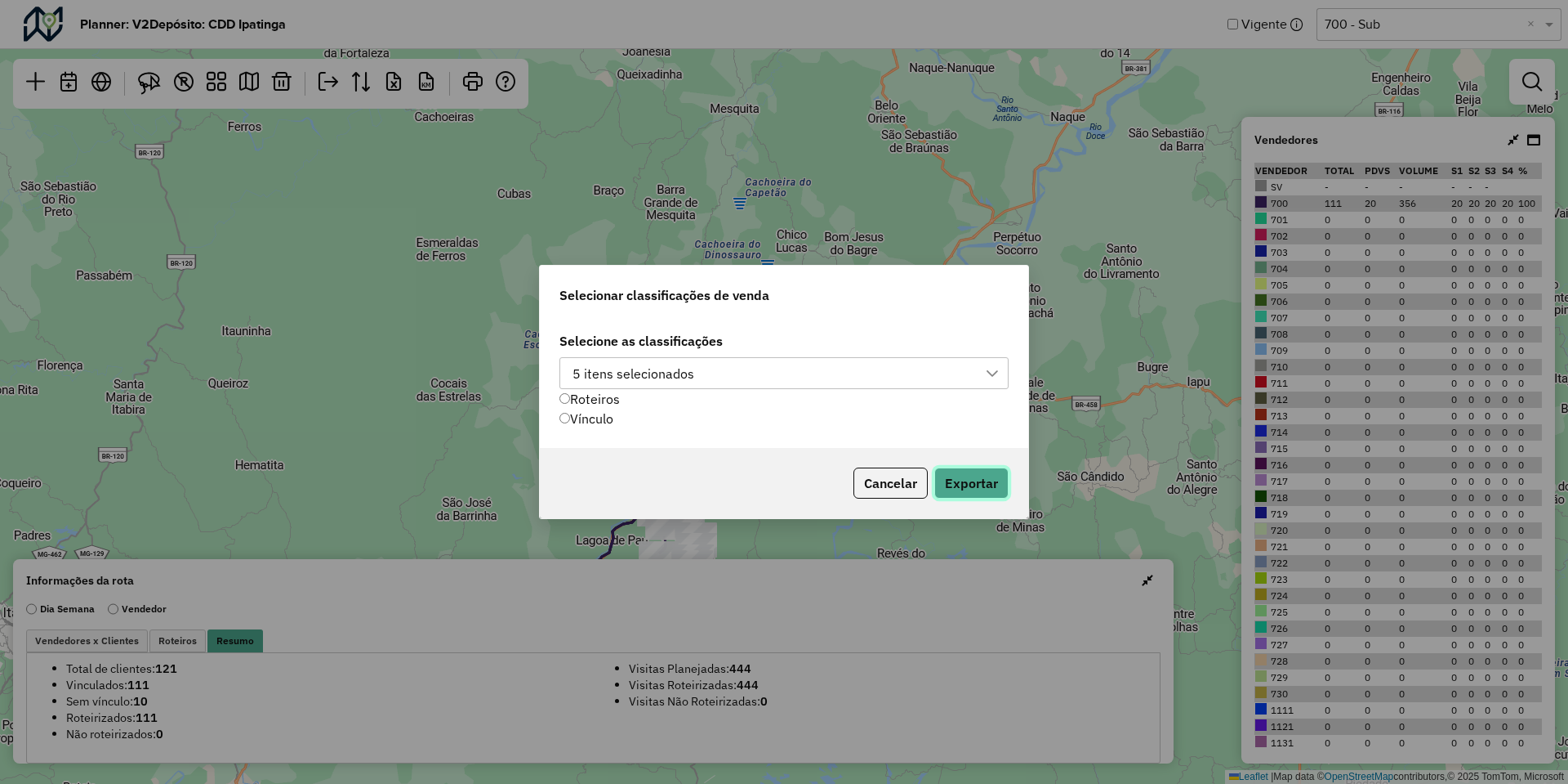
click at [953, 480] on button "Exportar" at bounding box center [971, 482] width 75 height 31
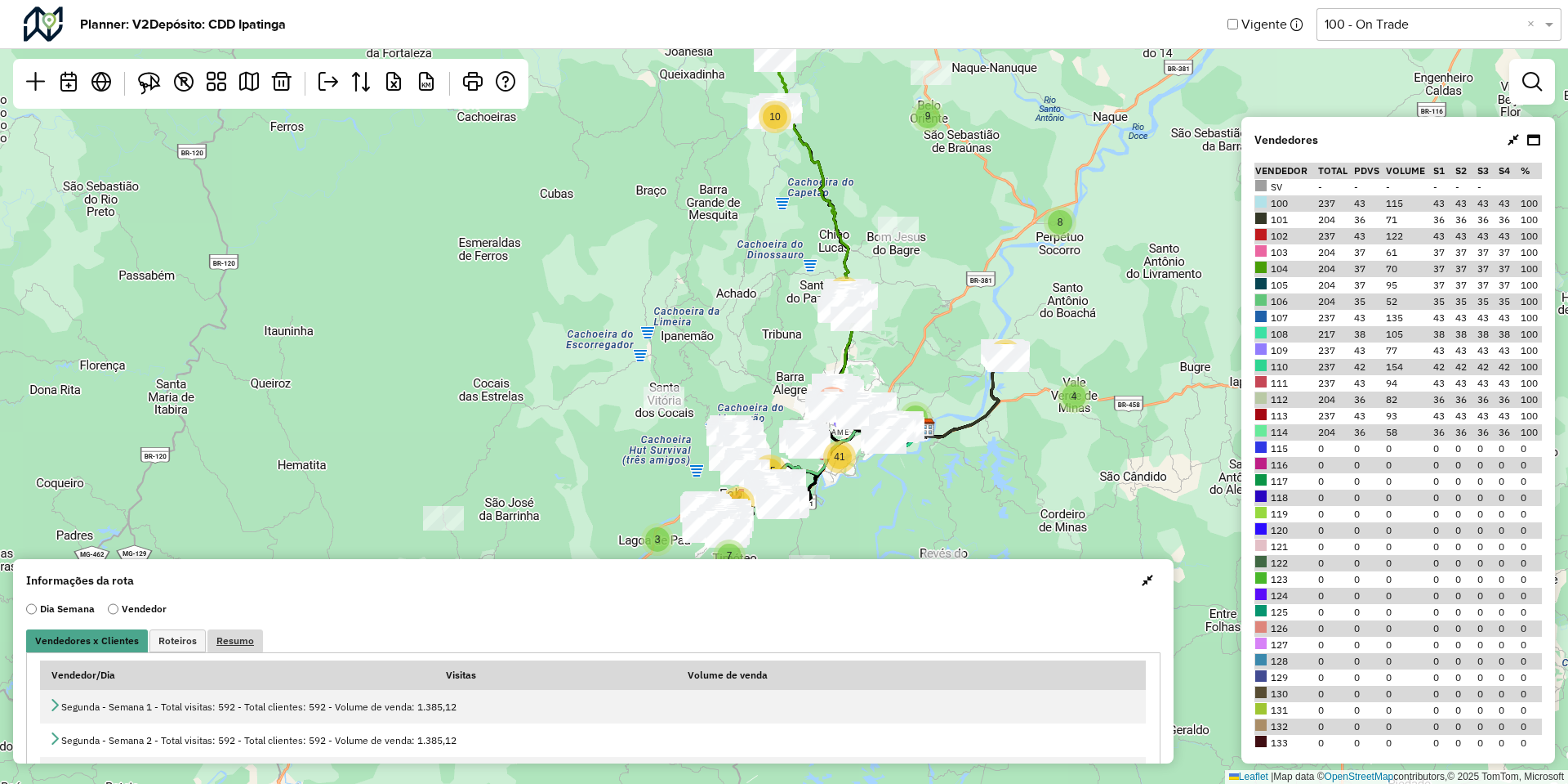
click at [234, 650] on link "Resumo" at bounding box center [234, 641] width 55 height 23
